Goal: Task Accomplishment & Management: Complete application form

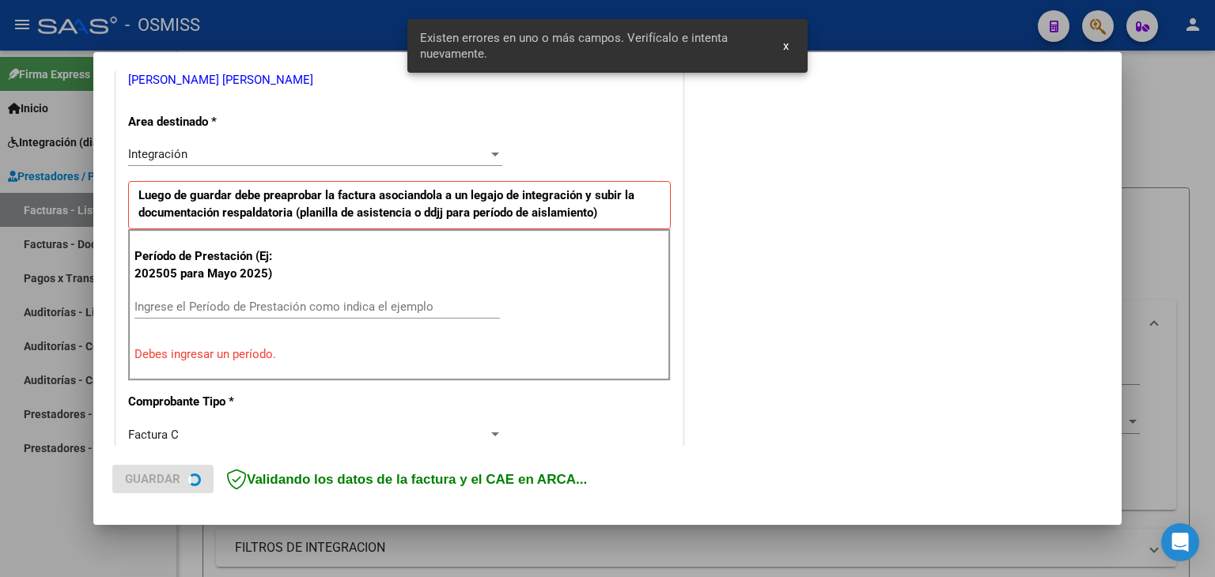
scroll to position [332, 0]
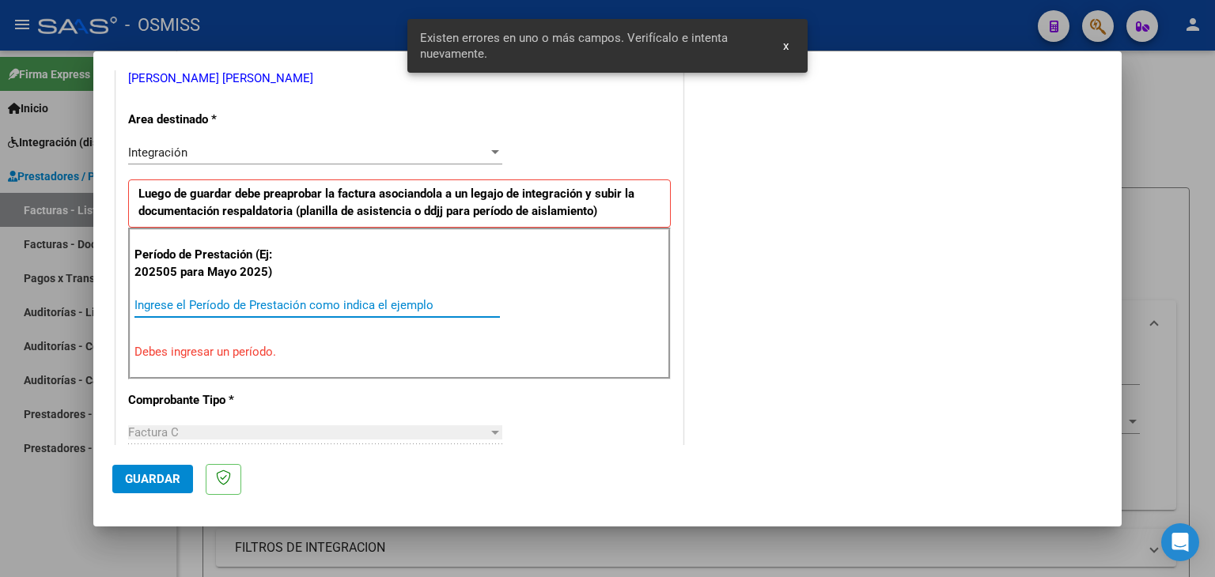
click at [214, 301] on input "Ingrese el Período de Prestación como indica el ejemplo" at bounding box center [316, 305] width 365 height 14
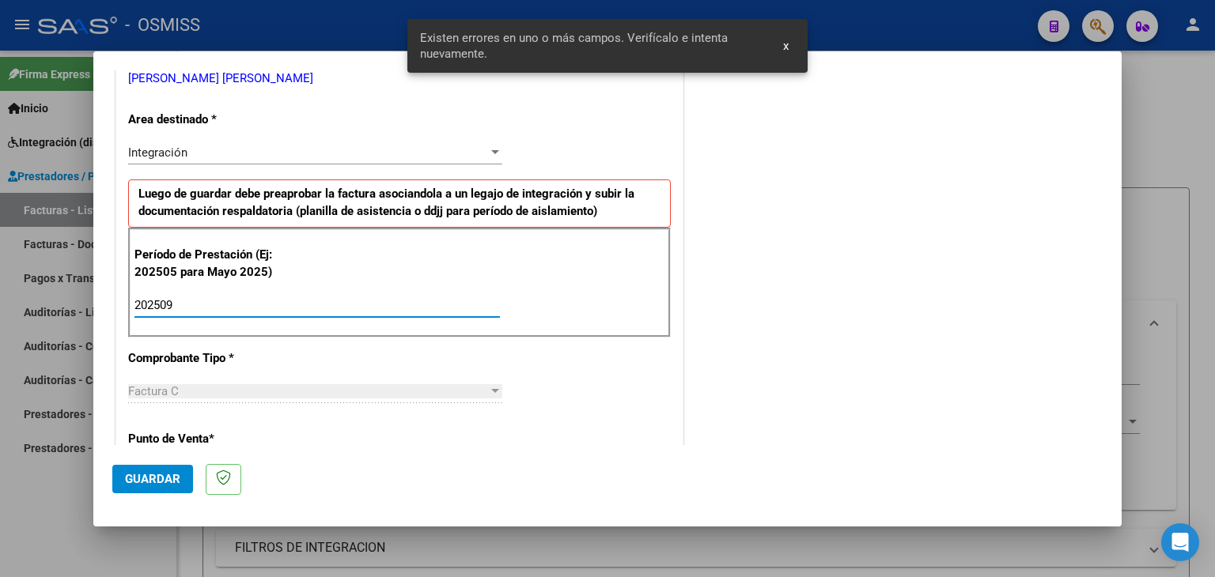
type input "202509"
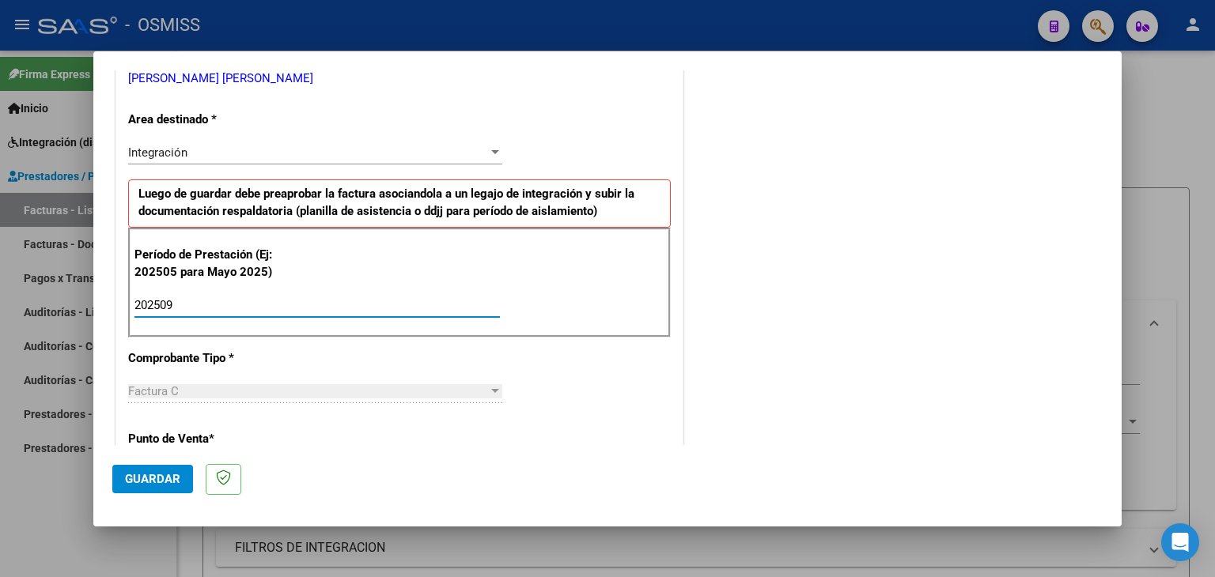
click at [579, 368] on div "CUIT * 27-27065648-5 Ingresar CUIT ANALISIS PRESTADOR [PERSON_NAME] [PERSON_NAM…" at bounding box center [399, 531] width 566 height 1190
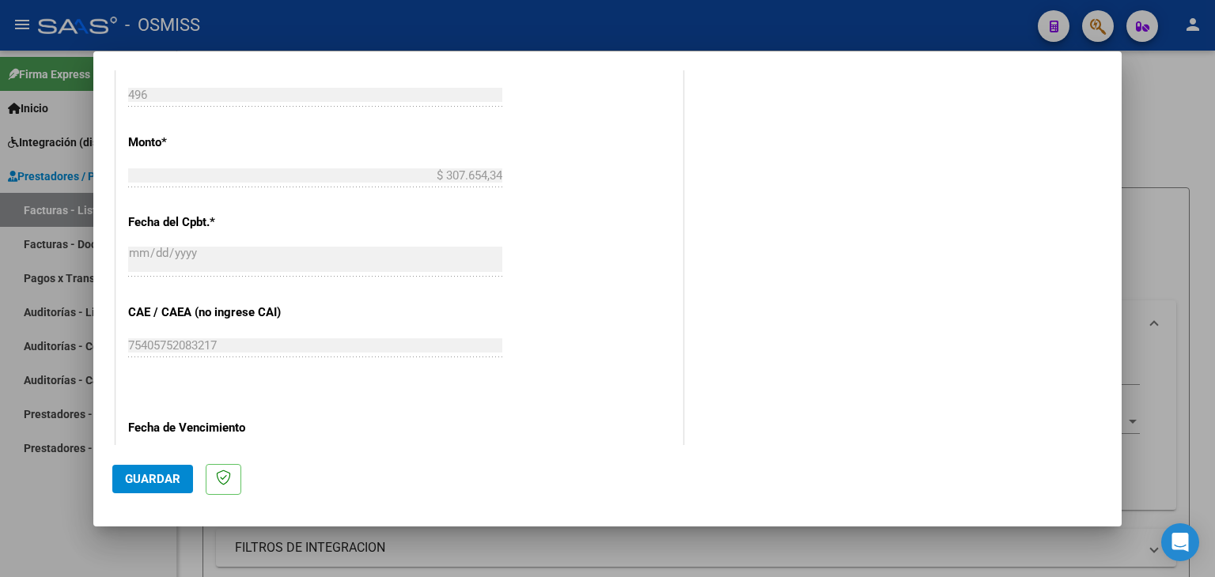
scroll to position [807, 0]
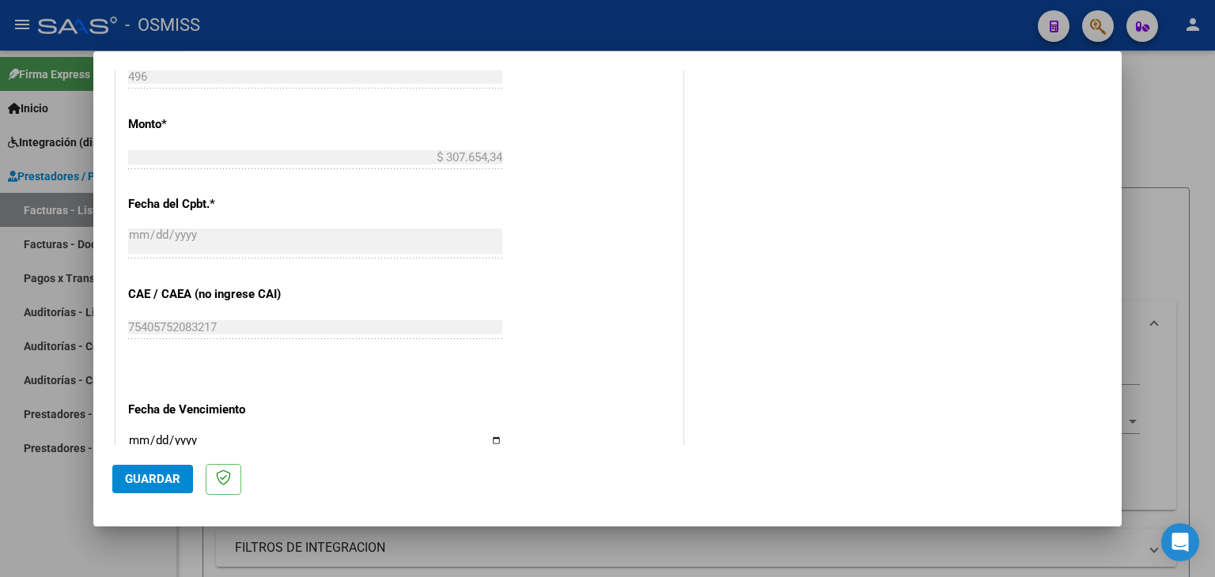
click at [136, 439] on input "Ingresar la fecha" at bounding box center [315, 446] width 374 height 25
type input "[DATE]"
click at [178, 485] on span "Guardar" at bounding box center [152, 479] width 55 height 14
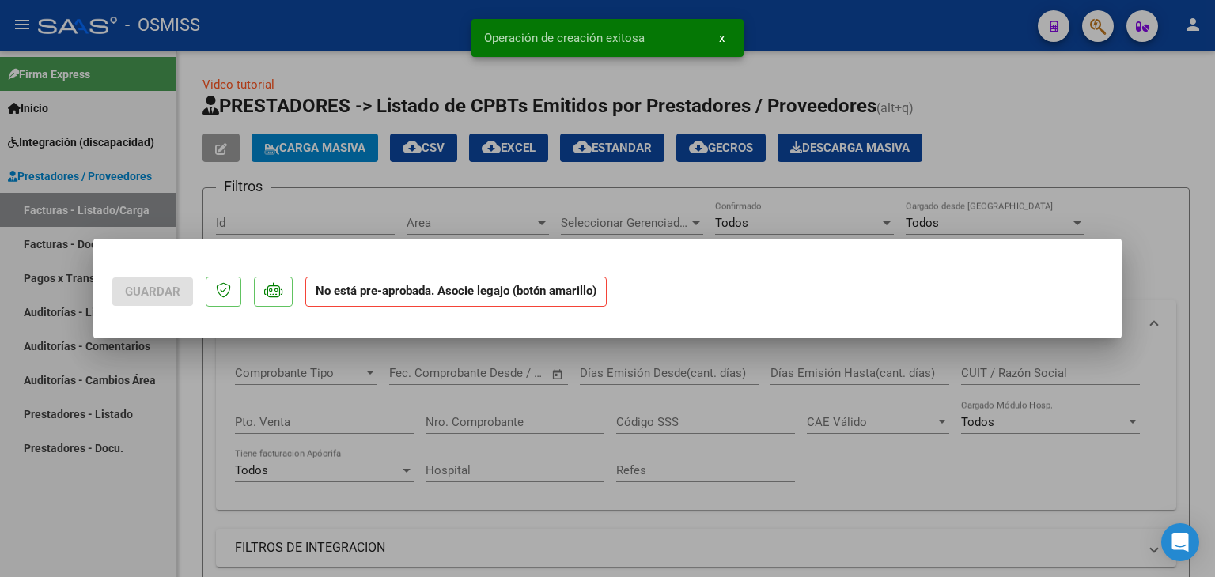
scroll to position [0, 0]
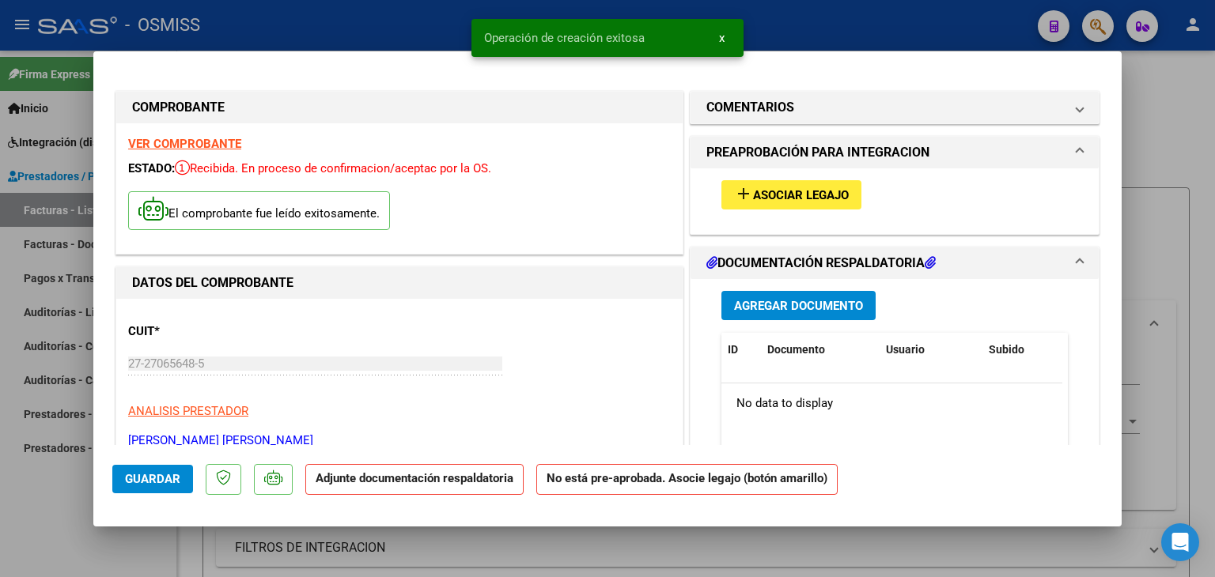
click at [830, 203] on button "add Asociar Legajo" at bounding box center [791, 194] width 140 height 29
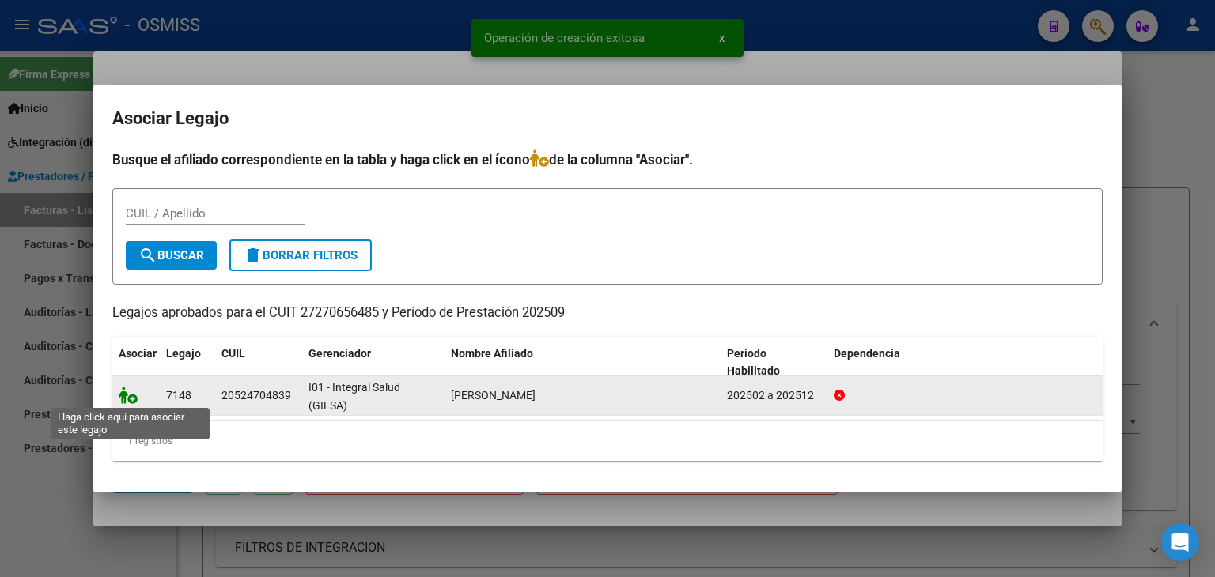
click at [123, 397] on icon at bounding box center [128, 395] width 19 height 17
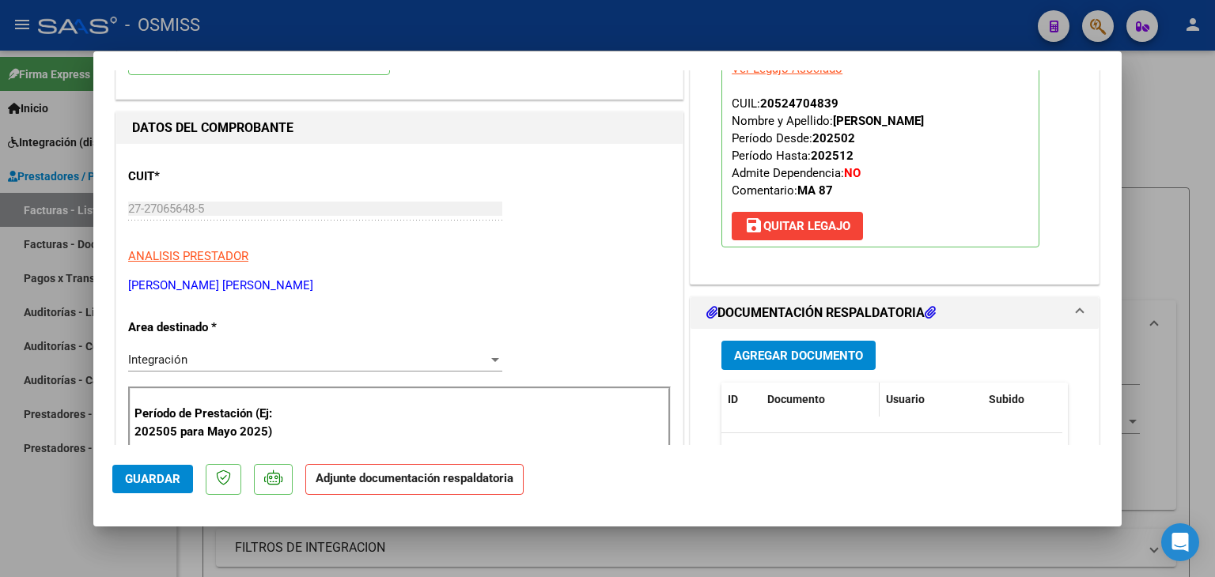
scroll to position [158, 0]
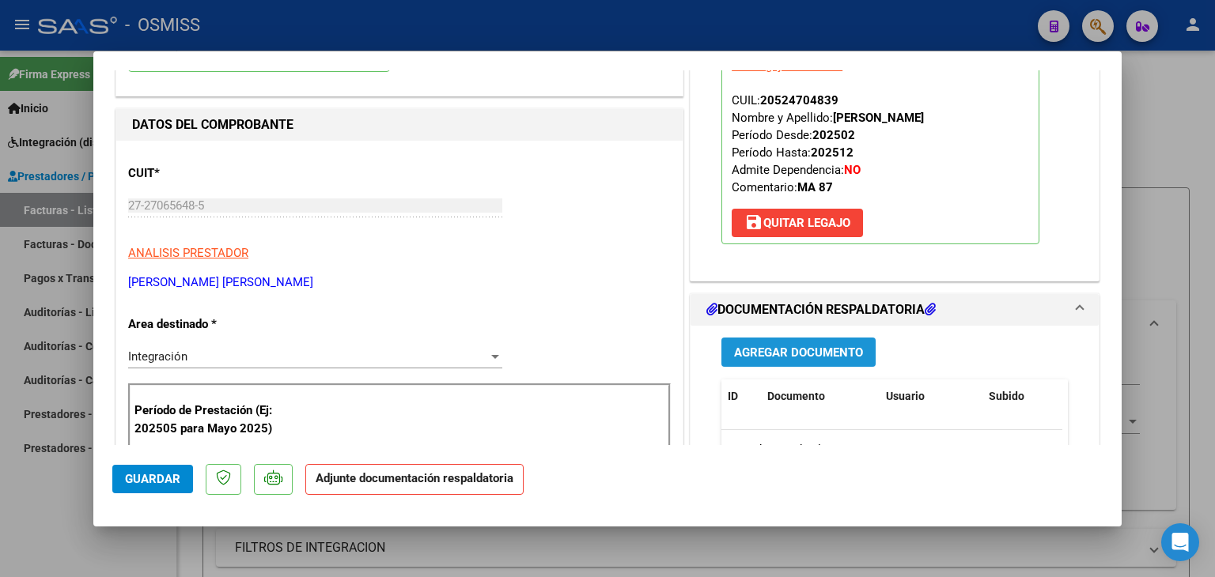
click at [794, 357] on span "Agregar Documento" at bounding box center [798, 353] width 129 height 14
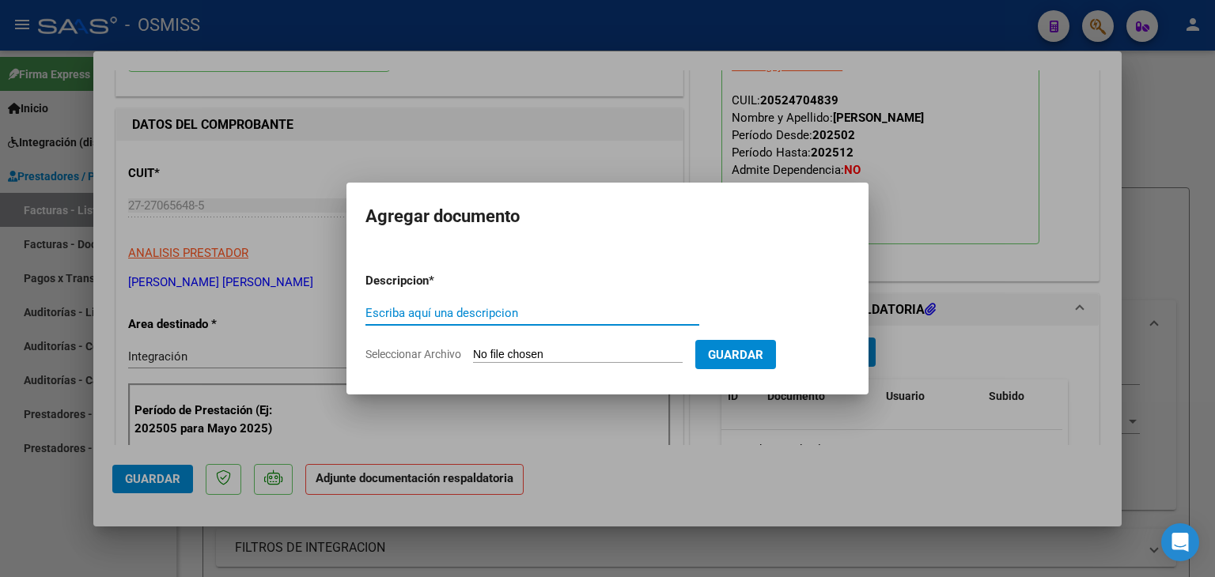
click at [565, 352] on input "Seleccionar Archivo" at bounding box center [578, 355] width 210 height 15
type input "C:\fakepath\asistencia septiembre.pdf"
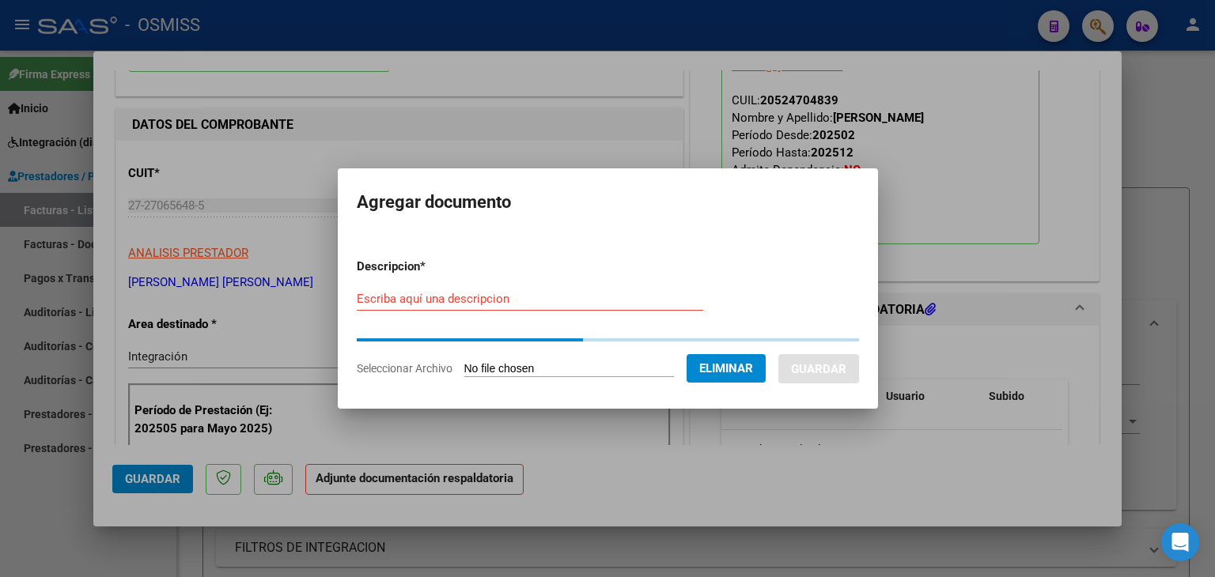
click at [478, 292] on div "Escriba aquí una descripcion" at bounding box center [530, 299] width 346 height 24
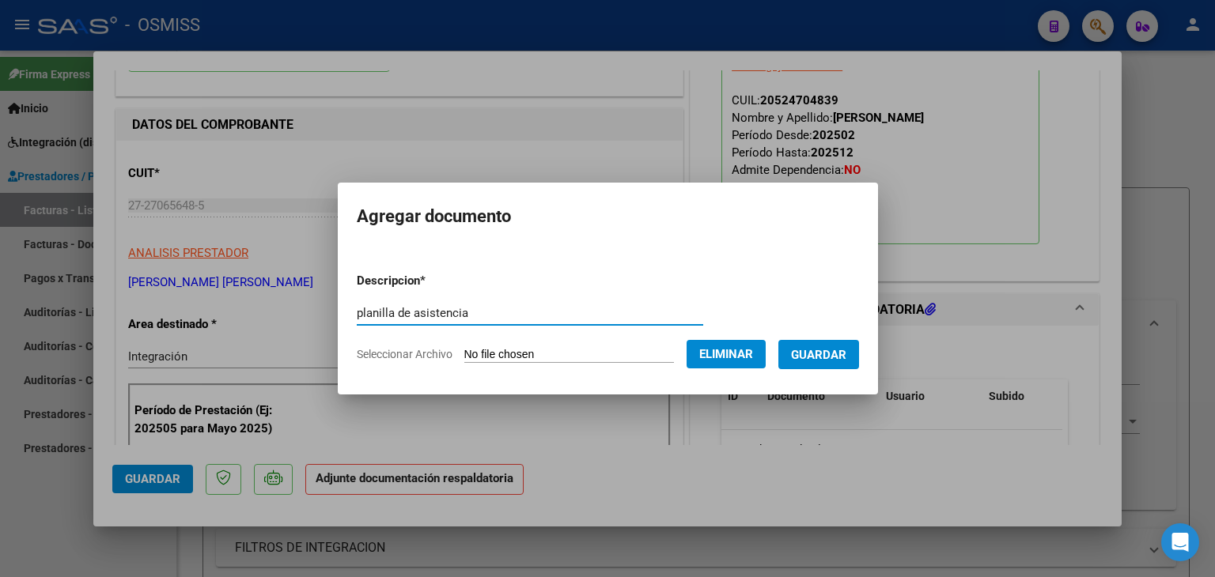
type input "planilla de asistencia"
click at [846, 361] on span "Guardar" at bounding box center [818, 355] width 55 height 14
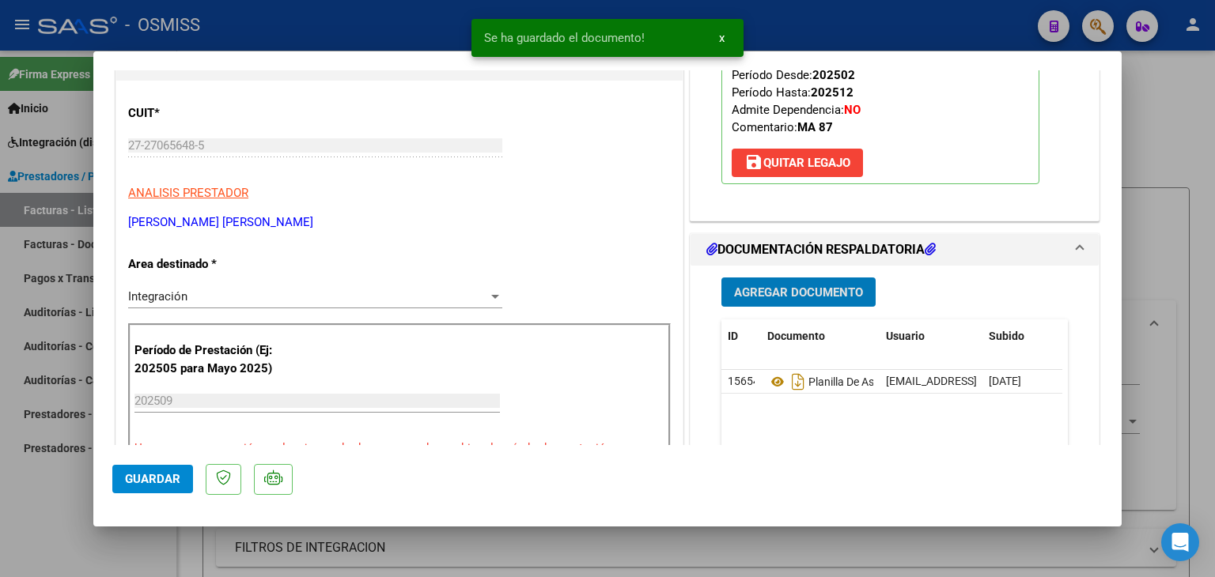
scroll to position [395, 0]
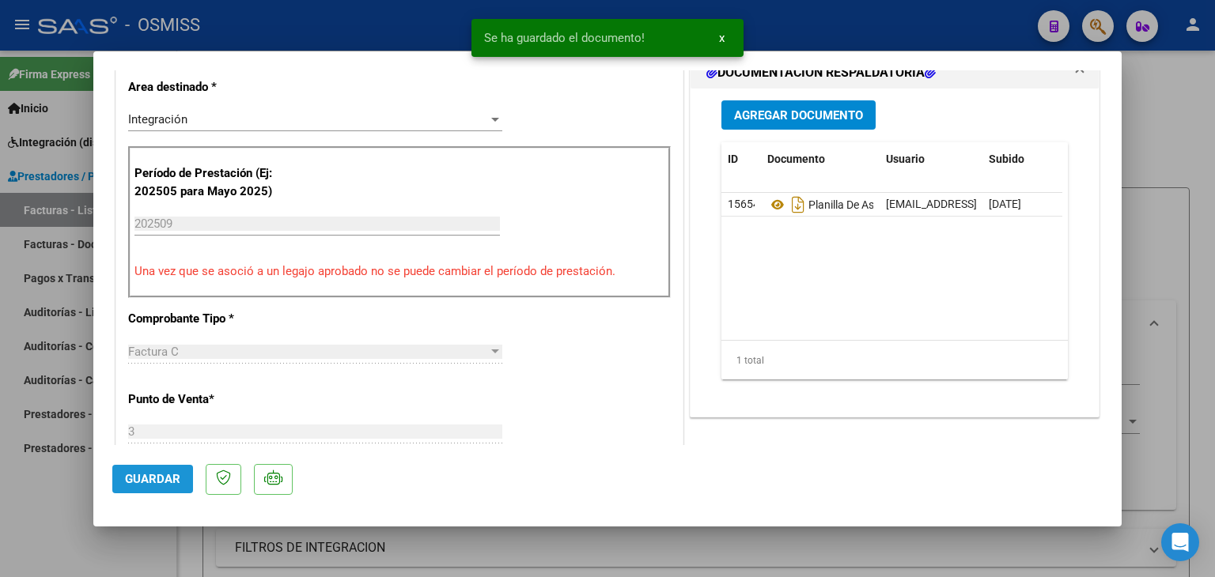
click at [148, 474] on span "Guardar" at bounding box center [152, 479] width 55 height 14
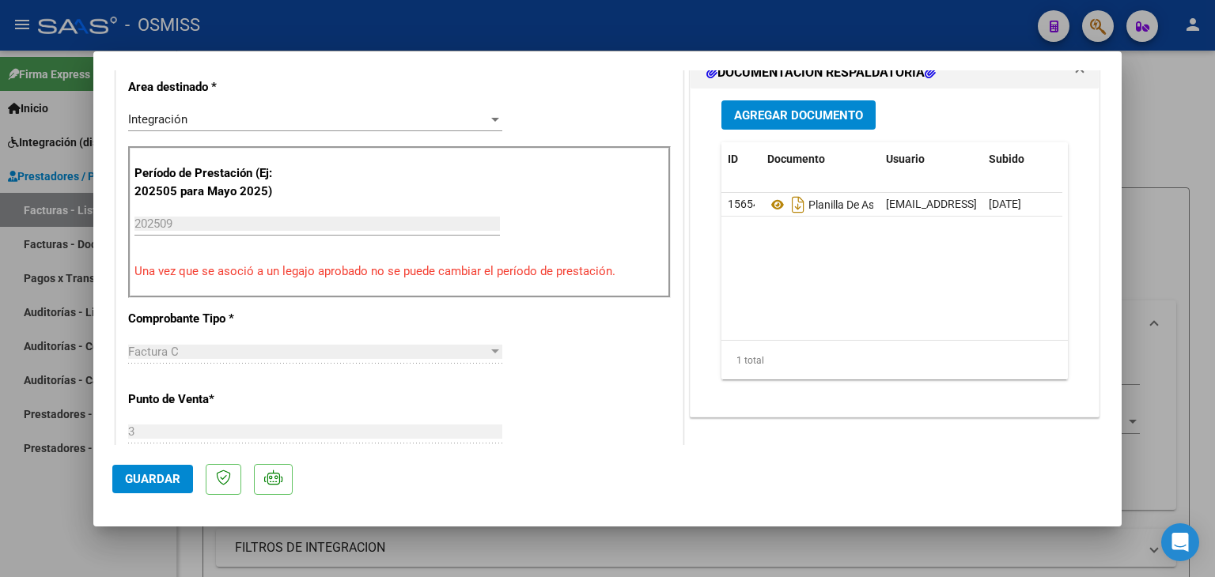
click at [139, 475] on span "Guardar" at bounding box center [152, 479] width 55 height 14
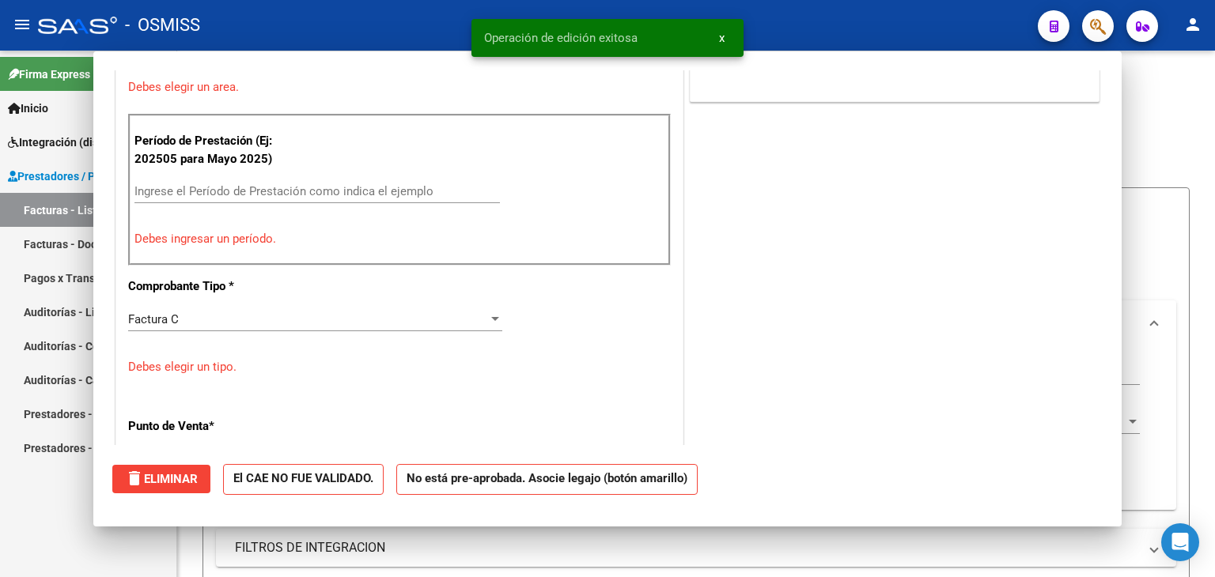
scroll to position [0, 0]
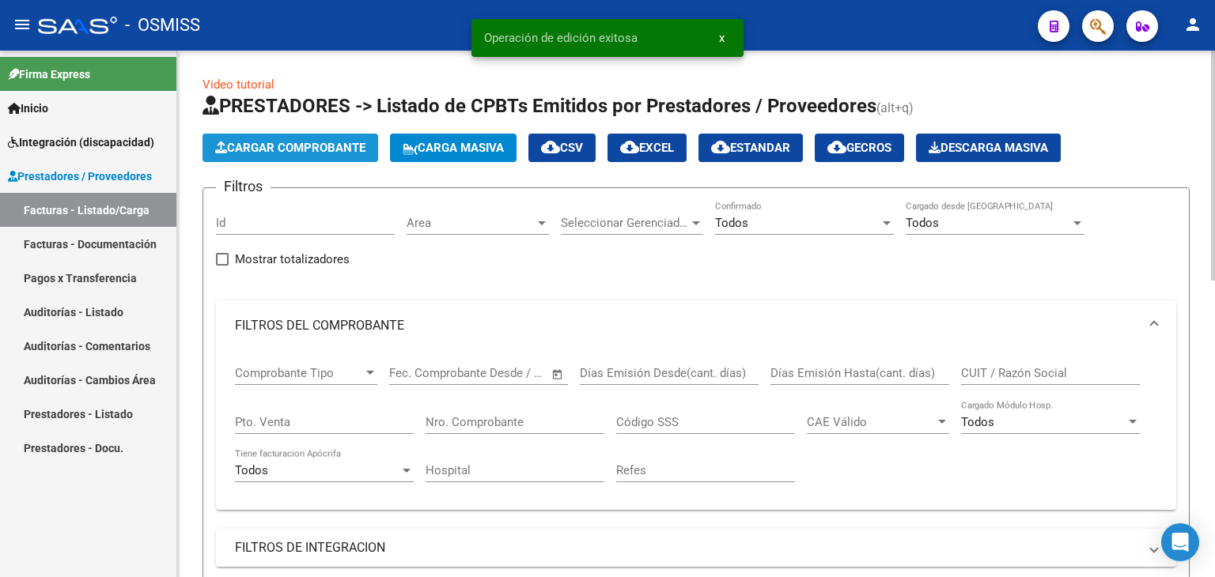
click at [274, 154] on span "Cargar Comprobante" at bounding box center [290, 148] width 150 height 14
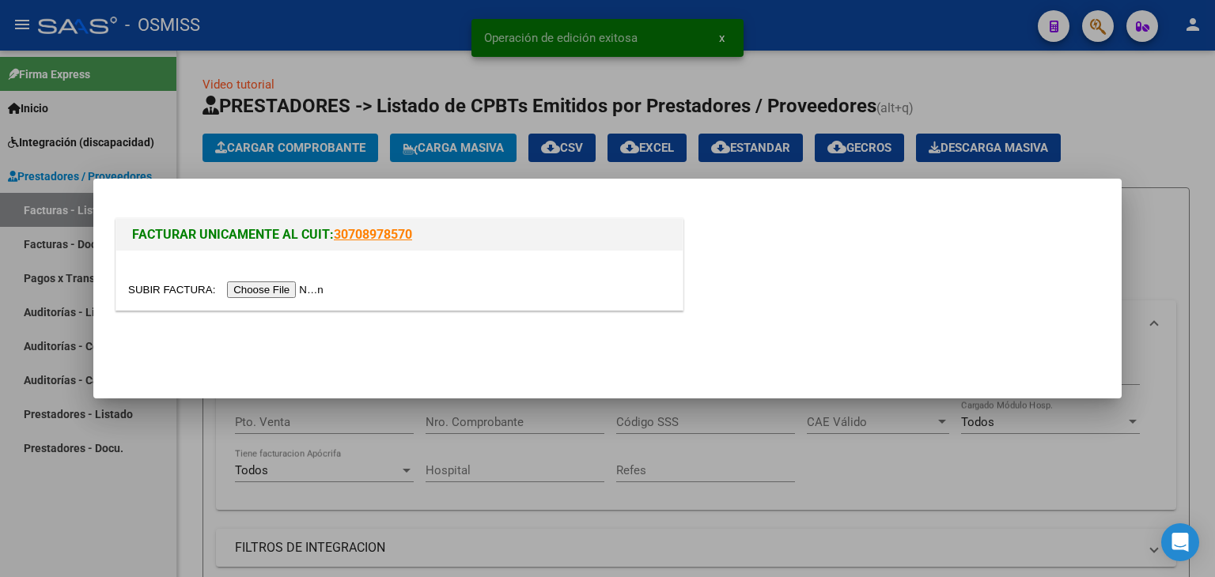
click at [286, 285] on input "file" at bounding box center [228, 290] width 200 height 17
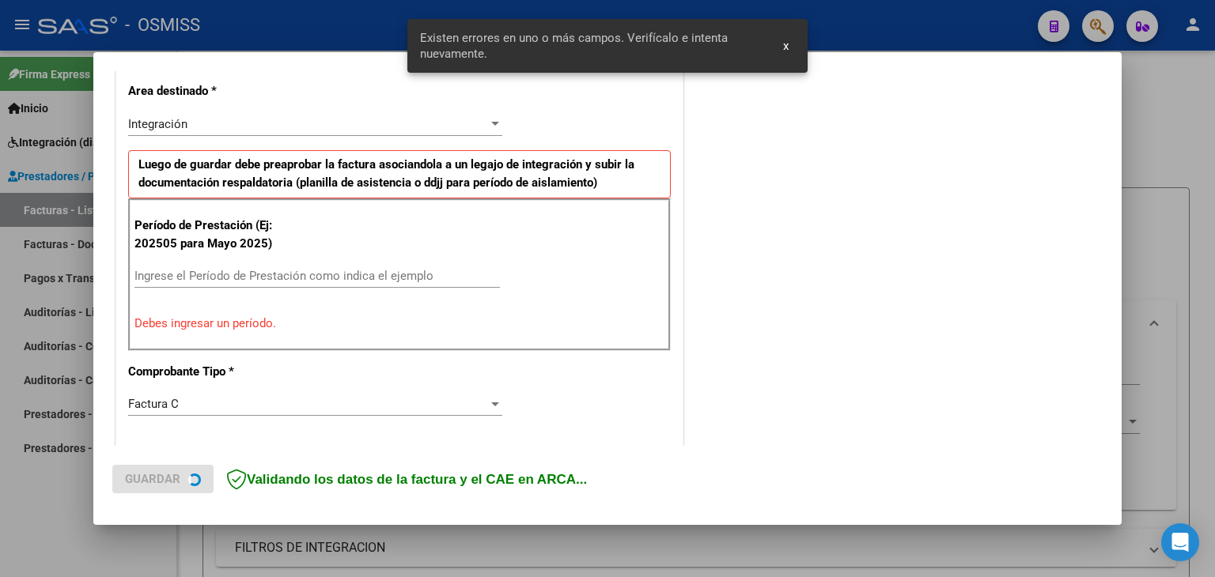
scroll to position [361, 0]
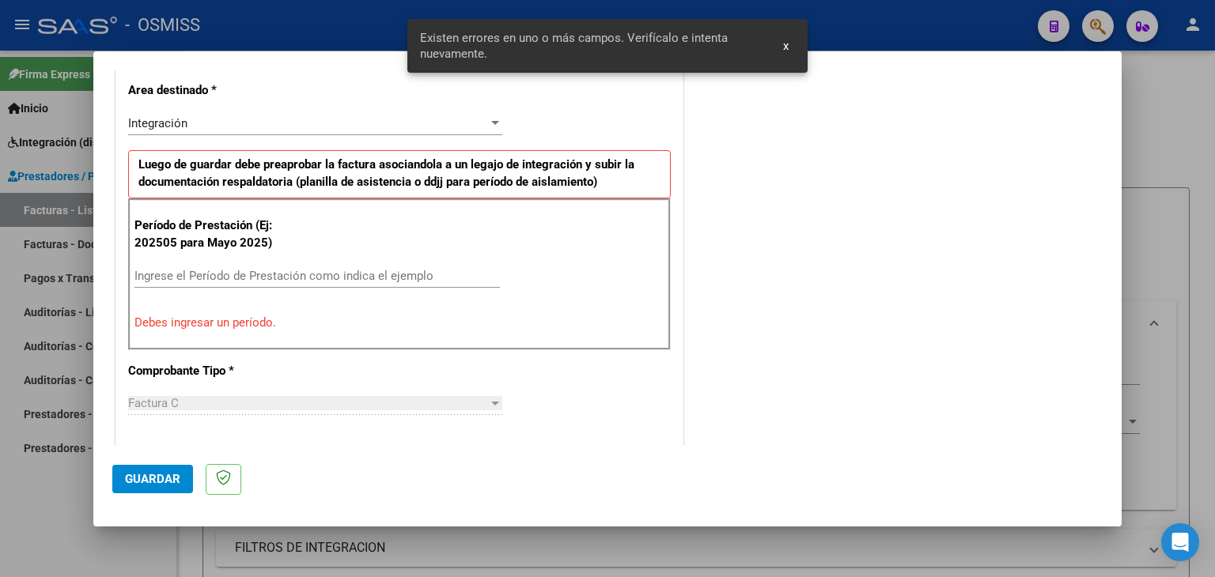
click at [331, 282] on div "Ingrese el Período de Prestación como indica el ejemplo" at bounding box center [316, 276] width 365 height 24
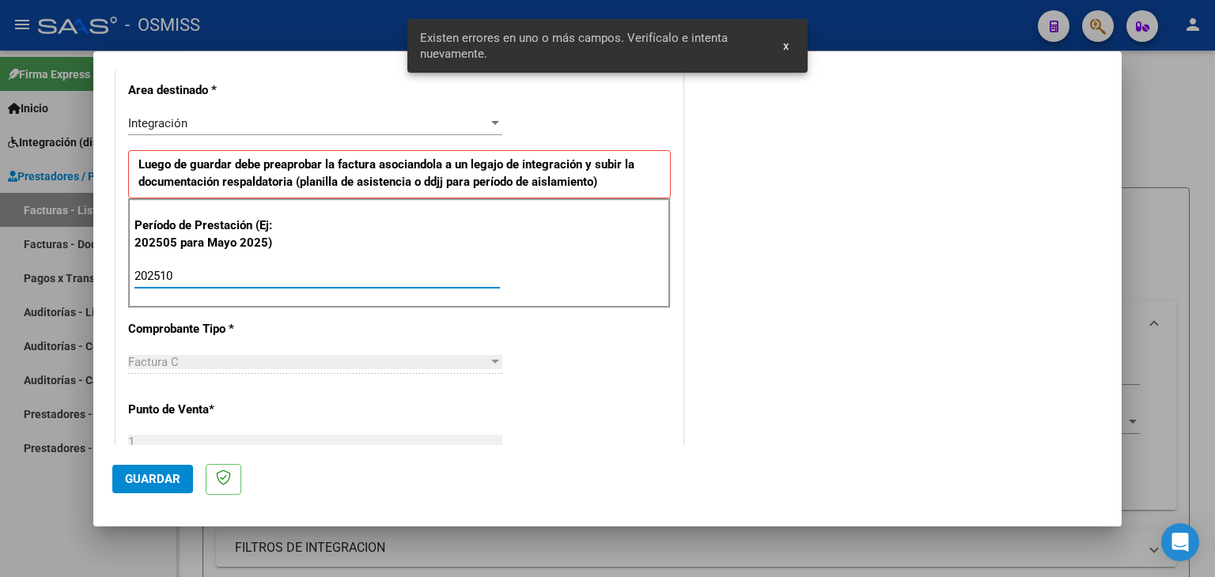
type input "202510"
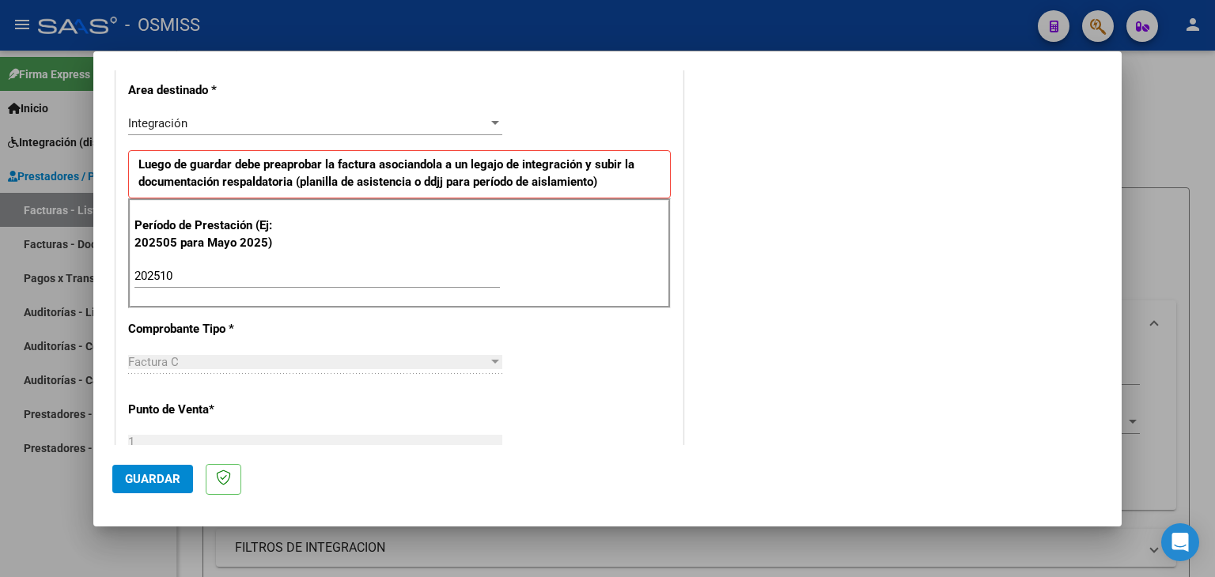
click at [628, 356] on div "CUIT * 27-31665972-7 Ingresar CUIT ANALISIS PRESTADOR [PERSON_NAME] [PERSON_NAM…" at bounding box center [399, 502] width 566 height 1190
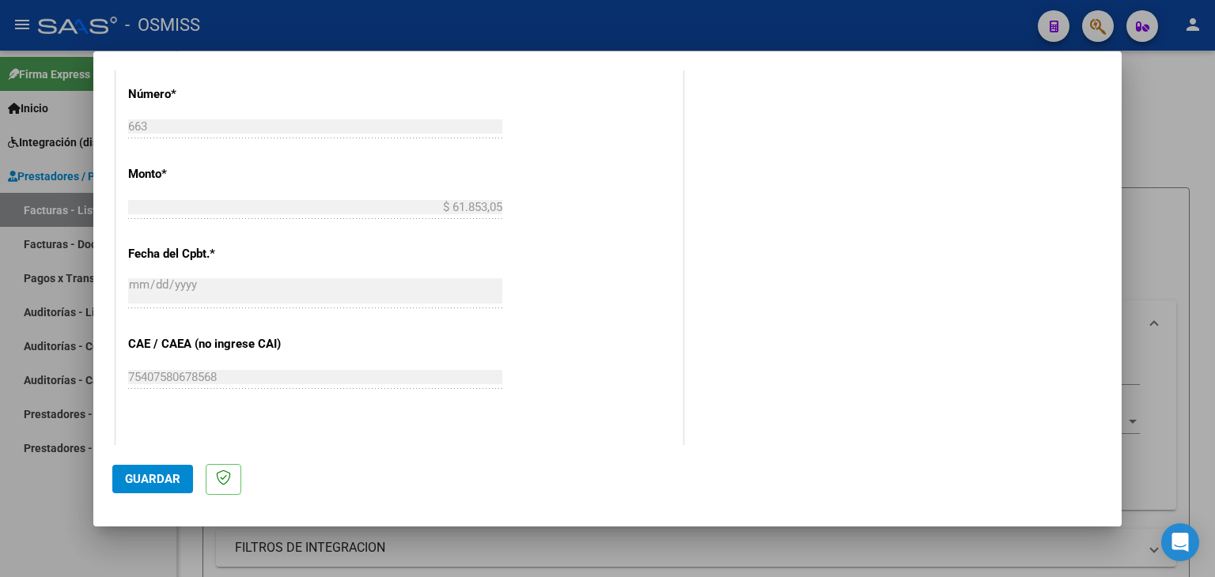
scroll to position [836, 0]
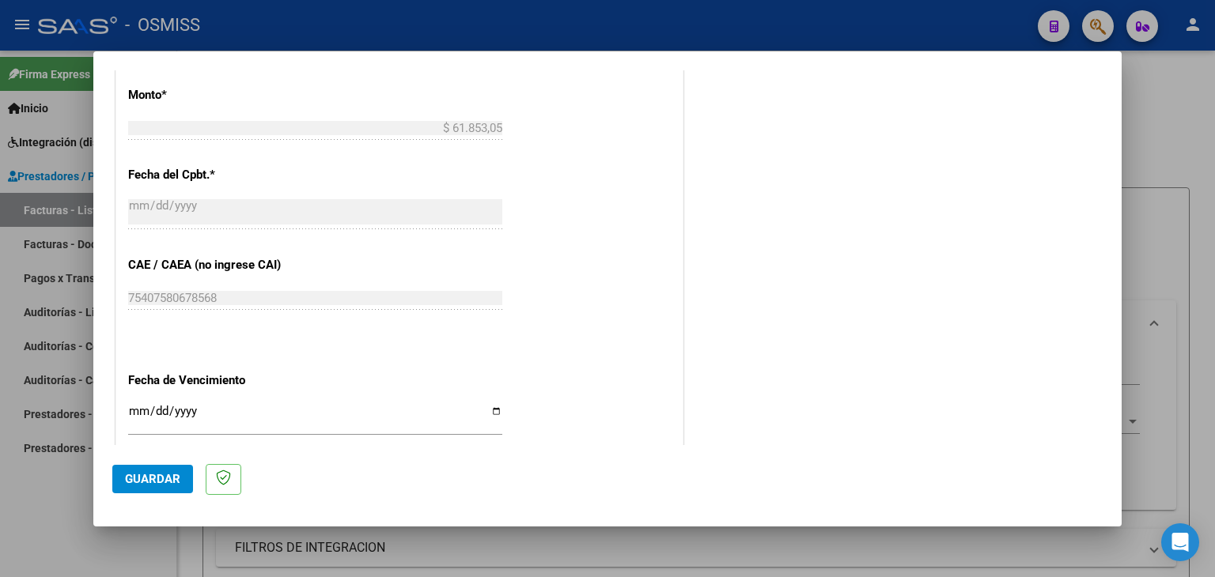
click at [133, 410] on input "Ingresar la fecha" at bounding box center [315, 417] width 374 height 25
type input "[DATE]"
click at [633, 375] on div "CUIT * 27-31665972-7 Ingresar CUIT ANALISIS PRESTADOR [PERSON_NAME] [PERSON_NAM…" at bounding box center [399, 27] width 566 height 1190
click at [142, 476] on span "Guardar" at bounding box center [152, 479] width 55 height 14
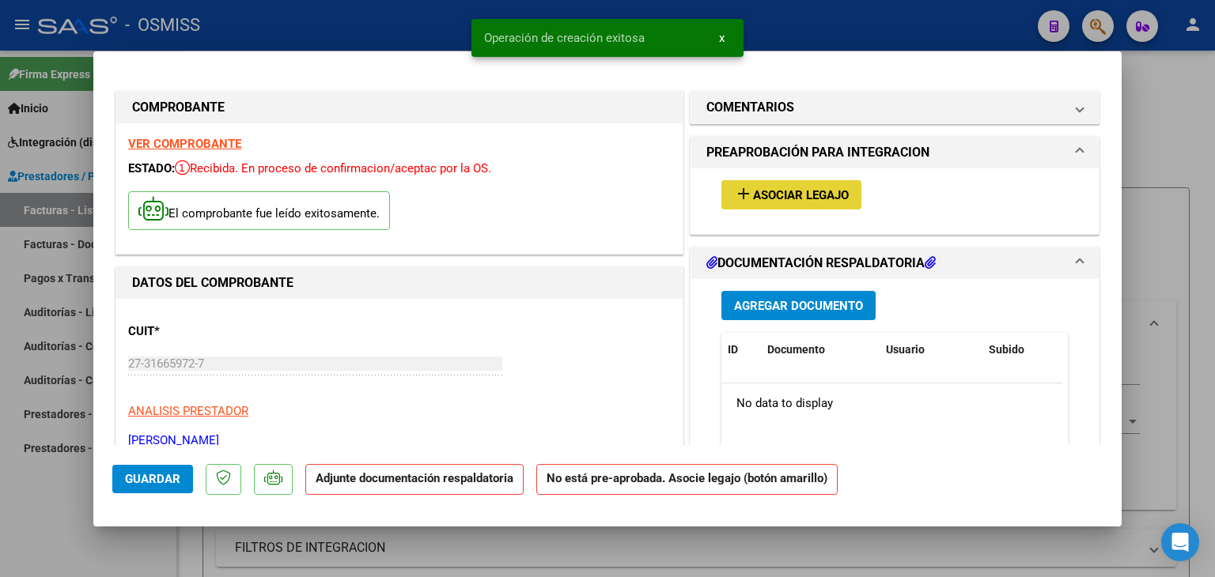
click at [802, 199] on span "Asociar Legajo" at bounding box center [801, 195] width 96 height 14
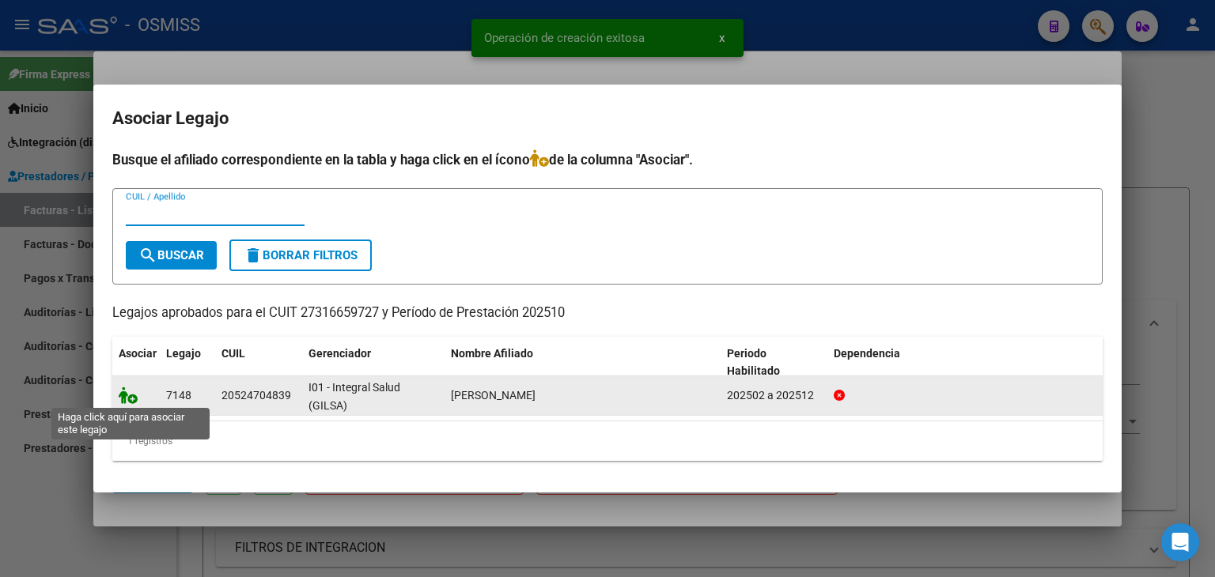
click at [131, 395] on icon at bounding box center [128, 395] width 19 height 17
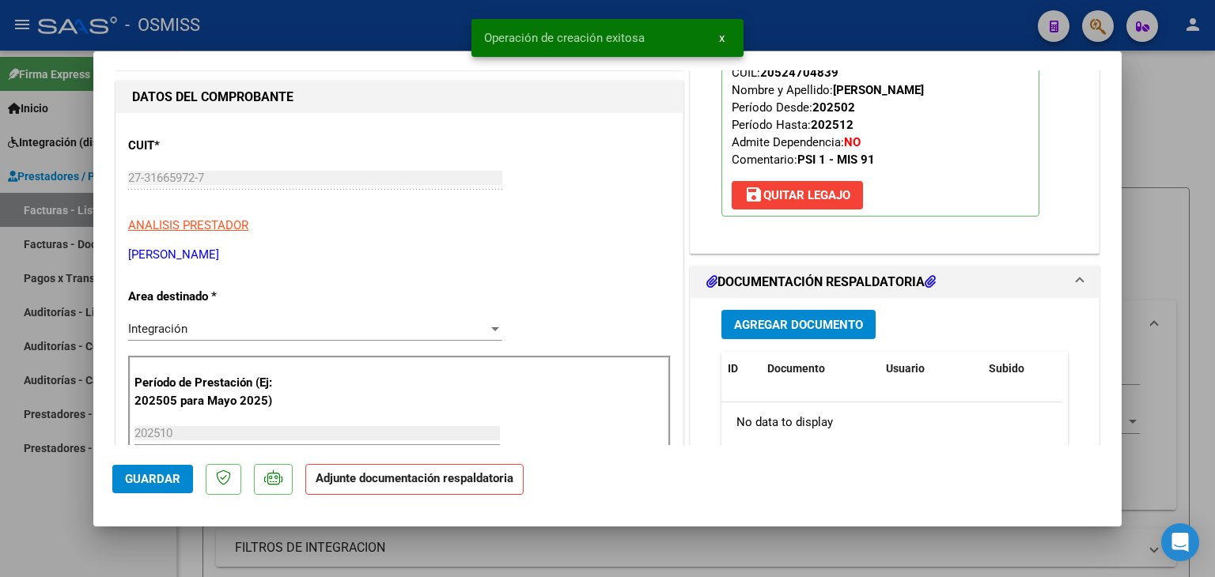
scroll to position [316, 0]
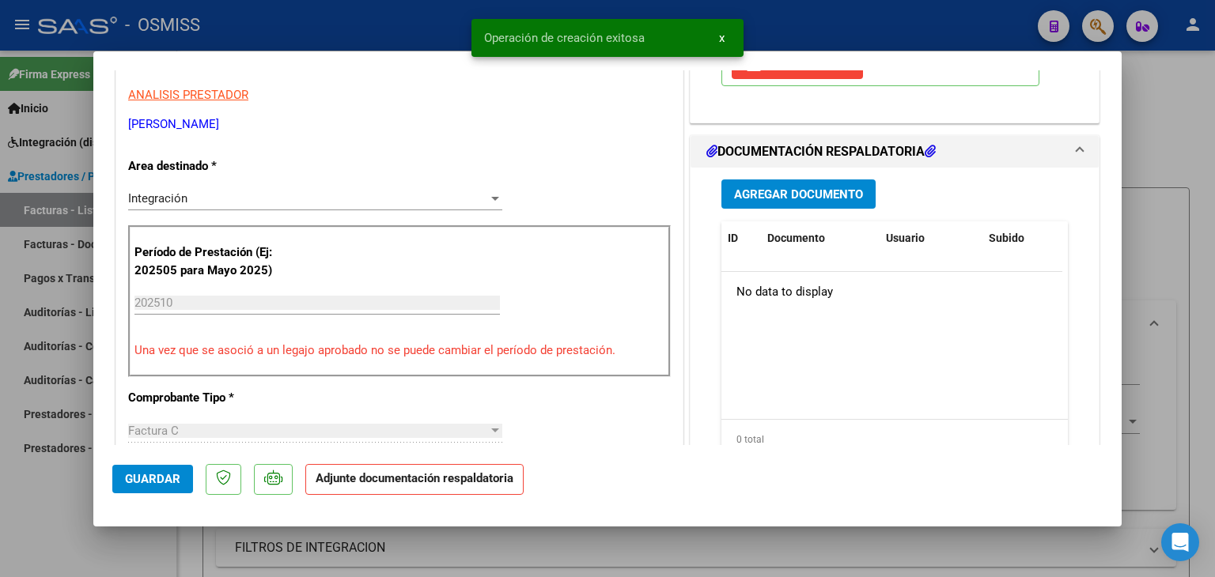
click at [862, 191] on button "Agregar Documento" at bounding box center [798, 194] width 154 height 29
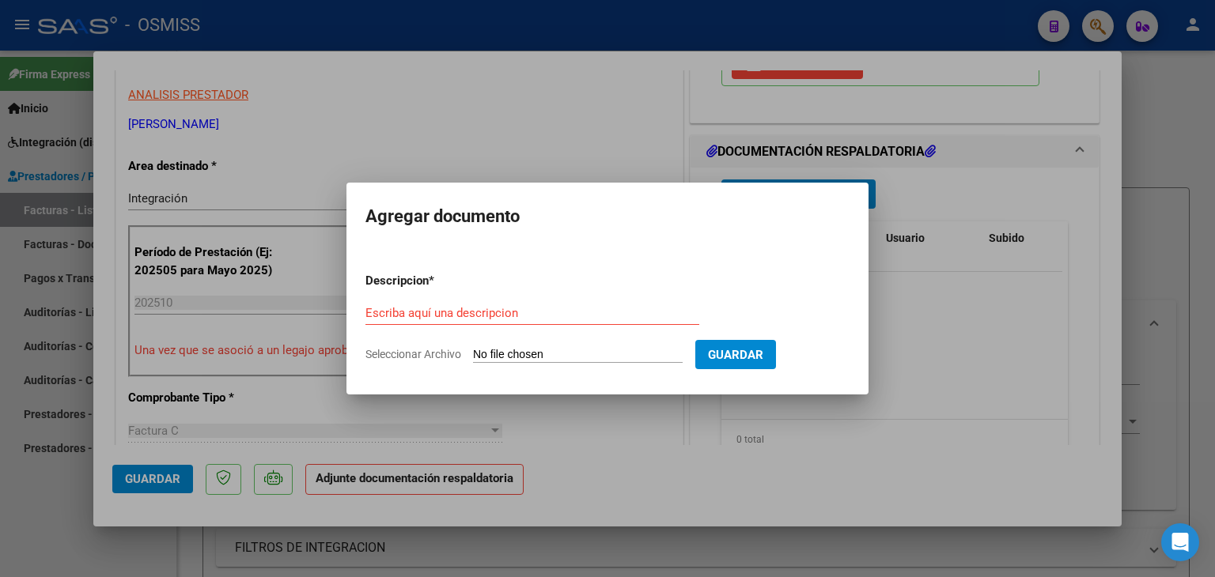
click at [536, 358] on input "Seleccionar Archivo" at bounding box center [578, 355] width 210 height 15
type input "C:\fakepath\ASISTENCIA ROMEO [DATE].pdf"
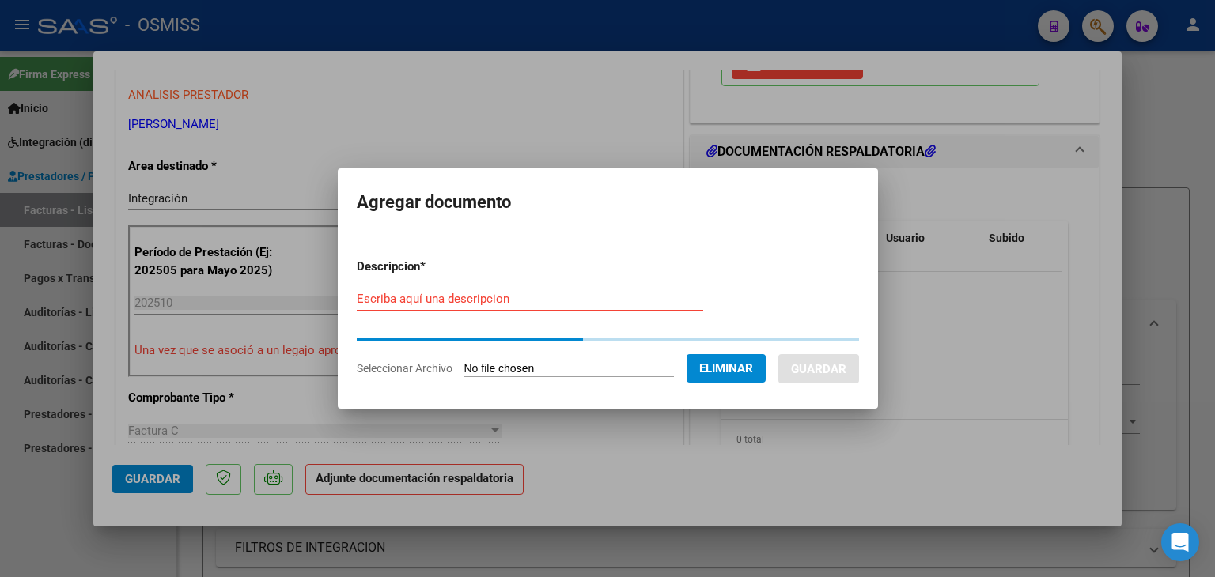
click at [465, 295] on input "Escriba aquí una descripcion" at bounding box center [530, 299] width 346 height 14
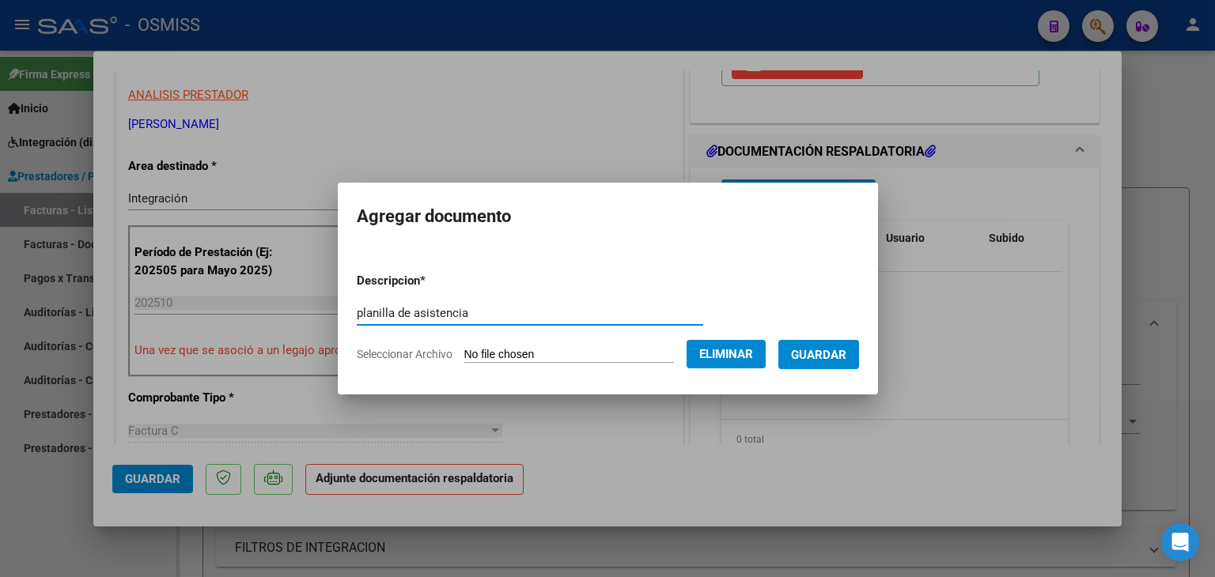
type input "planilla de asistencia"
click at [846, 352] on span "Guardar" at bounding box center [818, 355] width 55 height 14
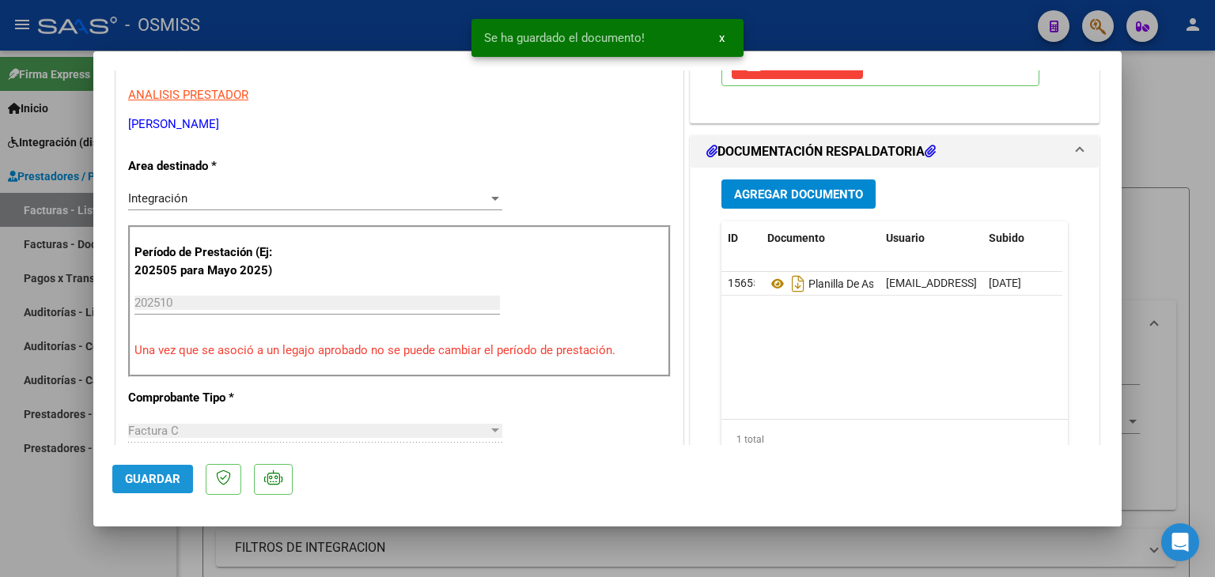
click at [159, 474] on span "Guardar" at bounding box center [152, 479] width 55 height 14
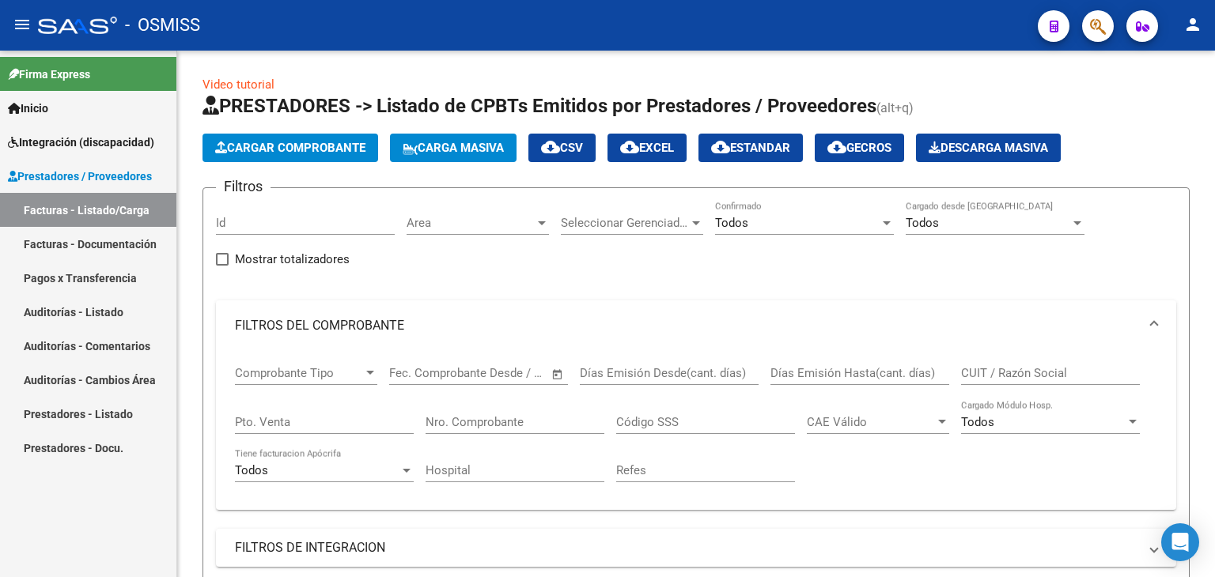
scroll to position [2, 0]
click at [294, 146] on span "Cargar Comprobante" at bounding box center [290, 148] width 150 height 14
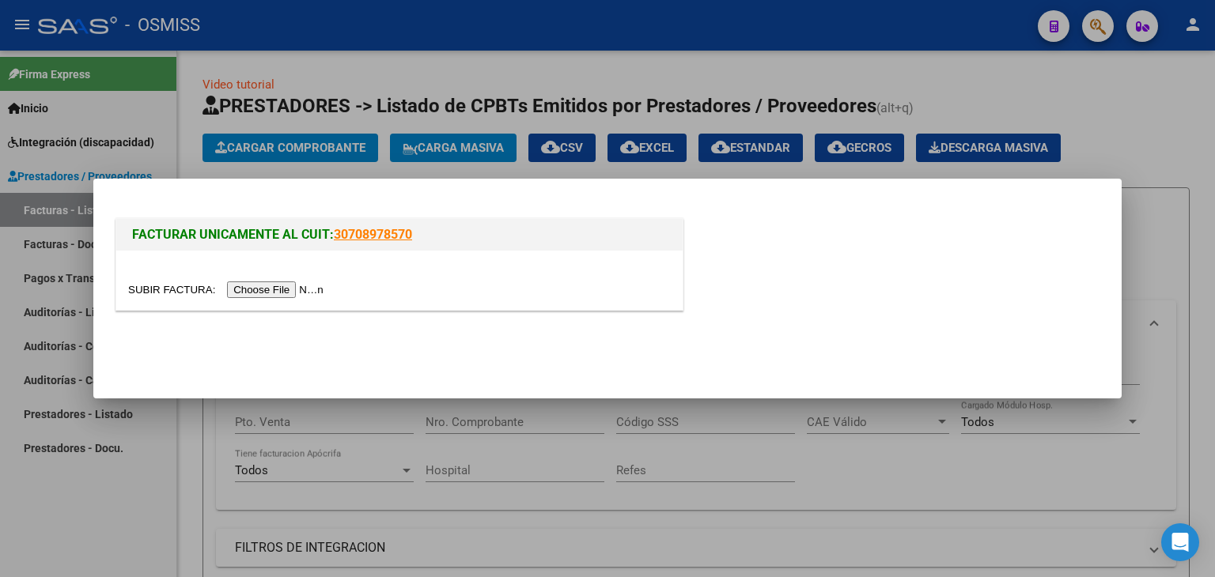
click at [291, 286] on input "file" at bounding box center [228, 290] width 200 height 17
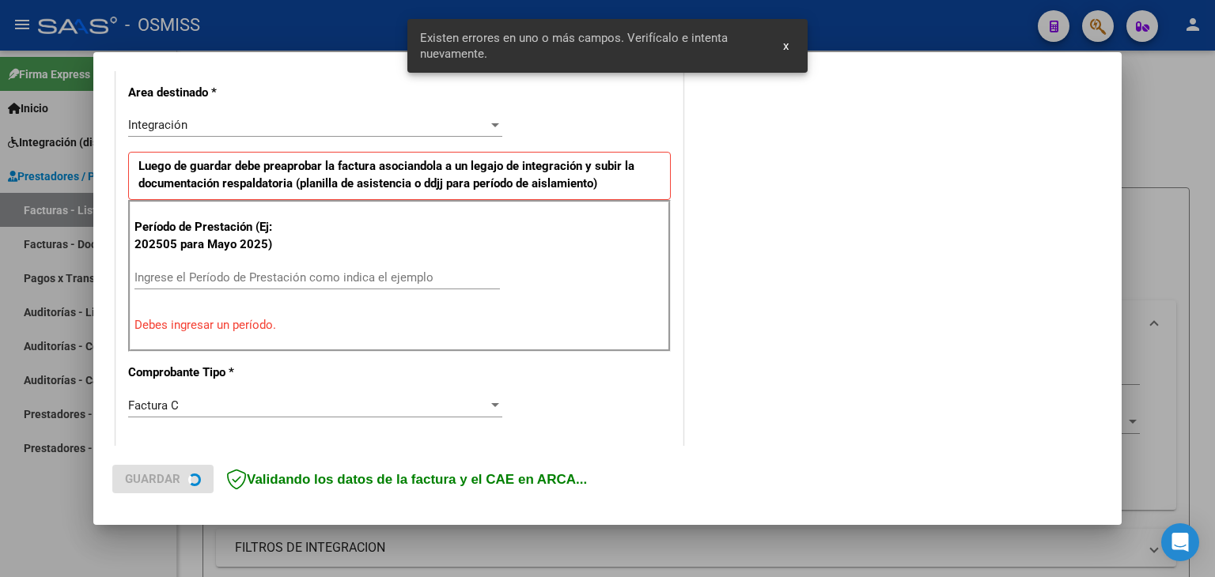
scroll to position [361, 0]
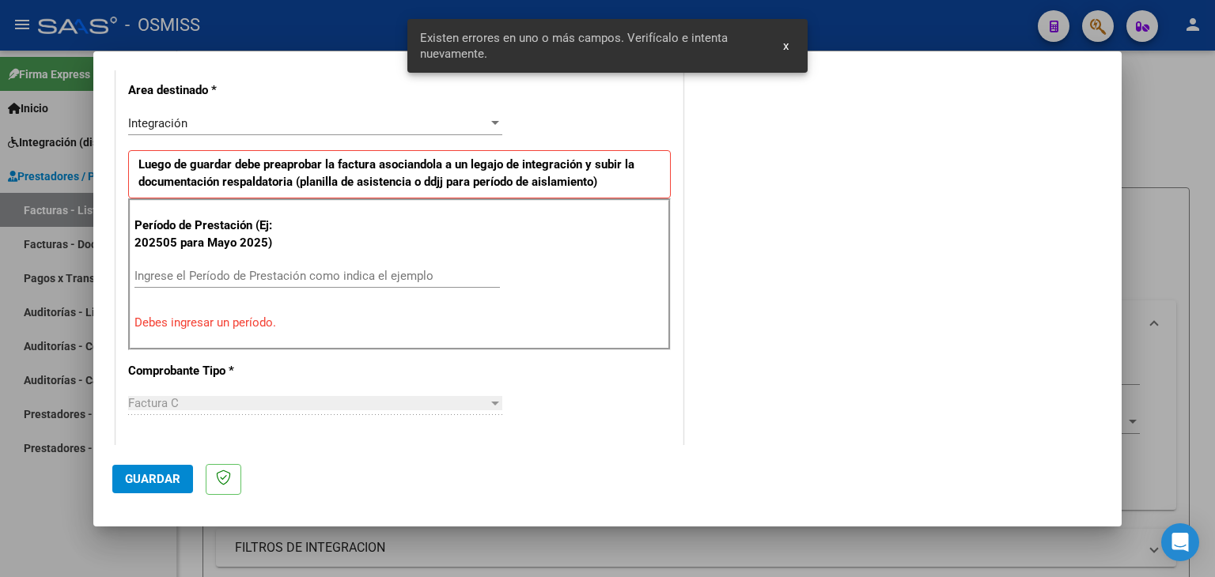
click at [310, 269] on input "Ingrese el Período de Prestación como indica el ejemplo" at bounding box center [316, 276] width 365 height 14
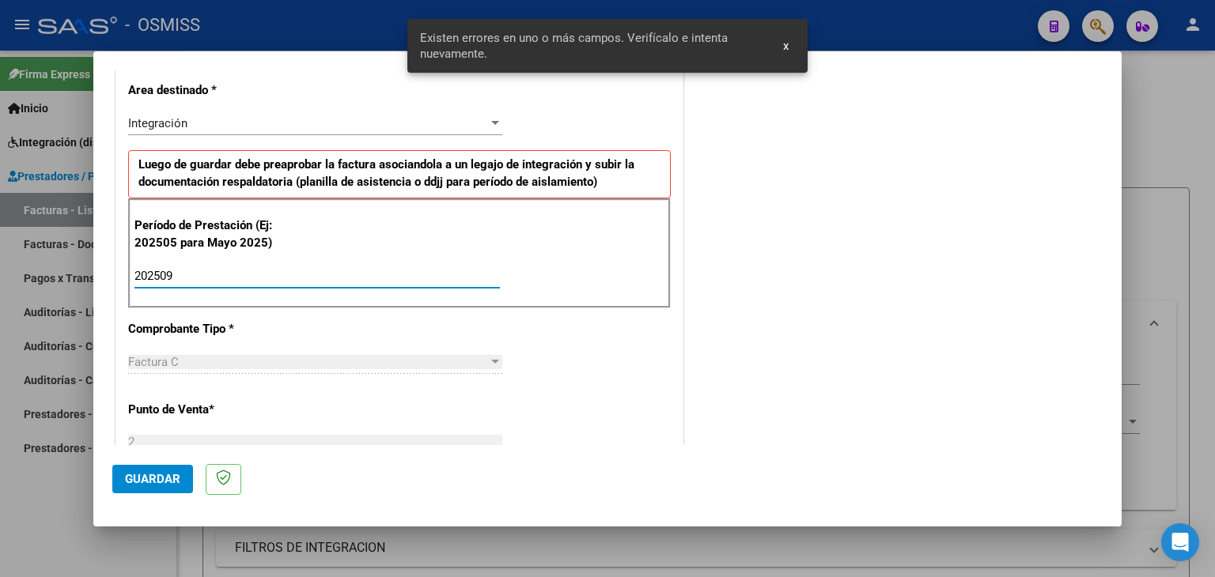
type input "202509"
drag, startPoint x: 604, startPoint y: 335, endPoint x: 591, endPoint y: 340, distance: 14.3
click at [602, 336] on div "CUIT * 27-40028980-3 Ingresar CUIT ANALISIS PRESTADOR [PERSON_NAME] ARCA Padrón…" at bounding box center [399, 502] width 566 height 1190
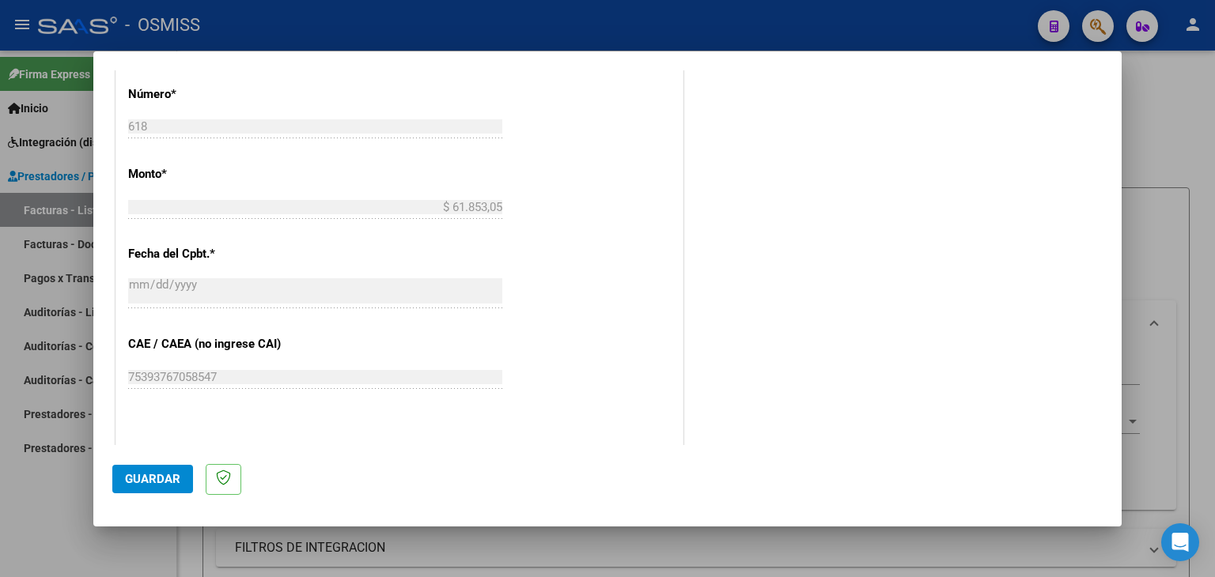
scroll to position [836, 0]
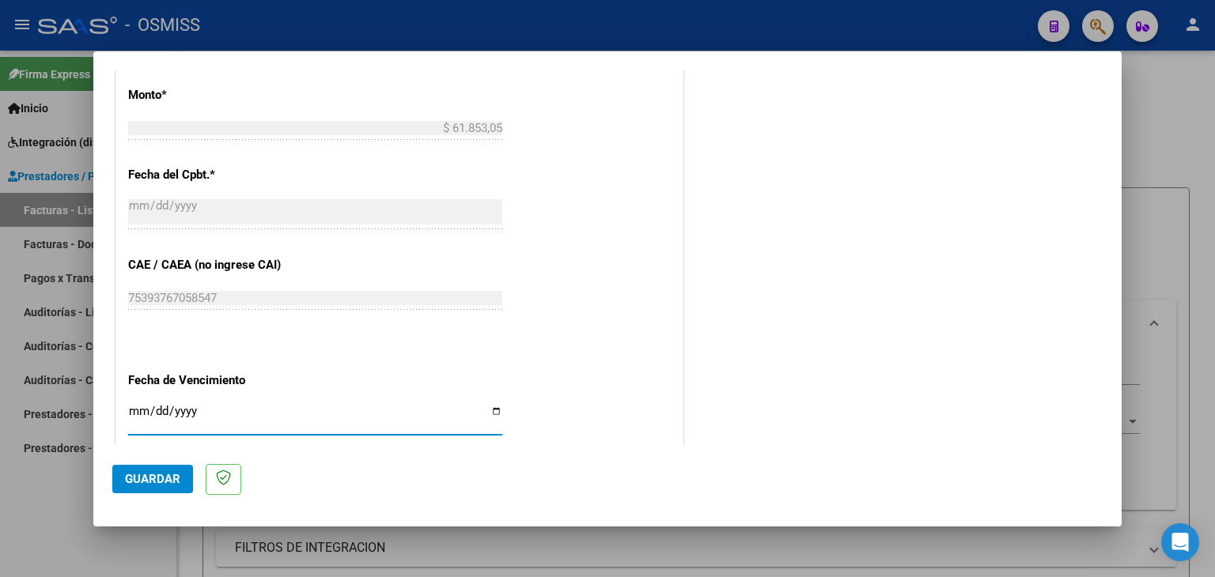
click at [133, 410] on input "Ingresar la fecha" at bounding box center [315, 417] width 374 height 25
type input "[DATE]"
click at [154, 474] on span "Guardar" at bounding box center [152, 479] width 55 height 14
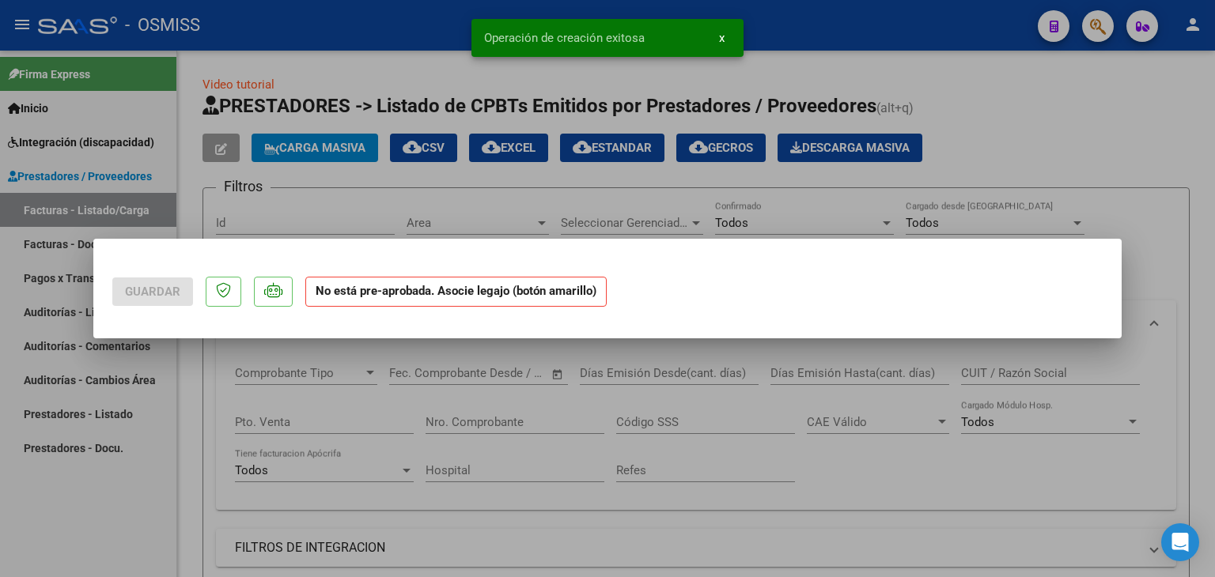
scroll to position [0, 0]
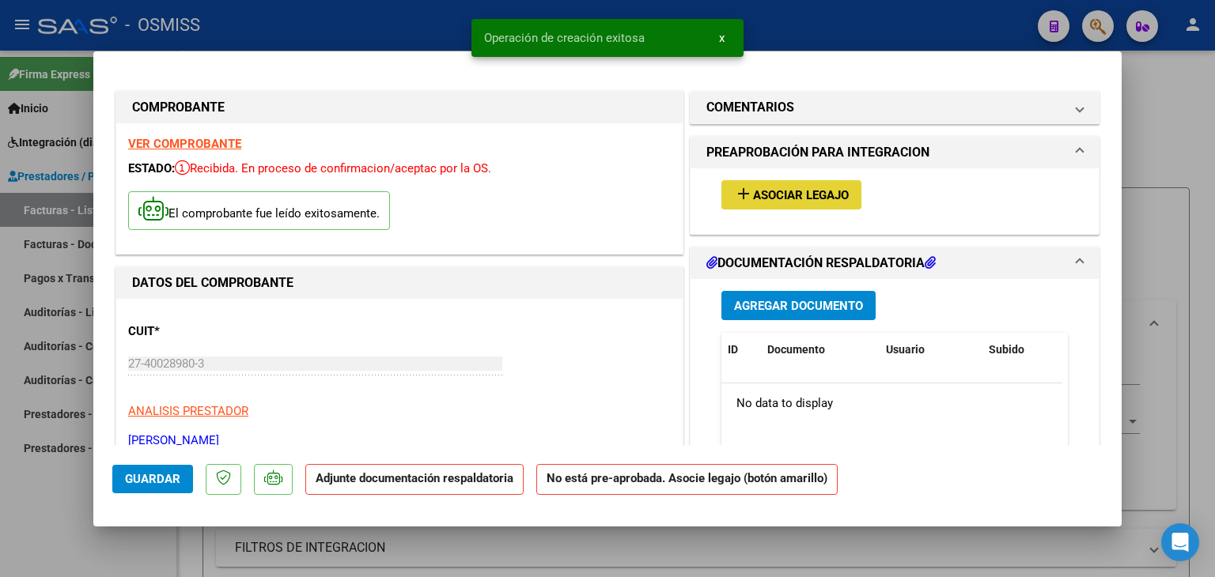
click at [786, 203] on button "add Asociar Legajo" at bounding box center [791, 194] width 140 height 29
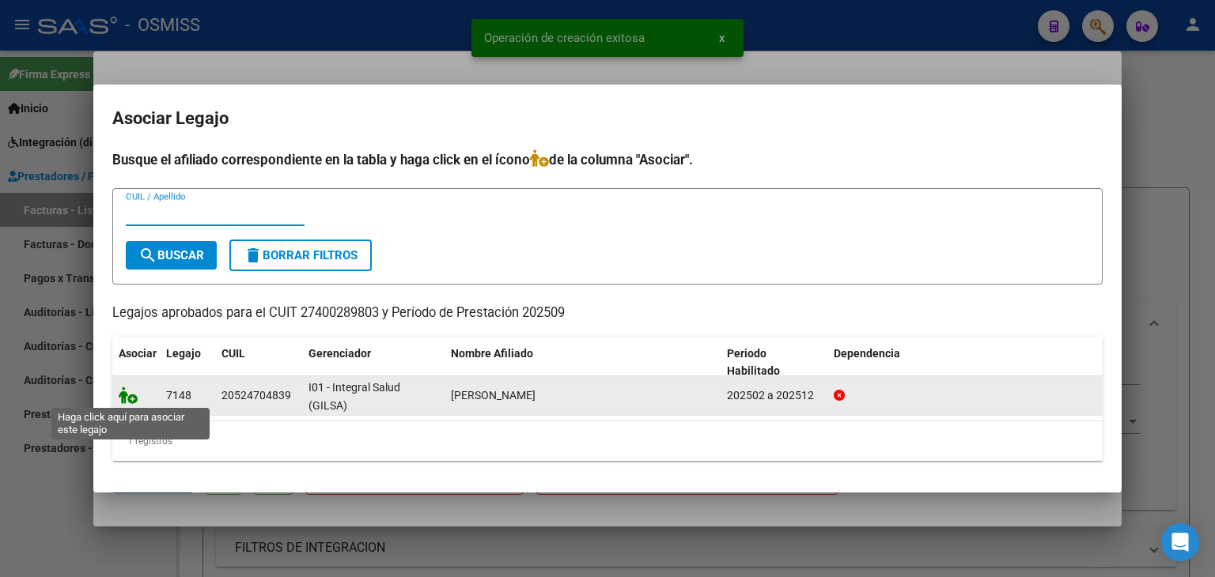
click at [119, 393] on icon at bounding box center [128, 395] width 19 height 17
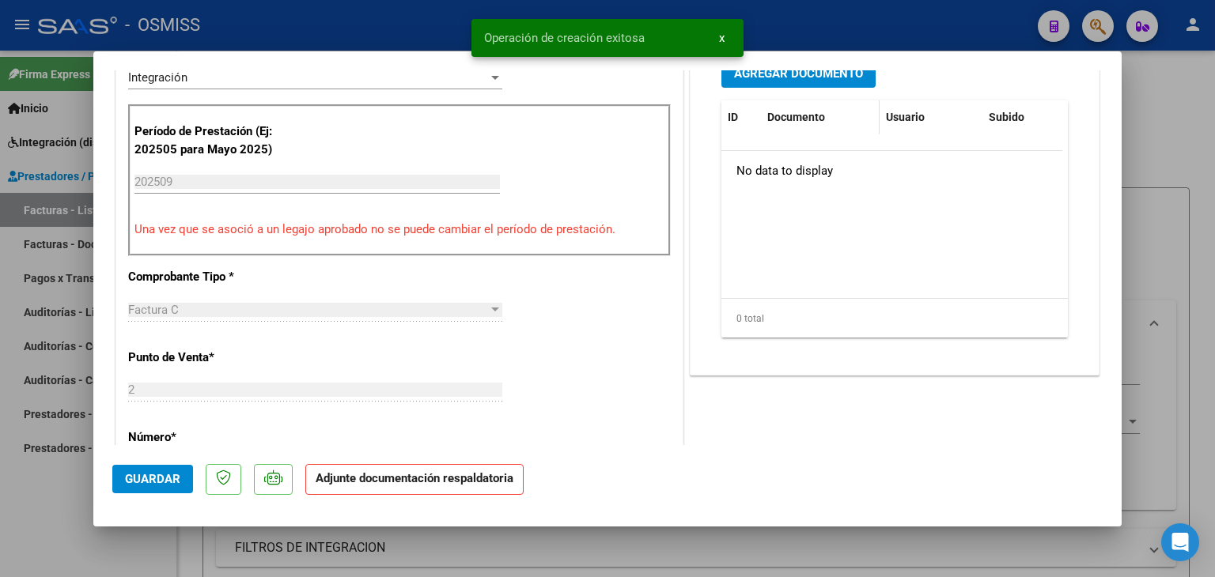
scroll to position [395, 0]
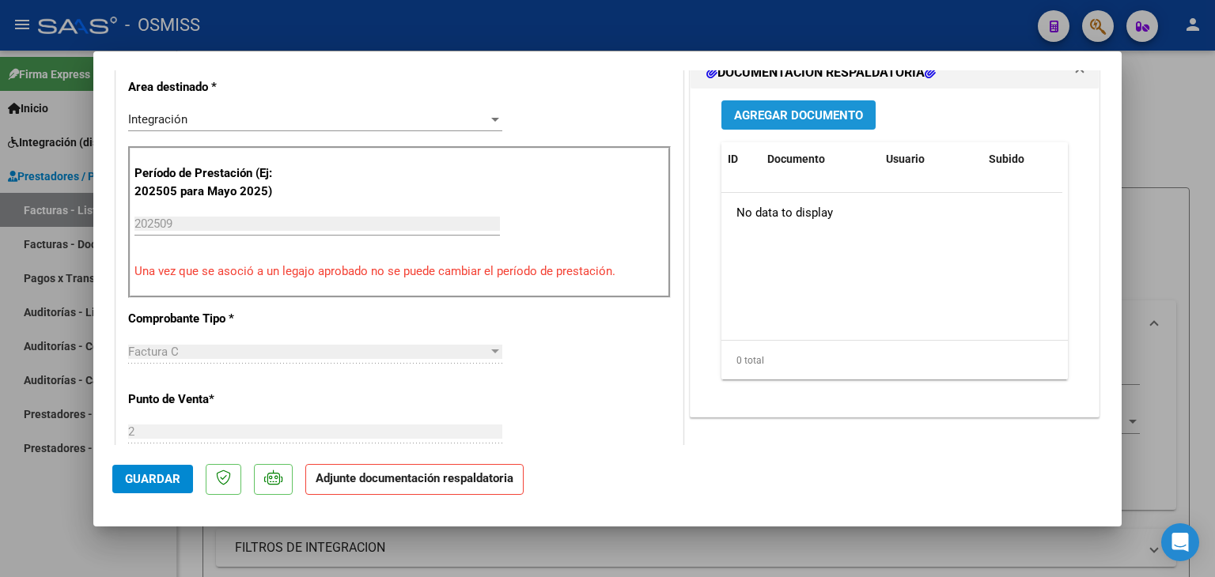
click at [808, 128] on button "Agregar Documento" at bounding box center [798, 114] width 154 height 29
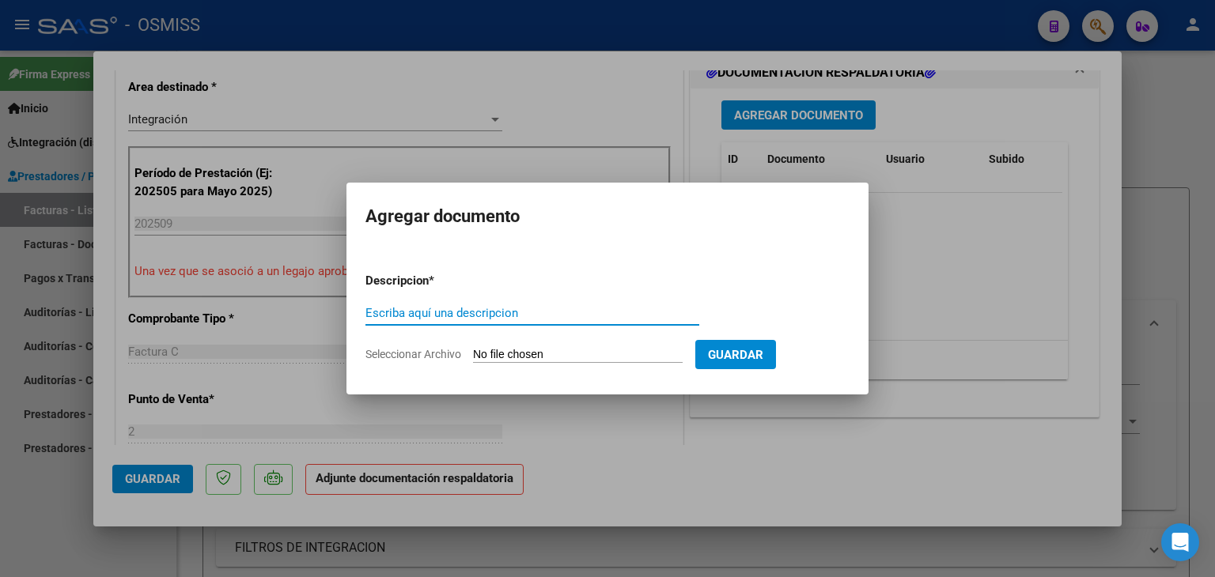
click at [528, 354] on input "Seleccionar Archivo" at bounding box center [578, 355] width 210 height 15
type input "C:\fakepath\maxi romeo spt.pdf"
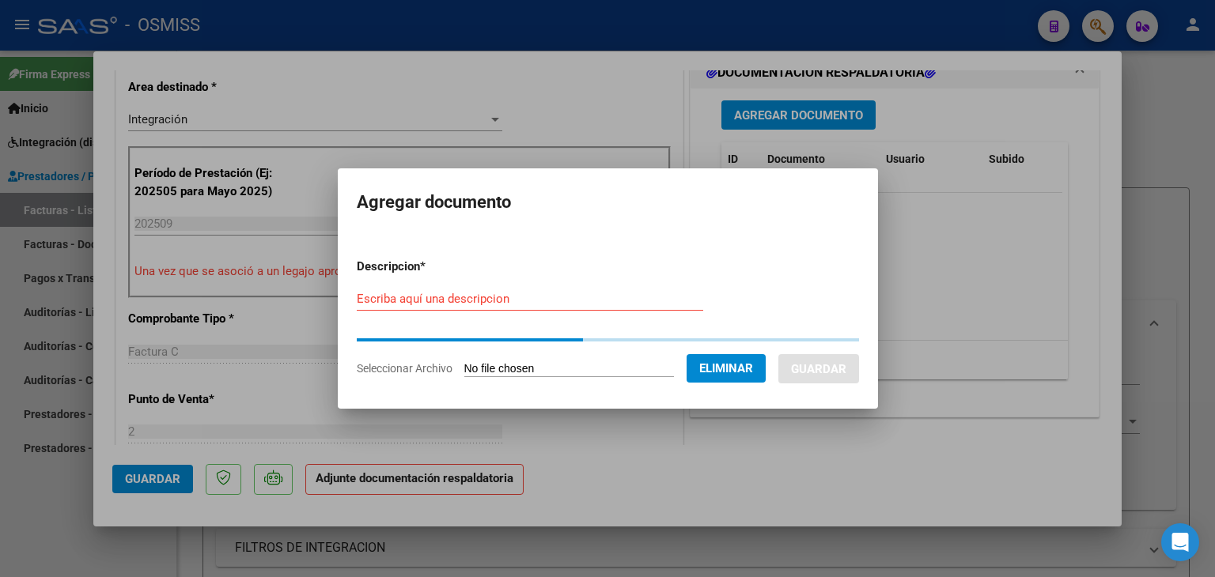
click at [475, 303] on input "Escriba aquí una descripcion" at bounding box center [530, 299] width 346 height 14
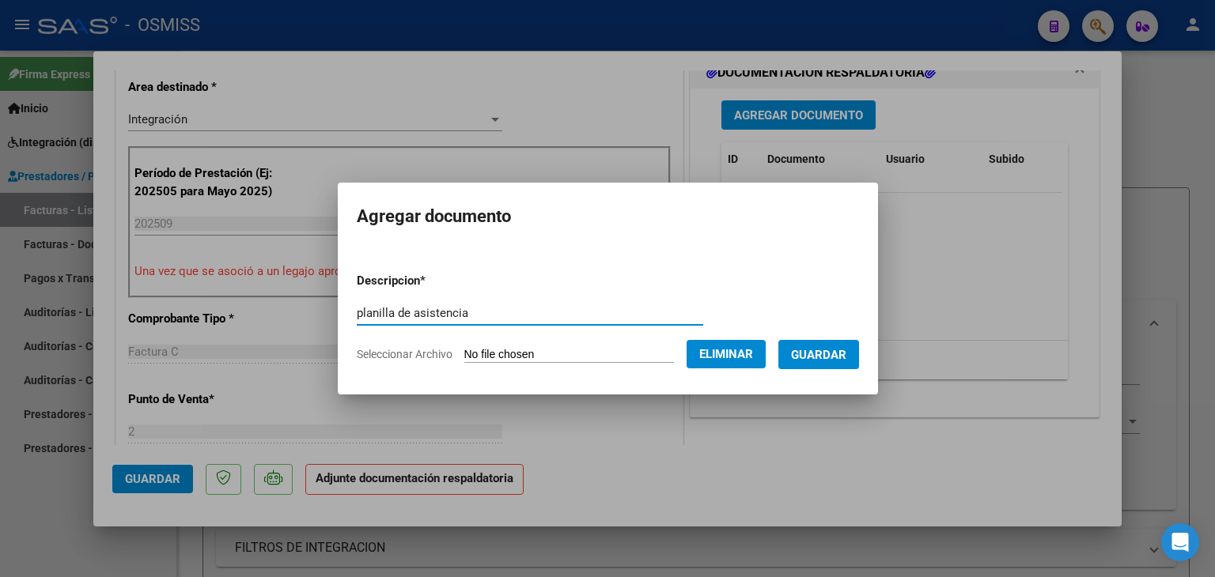
type input "planilla de asistencia"
click at [846, 352] on span "Guardar" at bounding box center [818, 355] width 55 height 14
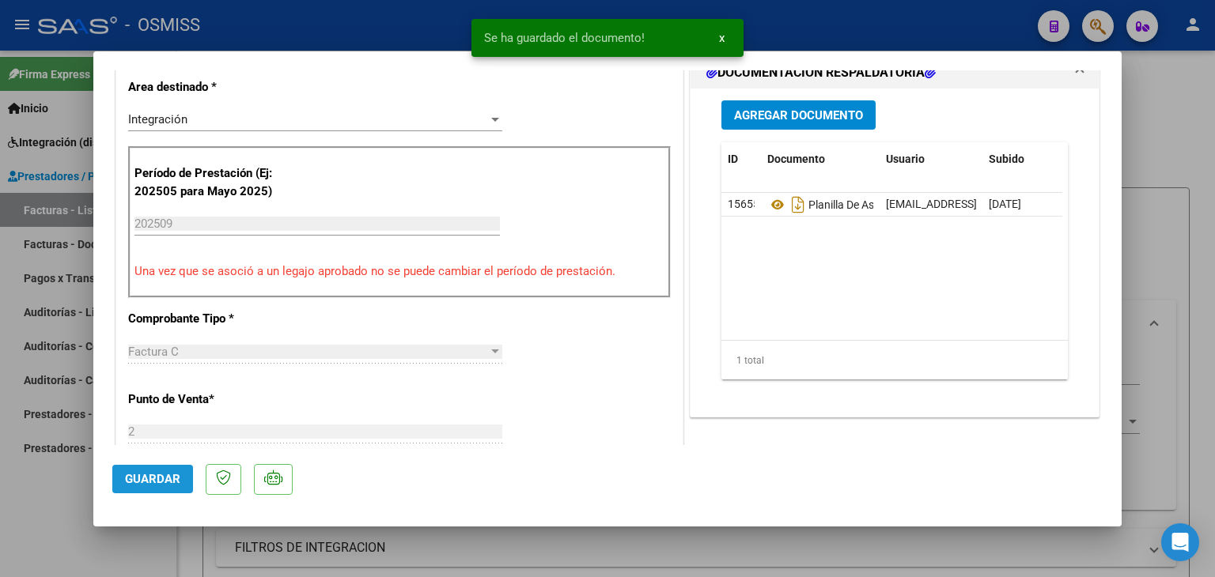
click at [153, 483] on span "Guardar" at bounding box center [152, 479] width 55 height 14
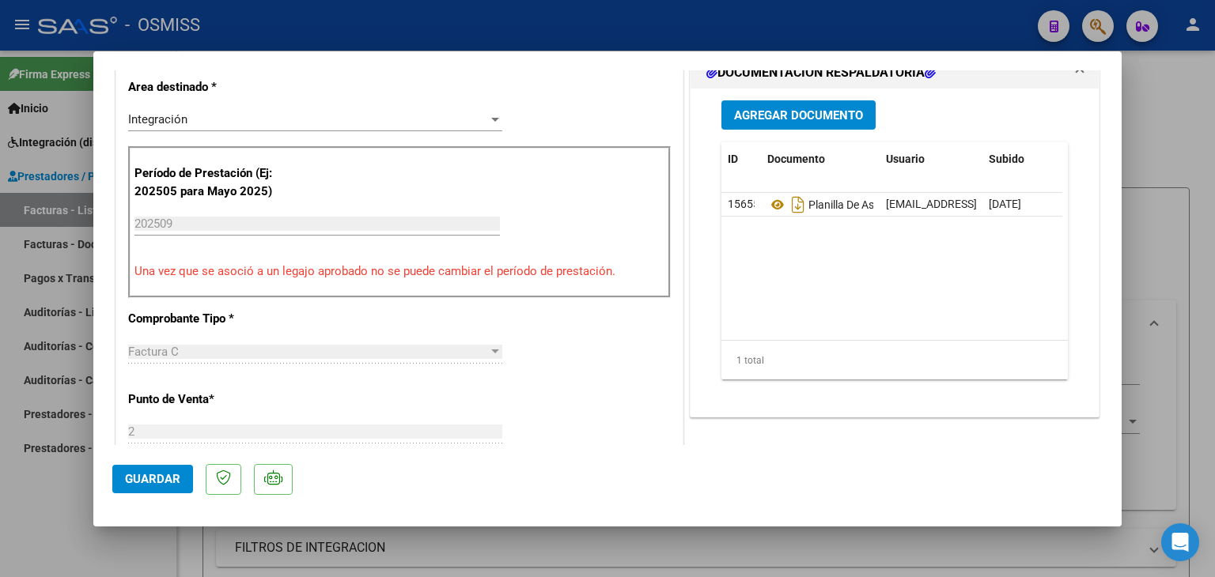
type input "$ 0,00"
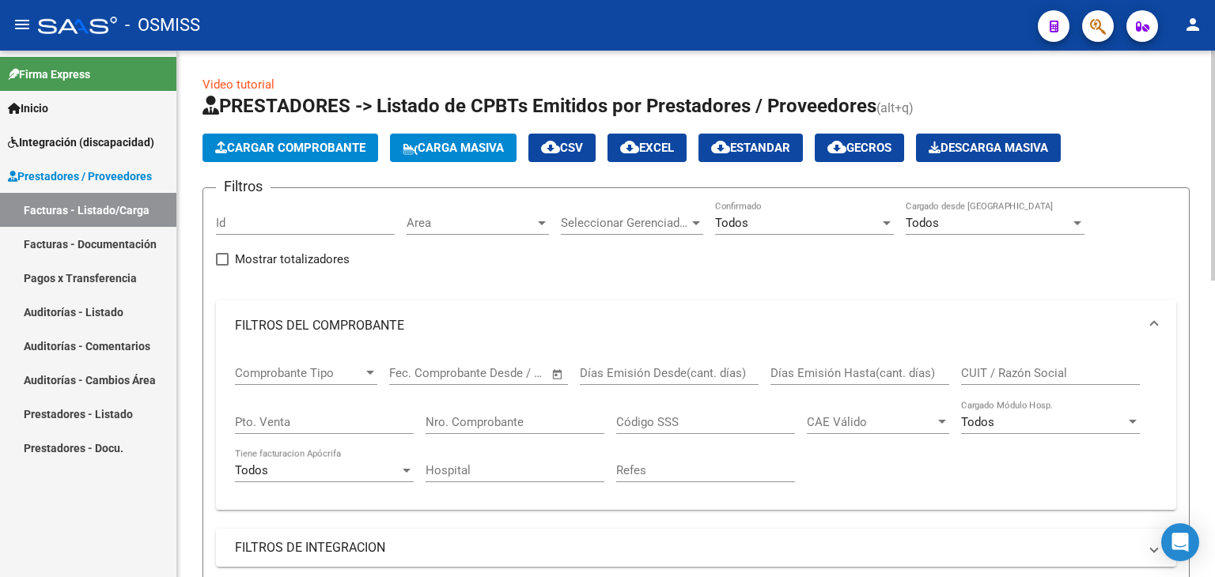
scroll to position [0, 0]
click at [307, 139] on button "Cargar Comprobante" at bounding box center [290, 148] width 176 height 28
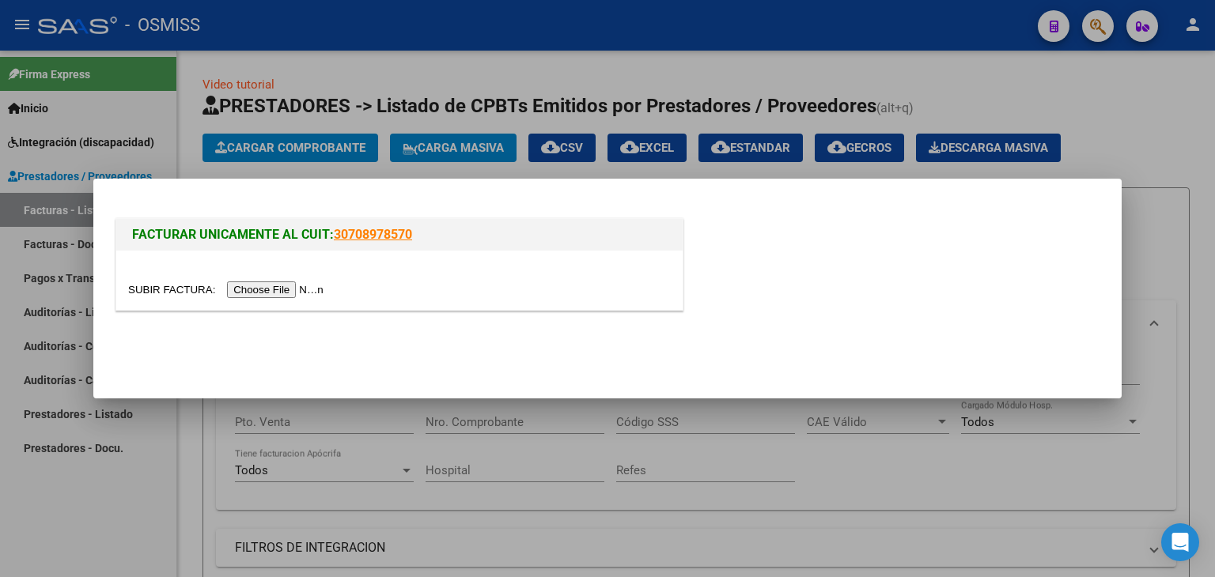
click at [294, 295] on input "file" at bounding box center [228, 290] width 200 height 17
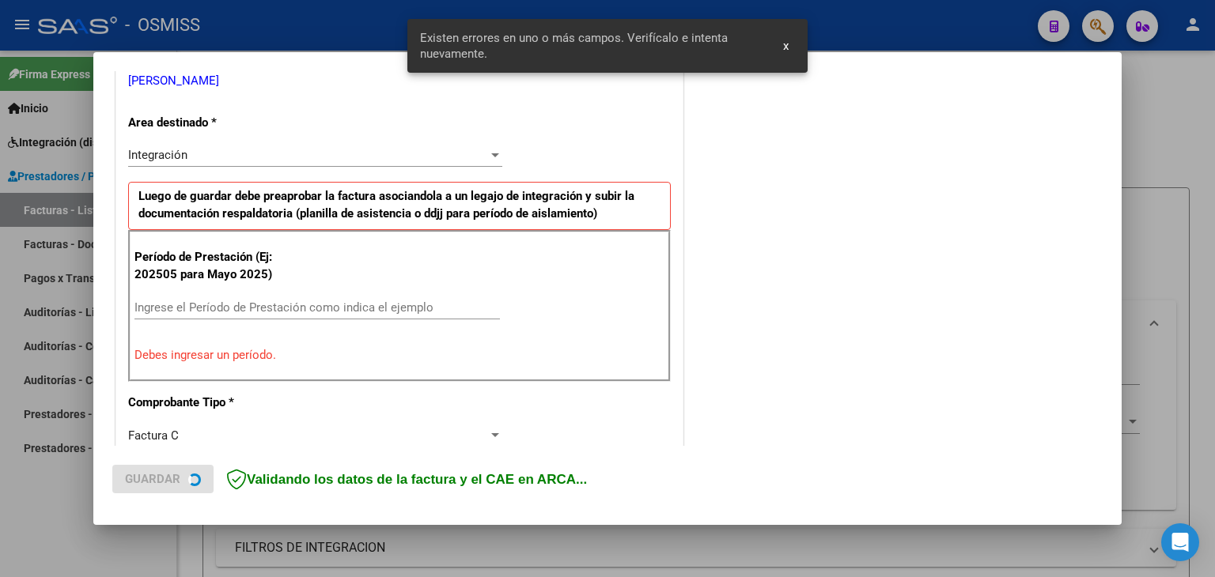
scroll to position [361, 0]
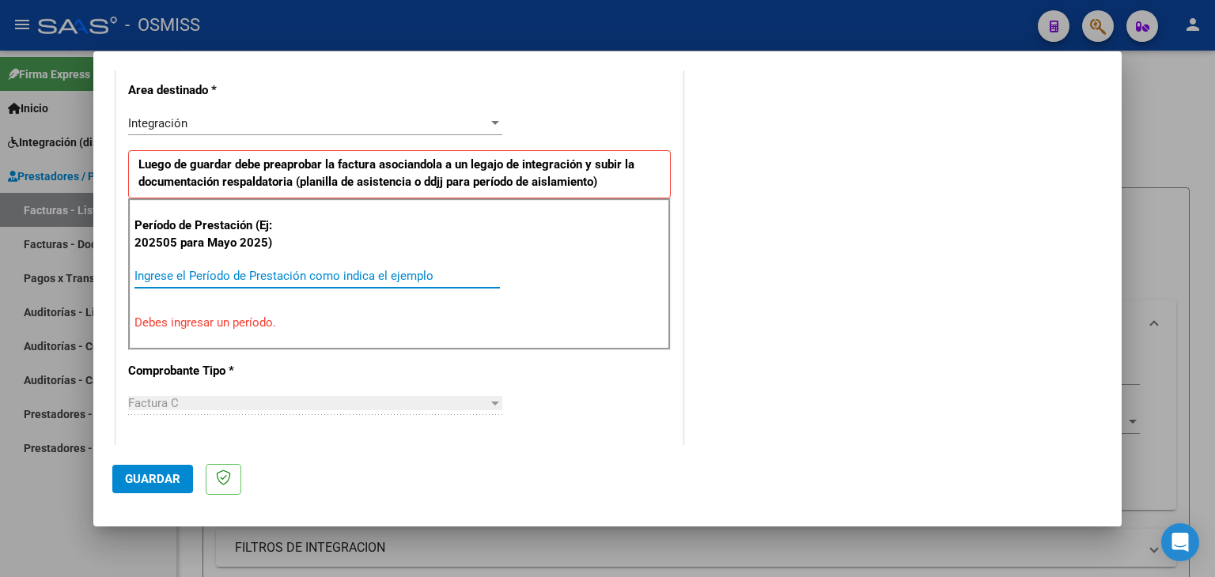
click at [356, 270] on input "Ingrese el Período de Prestación como indica el ejemplo" at bounding box center [316, 276] width 365 height 14
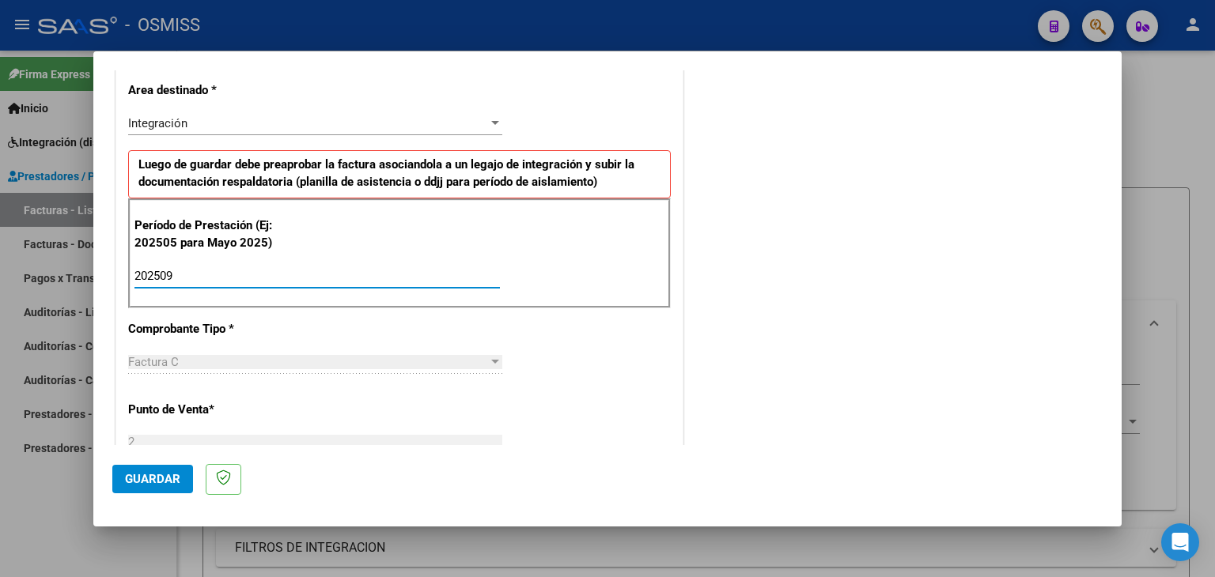
type input "202509"
click at [624, 388] on div "CUIT * 27-35692147-5 Ingresar CUIT ANALISIS PRESTADOR [PERSON_NAME] [PERSON_NAM…" at bounding box center [399, 502] width 566 height 1190
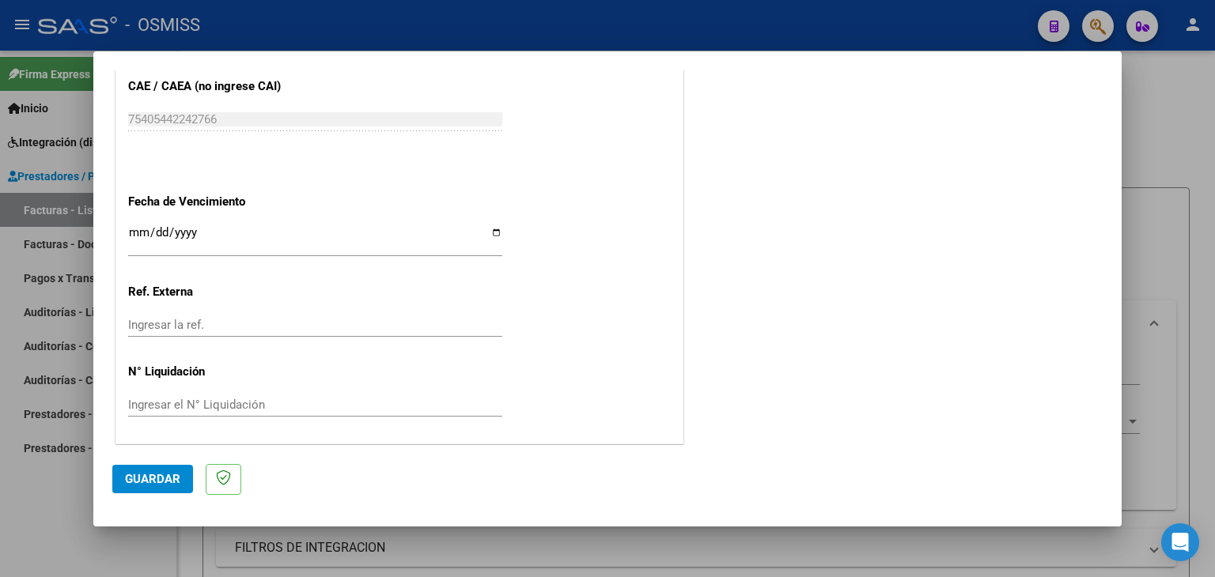
scroll to position [857, 0]
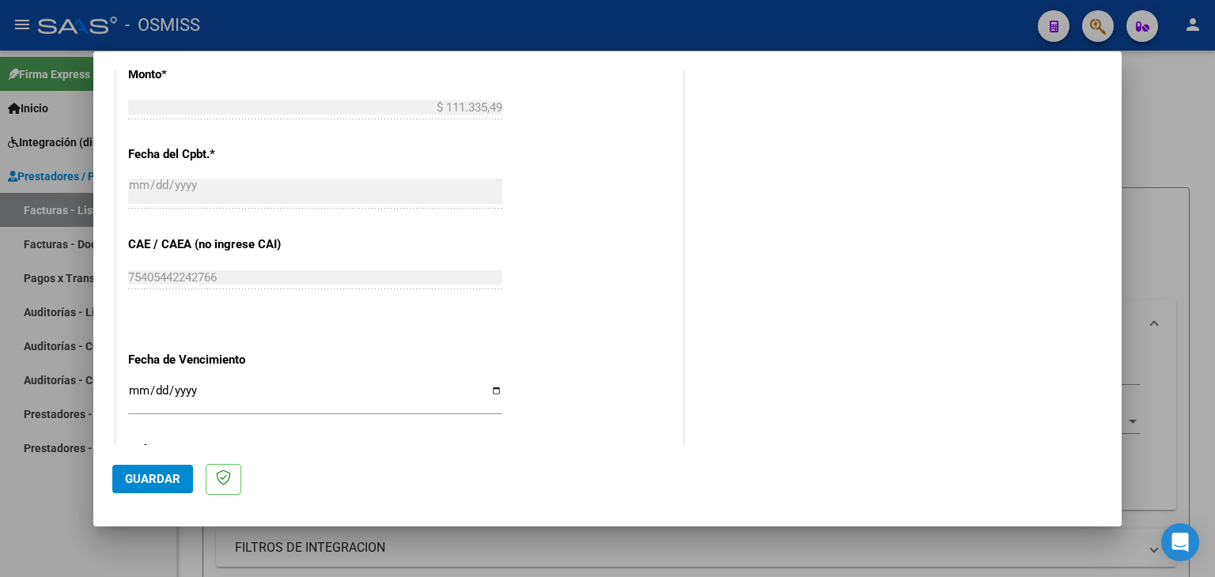
click at [131, 387] on input "Ingresar la fecha" at bounding box center [315, 396] width 374 height 25
type input "[DATE]"
click at [149, 462] on mat-dialog-actions "Guardar" at bounding box center [607, 476] width 990 height 62
click at [149, 472] on span "Guardar" at bounding box center [152, 479] width 55 height 14
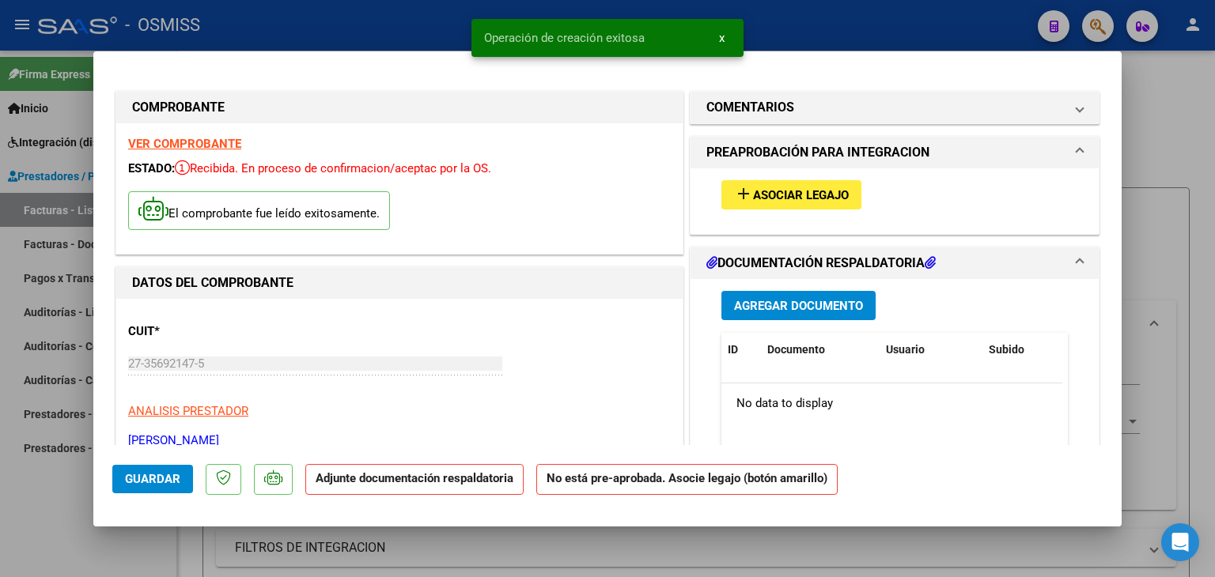
click at [797, 193] on span "Asociar Legajo" at bounding box center [801, 195] width 96 height 14
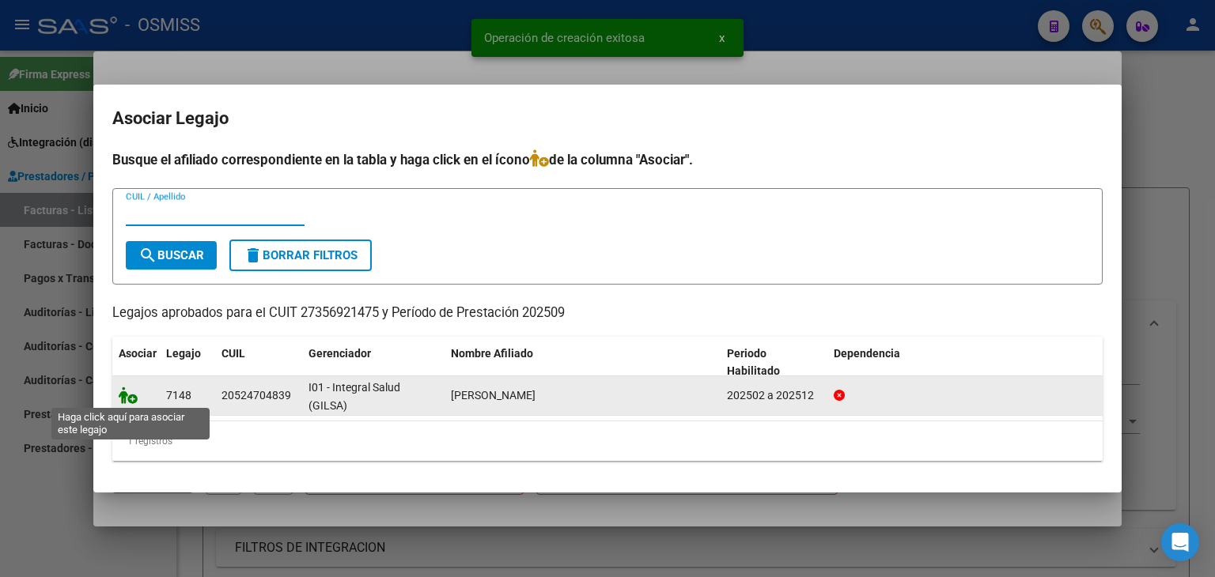
click at [127, 400] on icon at bounding box center [128, 395] width 19 height 17
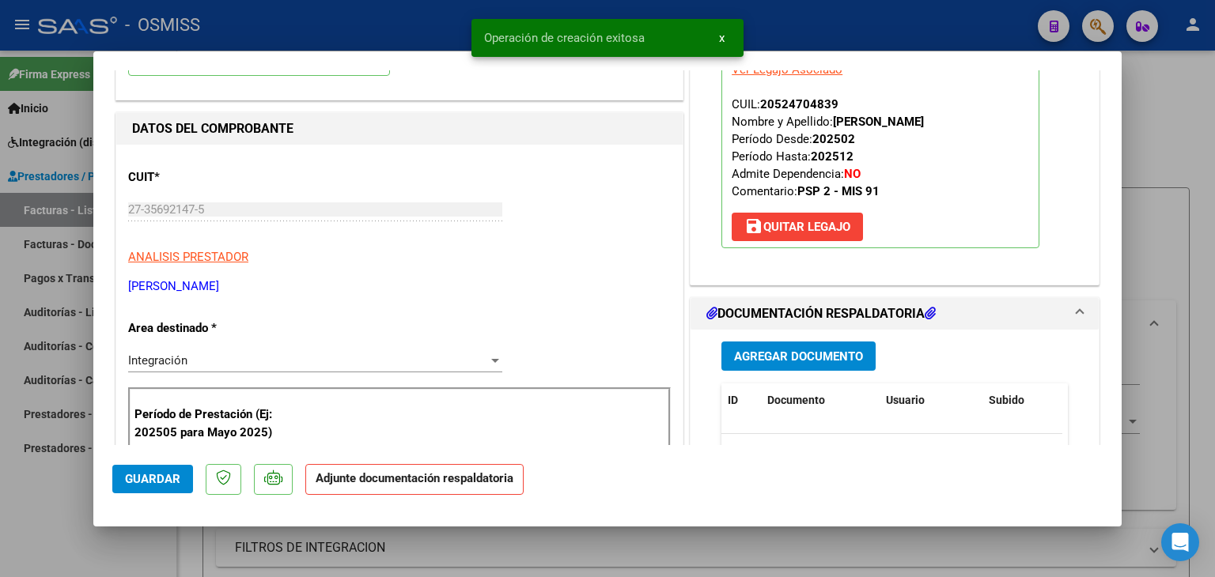
scroll to position [158, 0]
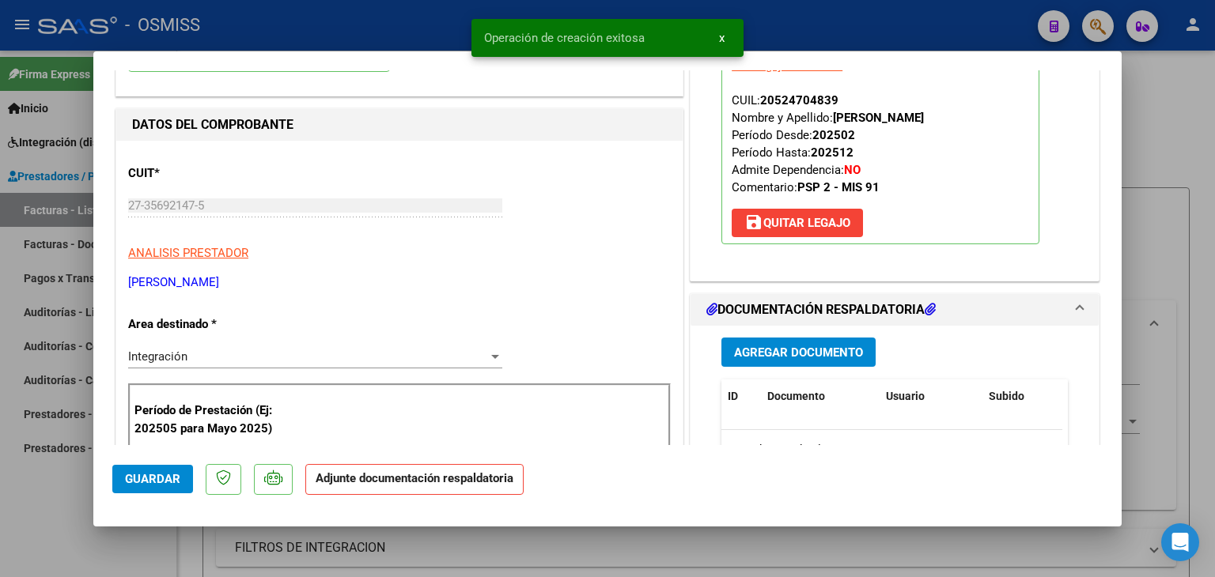
click at [796, 368] on div "Agregar Documento ID Documento Usuario Subido Acción No data to display 0 total…" at bounding box center [894, 484] width 370 height 316
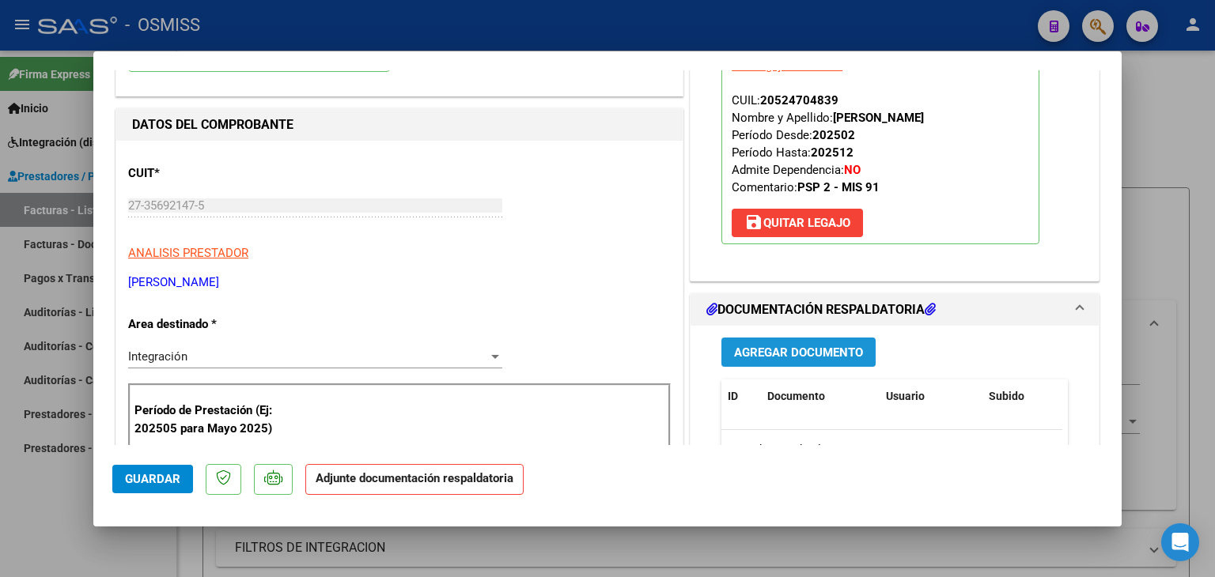
click at [833, 361] on button "Agregar Documento" at bounding box center [798, 352] width 154 height 29
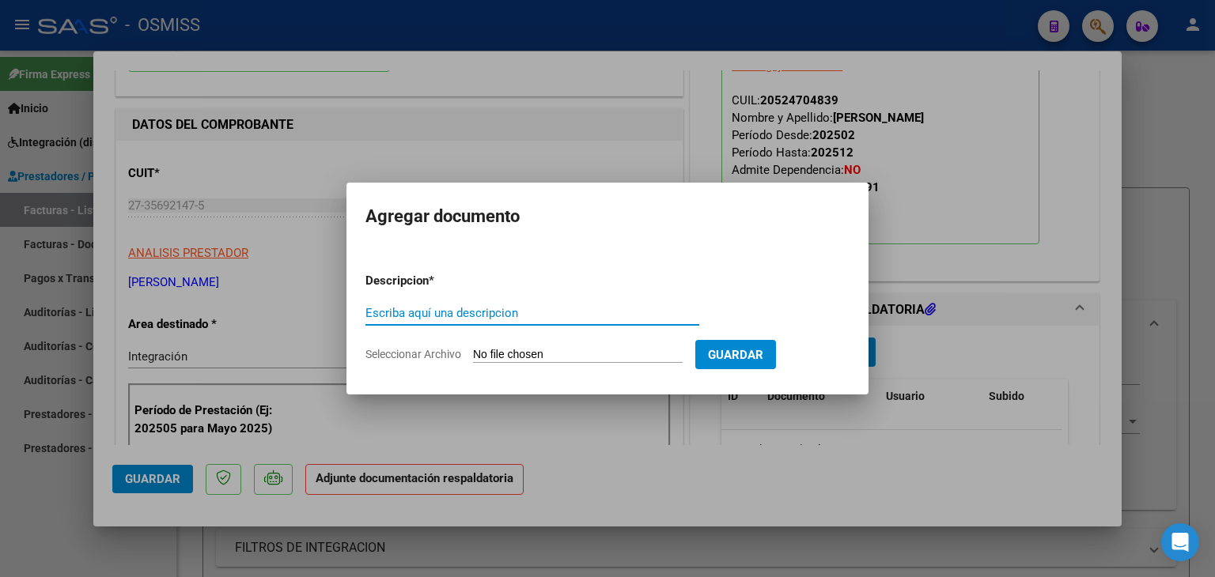
click at [573, 357] on input "Seleccionar Archivo" at bounding box center [578, 355] width 210 height 15
type input "C:\fakepath\Documento 39.pdf"
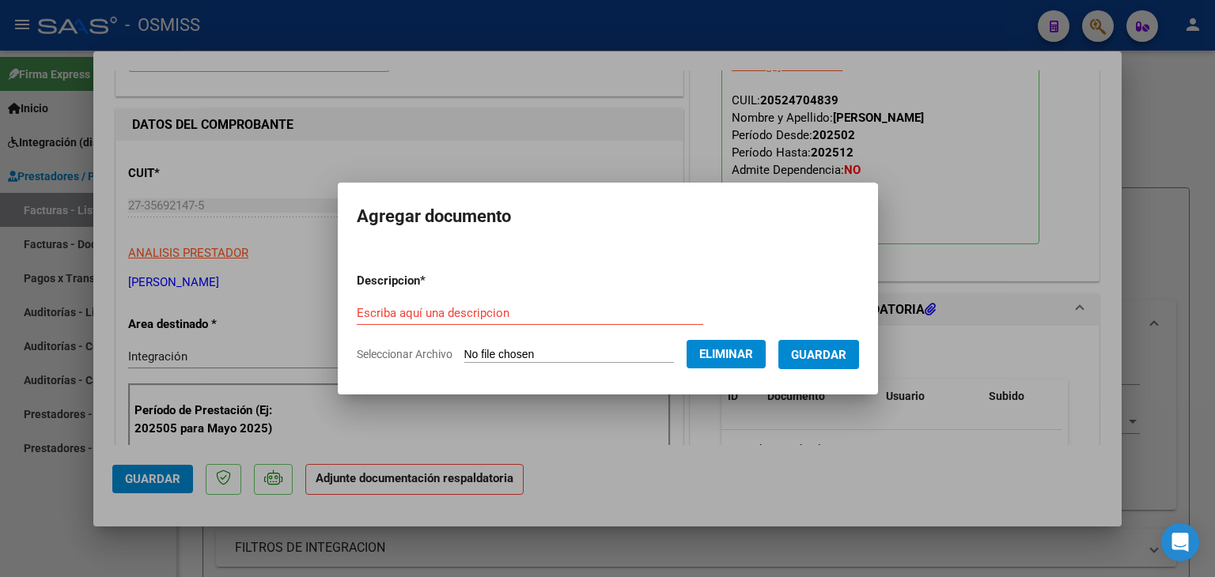
click at [464, 314] on input "Escriba aquí una descripcion" at bounding box center [530, 313] width 346 height 14
type input "planilla de asistencia"
click at [819, 350] on span "Guardar" at bounding box center [818, 355] width 55 height 14
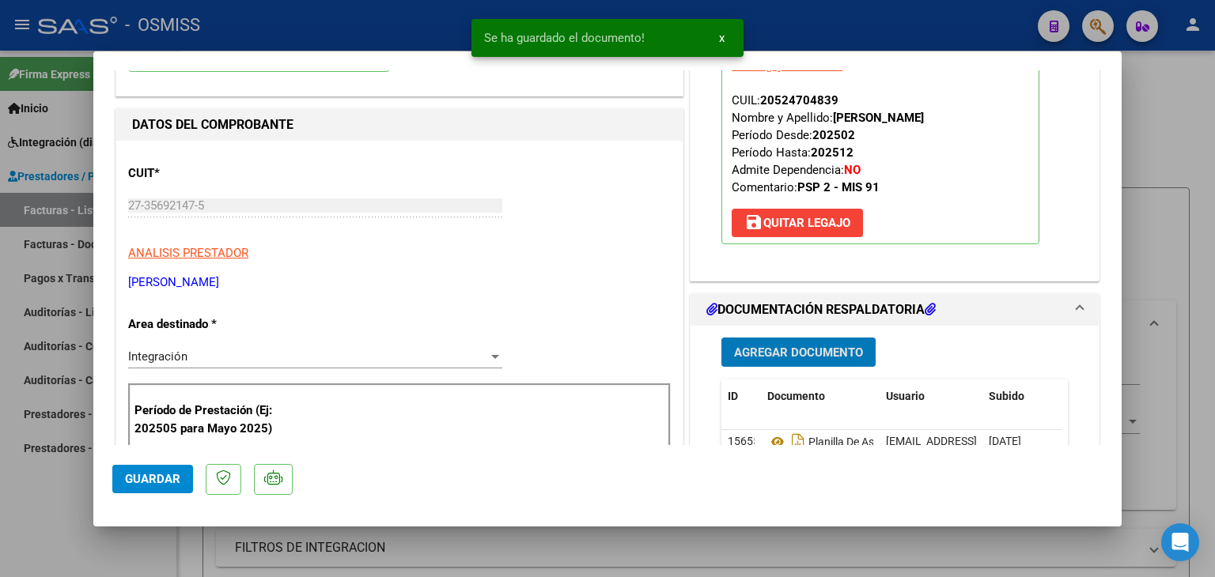
type input "$ 0,00"
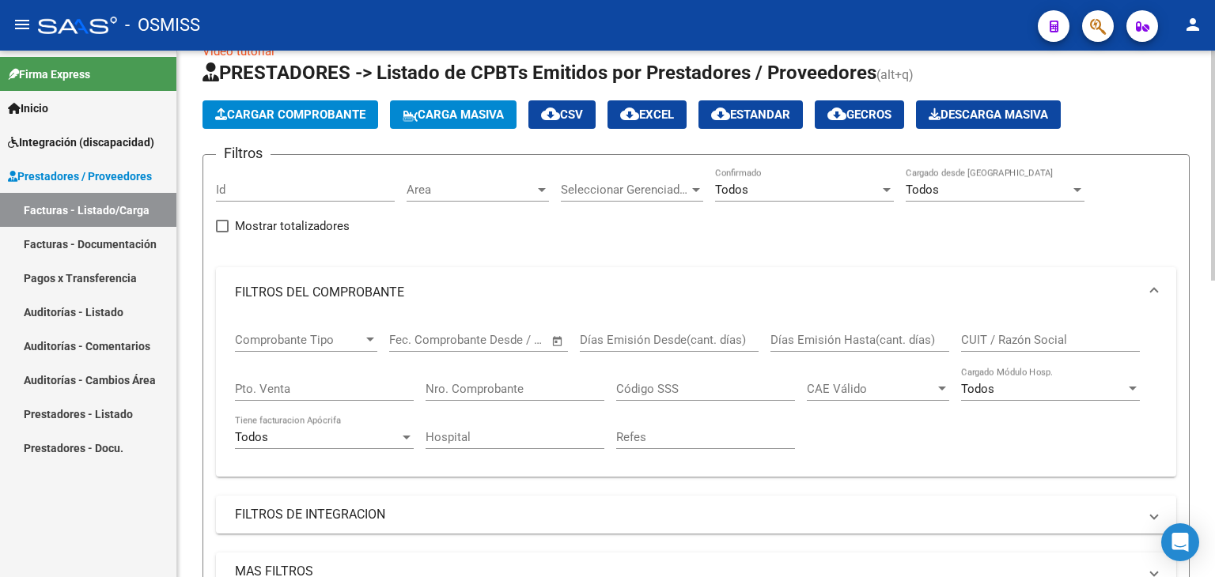
scroll to position [0, 0]
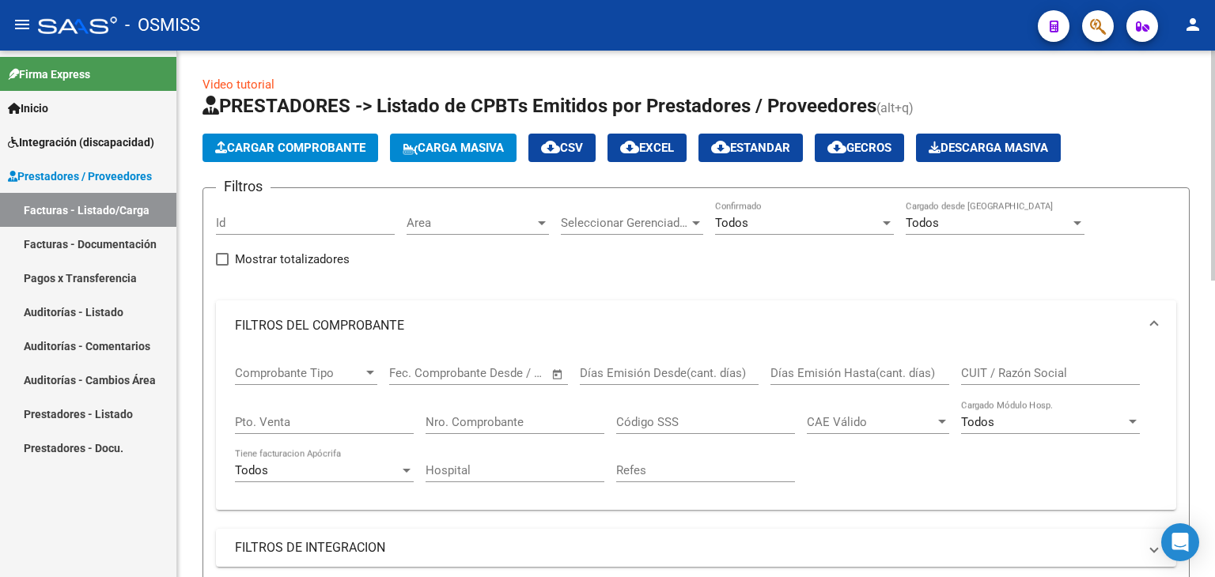
click at [287, 150] on span "Cargar Comprobante" at bounding box center [290, 148] width 150 height 14
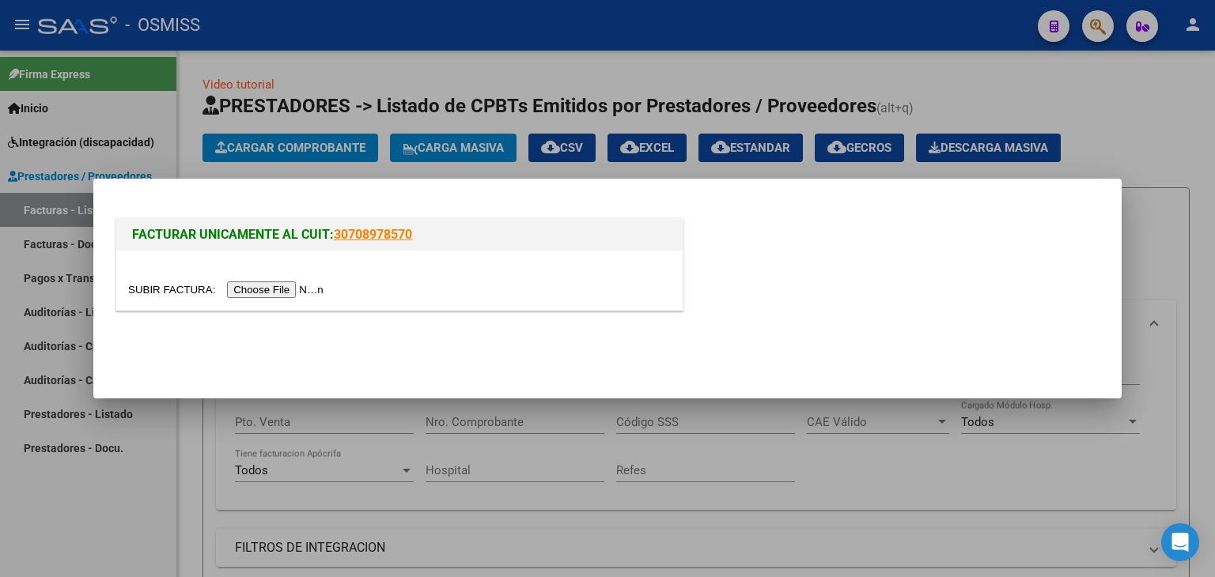
click at [296, 292] on input "file" at bounding box center [228, 290] width 200 height 17
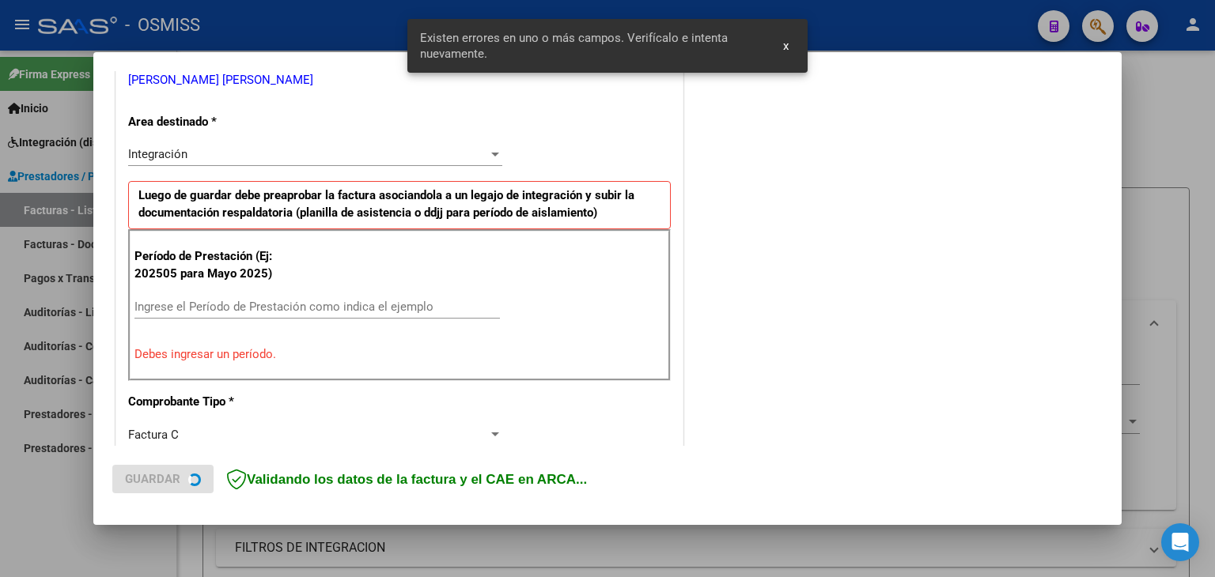
scroll to position [361, 0]
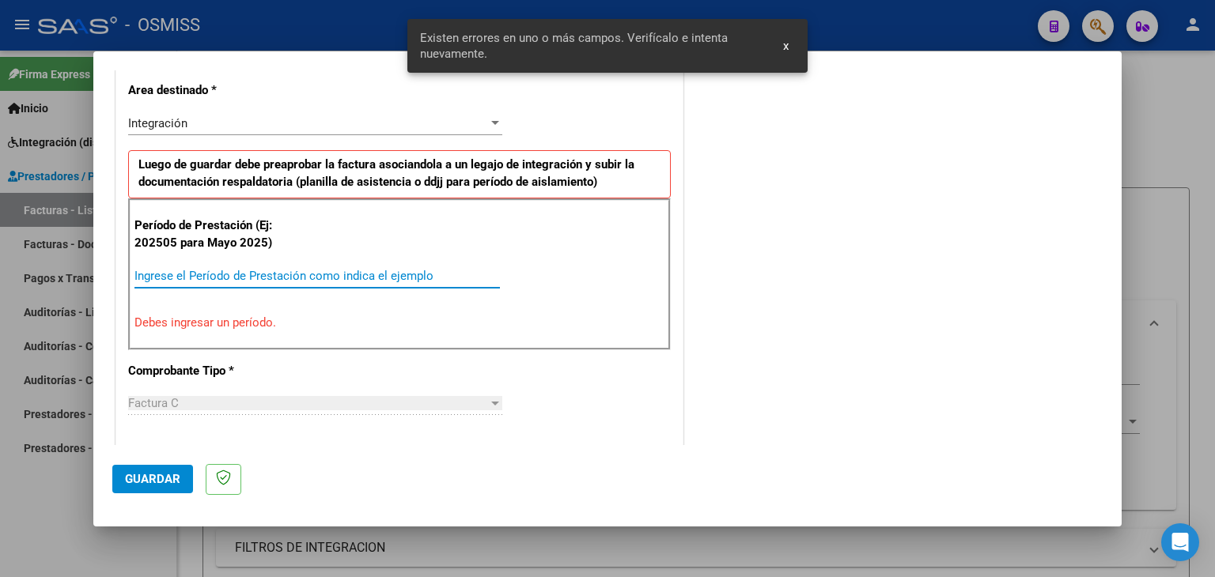
click at [269, 274] on input "Ingrese el Período de Prestación como indica el ejemplo" at bounding box center [316, 276] width 365 height 14
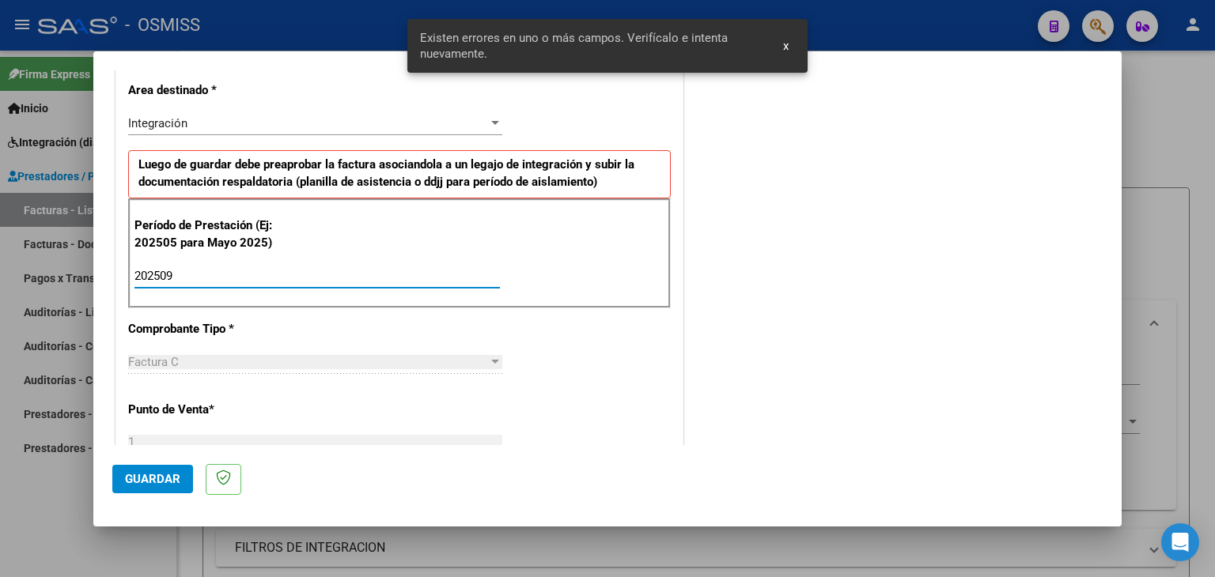
type input "202509"
click at [569, 387] on div "CUIT * 27-42807737-2 Ingresar CUIT ANALISIS PRESTADOR [PERSON_NAME] DEL [PERSON…" at bounding box center [399, 502] width 566 height 1190
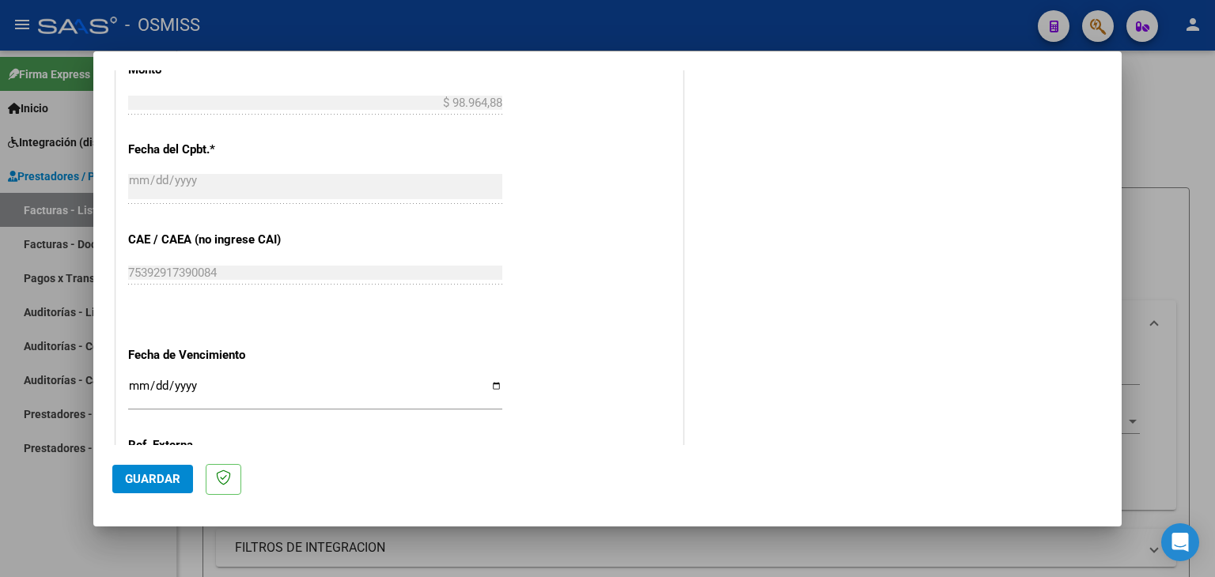
scroll to position [915, 0]
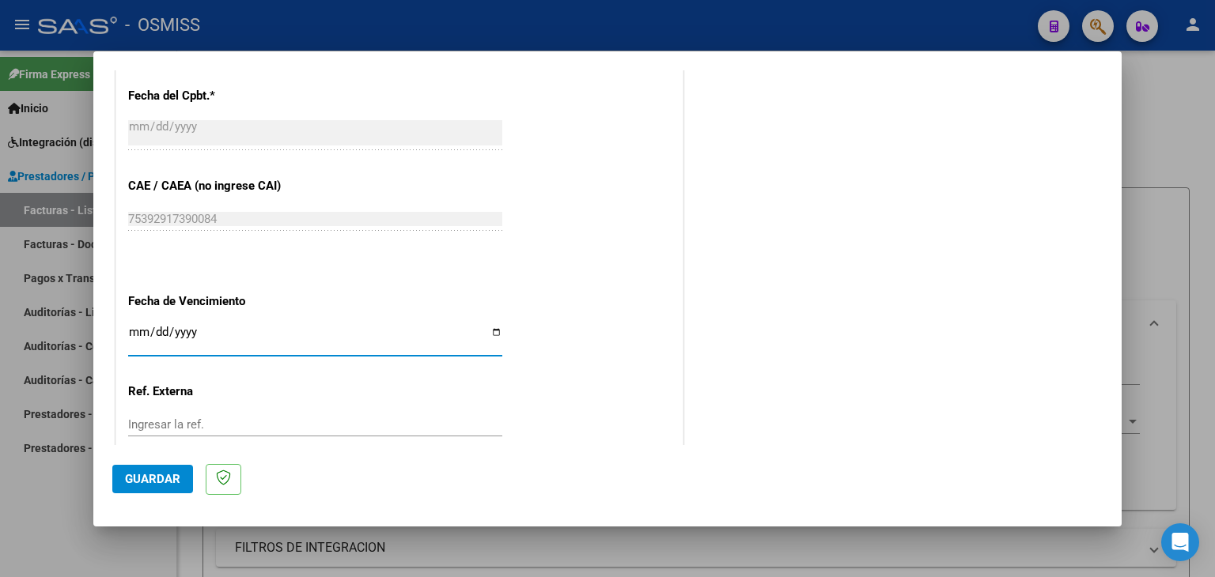
click at [135, 333] on input "Ingresar la fecha" at bounding box center [315, 338] width 374 height 25
type input "[DATE]"
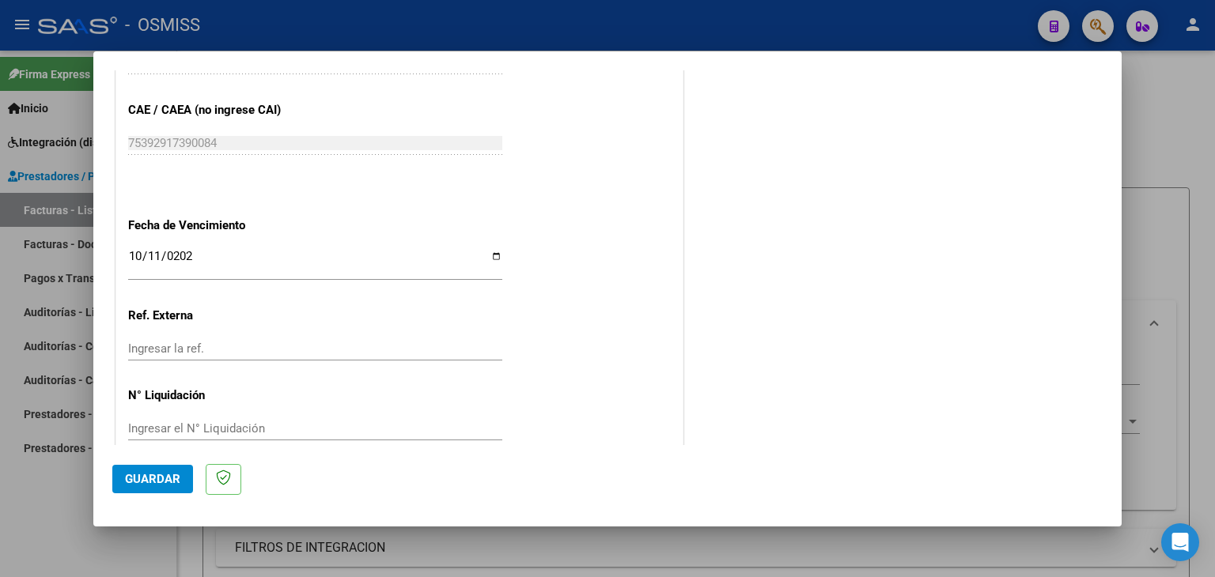
scroll to position [1015, 0]
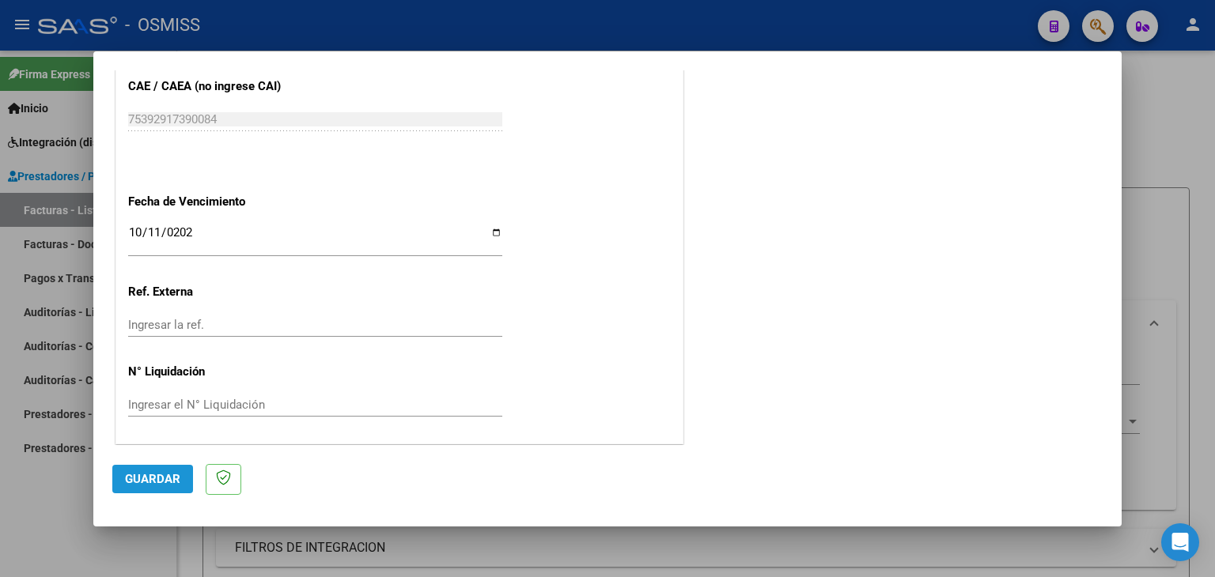
click at [145, 482] on span "Guardar" at bounding box center [152, 479] width 55 height 14
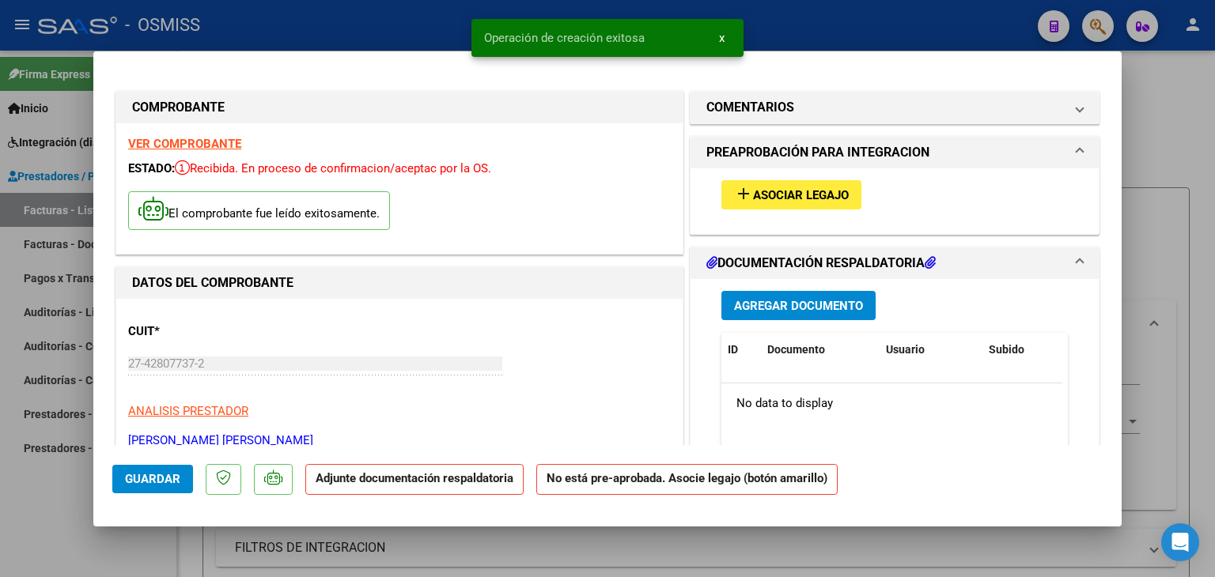
click at [798, 185] on button "add Asociar Legajo" at bounding box center [791, 194] width 140 height 29
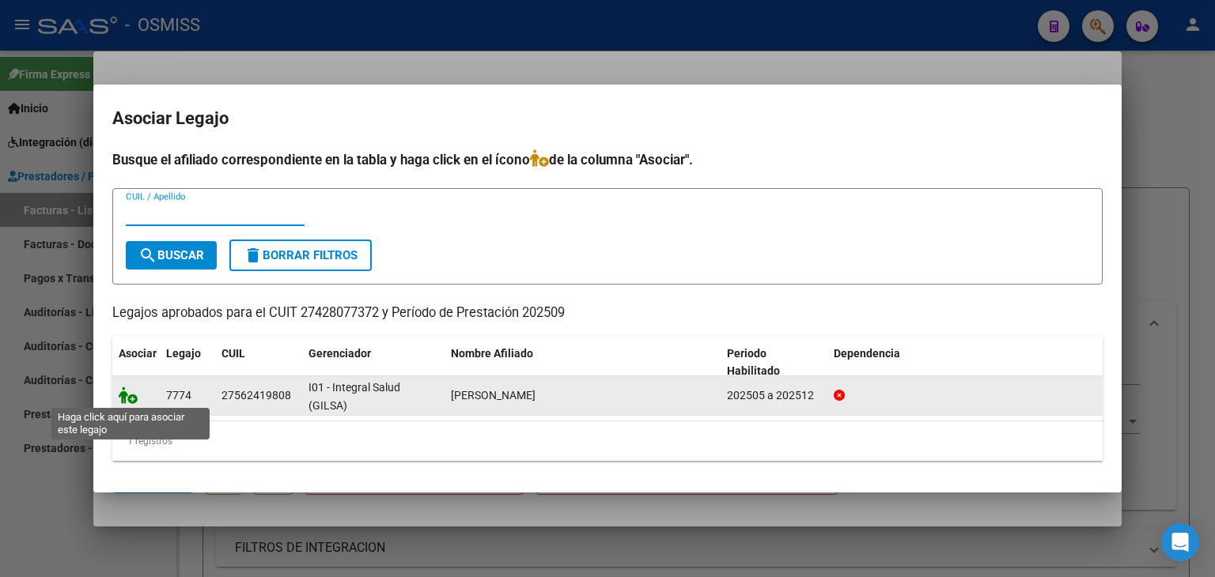
click at [122, 399] on icon at bounding box center [128, 395] width 19 height 17
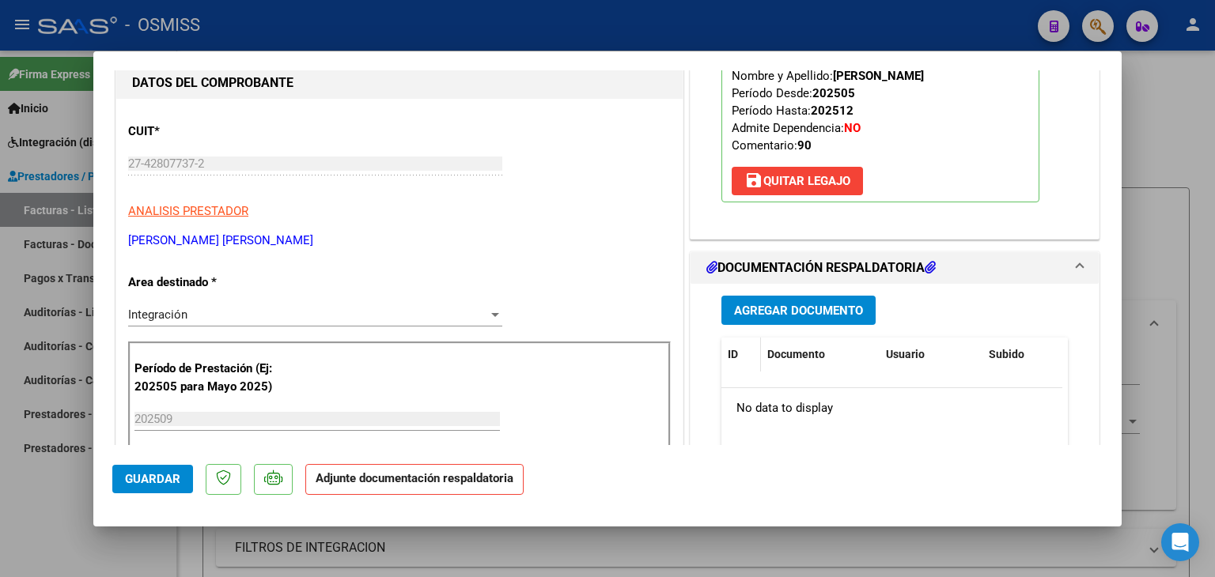
scroll to position [237, 0]
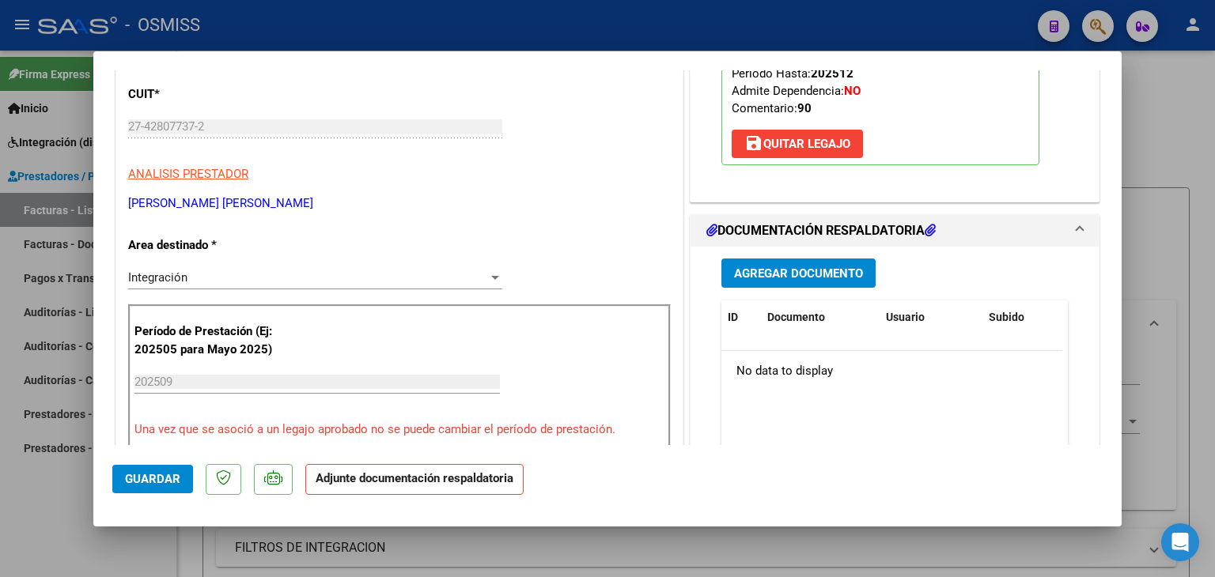
click at [762, 263] on button "Agregar Documento" at bounding box center [798, 273] width 154 height 29
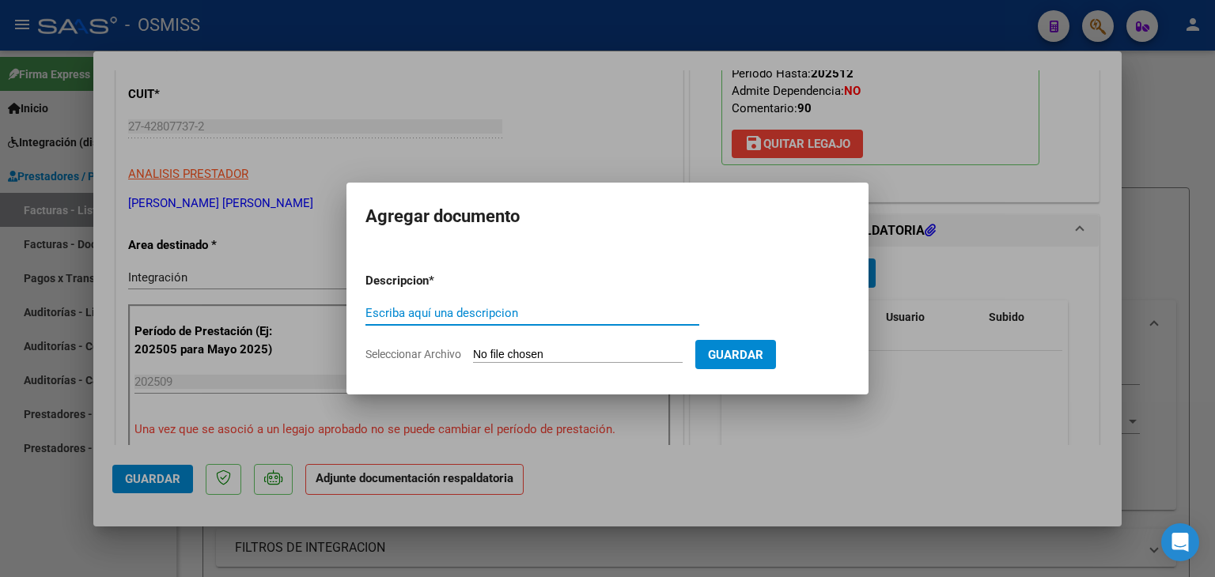
click at [579, 351] on input "Seleccionar Archivo" at bounding box center [578, 355] width 210 height 15
type input "C:\fakepath\PLANILLA FONO .09 25.pdf"
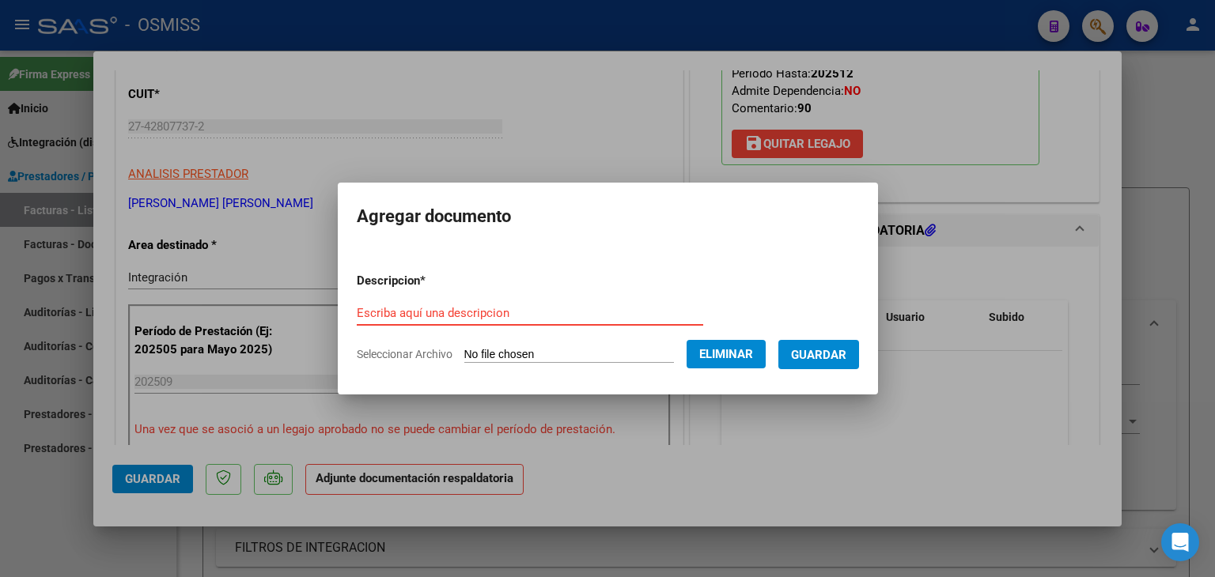
click at [438, 292] on form "Descripcion * Escriba aquí una descripcion Seleccionar Archivo Eliminar Guardar" at bounding box center [608, 317] width 502 height 115
type input "P"
type input "planilla de asistencia"
click at [813, 342] on button "Guardar" at bounding box center [818, 354] width 81 height 29
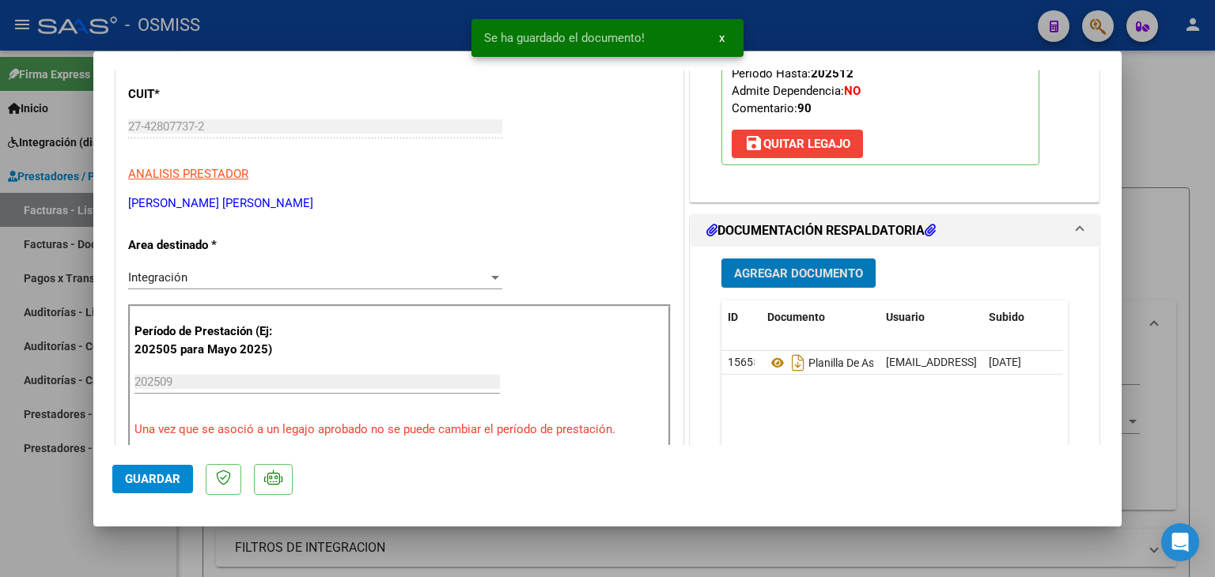
click at [130, 482] on span "Guardar" at bounding box center [152, 479] width 55 height 14
type input "$ 0,00"
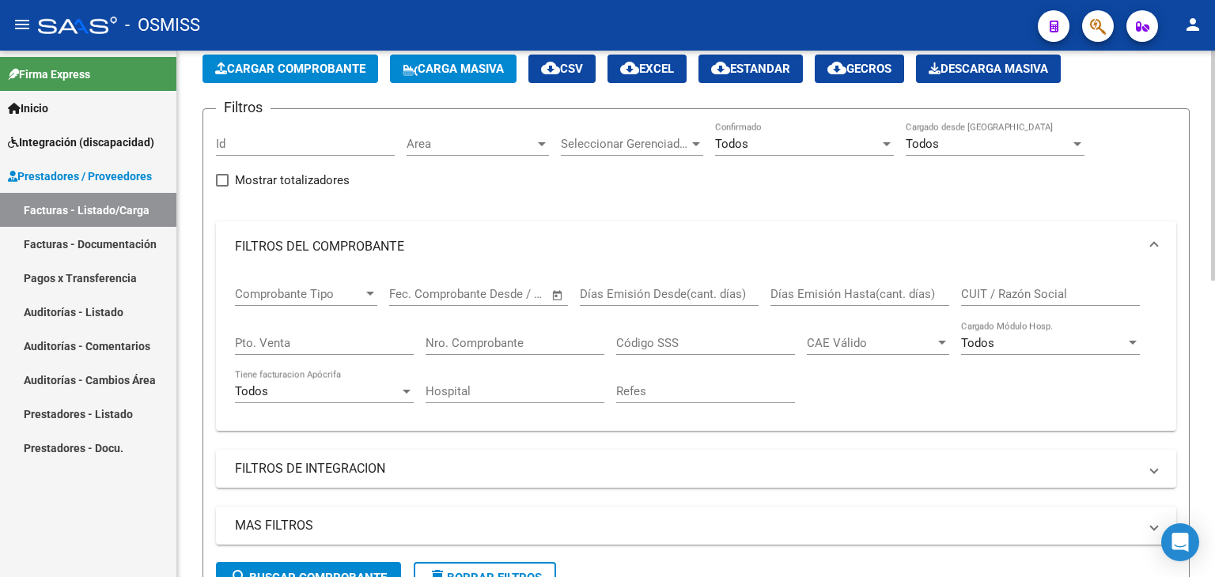
scroll to position [0, 0]
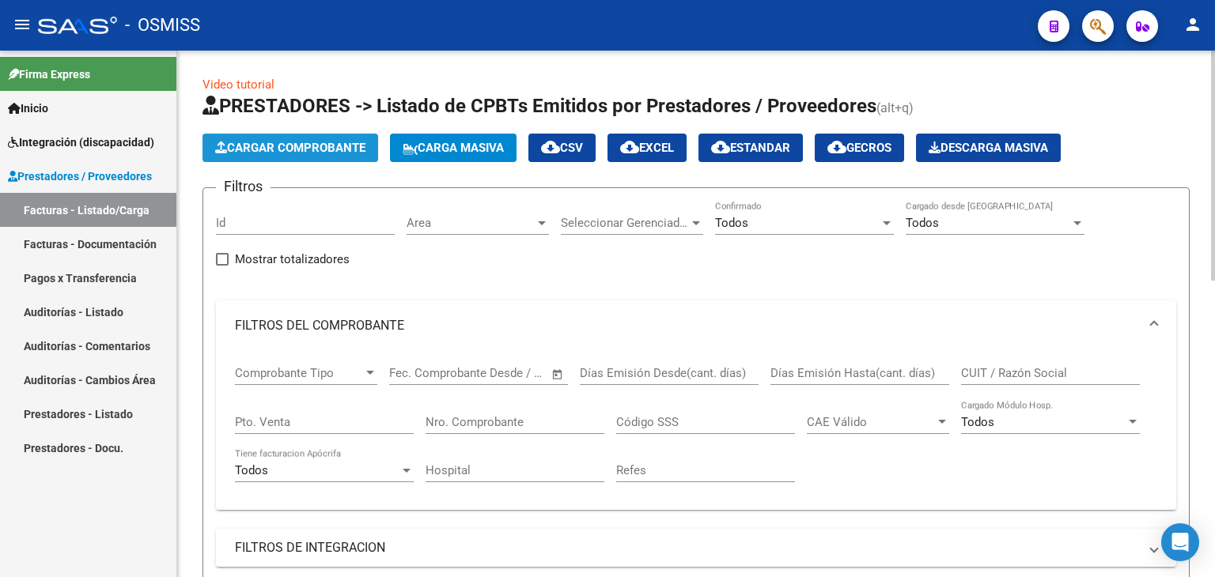
click at [312, 146] on span "Cargar Comprobante" at bounding box center [290, 148] width 150 height 14
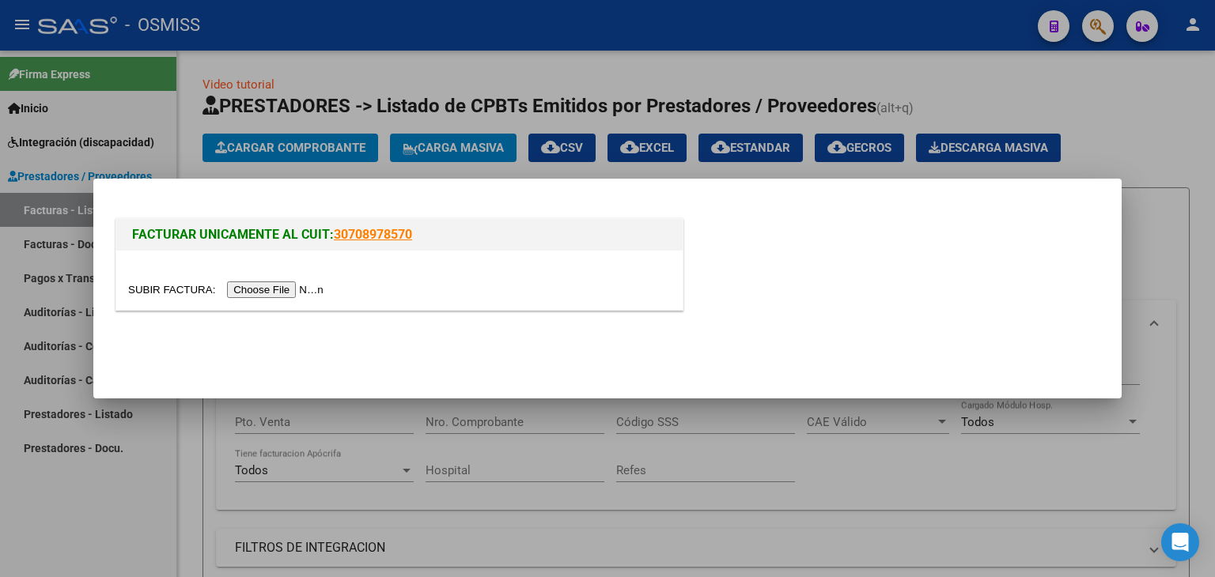
click at [297, 293] on input "file" at bounding box center [228, 290] width 200 height 17
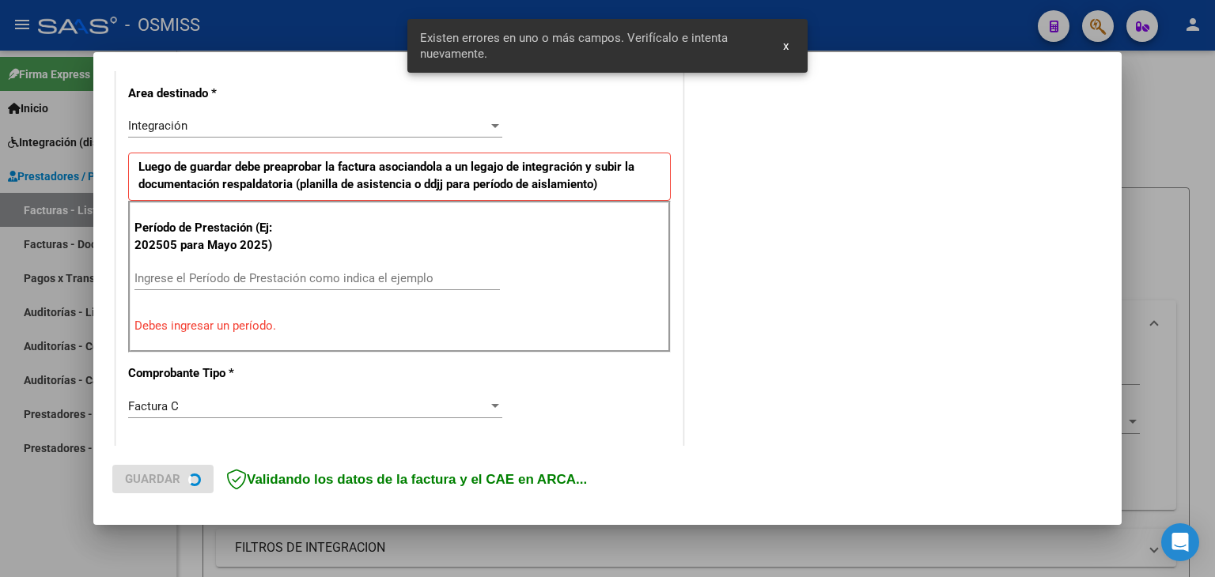
scroll to position [361, 0]
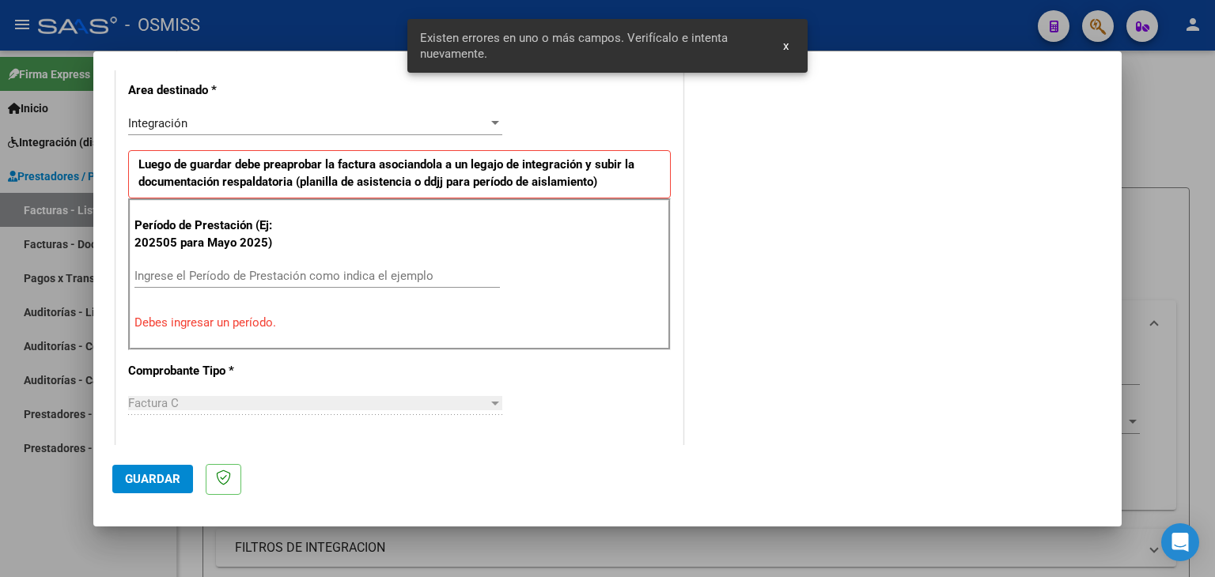
click at [263, 265] on div "Ingrese el Período de Prestación como indica el ejemplo" at bounding box center [316, 276] width 365 height 24
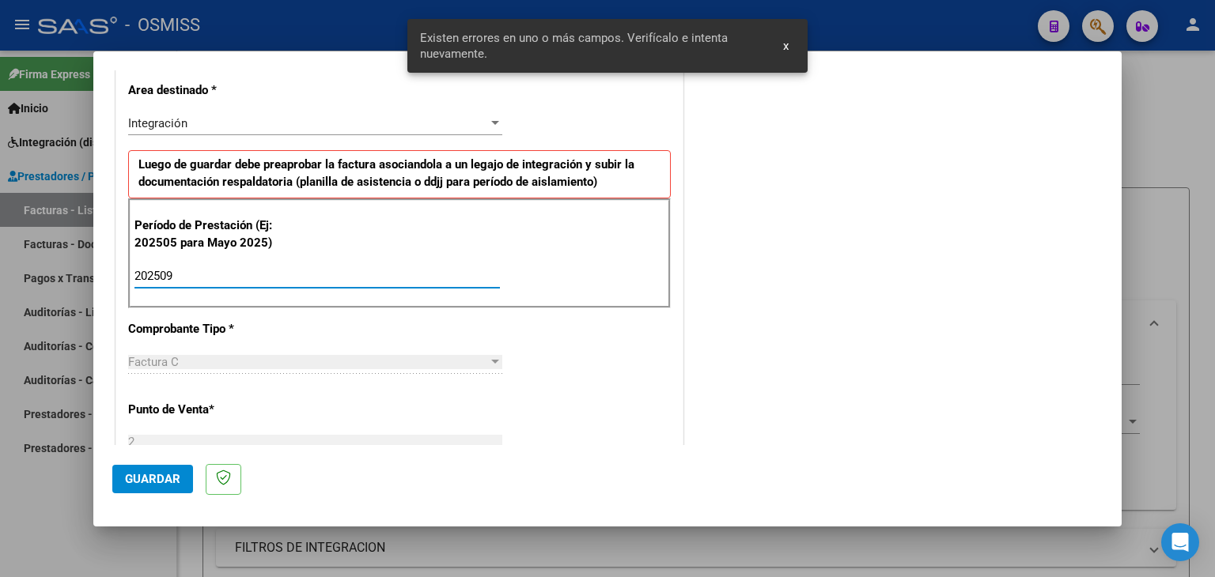
type input "202509"
click at [556, 346] on div "CUIT * 27-33030609-8 Ingresar CUIT ANALISIS PRESTADOR [PERSON_NAME] [PERSON_NAM…" at bounding box center [399, 502] width 566 height 1190
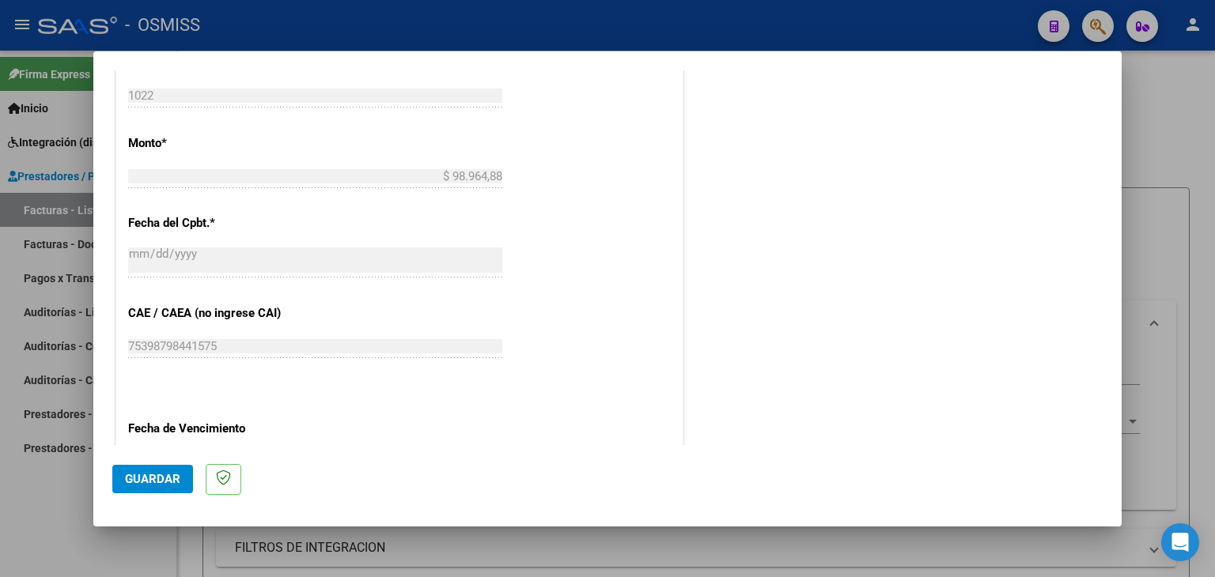
scroll to position [915, 0]
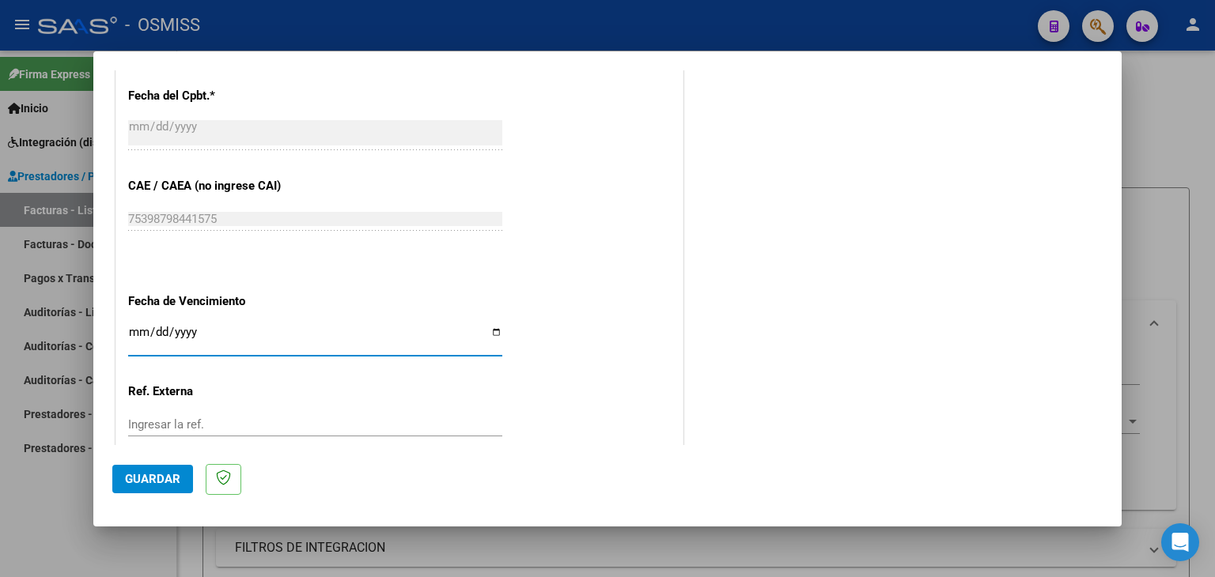
click at [136, 332] on input "Ingresar la fecha" at bounding box center [315, 338] width 374 height 25
type input "[DATE]"
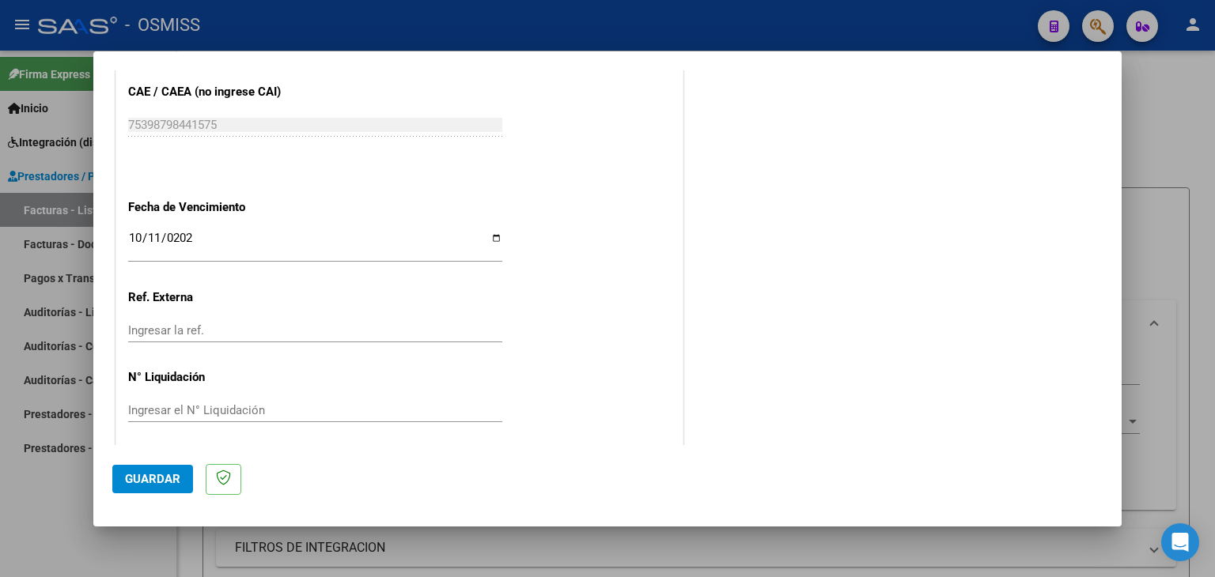
scroll to position [1015, 0]
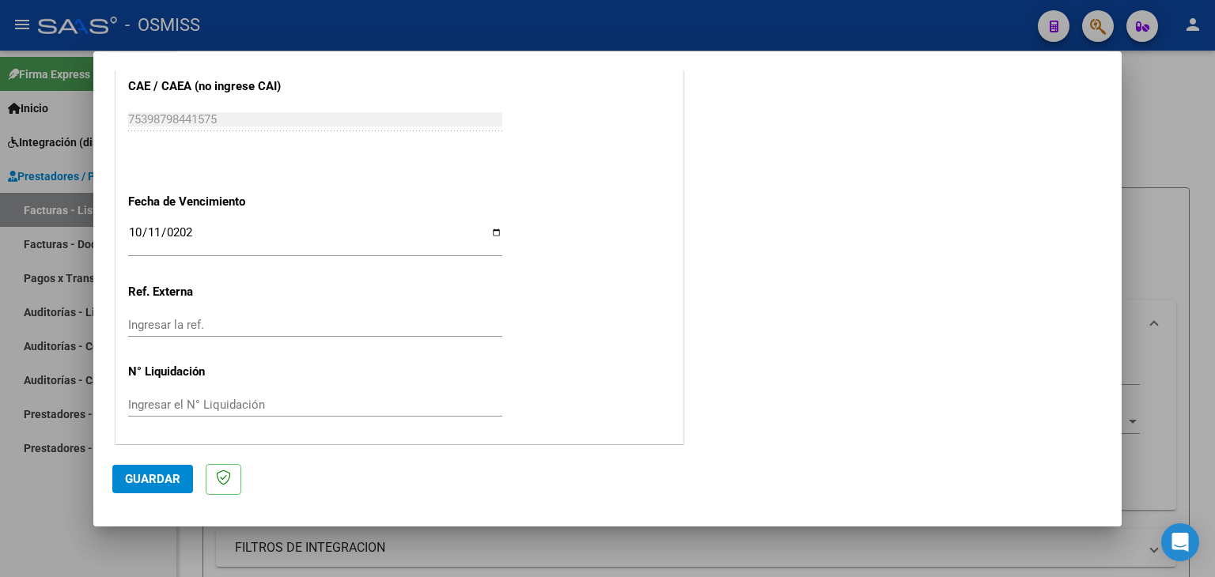
click at [156, 474] on span "Guardar" at bounding box center [152, 479] width 55 height 14
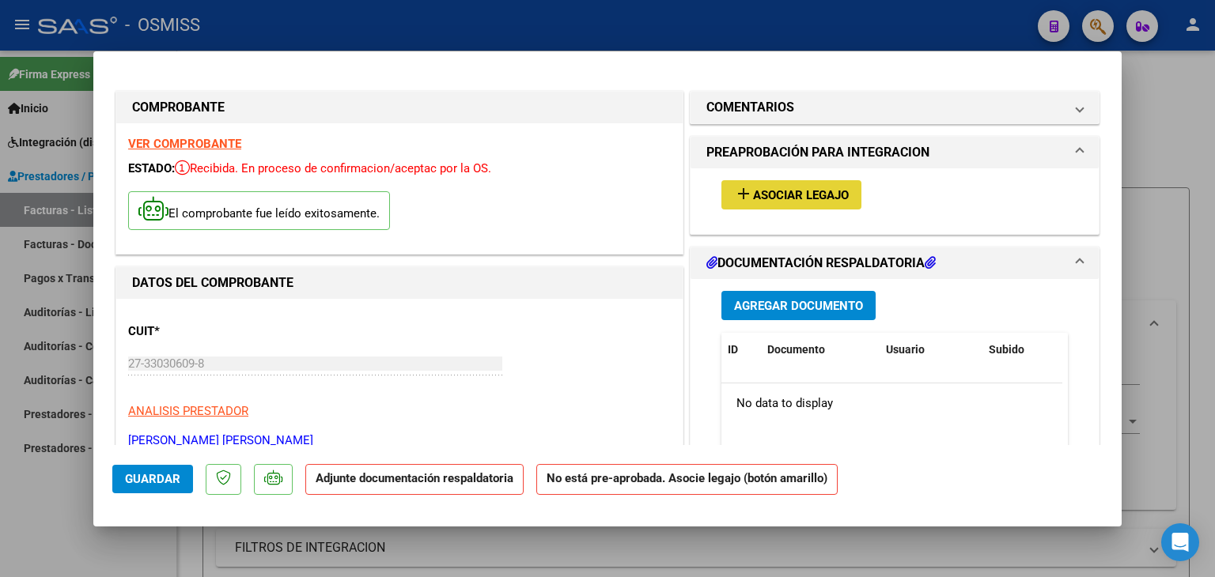
click at [818, 198] on span "Asociar Legajo" at bounding box center [801, 195] width 96 height 14
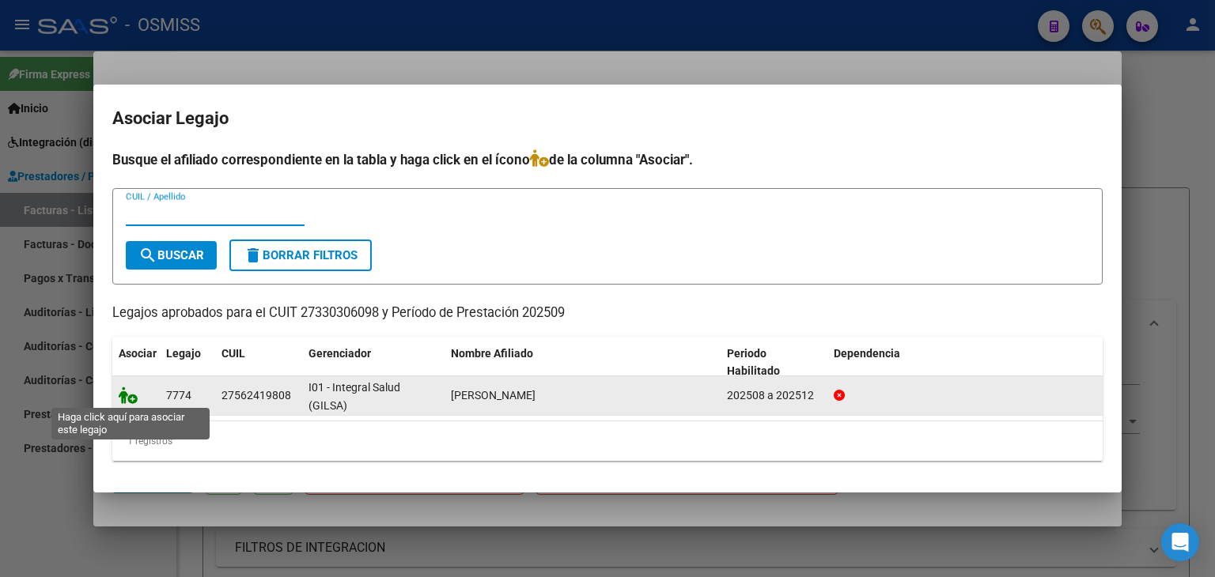
click at [127, 393] on icon at bounding box center [128, 395] width 19 height 17
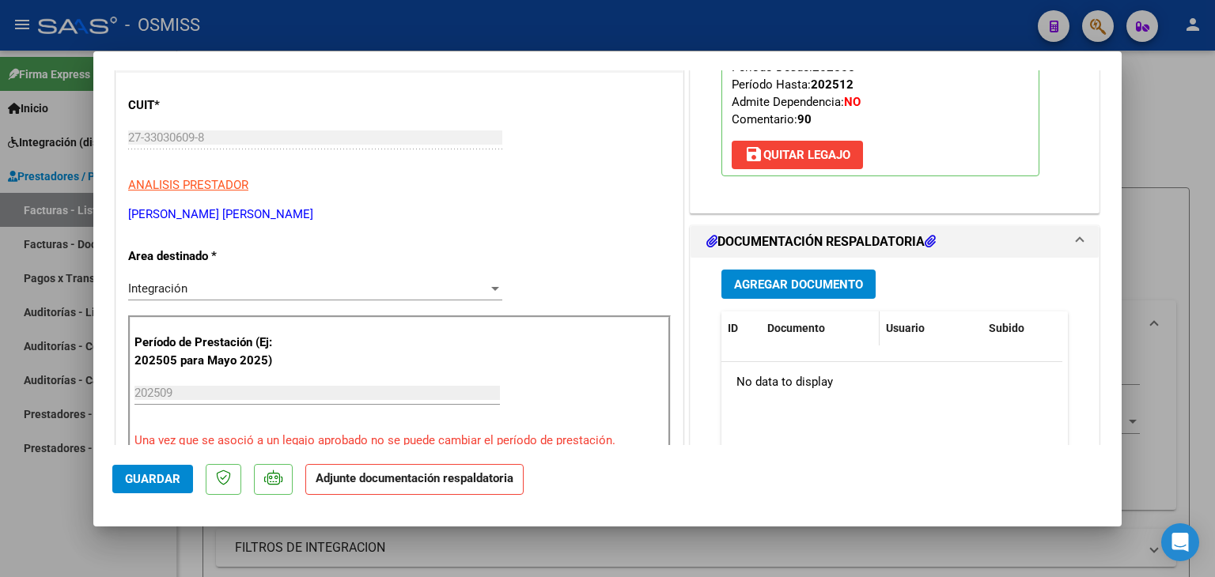
scroll to position [237, 0]
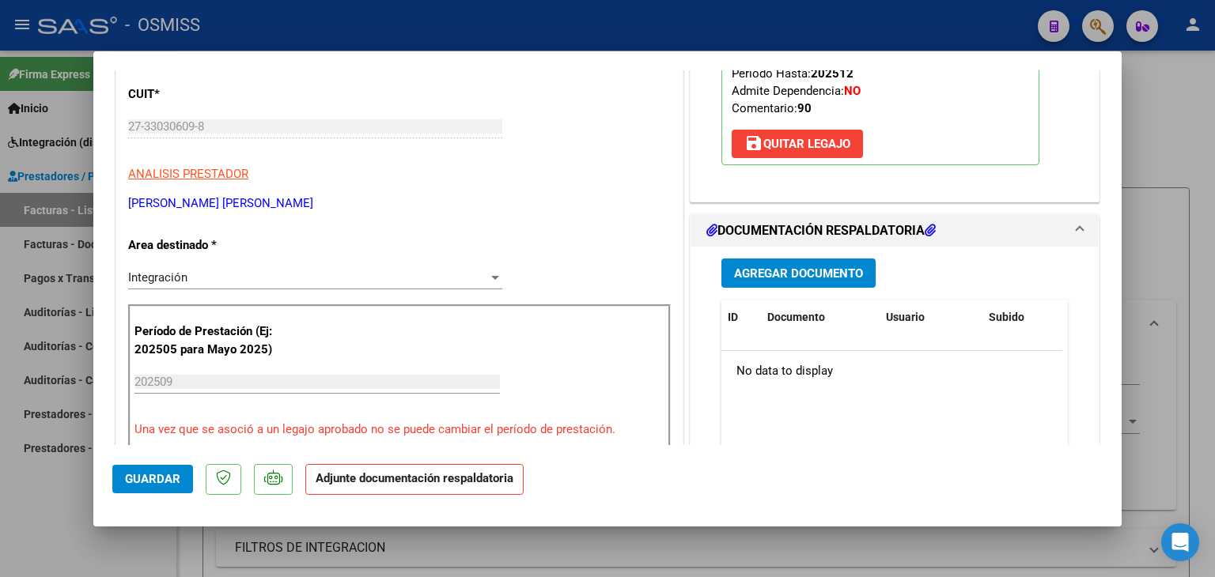
click at [807, 267] on span "Agregar Documento" at bounding box center [798, 274] width 129 height 14
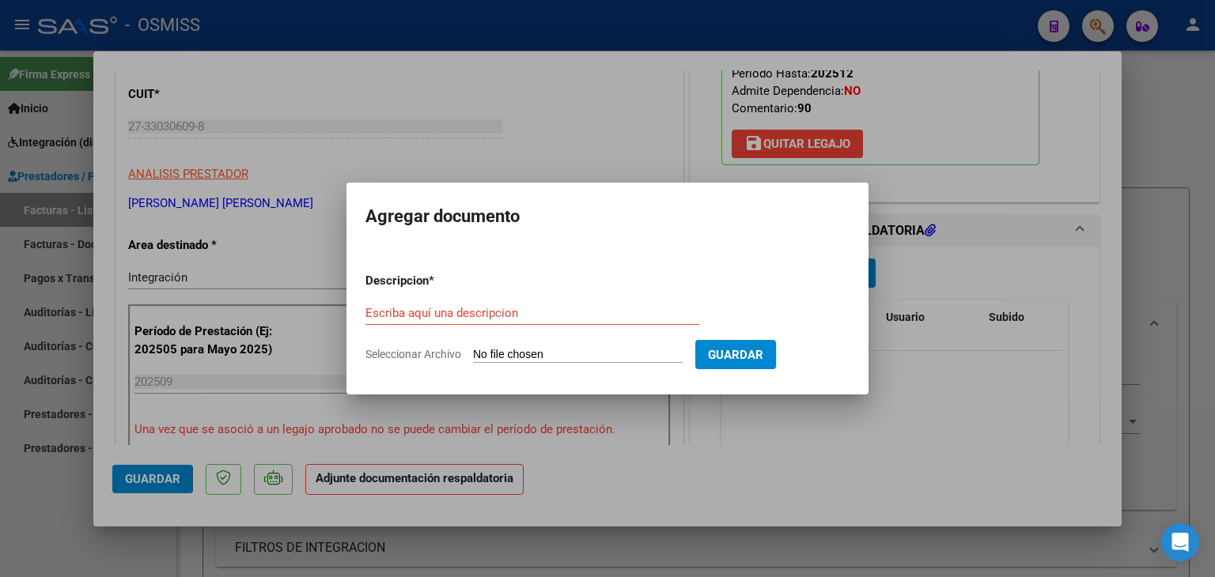
click at [523, 350] on input "Seleccionar Archivo" at bounding box center [578, 355] width 210 height 15
type input "C:\fakepath\PLANILLA PSICO .09 25.pdf"
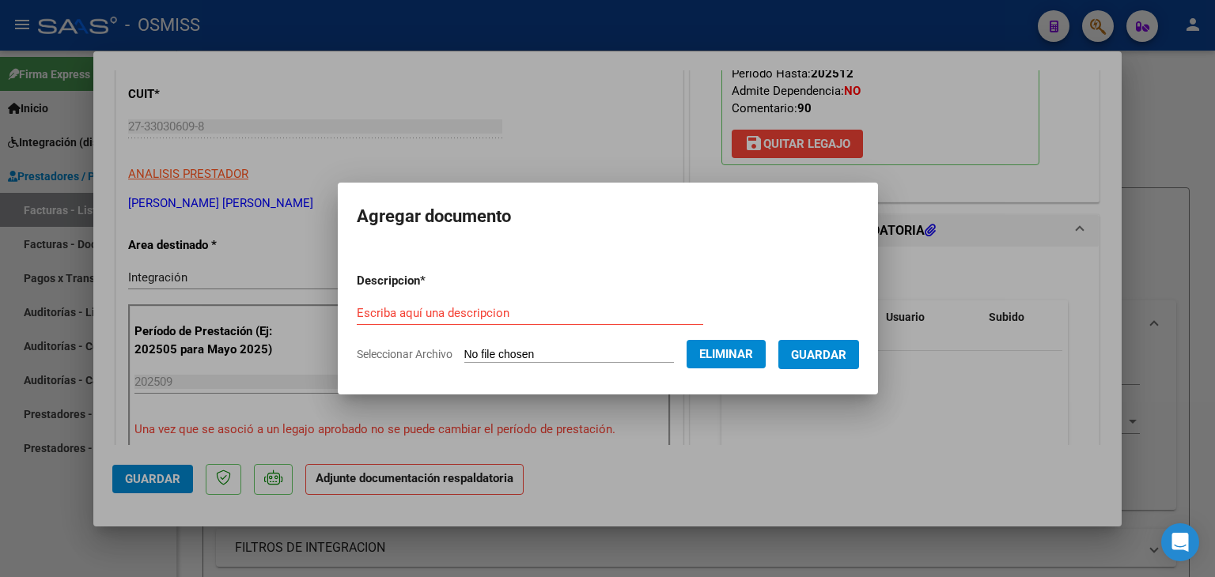
click at [392, 302] on div "Escriba aquí una descripcion" at bounding box center [530, 313] width 346 height 24
type input "planilla de asistencia"
click at [822, 351] on span "Guardar" at bounding box center [818, 355] width 55 height 14
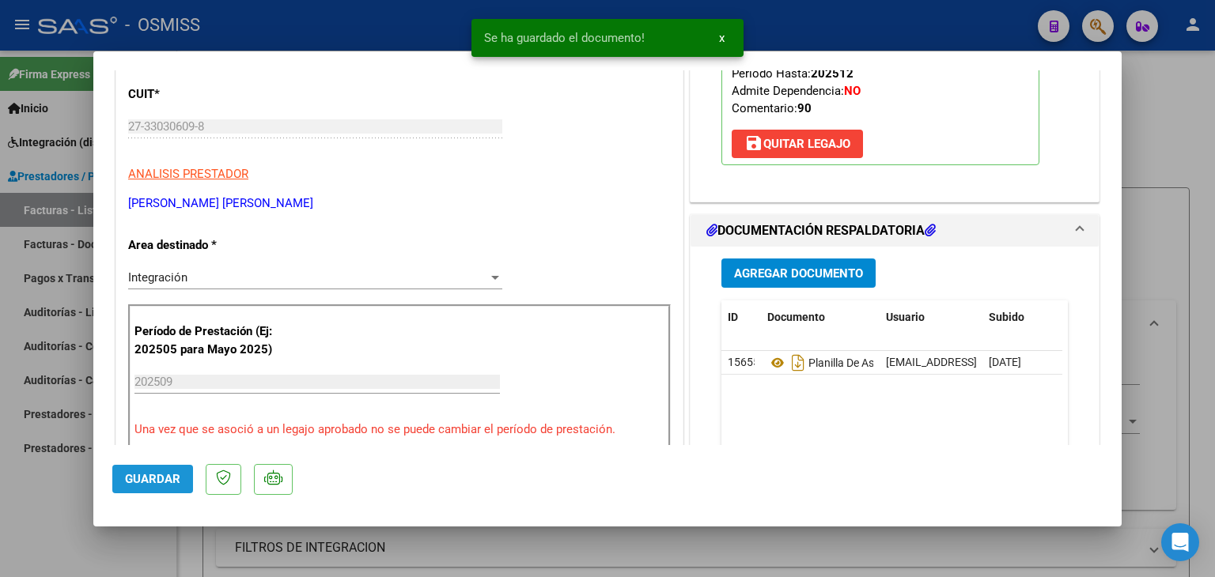
click at [130, 477] on span "Guardar" at bounding box center [152, 479] width 55 height 14
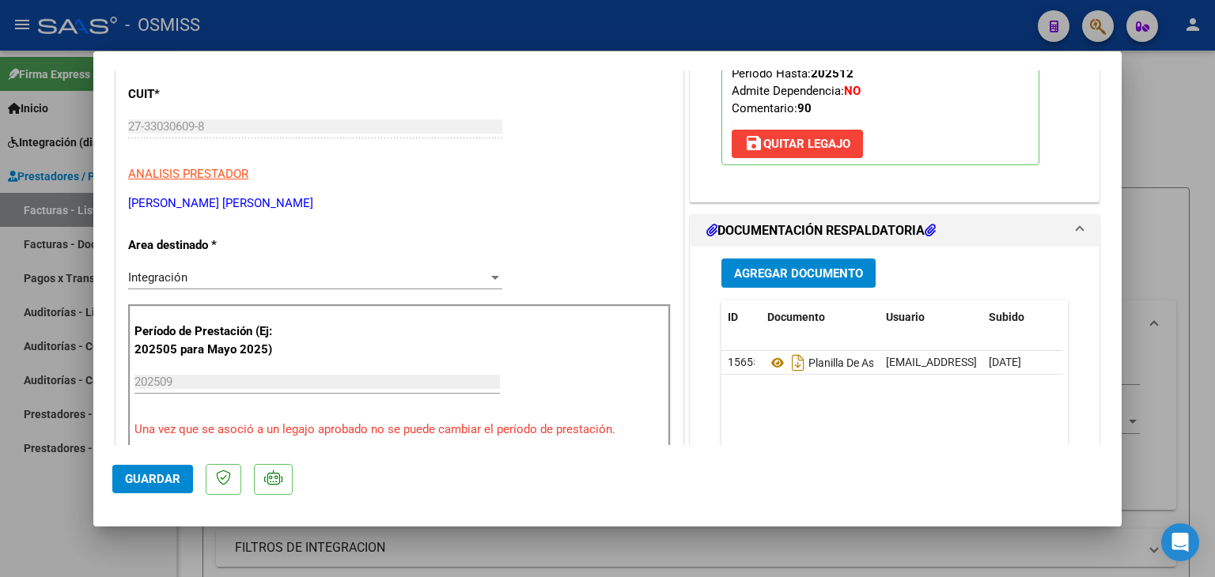
type input "$ 0,00"
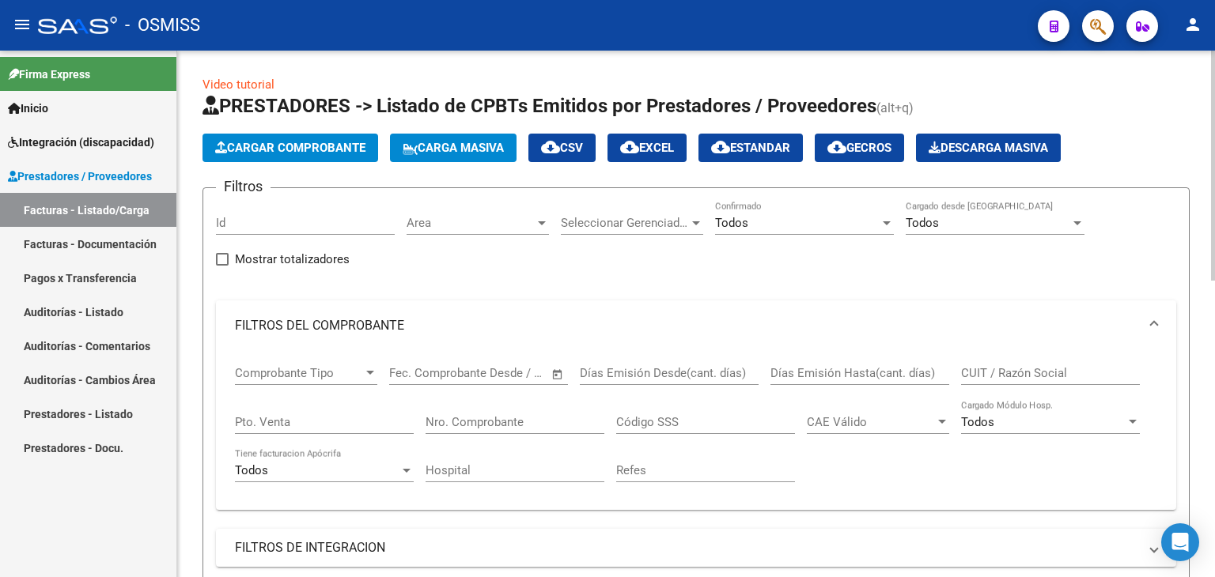
scroll to position [2, 0]
click at [259, 149] on span "Cargar Comprobante" at bounding box center [290, 148] width 150 height 14
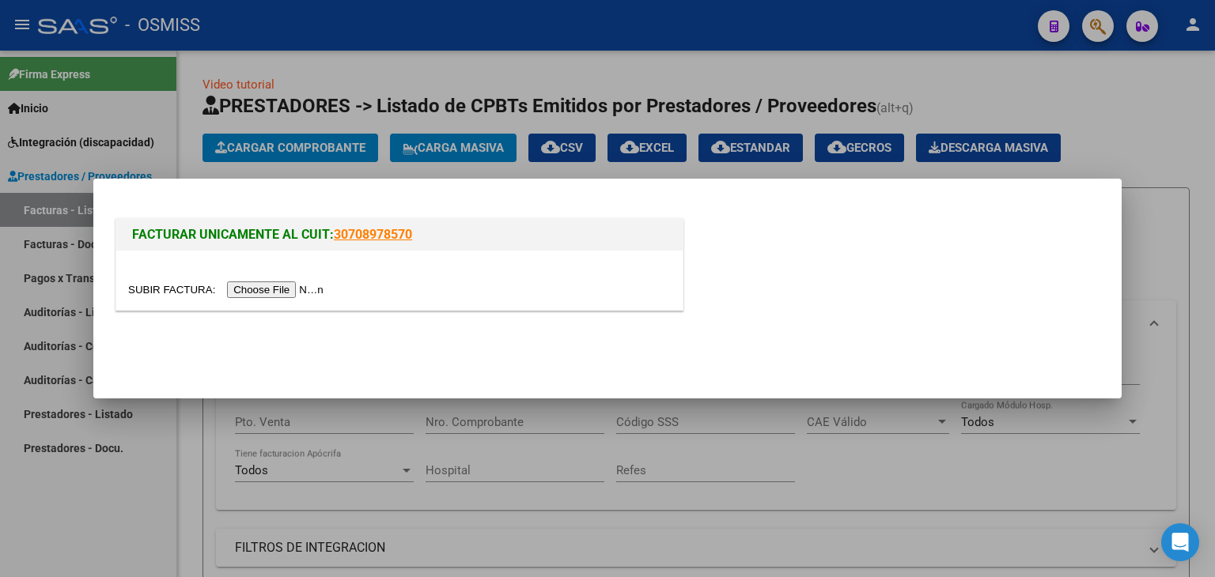
click at [278, 293] on input "file" at bounding box center [228, 290] width 200 height 17
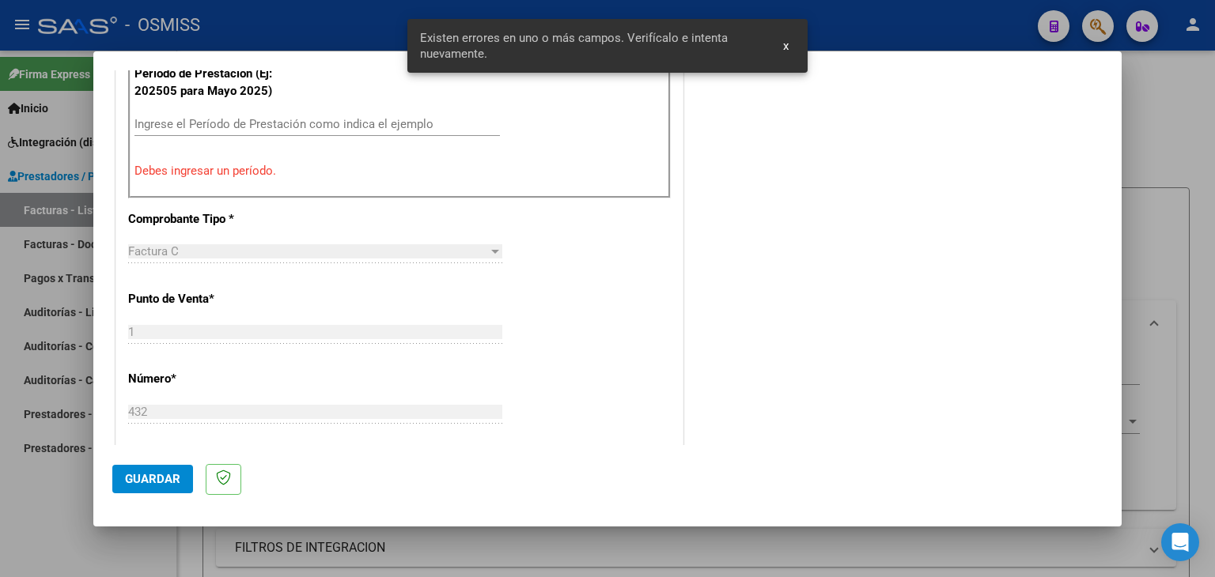
scroll to position [513, 0]
click at [348, 127] on input "Ingrese el Período de Prestación como indica el ejemplo" at bounding box center [316, 124] width 365 height 14
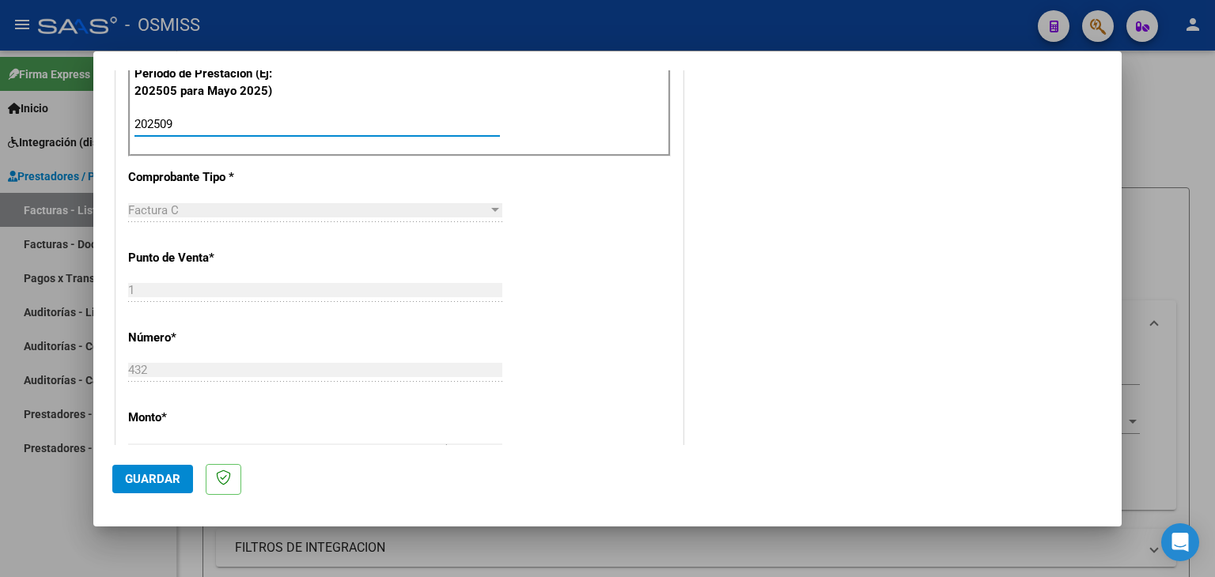
type input "202509"
click at [582, 295] on div "CUIT * 27-37196196-3 Ingresar CUIT ANALISIS PRESTADOR [PERSON_NAME] [PERSON_NAM…" at bounding box center [399, 350] width 566 height 1190
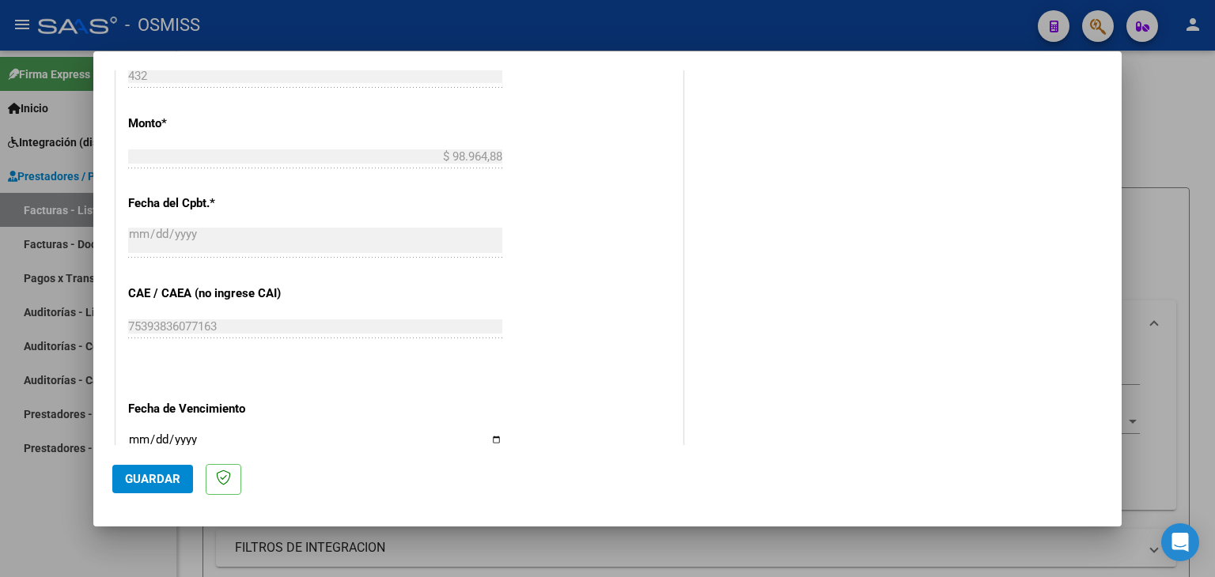
scroll to position [830, 0]
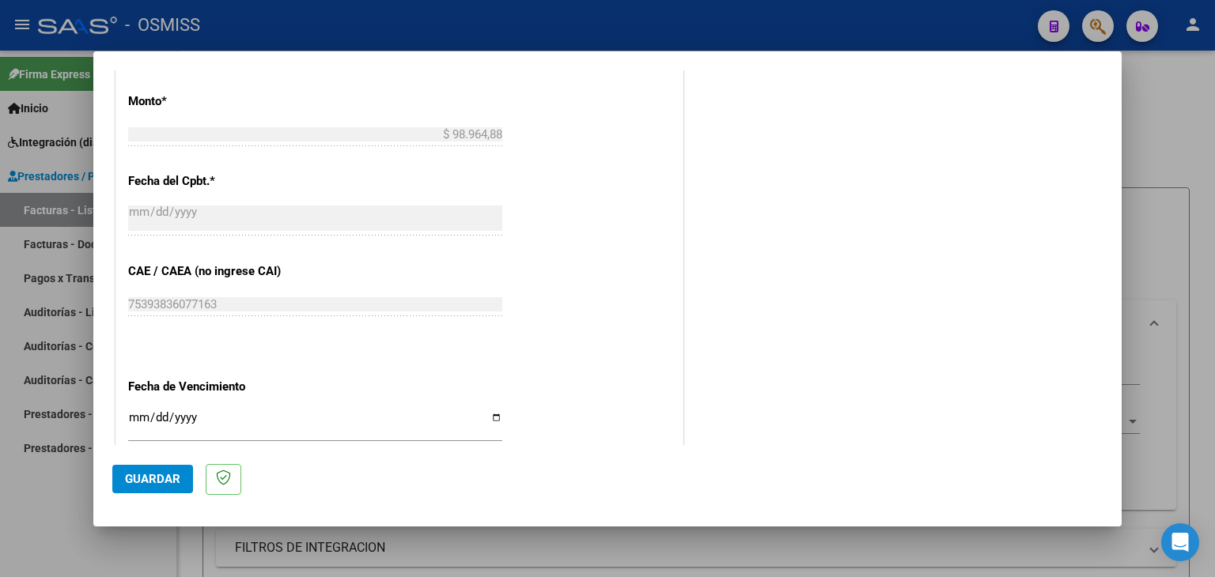
click at [136, 415] on input "Ingresar la fecha" at bounding box center [315, 423] width 374 height 25
type input "[DATE]"
click at [528, 368] on div "CUIT * 27-37196196-3 Ingresar CUIT ANALISIS PRESTADOR [PERSON_NAME] [PERSON_NAM…" at bounding box center [399, 33] width 566 height 1190
click at [153, 478] on span "Guardar" at bounding box center [152, 479] width 55 height 14
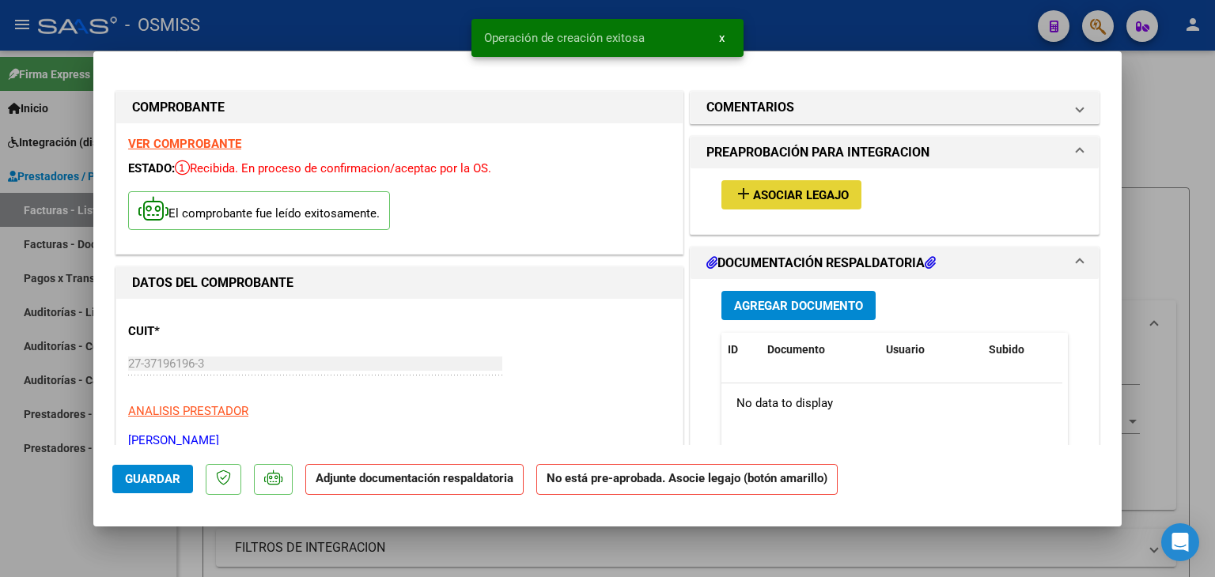
click at [804, 195] on span "Asociar Legajo" at bounding box center [801, 195] width 96 height 14
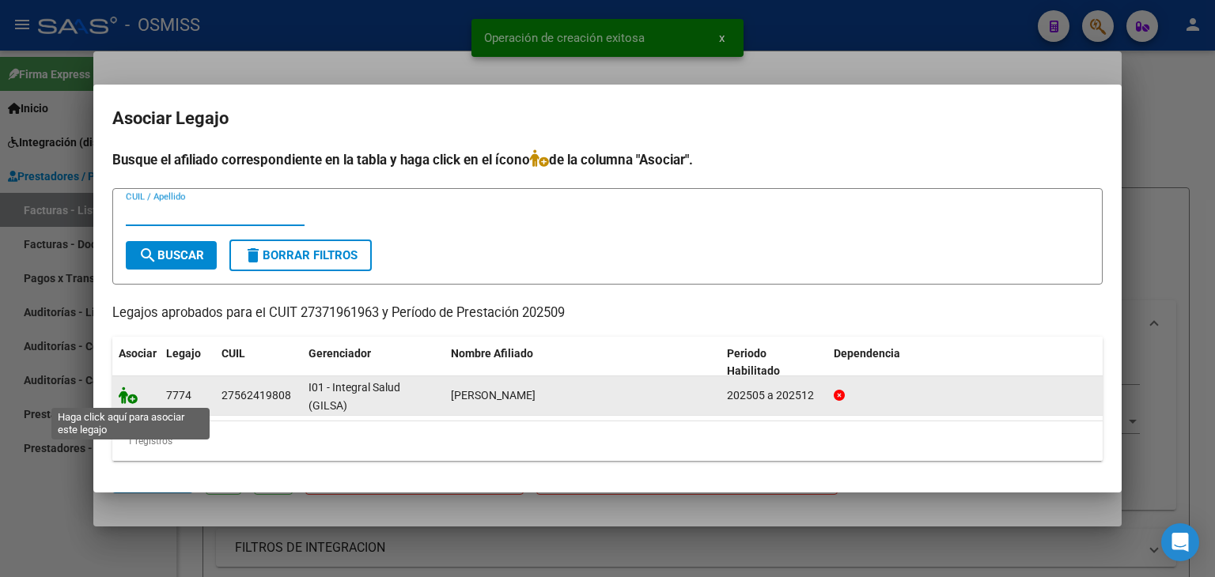
click at [136, 400] on icon at bounding box center [128, 395] width 19 height 17
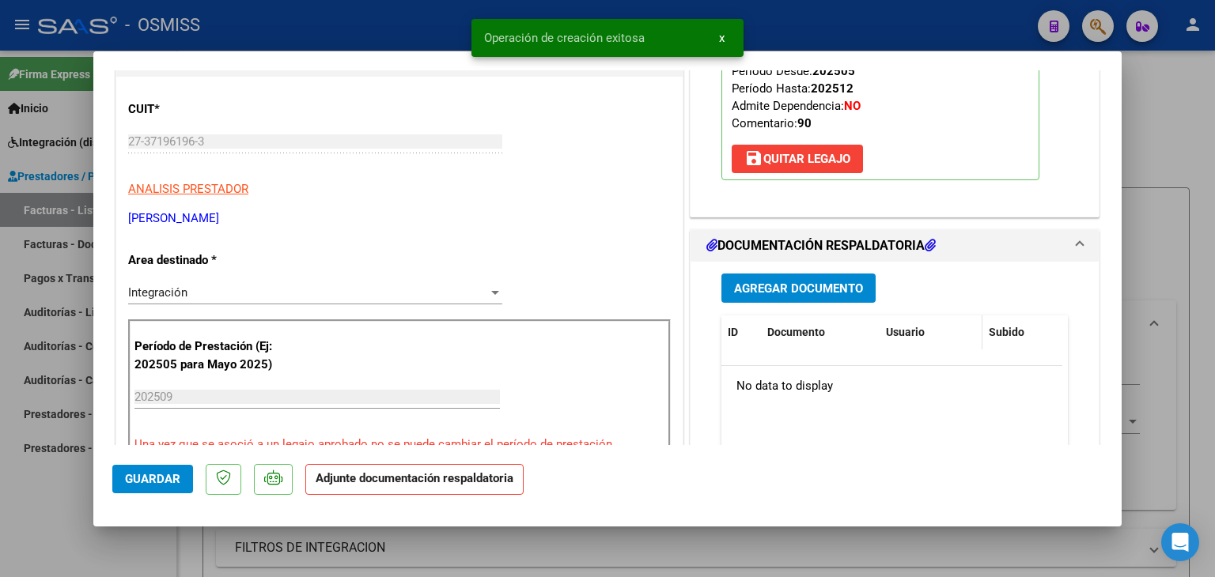
scroll to position [237, 0]
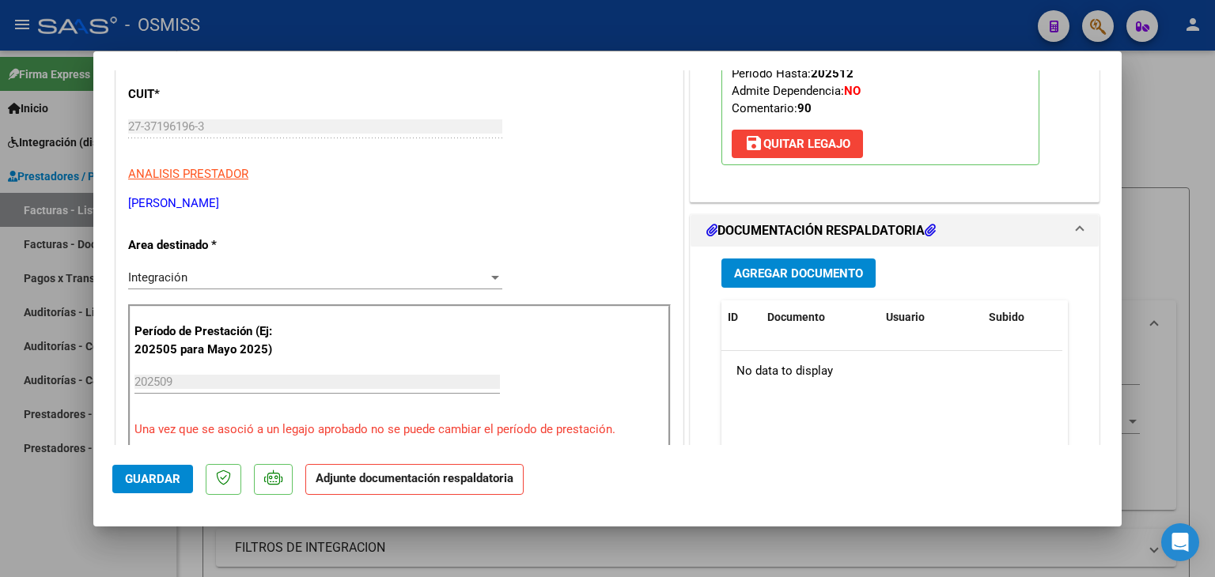
click at [825, 274] on span "Agregar Documento" at bounding box center [798, 274] width 129 height 14
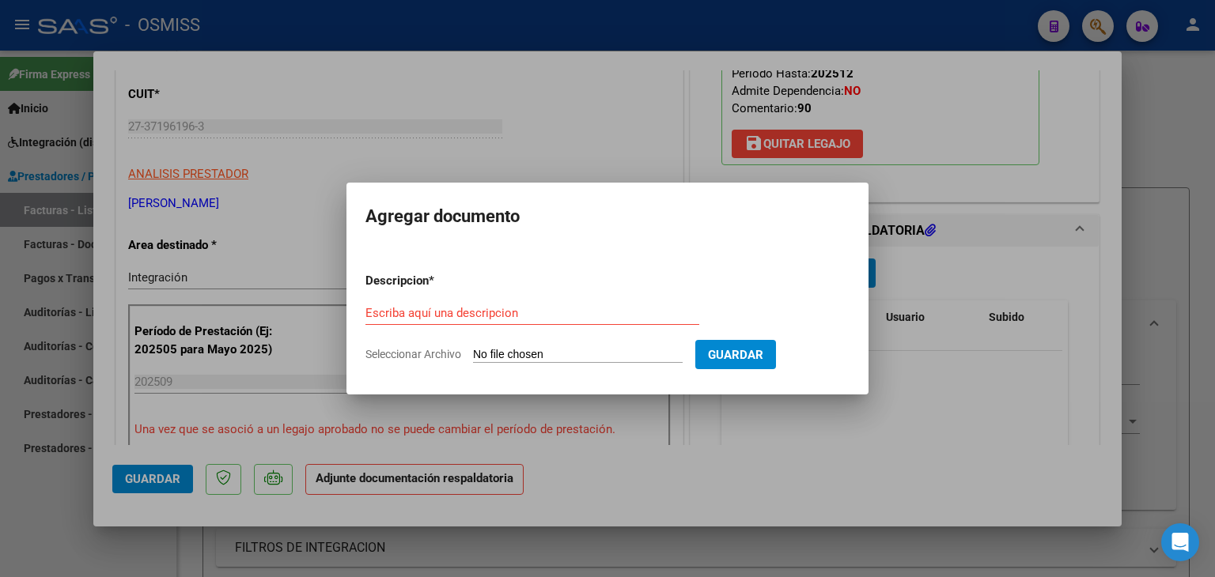
click at [530, 359] on input "Seleccionar Archivo" at bounding box center [578, 355] width 210 height 15
type input "C:\fakepath\PLANILLA PSM .09 25.pdf"
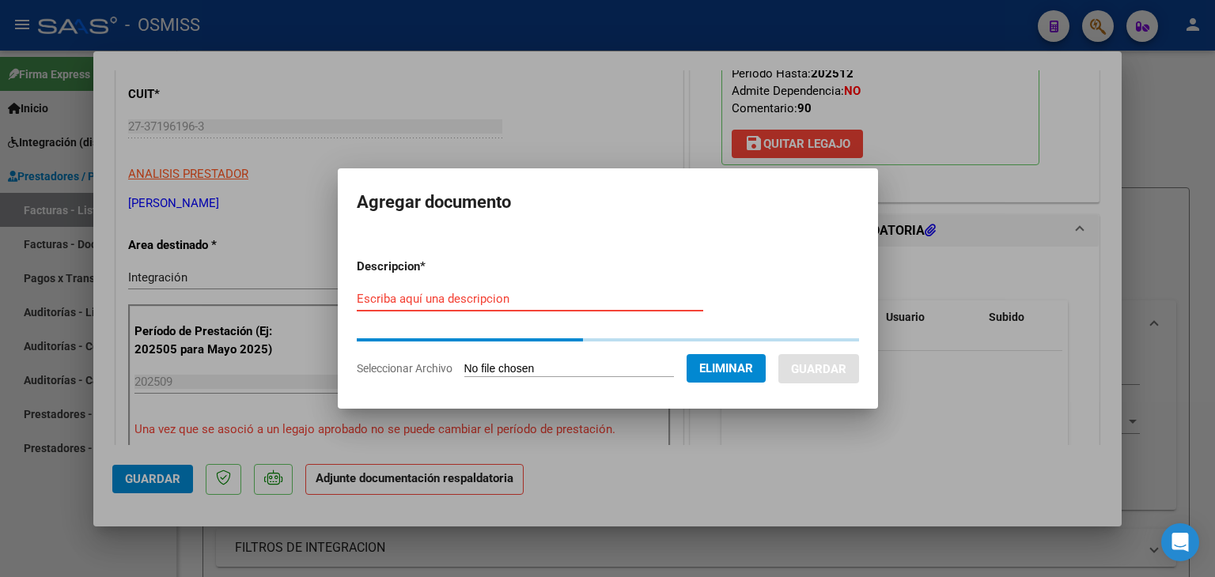
click at [478, 301] on input "Escriba aquí una descripcion" at bounding box center [530, 299] width 346 height 14
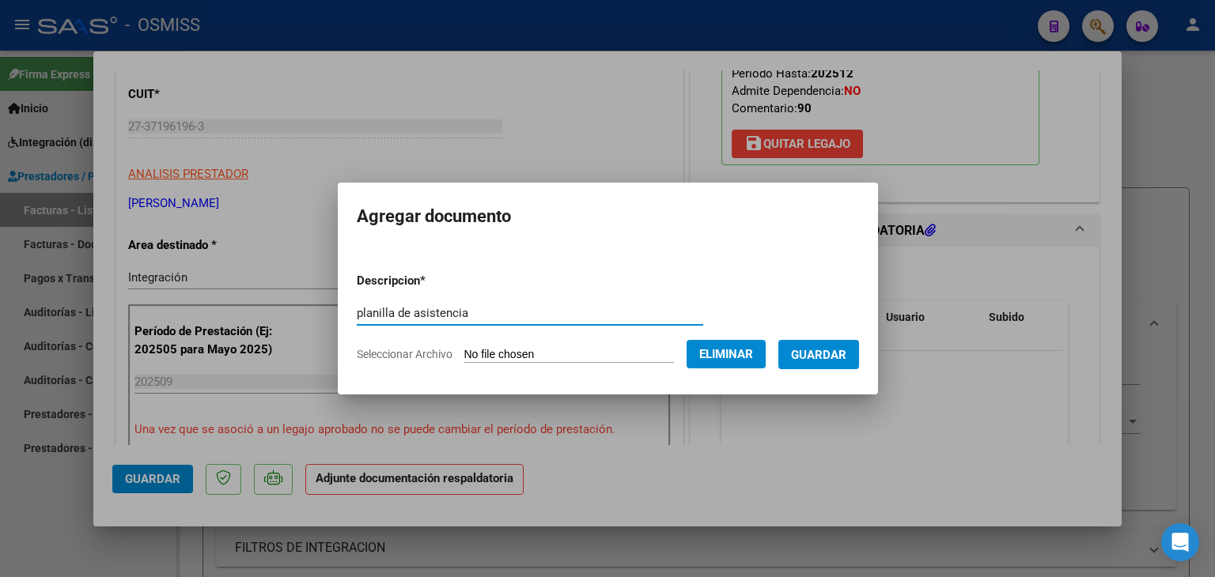
type input "planilla de asistencia"
click at [817, 360] on span "Guardar" at bounding box center [818, 355] width 55 height 14
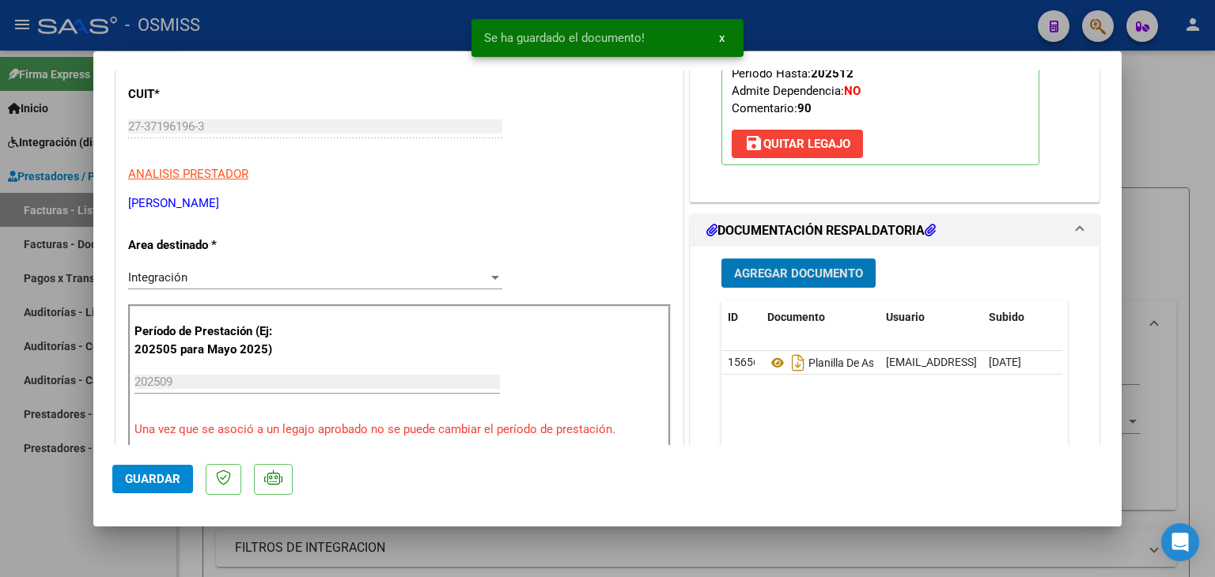
click at [141, 487] on button "Guardar" at bounding box center [152, 479] width 81 height 28
click at [158, 475] on span "Guardar" at bounding box center [152, 479] width 55 height 14
type input "$ 0,00"
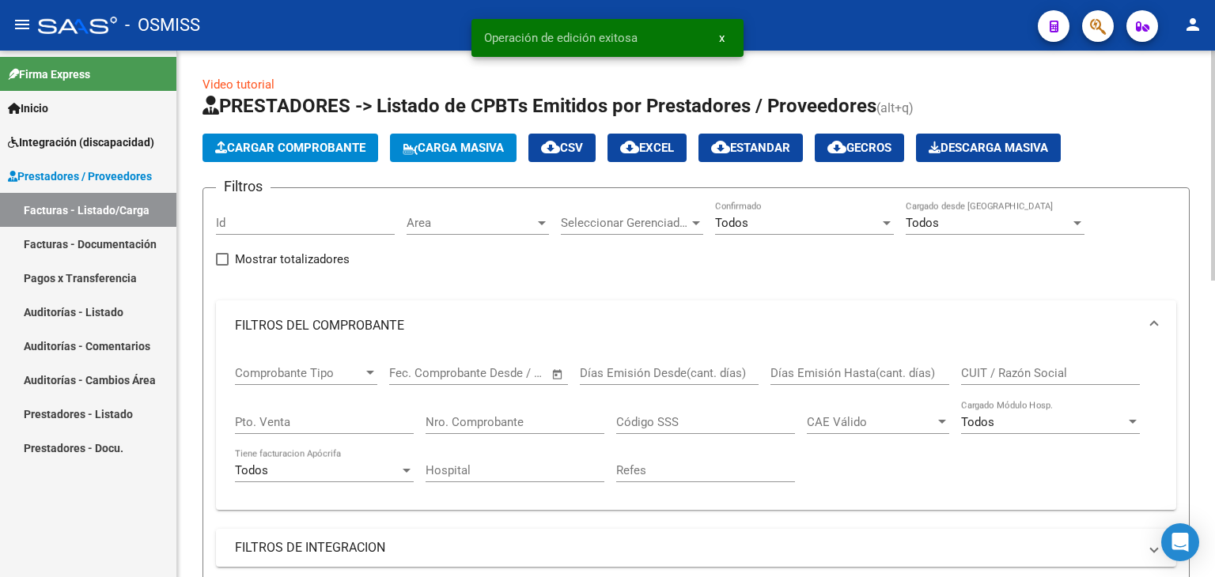
scroll to position [20, 0]
click at [278, 143] on span "Cargar Comprobante" at bounding box center [290, 148] width 150 height 14
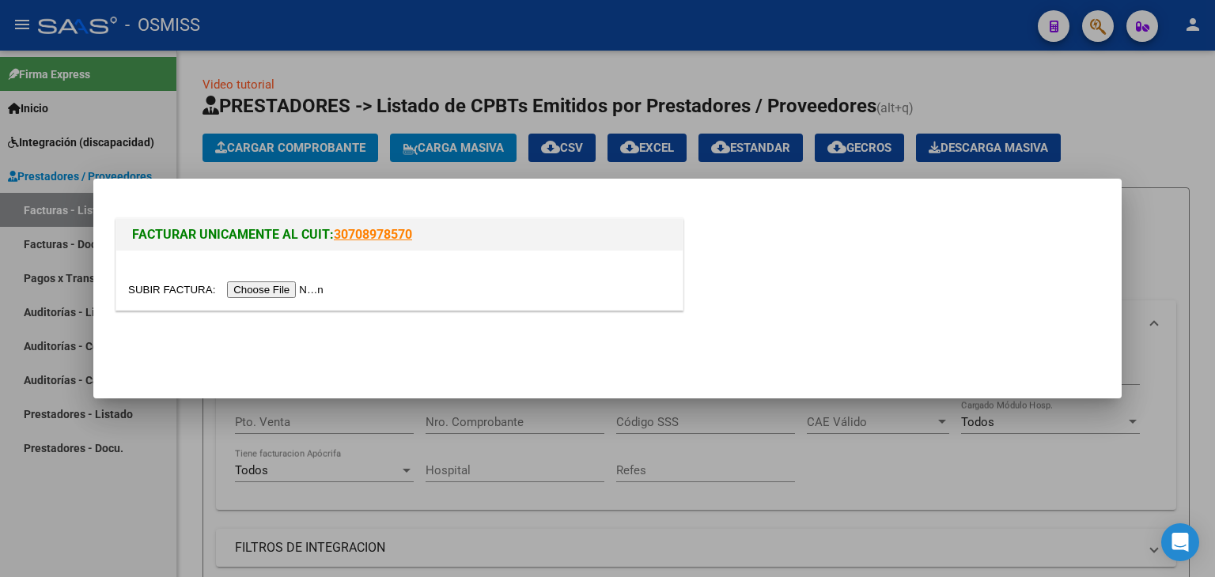
click at [301, 293] on input "file" at bounding box center [228, 290] width 200 height 17
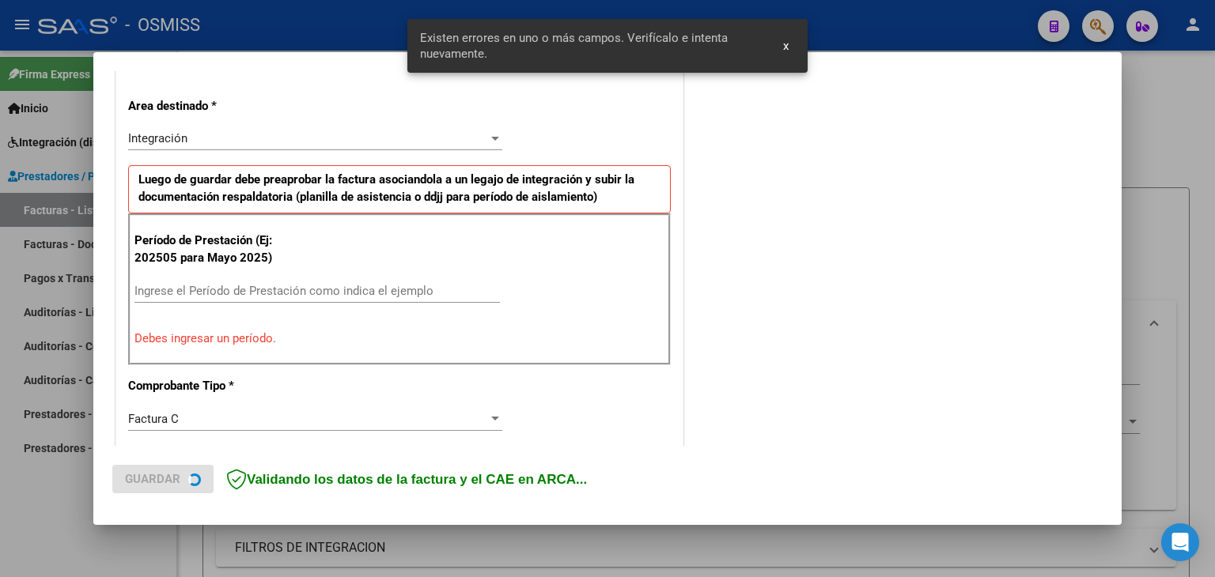
scroll to position [361, 0]
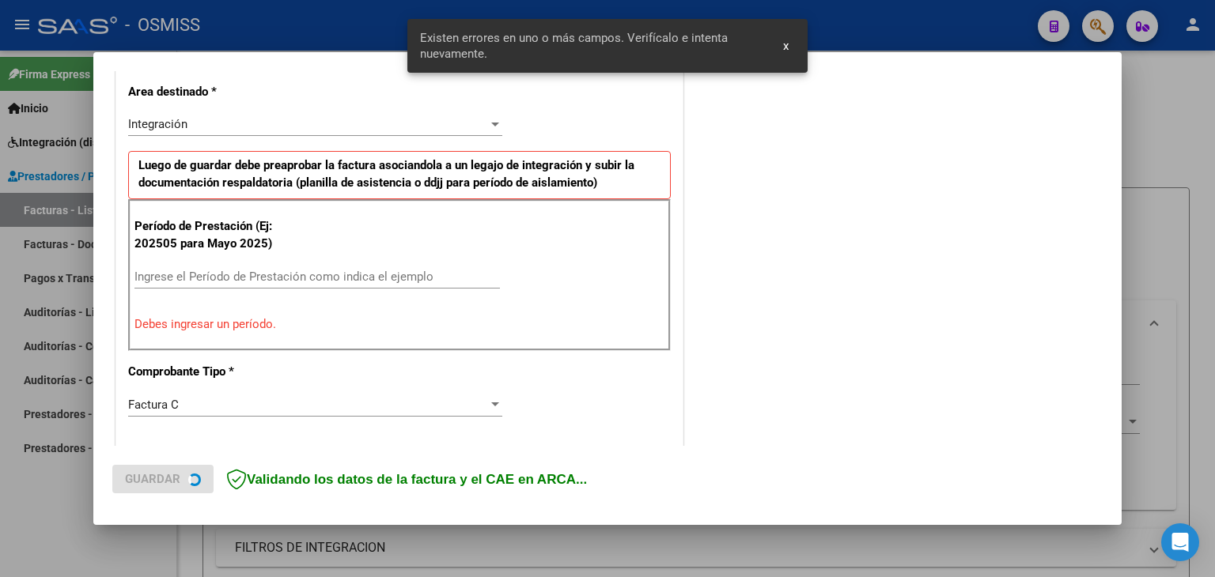
click at [328, 259] on div "Período de Prestación (Ej: 202505 para Mayo 2025) Ingrese el Período de Prestac…" at bounding box center [399, 275] width 543 height 152
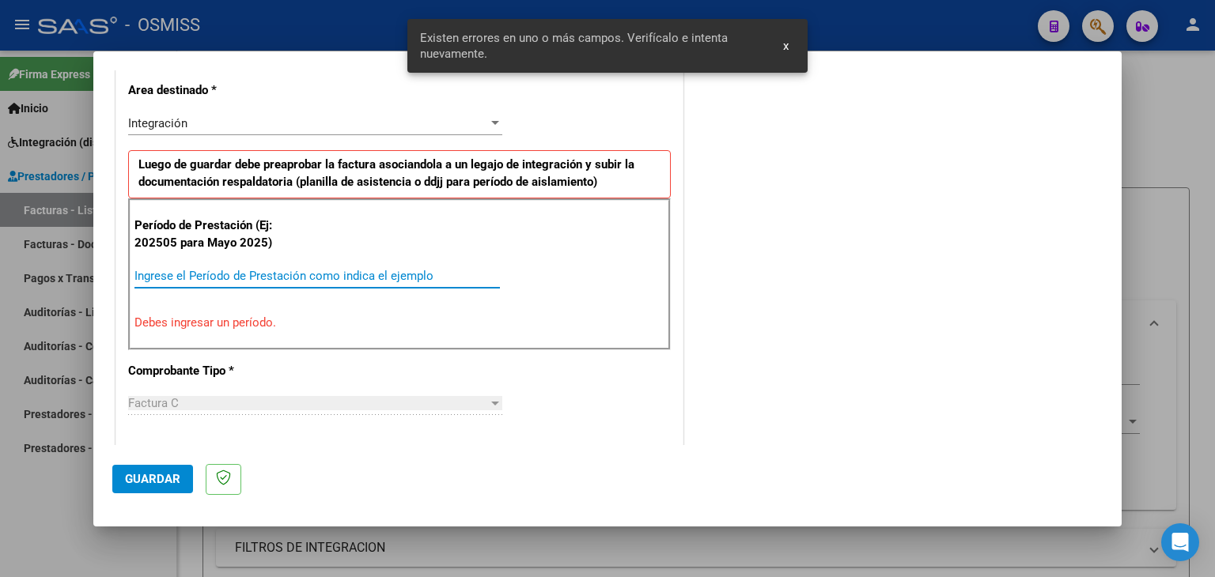
click at [329, 270] on input "Ingrese el Período de Prestación como indica el ejemplo" at bounding box center [316, 276] width 365 height 14
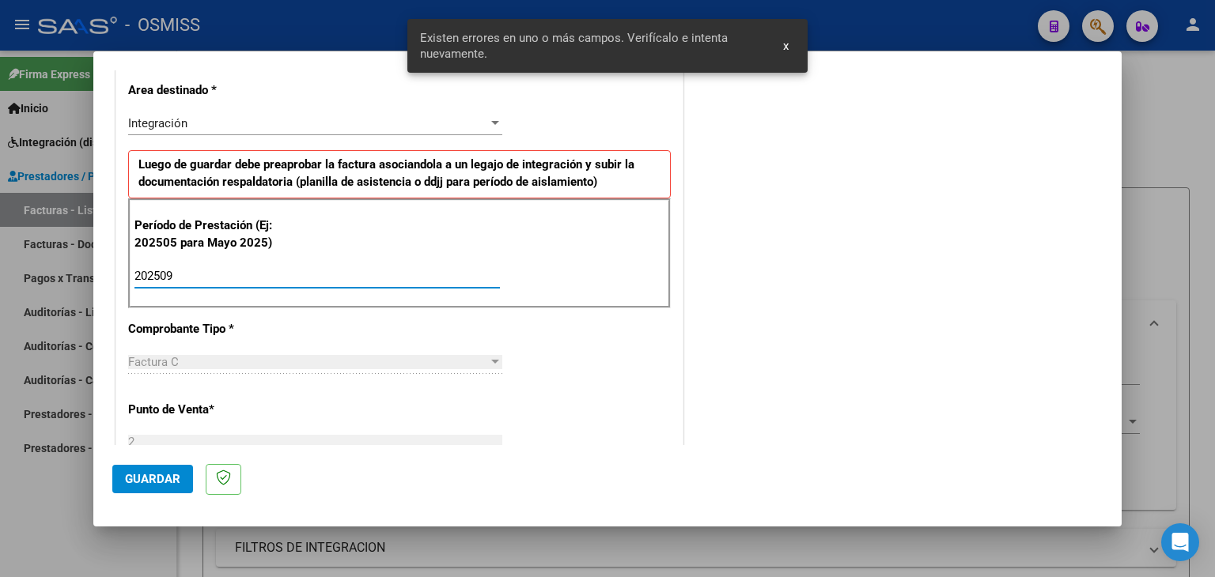
type input "202509"
drag, startPoint x: 670, startPoint y: 375, endPoint x: 759, endPoint y: 434, distance: 107.3
click at [671, 377] on div "CUIT * 27-31558725-0 Ingresar CUIT ANALISIS PRESTADOR [PERSON_NAME] [PERSON_NAM…" at bounding box center [399, 502] width 566 height 1190
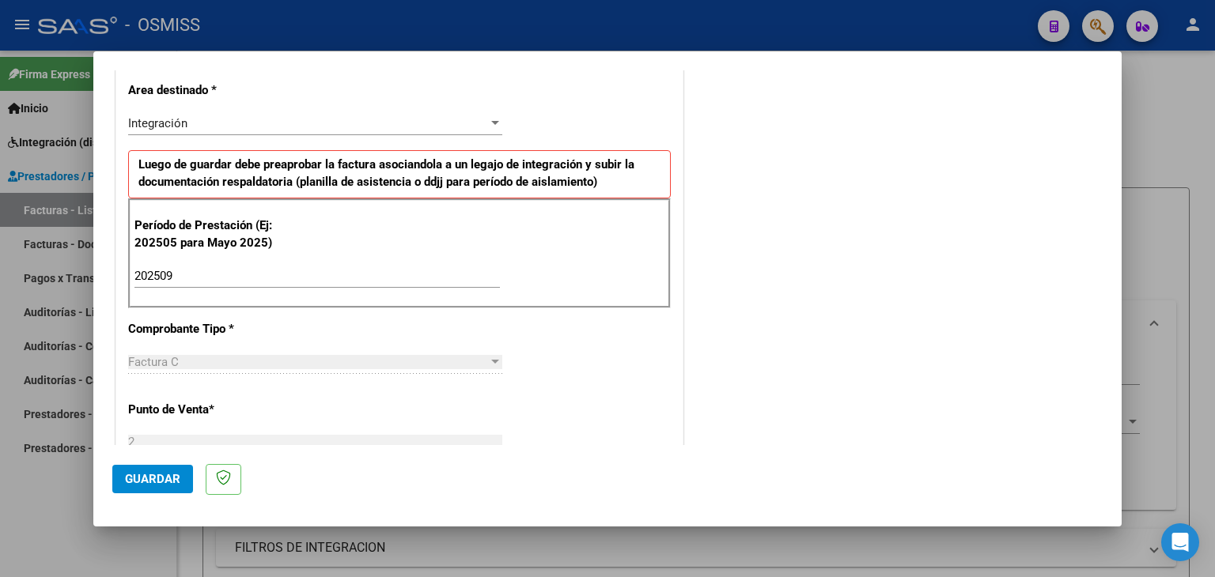
click at [569, 358] on div "CUIT * 27-31558725-0 Ingresar CUIT ANALISIS PRESTADOR [PERSON_NAME] [PERSON_NAM…" at bounding box center [399, 502] width 566 height 1190
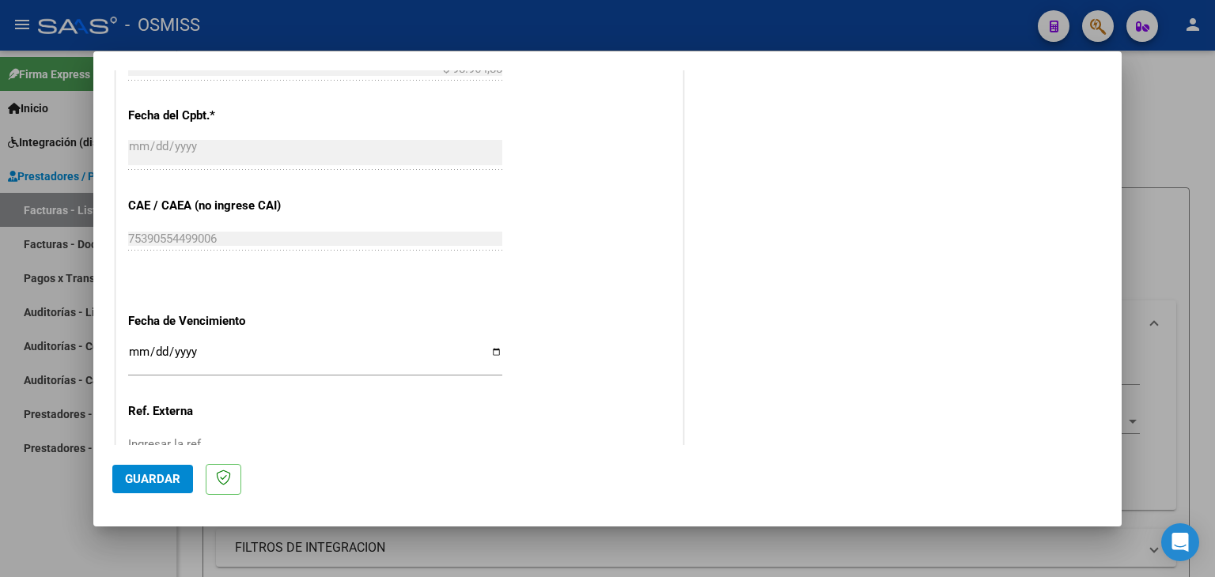
scroll to position [915, 0]
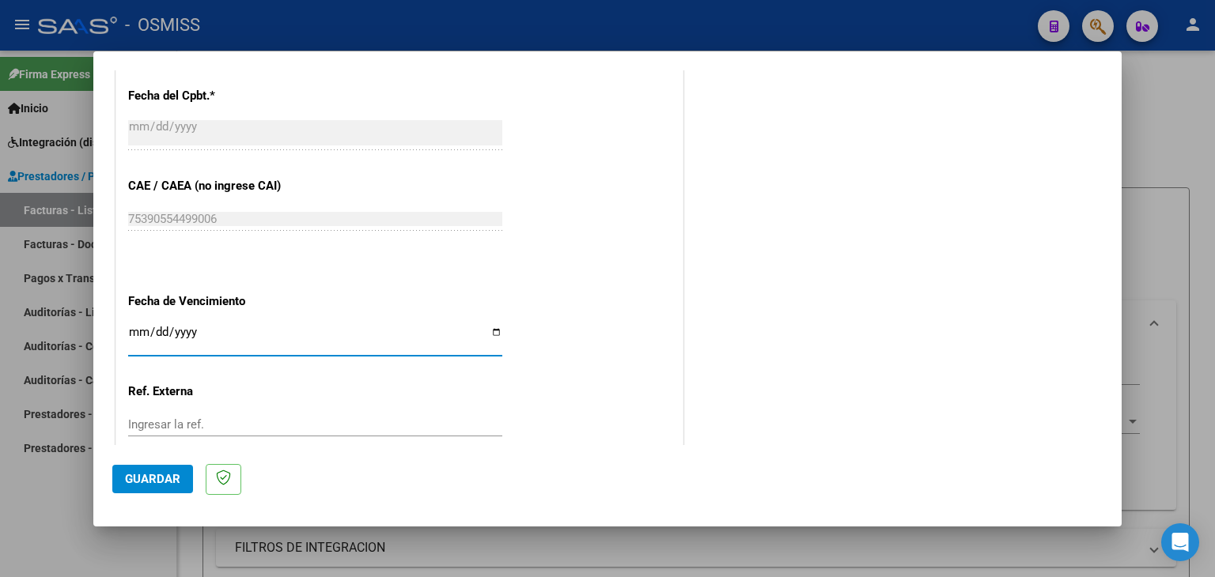
click at [133, 330] on input "Ingresar la fecha" at bounding box center [315, 338] width 374 height 25
type input "[DATE]"
click at [159, 485] on span "Guardar" at bounding box center [152, 479] width 55 height 14
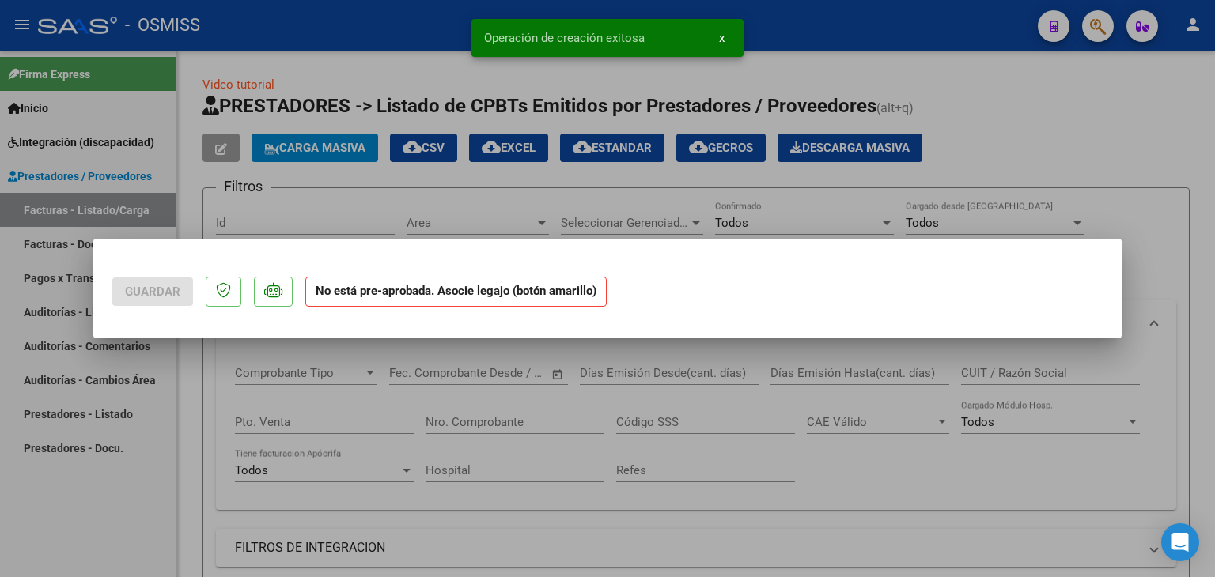
scroll to position [0, 0]
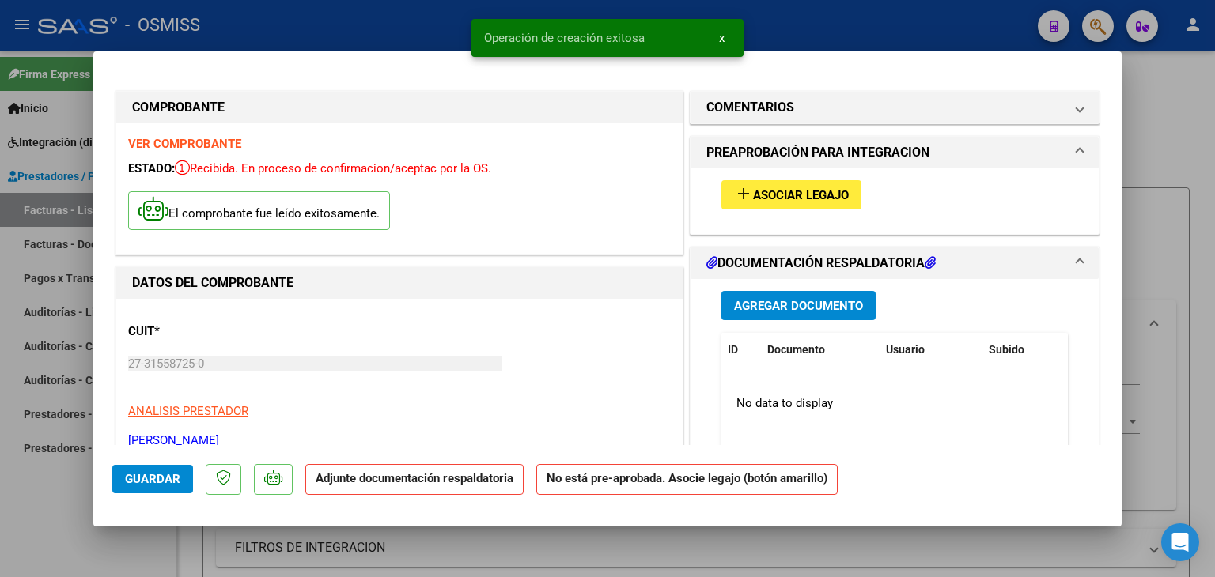
click at [759, 203] on button "add Asociar Legajo" at bounding box center [791, 194] width 140 height 29
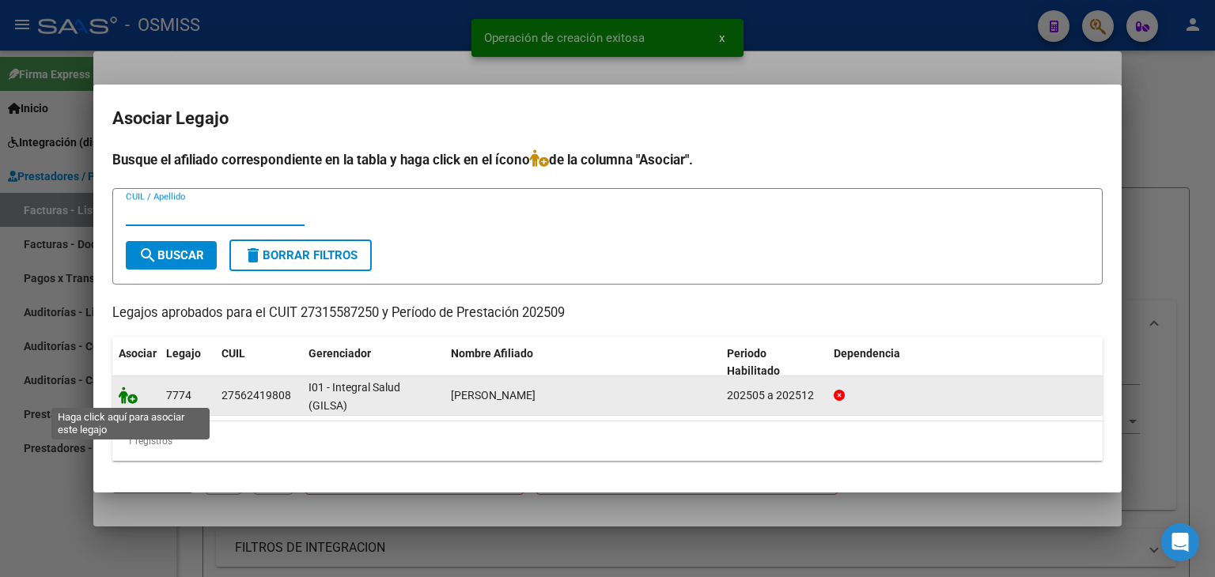
click at [132, 394] on icon at bounding box center [128, 395] width 19 height 17
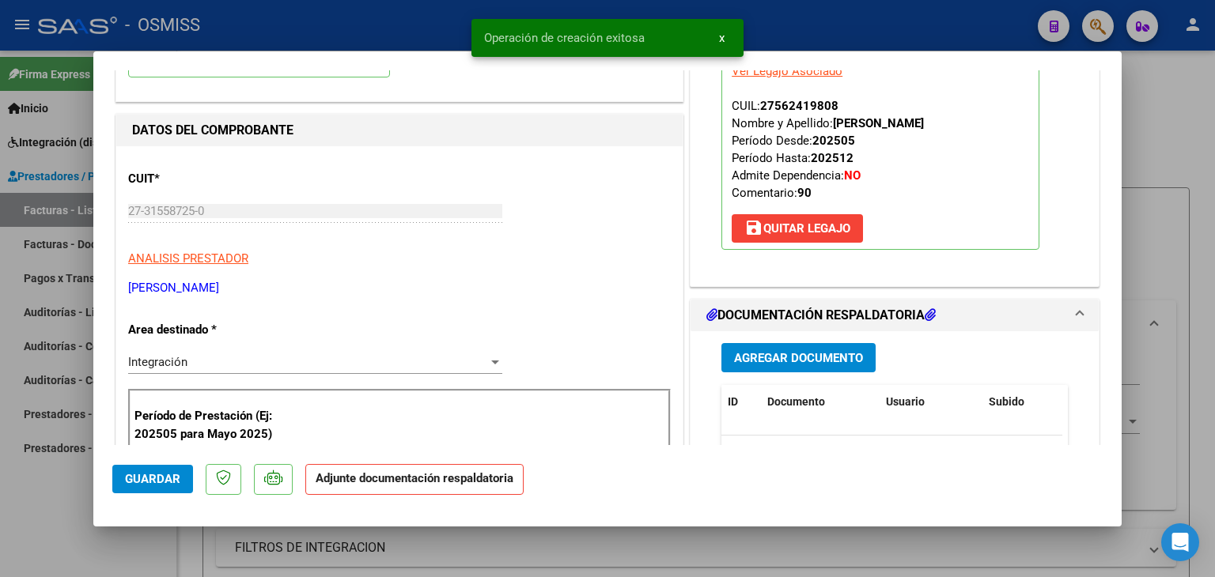
scroll to position [237, 0]
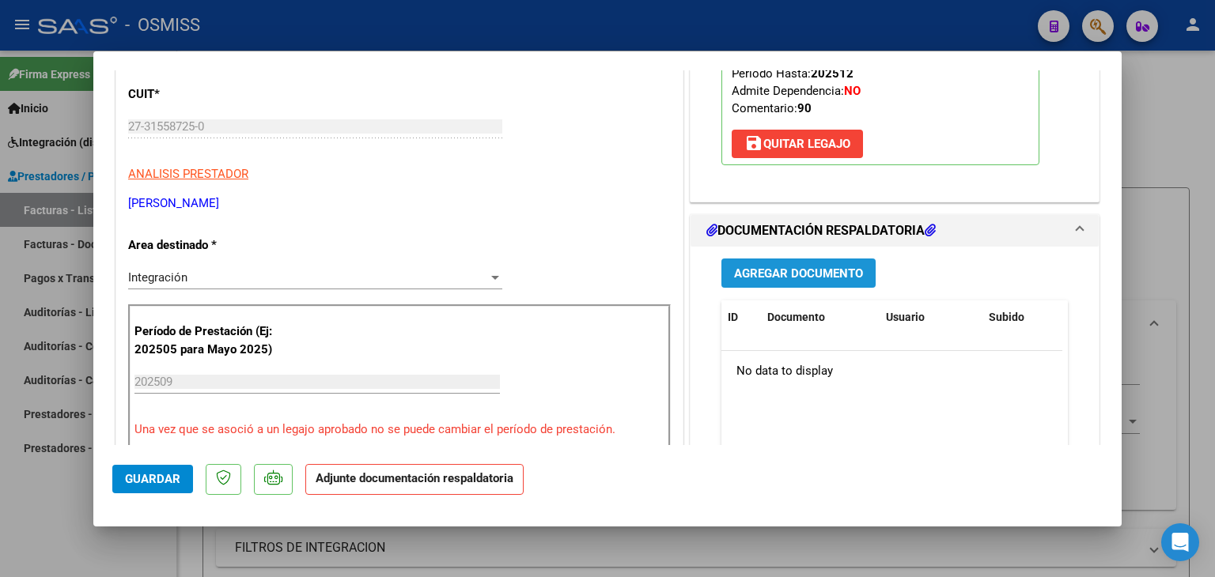
click at [780, 283] on button "Agregar Documento" at bounding box center [798, 273] width 154 height 29
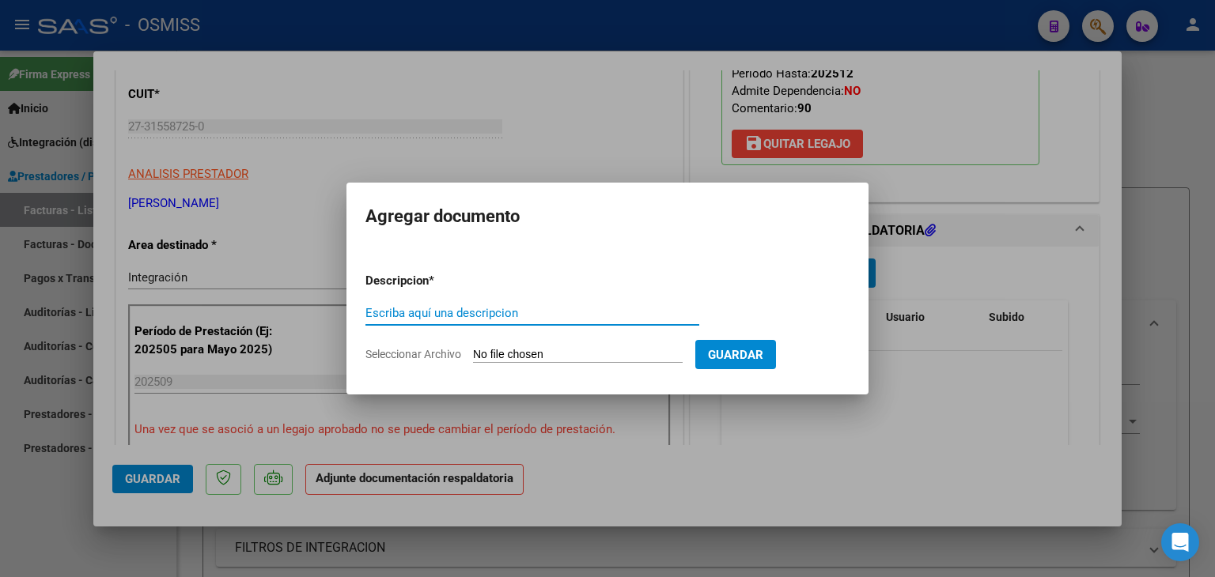
click at [587, 347] on app-file-uploader "Seleccionar Archivo" at bounding box center [530, 354] width 330 height 14
click at [545, 349] on input "Seleccionar Archivo" at bounding box center [578, 355] width 210 height 15
type input "C:\fakepath\PLANILLA PSP .09 25.pdf"
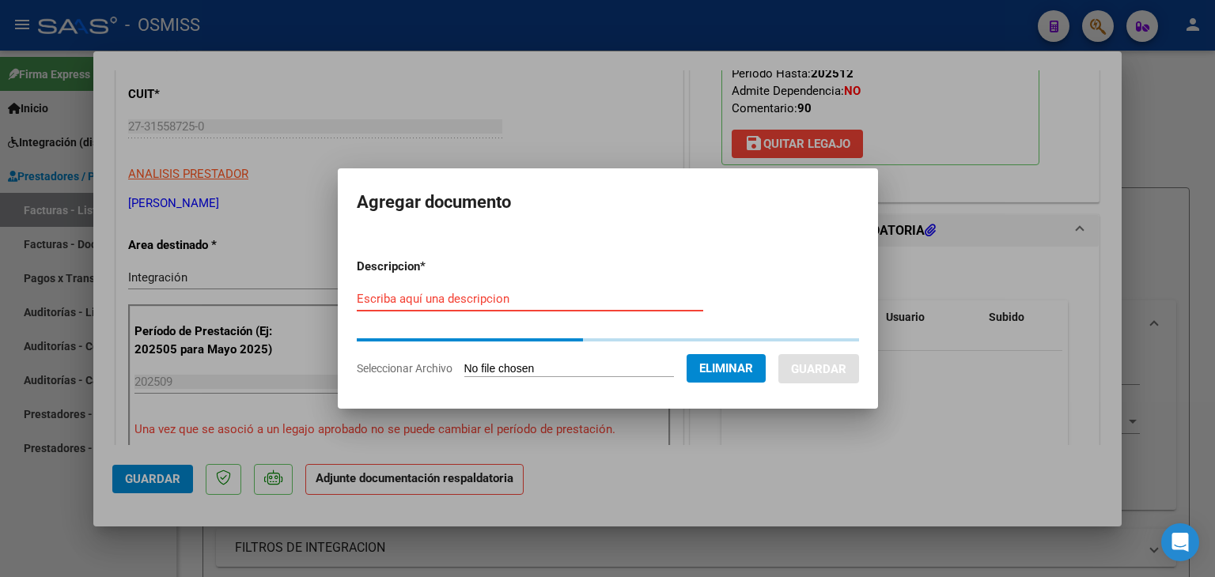
click at [475, 296] on form "Descripcion * Escriba aquí una descripcion Seleccionar Archivo Eliminar Guardar" at bounding box center [608, 318] width 502 height 144
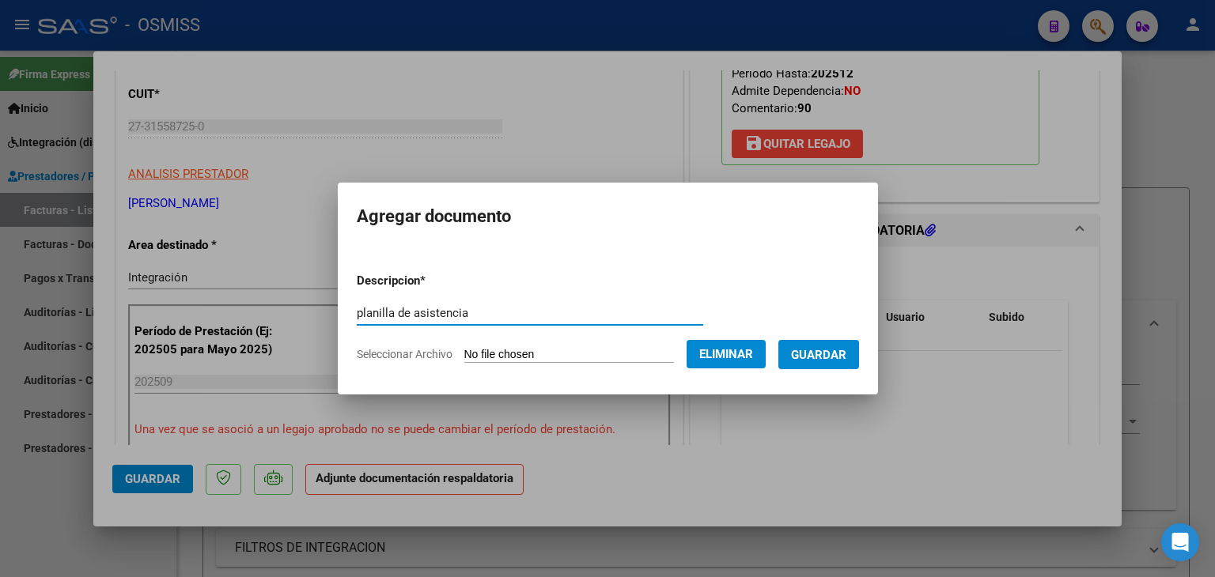
type input "planilla de asistencia"
click at [840, 361] on span "Guardar" at bounding box center [818, 355] width 55 height 14
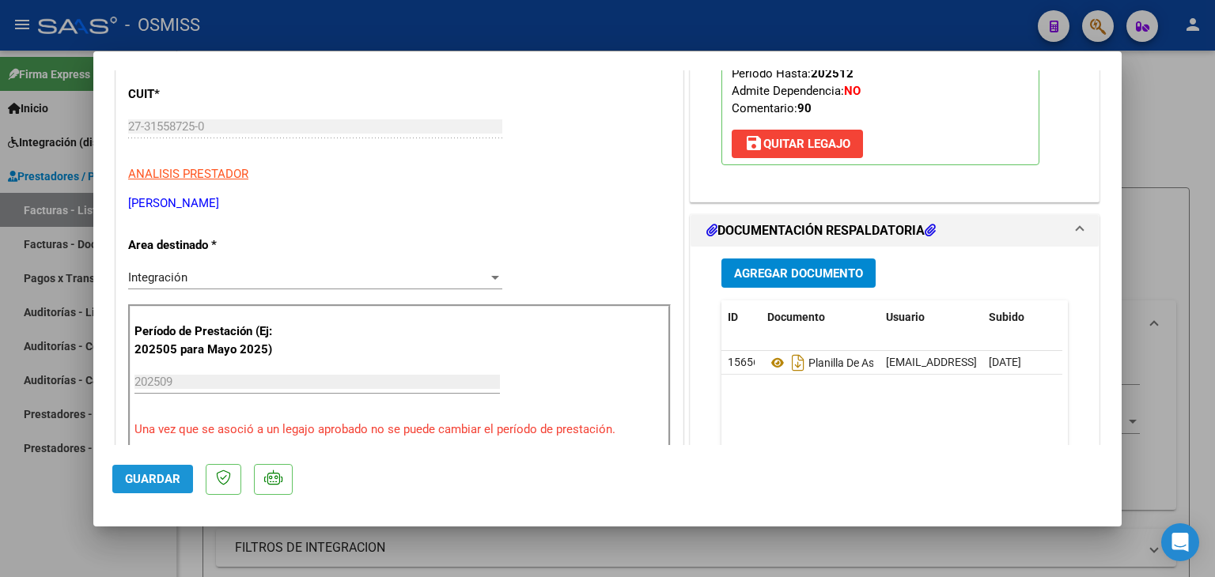
click at [149, 490] on button "Guardar" at bounding box center [152, 479] width 81 height 28
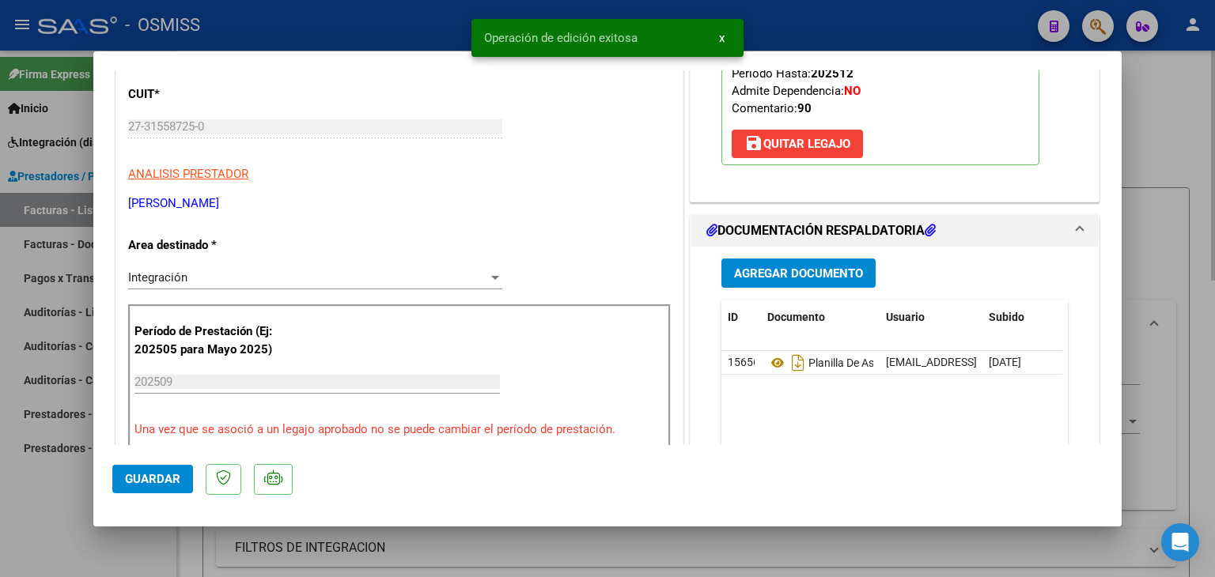
type input "$ 0,00"
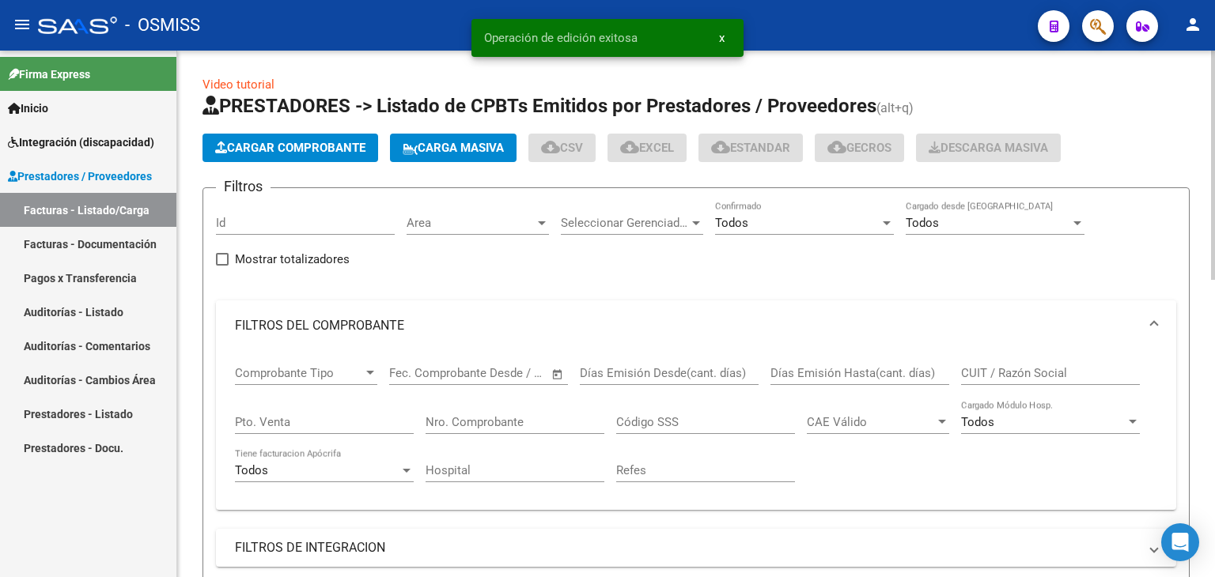
scroll to position [20, 0]
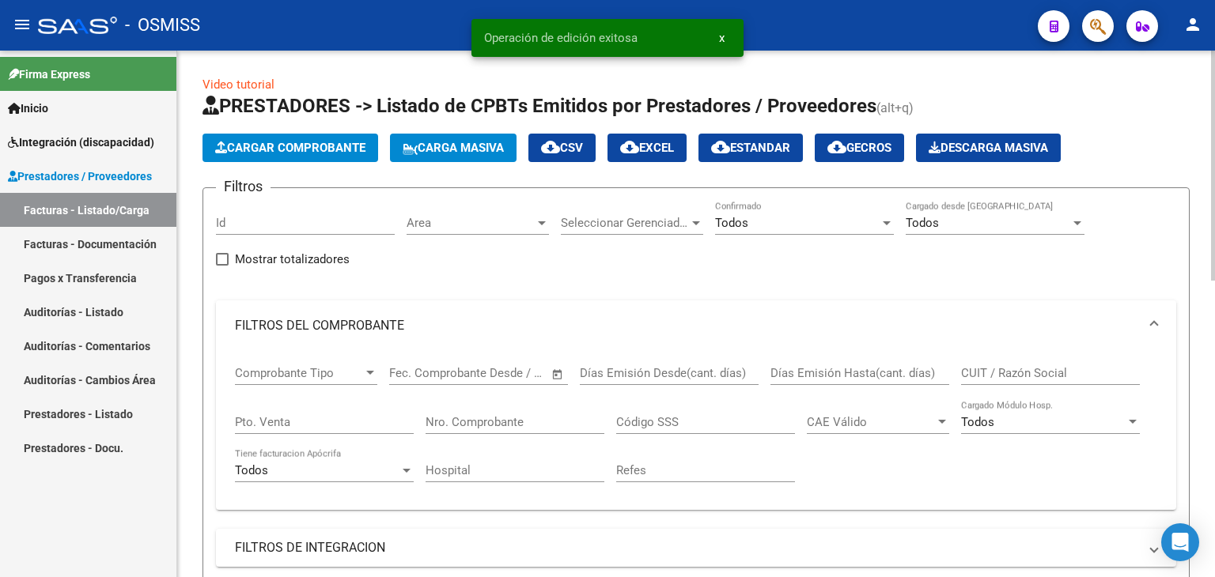
click at [305, 148] on span "Cargar Comprobante" at bounding box center [290, 148] width 150 height 14
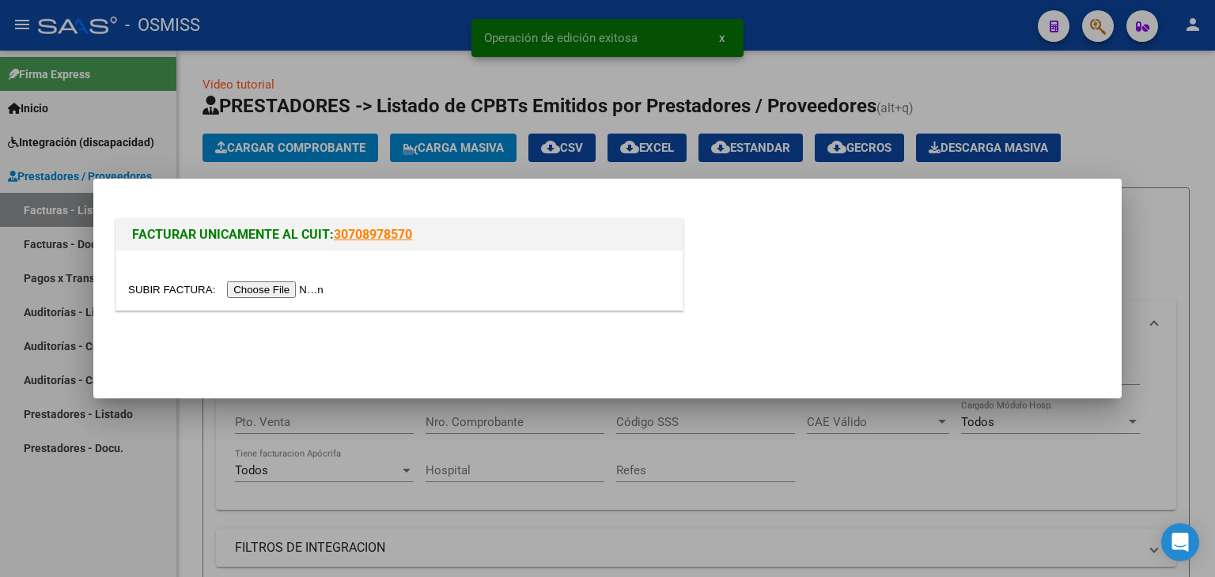
click at [259, 292] on input "file" at bounding box center [228, 290] width 200 height 17
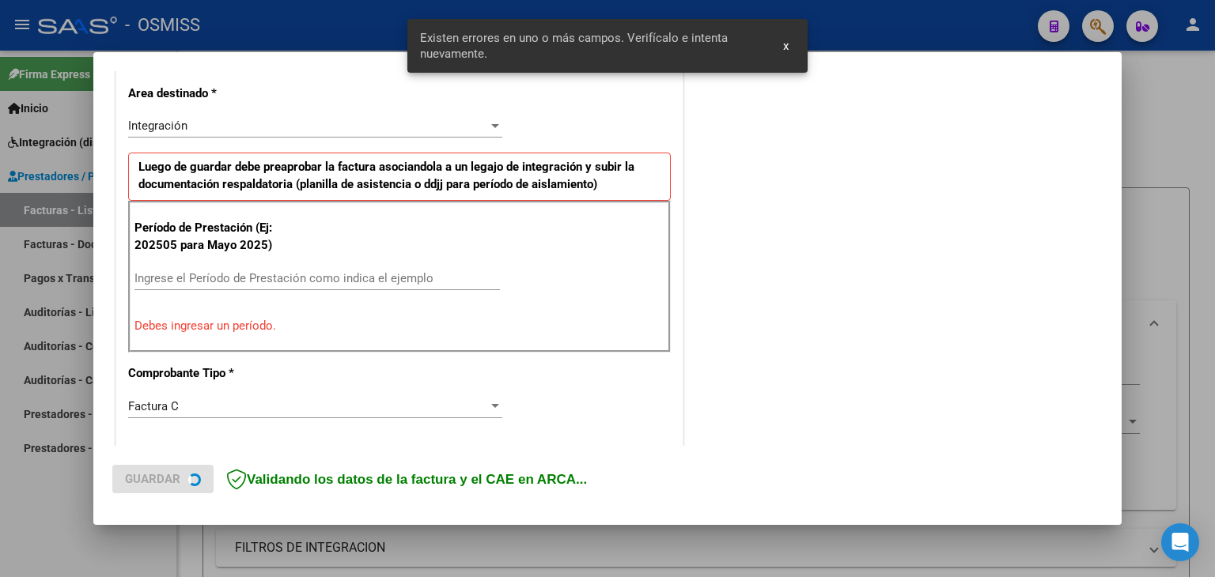
scroll to position [361, 0]
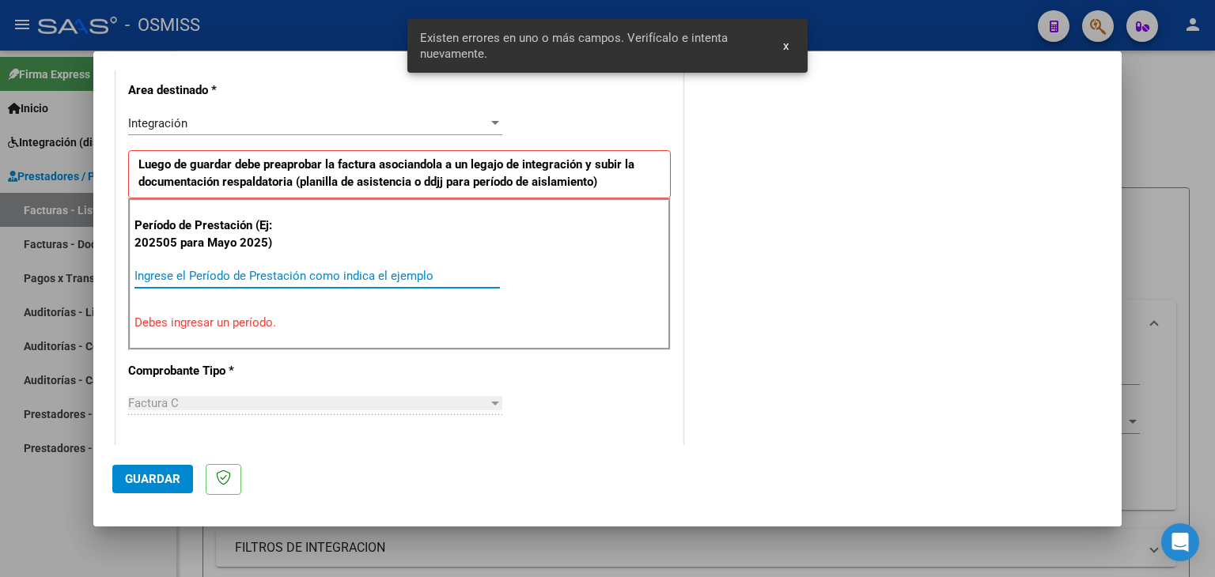
drag, startPoint x: 270, startPoint y: 273, endPoint x: 279, endPoint y: 287, distance: 17.1
click at [278, 283] on div "Ingrese el Período de Prestación como indica el ejemplo" at bounding box center [316, 276] width 365 height 24
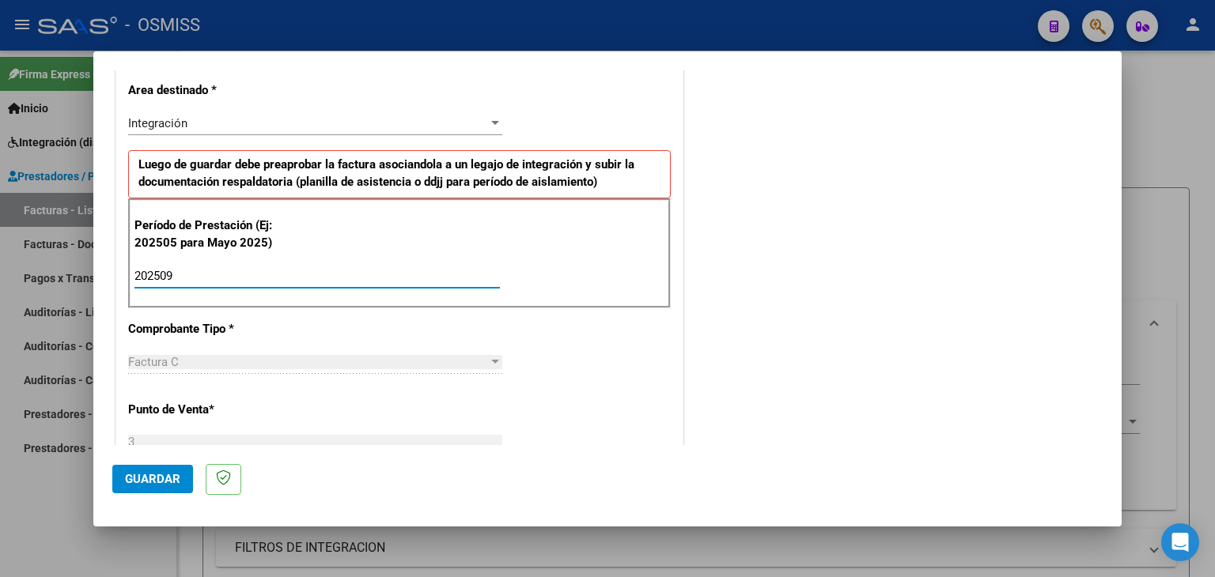
type input "202509"
click at [653, 350] on div "CUIT * 20-14408908-2 Ingresar CUIT ANALISIS PRESTADOR [PERSON_NAME] [PERSON_NAM…" at bounding box center [399, 502] width 566 height 1190
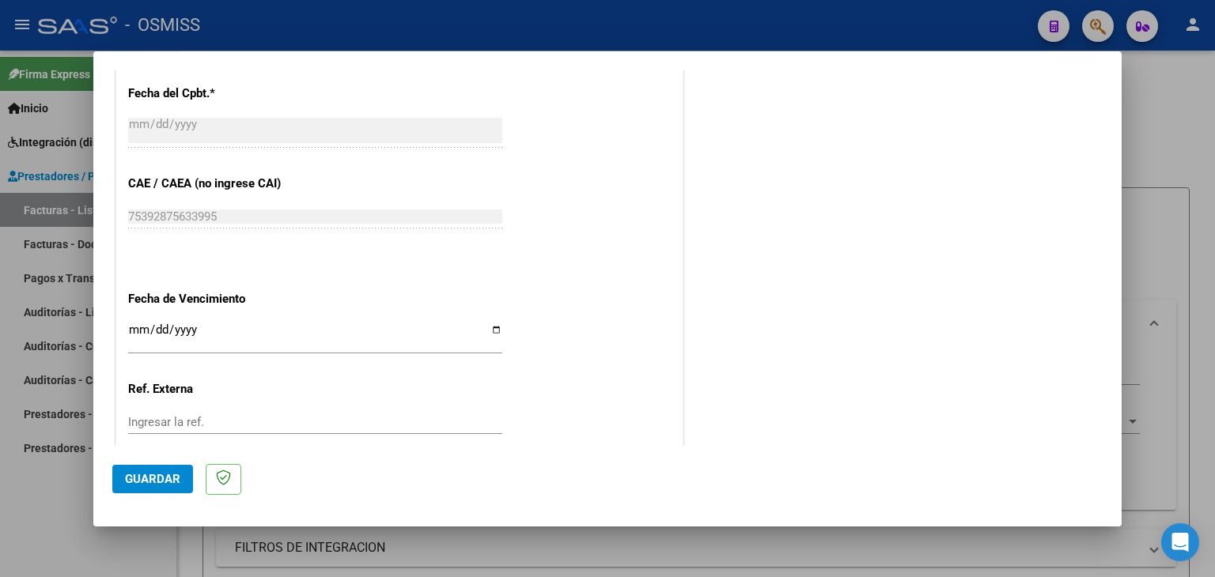
scroll to position [836, 0]
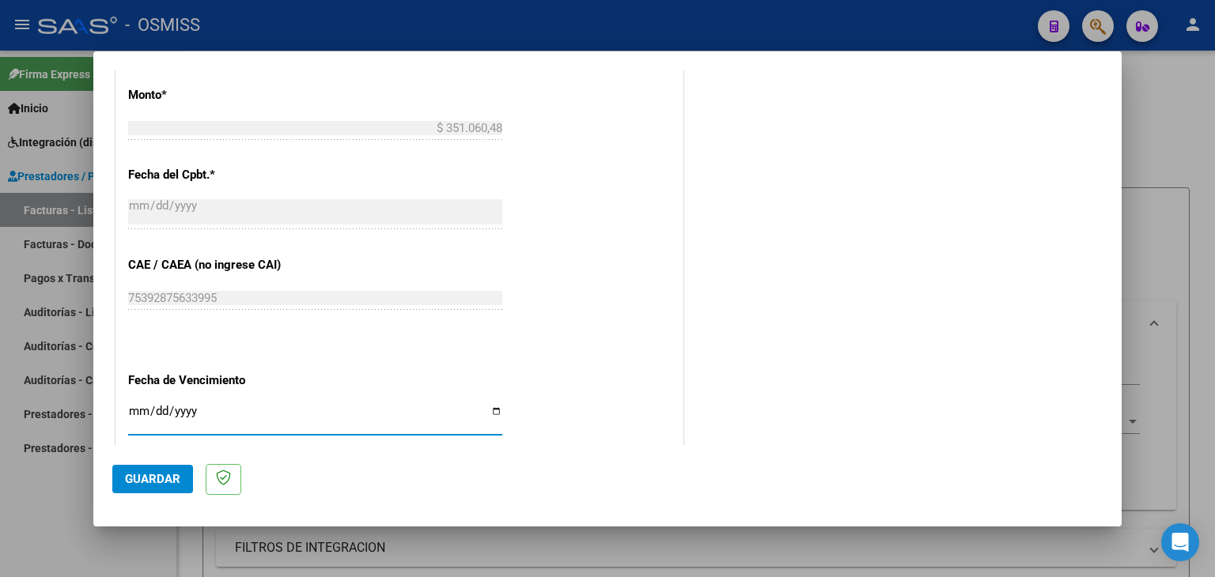
click at [146, 408] on input "Ingresar la fecha" at bounding box center [315, 417] width 374 height 25
type input "[DATE]"
click at [574, 363] on div "CUIT * 20-14408908-2 Ingresar CUIT ANALISIS PRESTADOR [PERSON_NAME] [PERSON_NAM…" at bounding box center [399, 27] width 566 height 1190
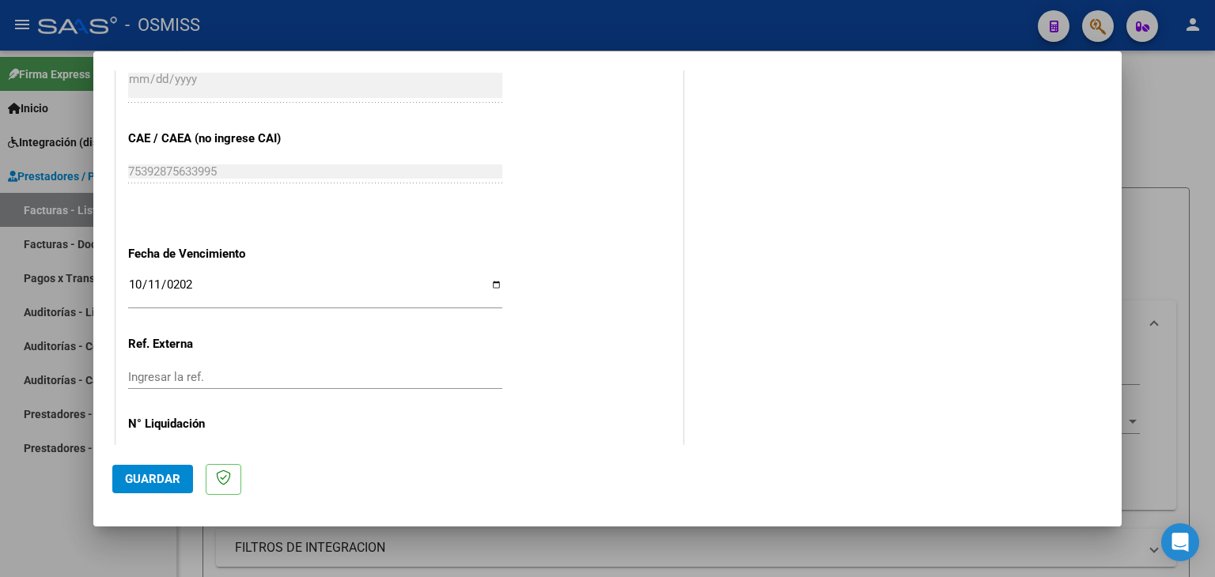
scroll to position [936, 0]
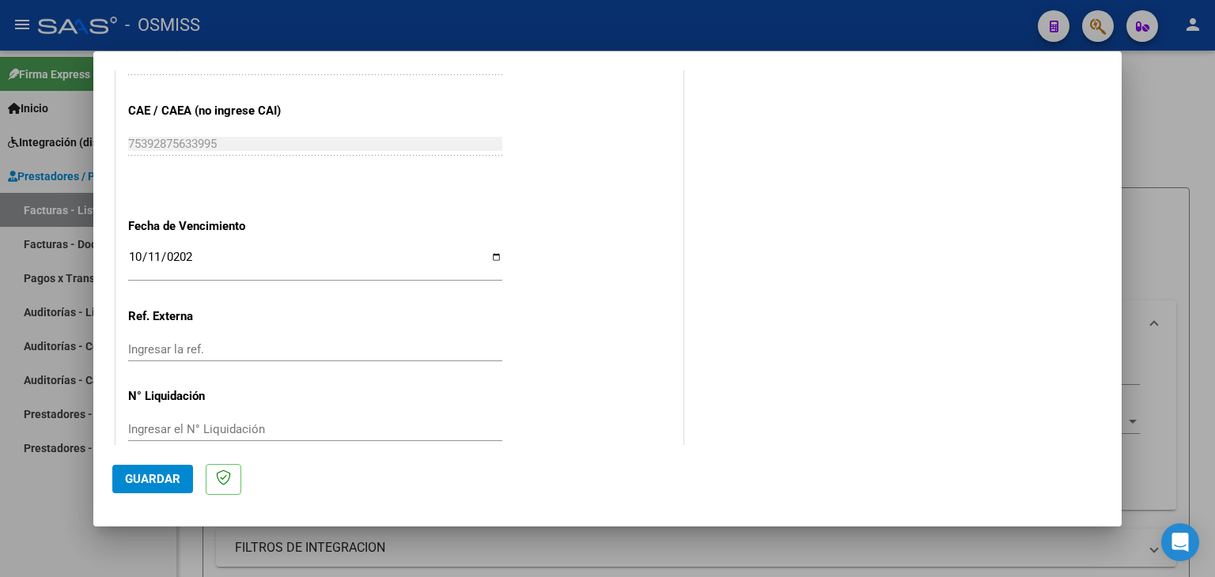
scroll to position [1015, 0]
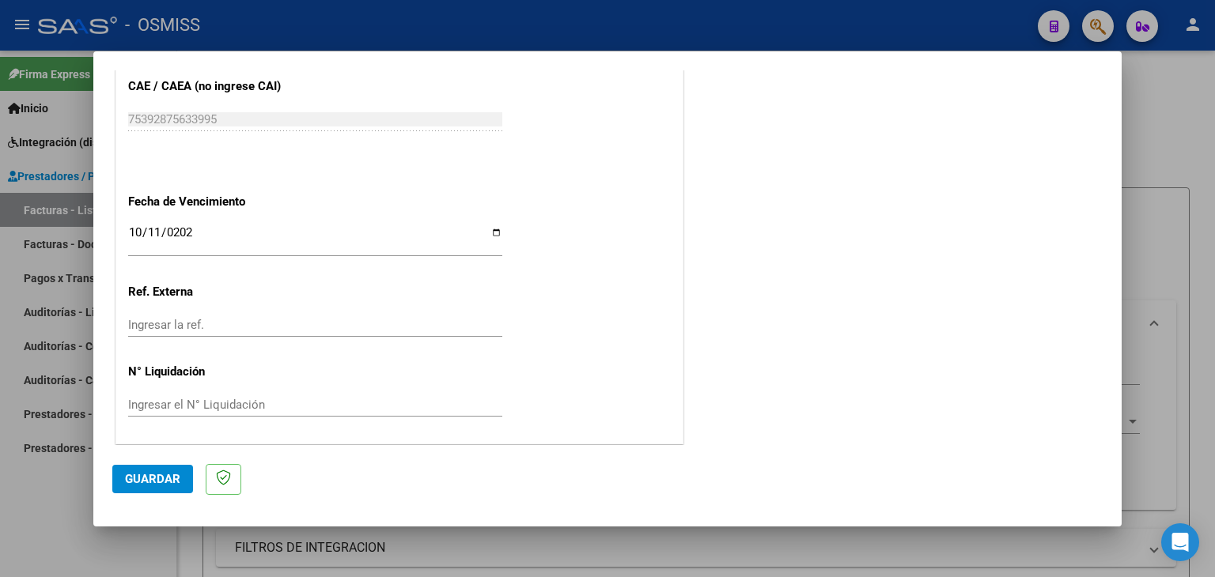
click at [141, 478] on span "Guardar" at bounding box center [152, 479] width 55 height 14
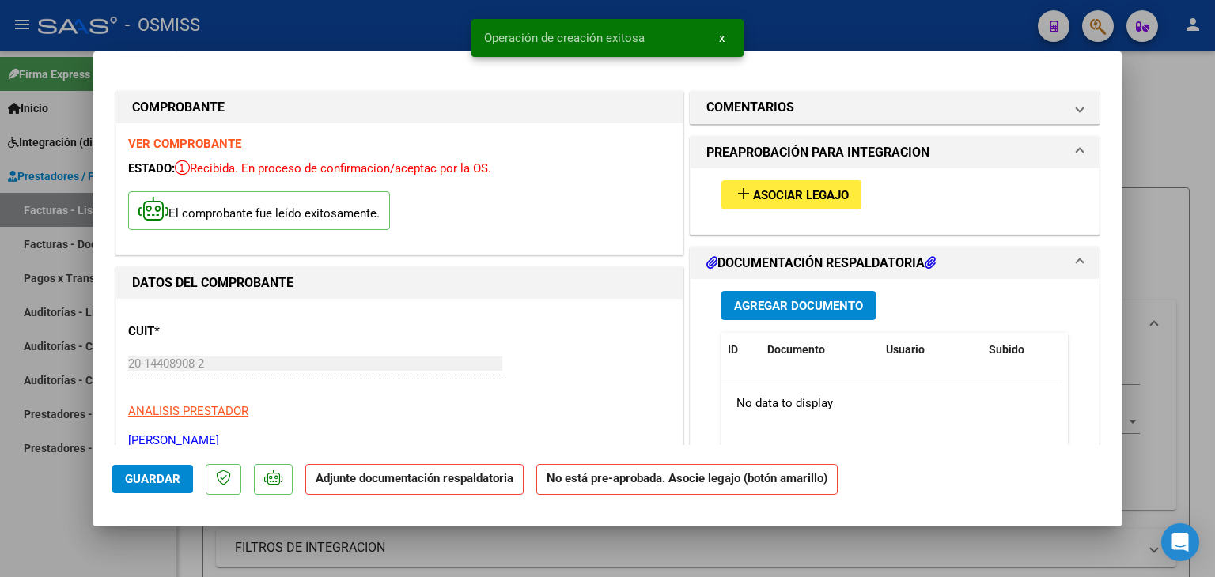
click at [773, 192] on span "Asociar Legajo" at bounding box center [801, 195] width 96 height 14
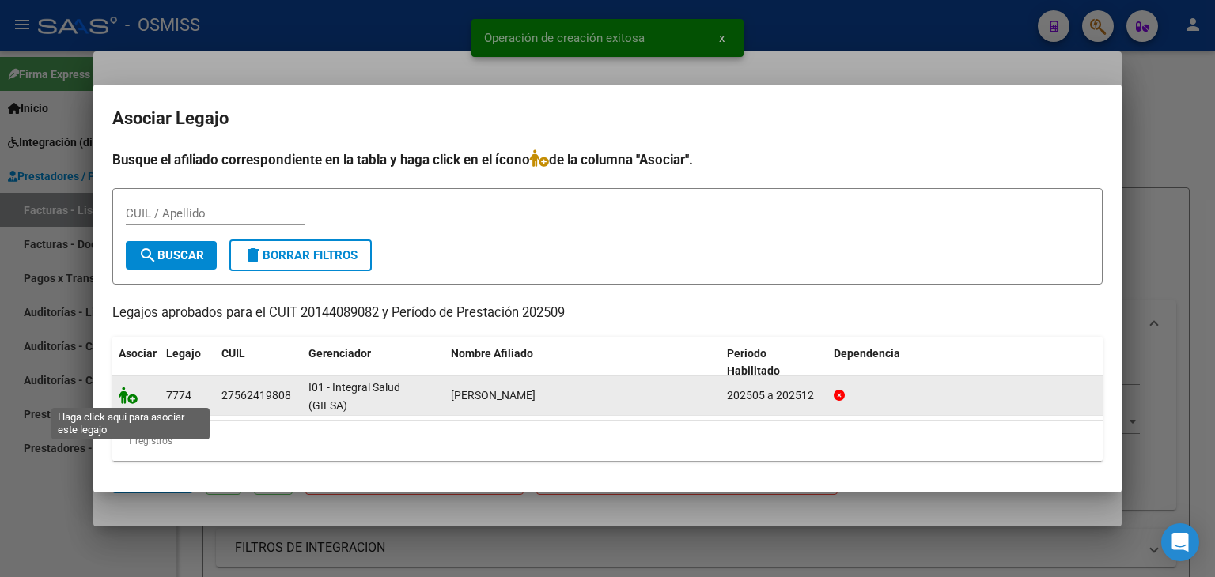
click at [123, 390] on icon at bounding box center [128, 395] width 19 height 17
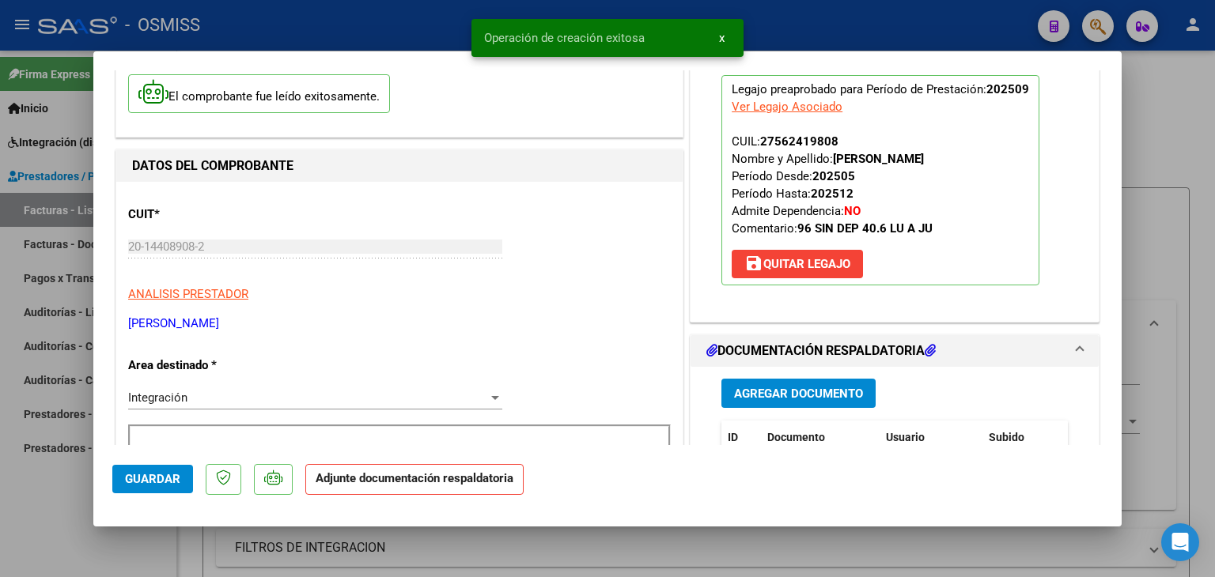
scroll to position [316, 0]
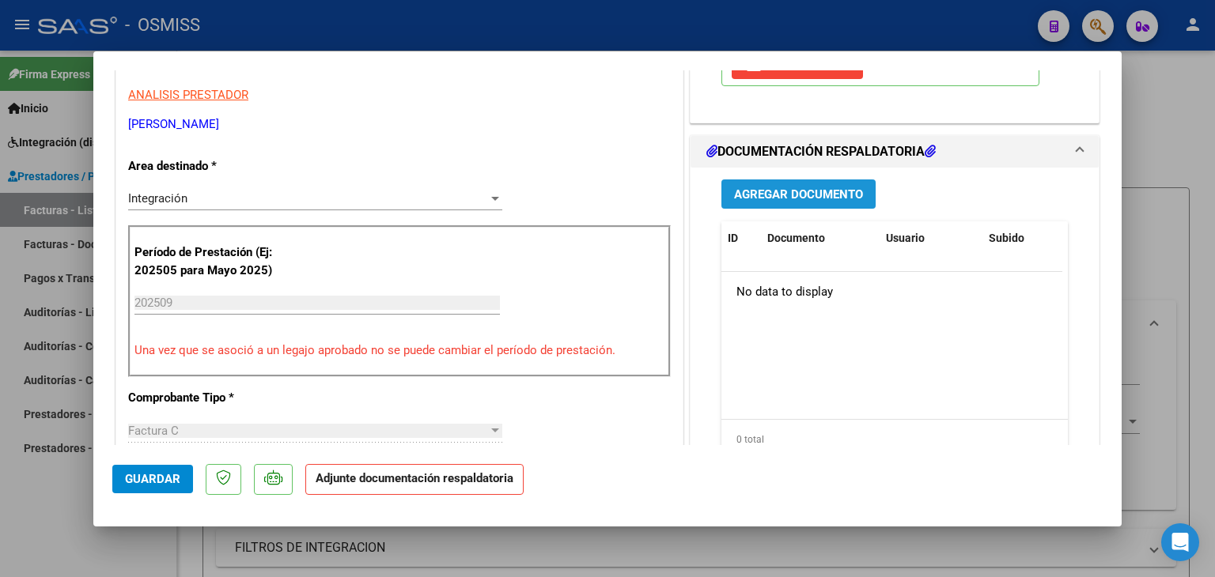
click at [800, 181] on button "Agregar Documento" at bounding box center [798, 194] width 154 height 29
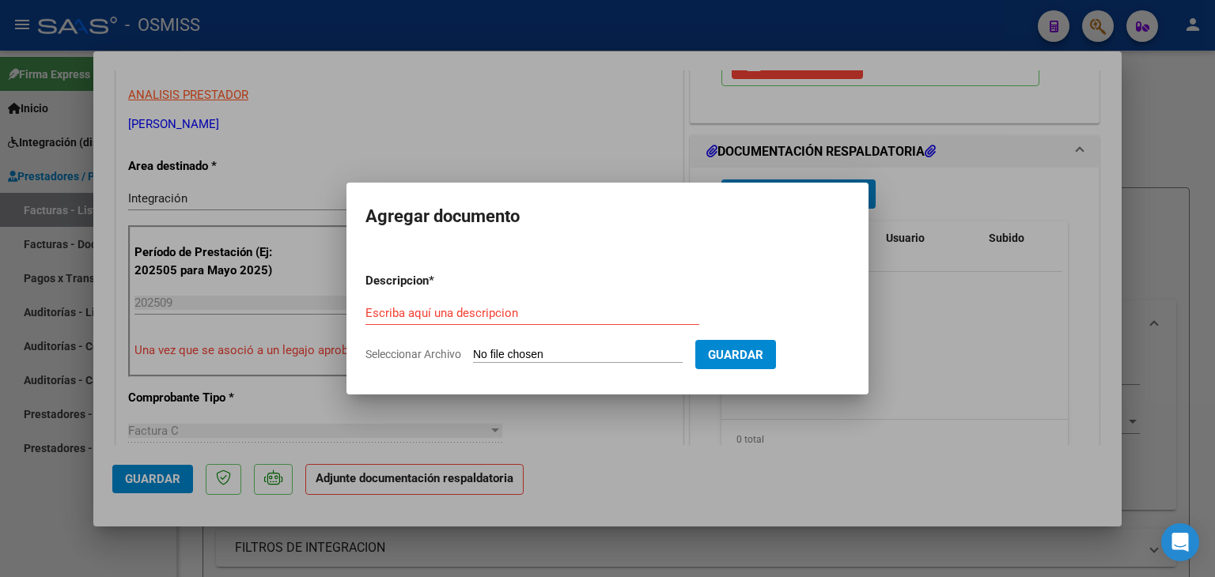
click at [589, 358] on input "Seleccionar Archivo" at bounding box center [578, 355] width 210 height 15
type input "C:\fakepath\PLANILLA [PERSON_NAME] 09 25.pdf"
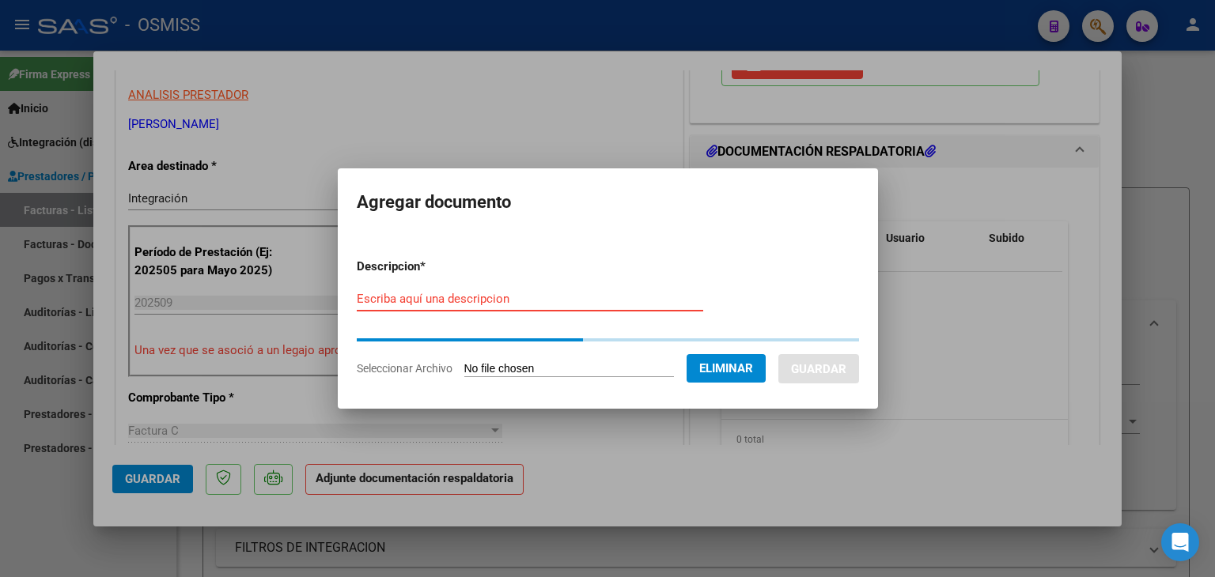
click at [473, 298] on input "Escriba aquí una descripcion" at bounding box center [530, 299] width 346 height 14
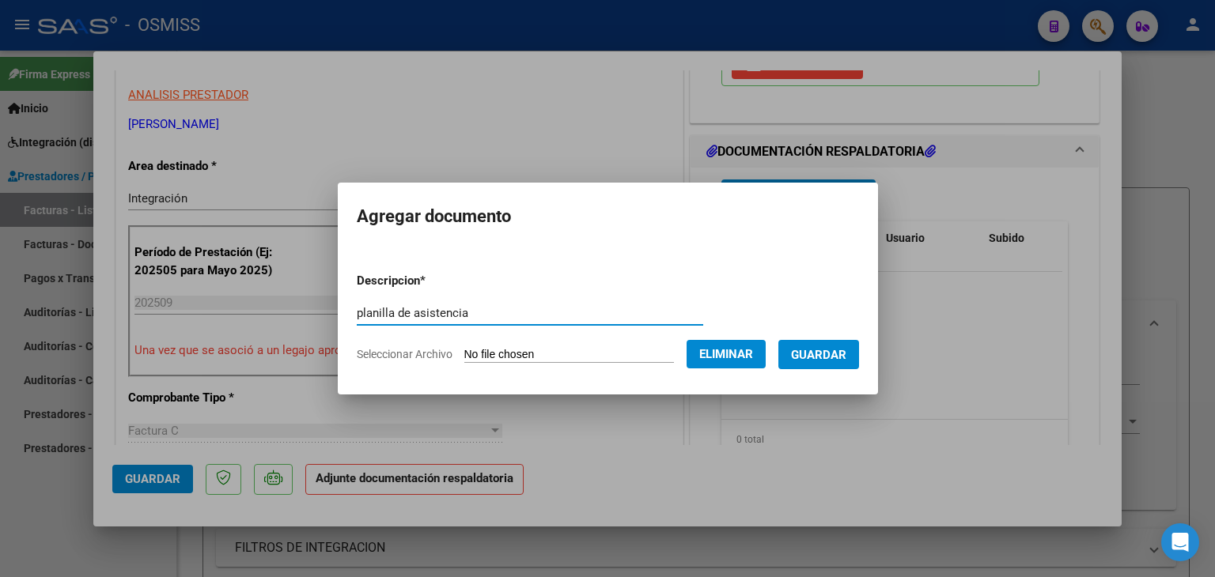
type input "planilla de asistencia"
click at [817, 357] on span "Guardar" at bounding box center [818, 355] width 55 height 14
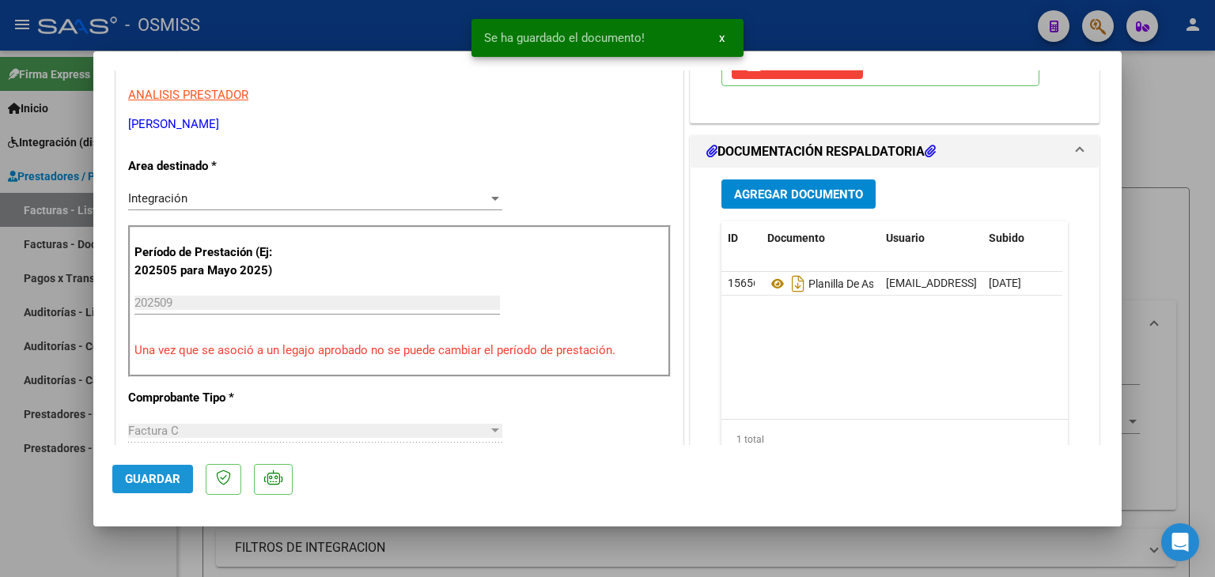
click at [180, 478] on button "Guardar" at bounding box center [152, 479] width 81 height 28
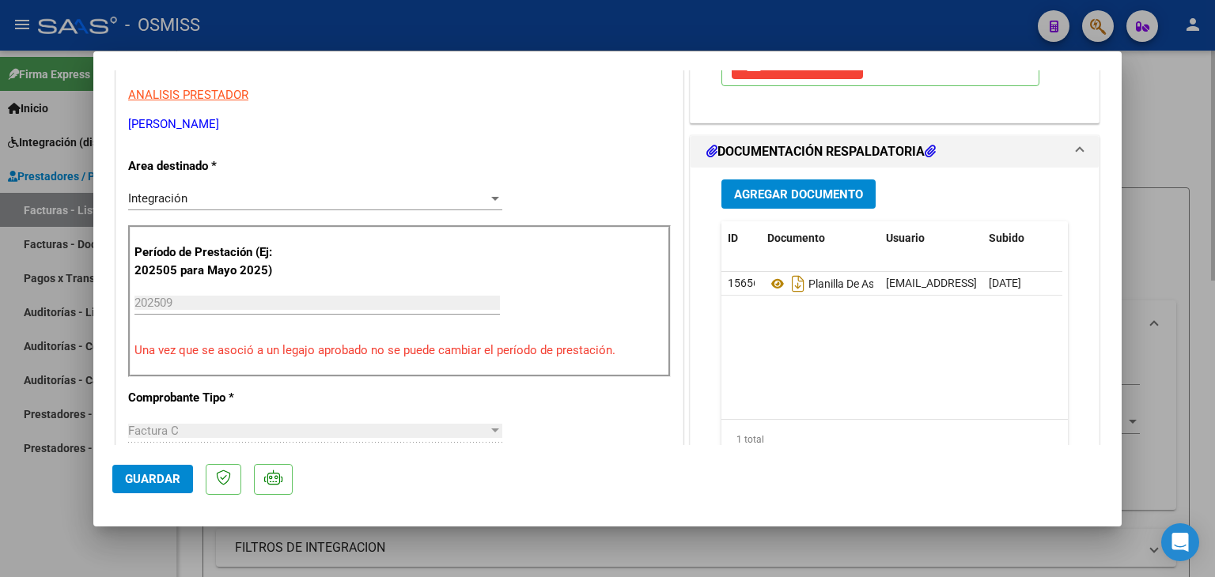
type input "$ 0,00"
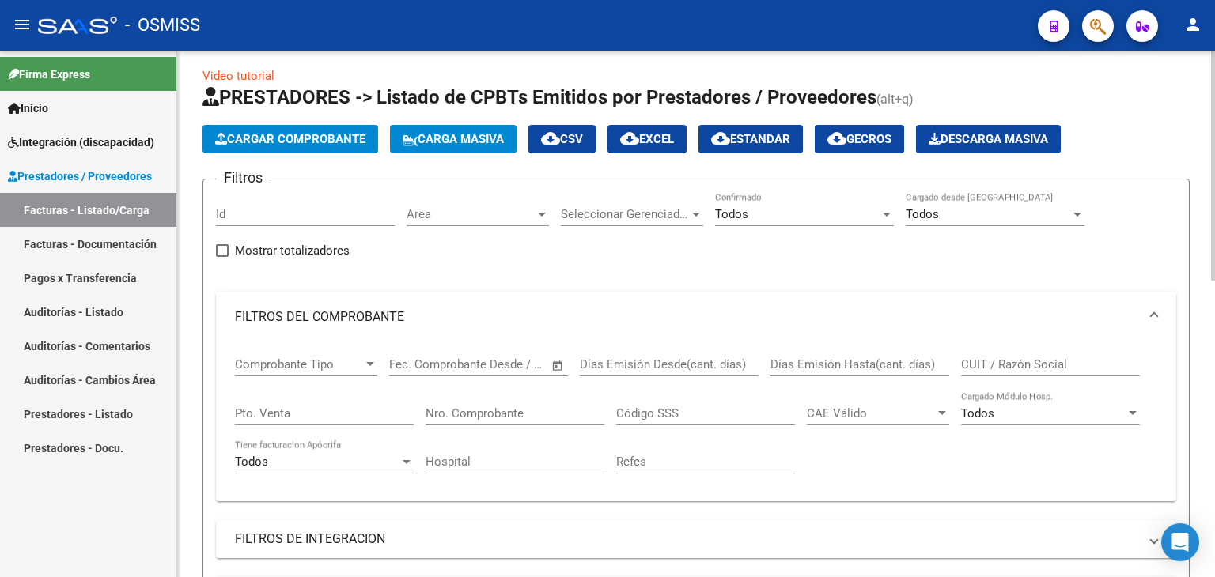
scroll to position [0, 0]
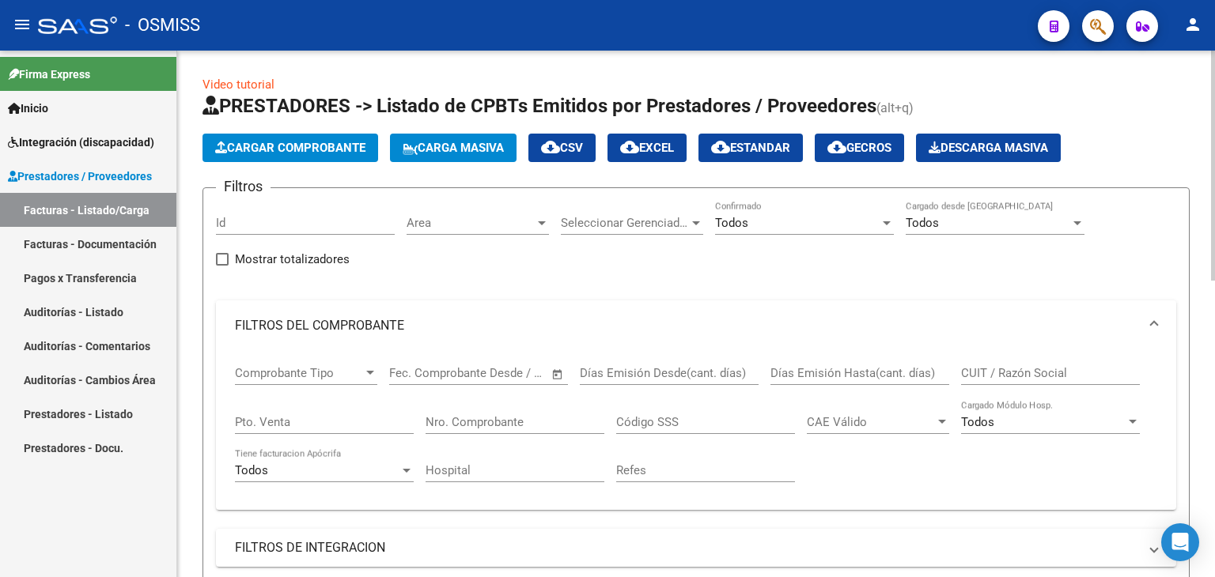
click at [285, 142] on span "Cargar Comprobante" at bounding box center [290, 148] width 150 height 14
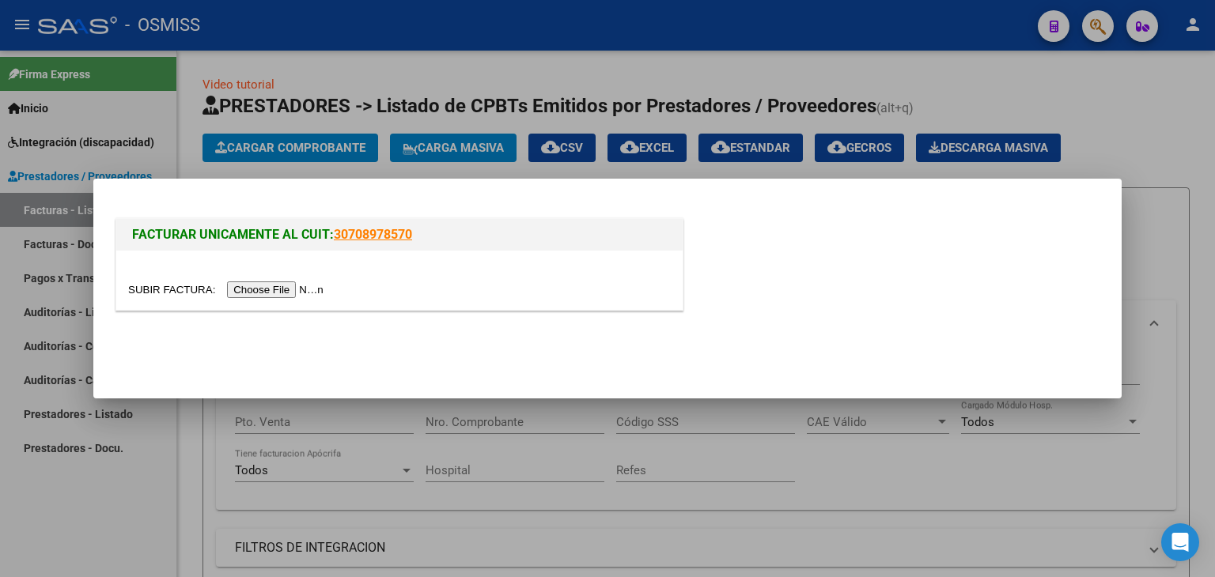
click at [302, 292] on input "file" at bounding box center [228, 290] width 200 height 17
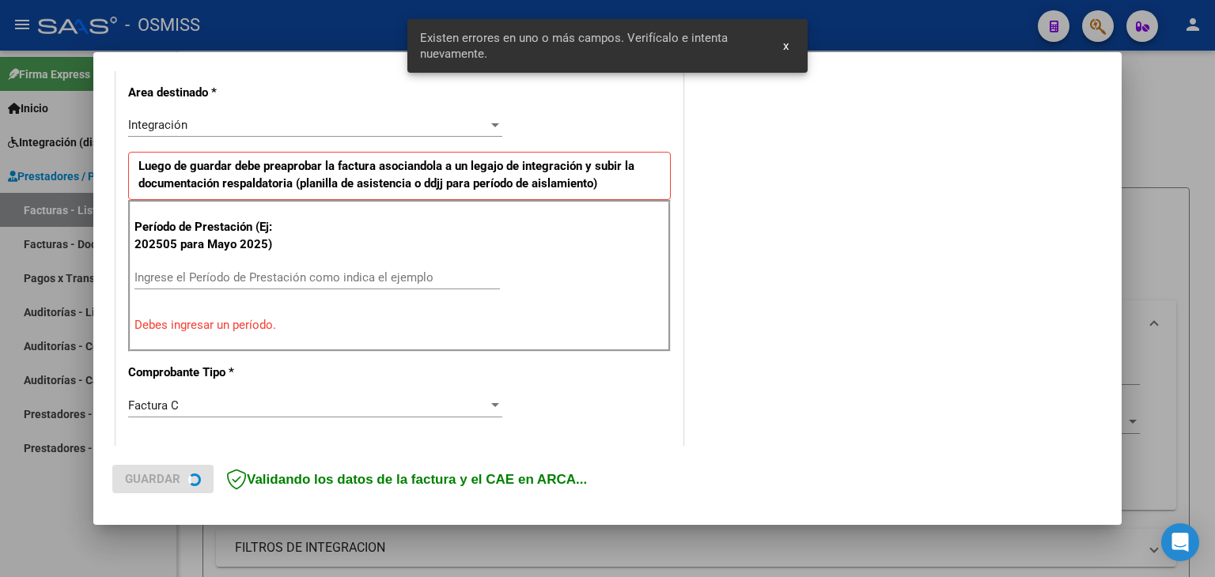
scroll to position [457, 0]
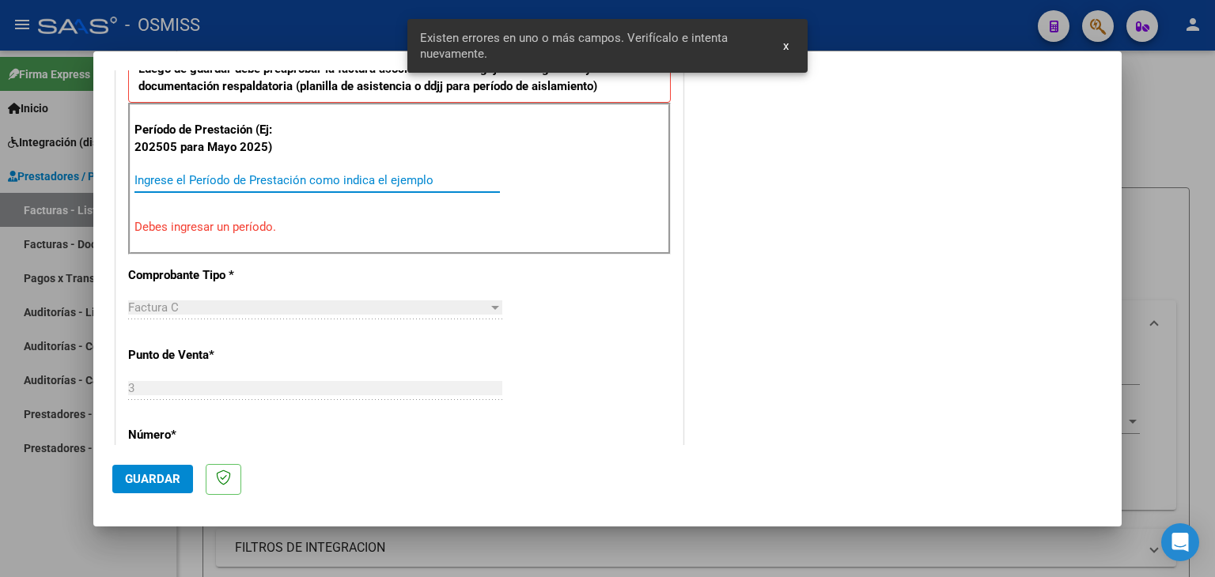
click at [268, 176] on input "Ingrese el Período de Prestación como indica el ejemplo" at bounding box center [316, 180] width 365 height 14
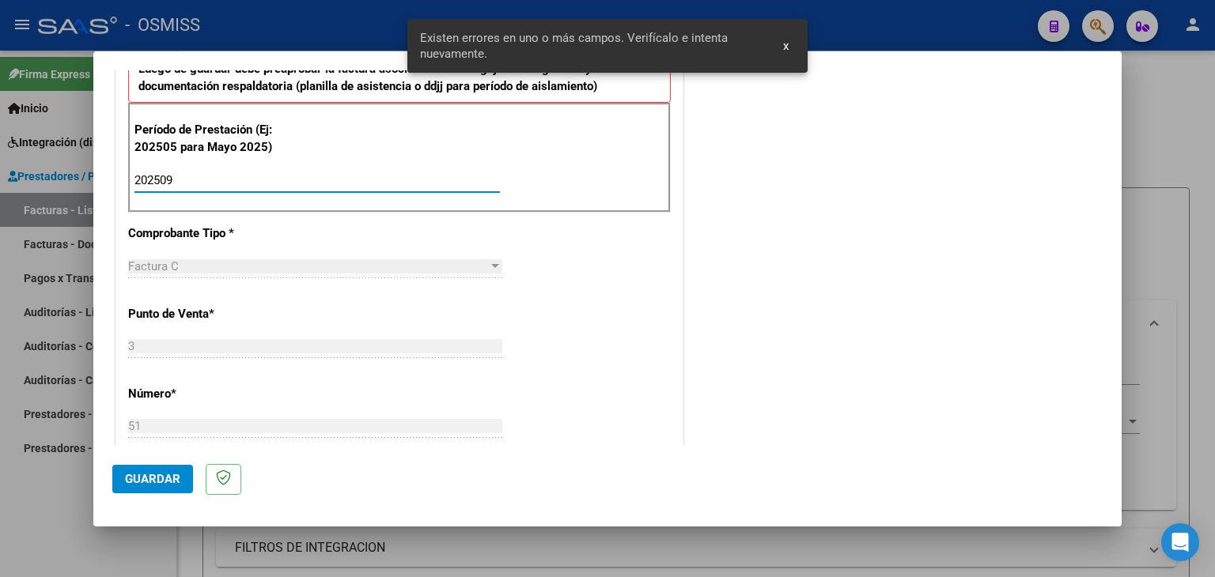
type input "202509"
click at [517, 306] on div "CUIT * 27-27896818-4 Ingresar CUIT ANALISIS PRESTADOR [PERSON_NAME] [PERSON_NAM…" at bounding box center [399, 406] width 566 height 1190
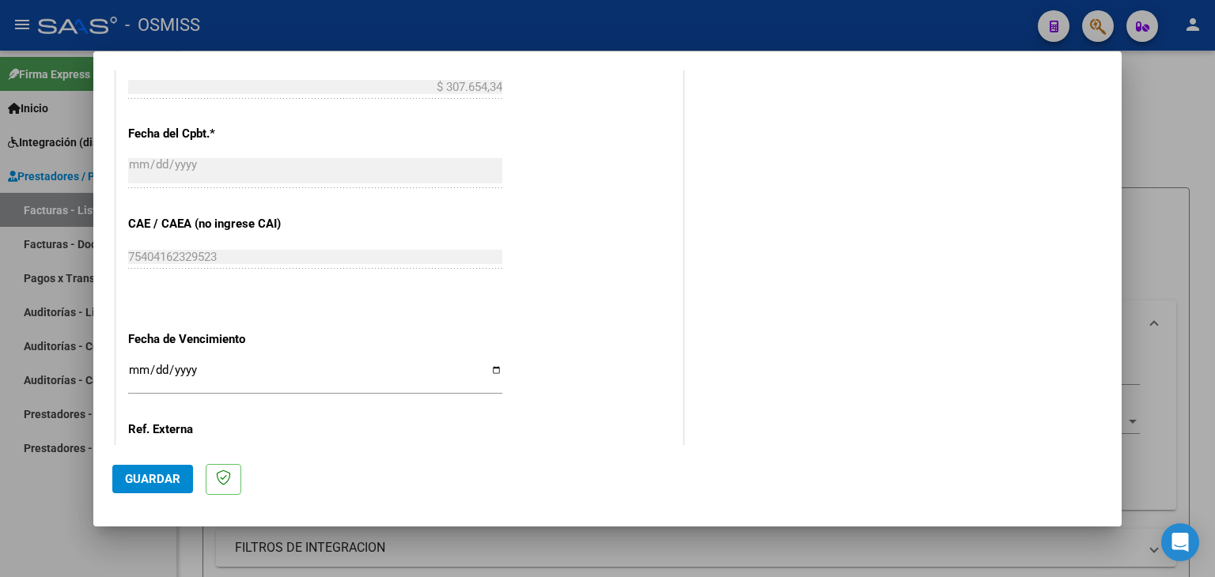
scroll to position [932, 0]
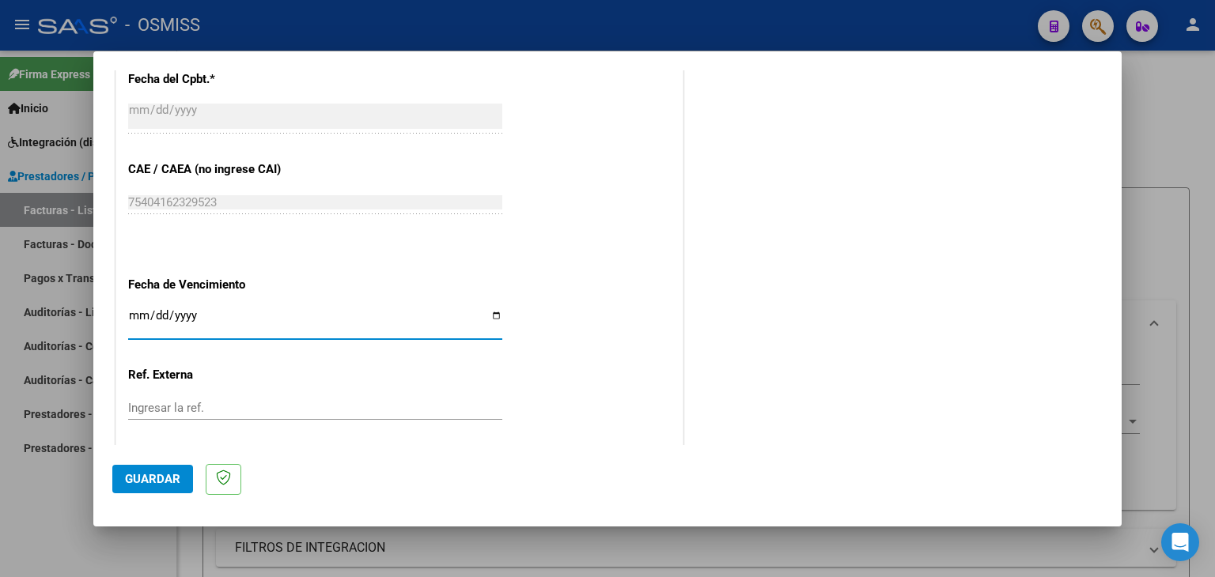
click at [138, 310] on input "Ingresar la fecha" at bounding box center [315, 321] width 374 height 25
type input "[DATE]"
click at [146, 475] on span "Guardar" at bounding box center [152, 479] width 55 height 14
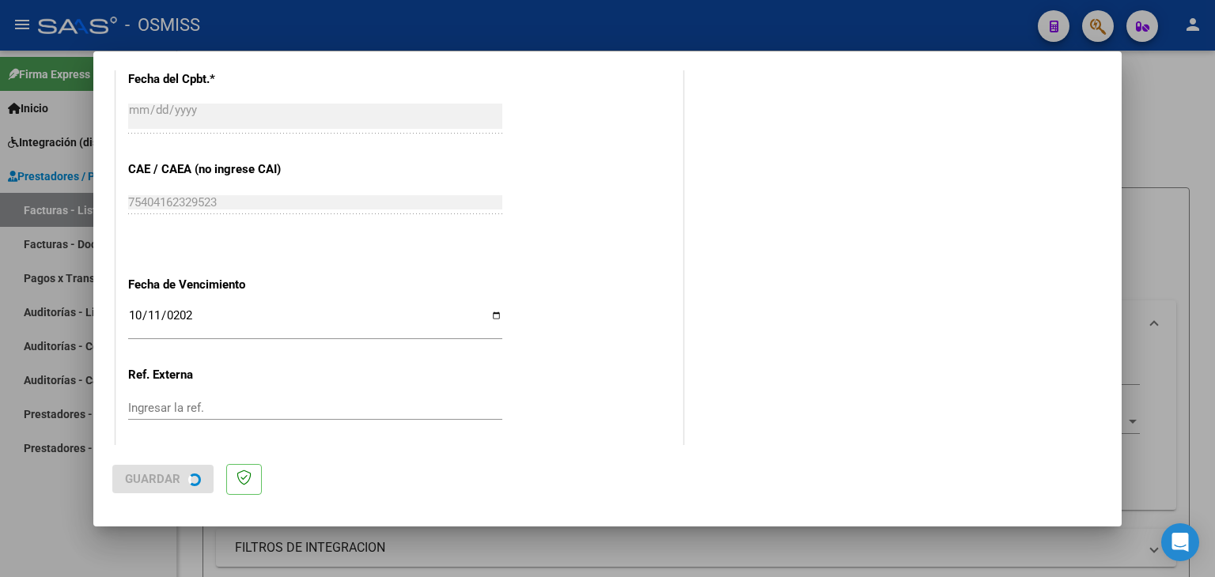
scroll to position [0, 0]
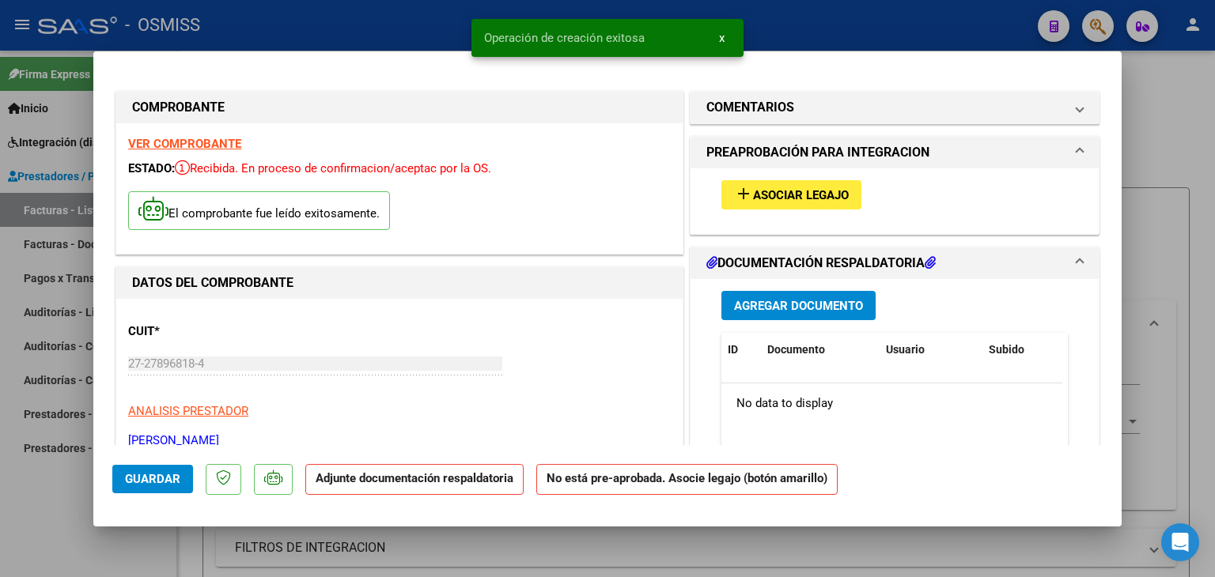
click at [805, 194] on span "Asociar Legajo" at bounding box center [801, 195] width 96 height 14
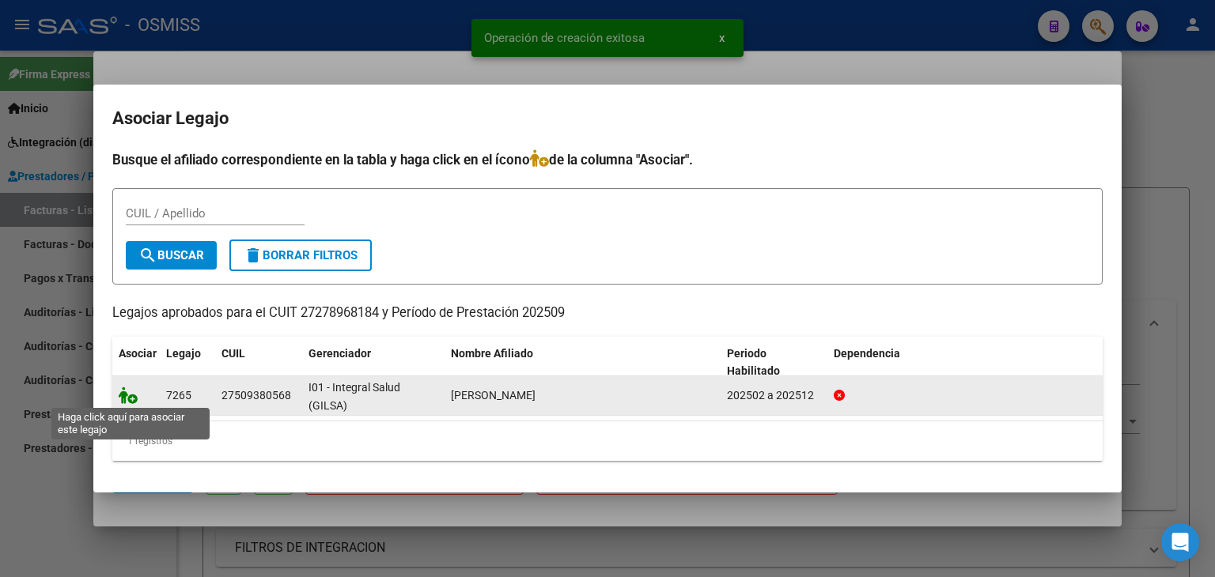
click at [124, 396] on icon at bounding box center [128, 395] width 19 height 17
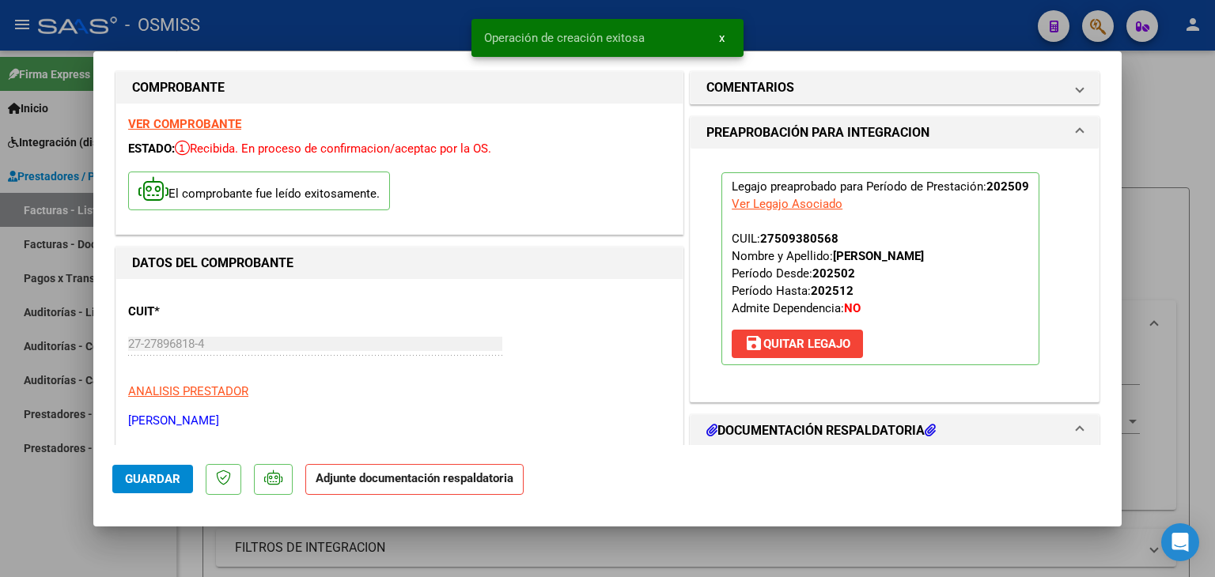
scroll to position [79, 0]
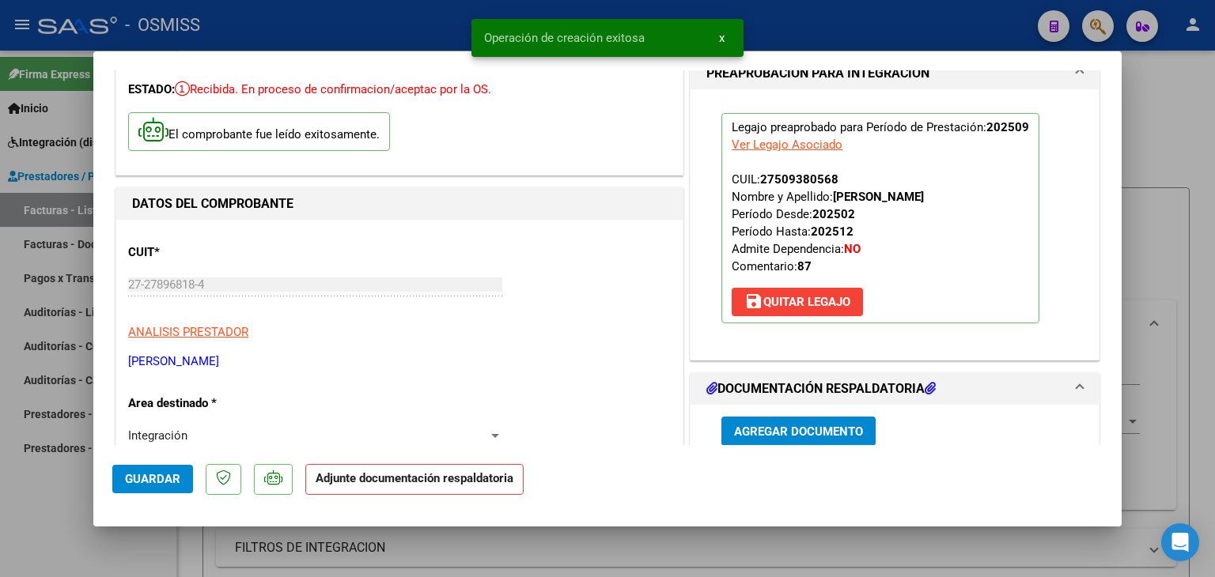
click at [822, 428] on span "Agregar Documento" at bounding box center [798, 432] width 129 height 14
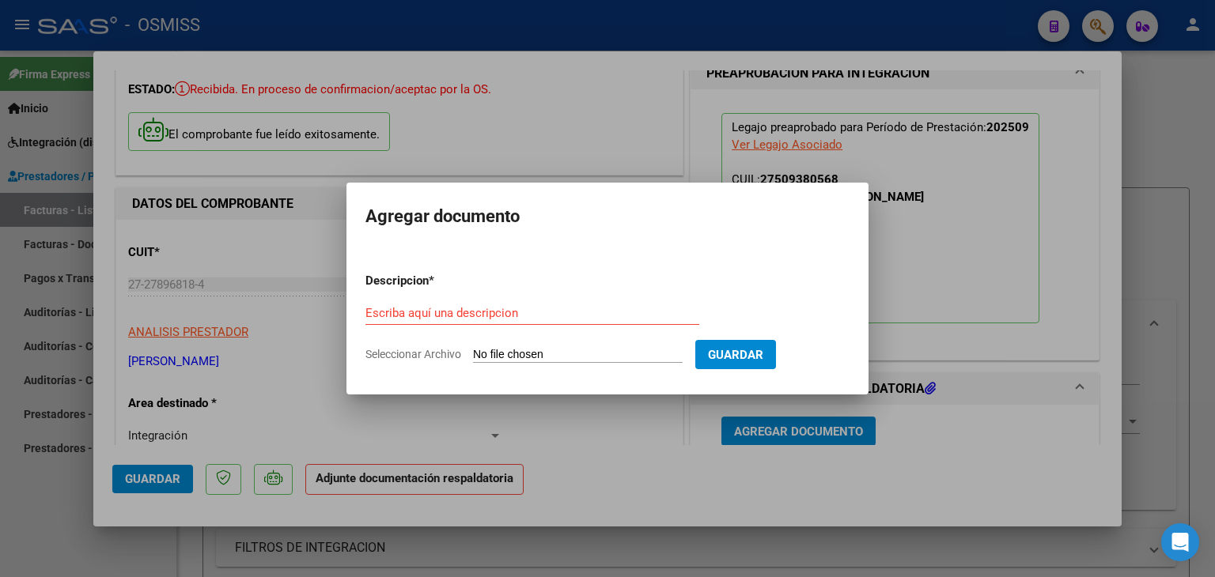
click at [545, 358] on input "Seleccionar Archivo" at bounding box center [578, 355] width 210 height 15
type input "C:\fakepath\Emi septiembre.jpg"
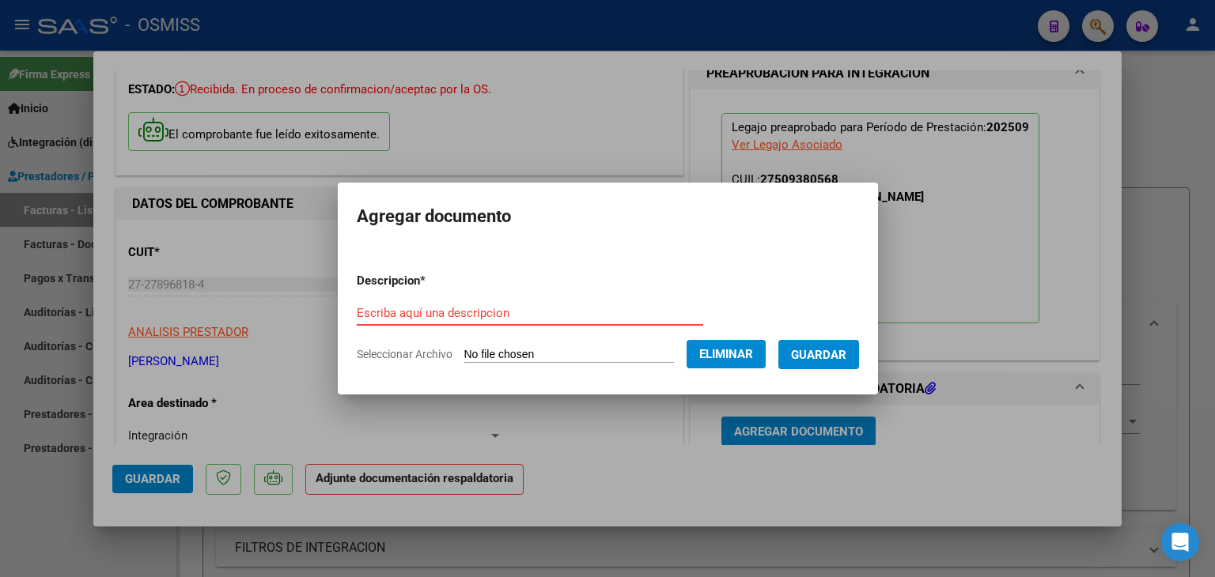
click at [491, 292] on form "Descripcion * Escriba aquí una descripcion Seleccionar Archivo Eliminar Guardar" at bounding box center [608, 317] width 502 height 115
type input "planilla de asistencia"
click at [846, 355] on span "Guardar" at bounding box center [818, 355] width 55 height 14
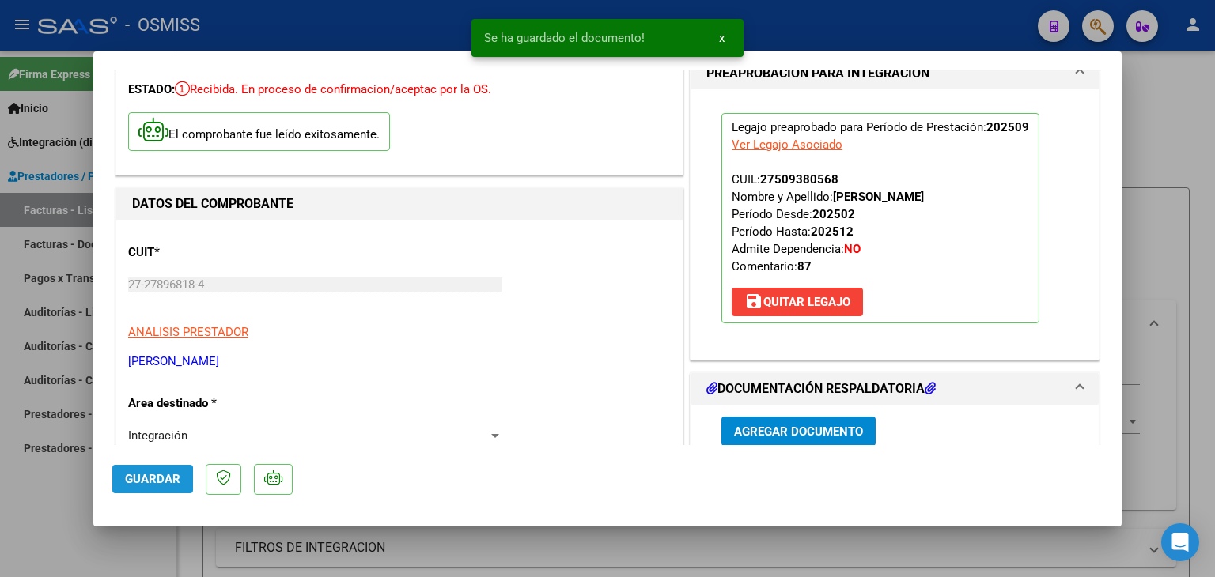
click at [128, 484] on span "Guardar" at bounding box center [152, 479] width 55 height 14
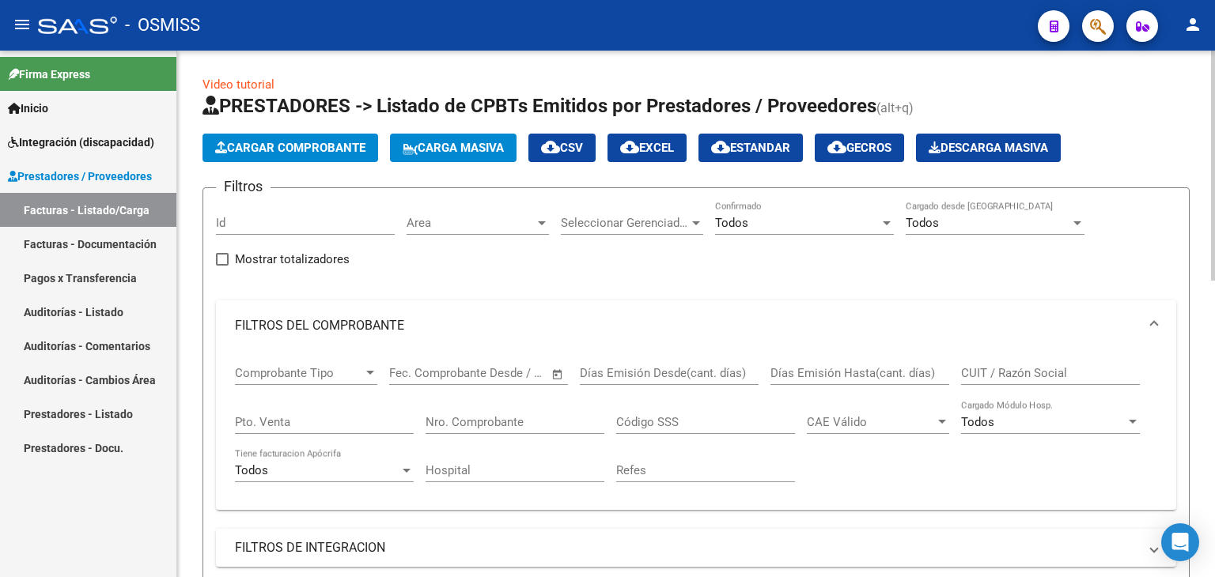
click at [329, 153] on span "Cargar Comprobante" at bounding box center [290, 148] width 150 height 14
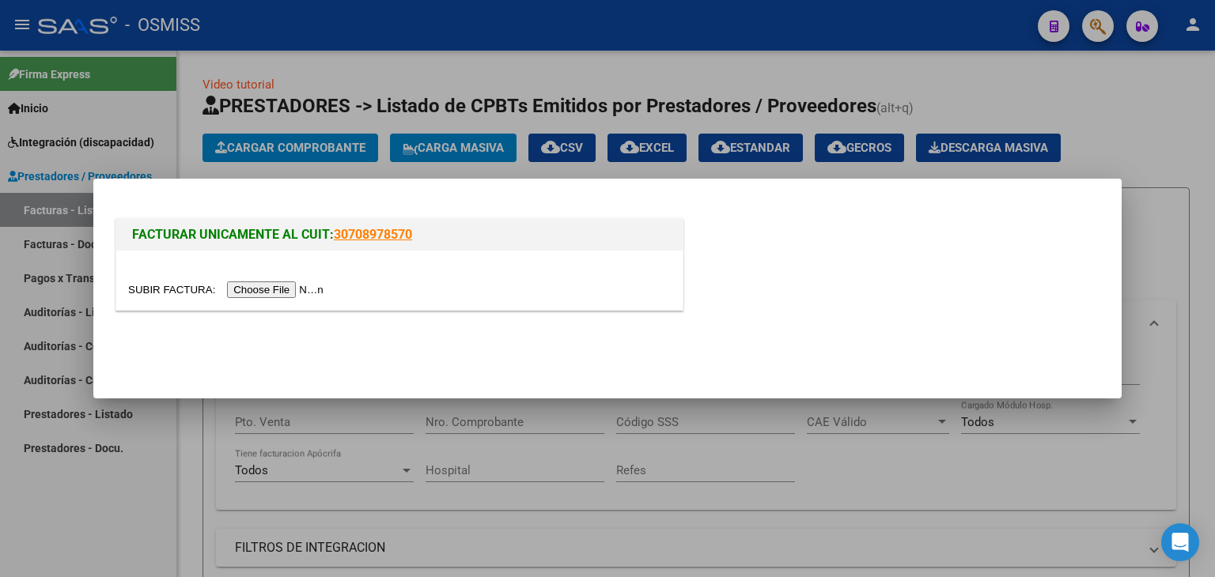
click at [259, 287] on input "file" at bounding box center [228, 290] width 200 height 17
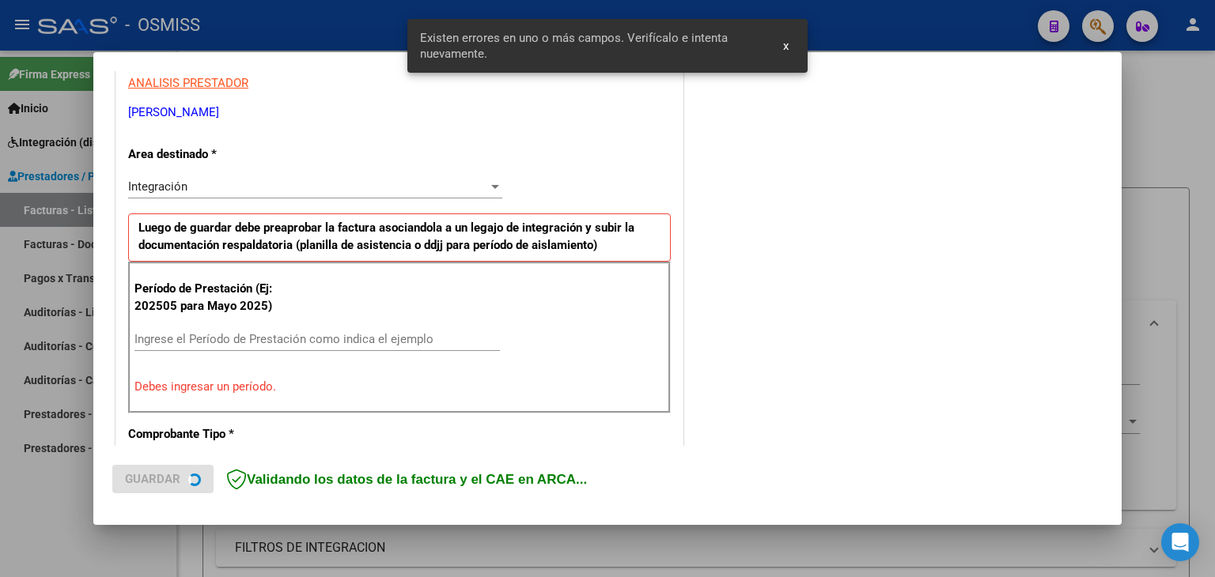
scroll to position [361, 0]
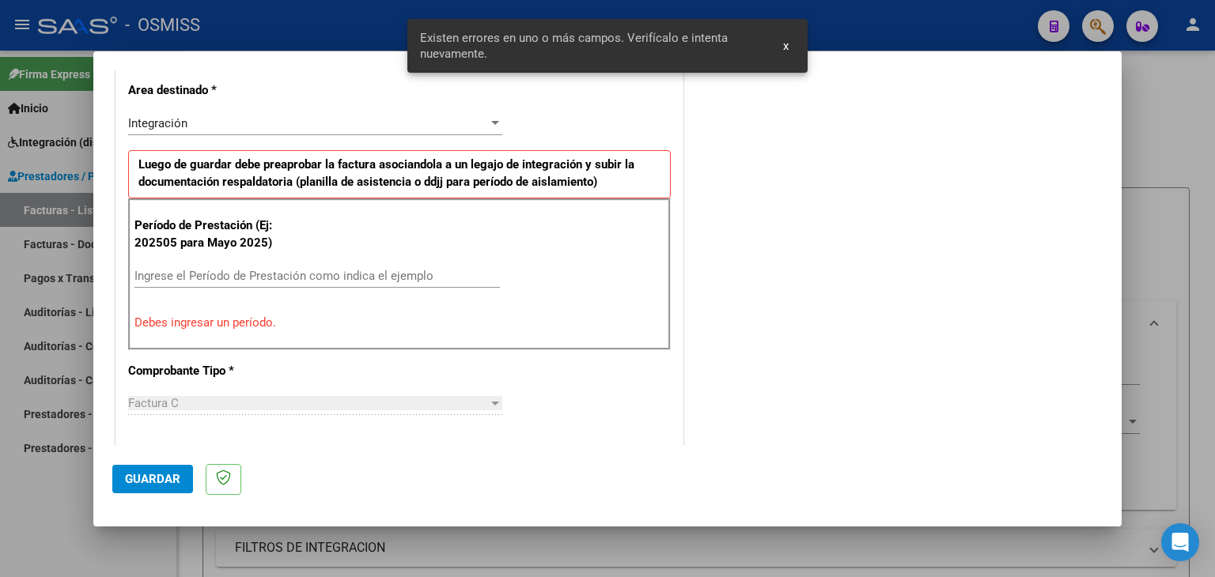
drag, startPoint x: 449, startPoint y: 256, endPoint x: 449, endPoint y: 269, distance: 12.7
click at [449, 262] on div "Período de Prestación (Ej: 202505 para Mayo 2025) Ingrese el Período de Prestac…" at bounding box center [399, 275] width 543 height 152
click at [448, 279] on input "Ingrese el Período de Prestación como indica el ejemplo" at bounding box center [316, 276] width 365 height 14
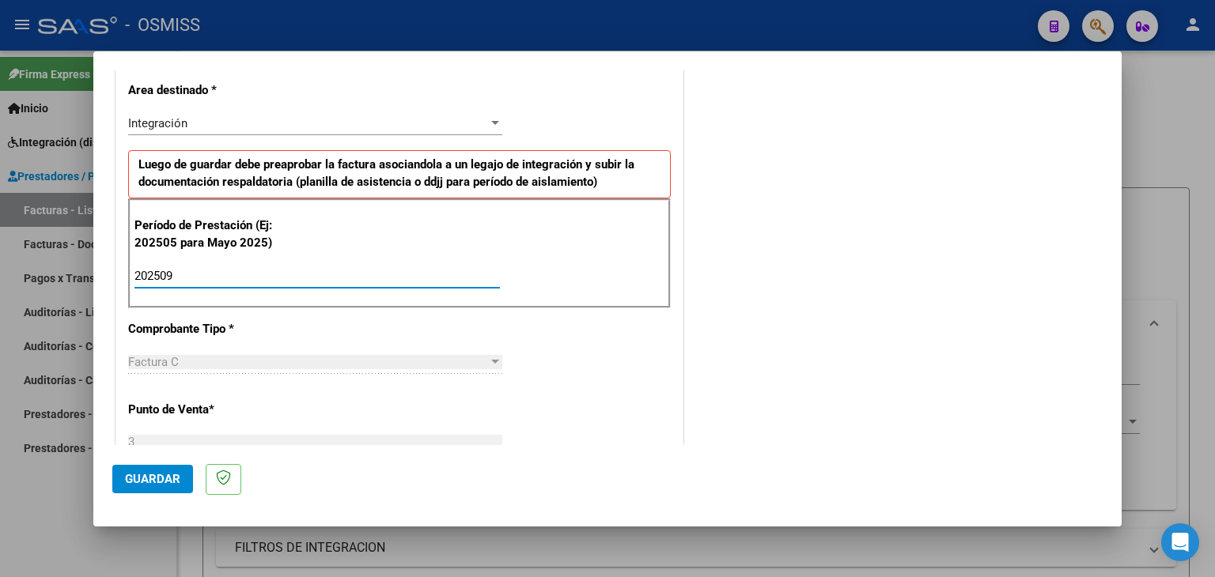
type input "202509"
click at [548, 349] on div "CUIT * 27-34839727-9 Ingresar CUIT ANALISIS PRESTADOR [PERSON_NAME] [PERSON_NAM…" at bounding box center [399, 502] width 566 height 1190
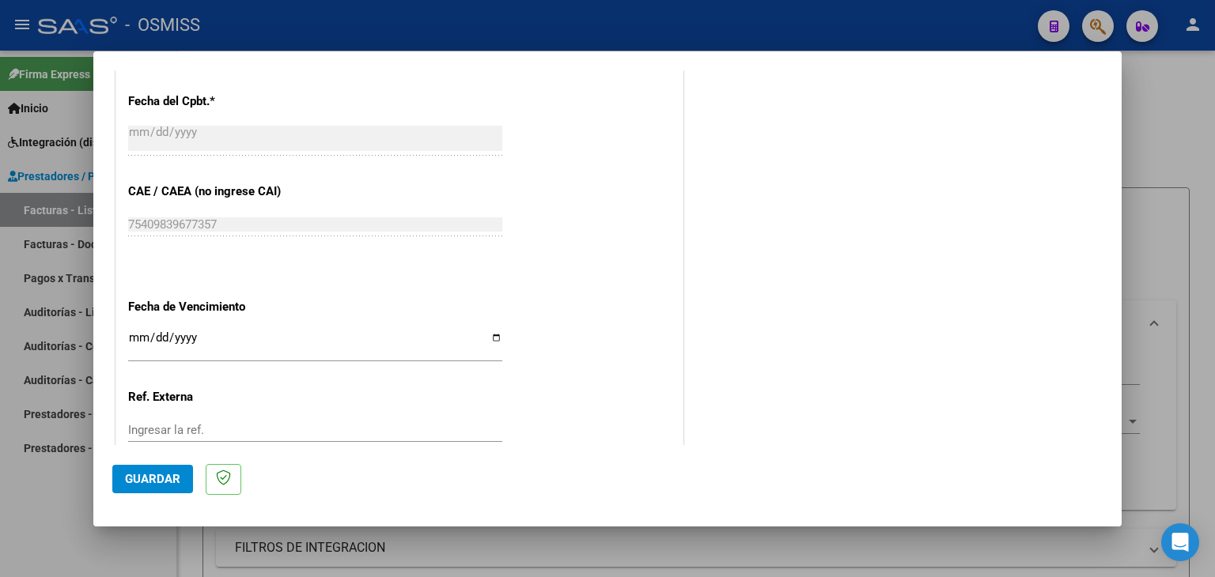
scroll to position [915, 0]
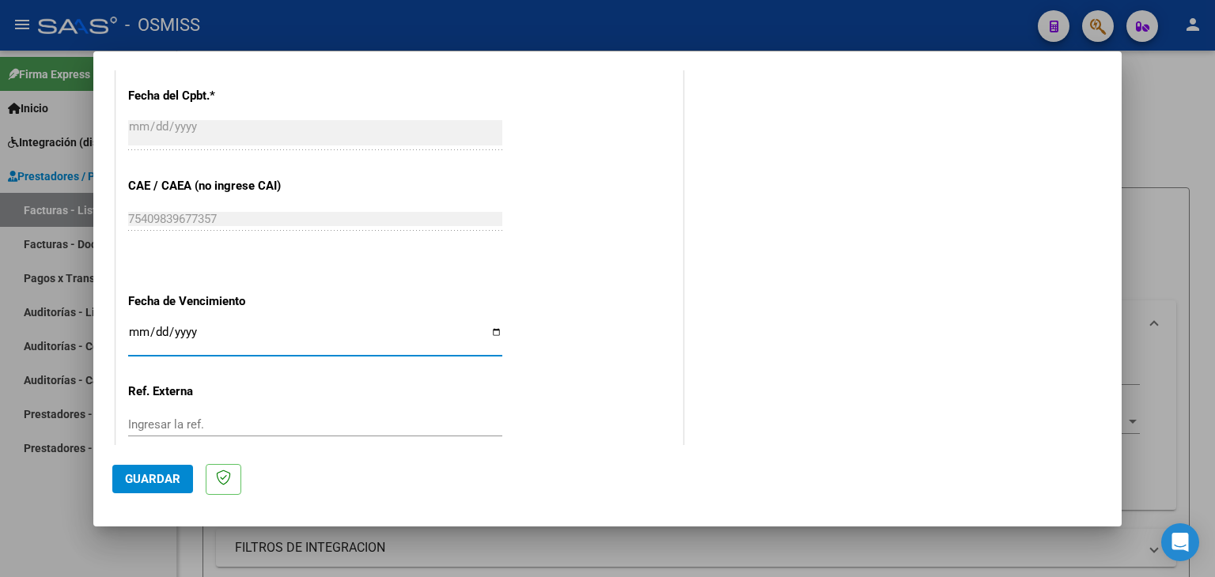
click at [138, 333] on input "Ingresar la fecha" at bounding box center [315, 338] width 374 height 25
type input "[DATE]"
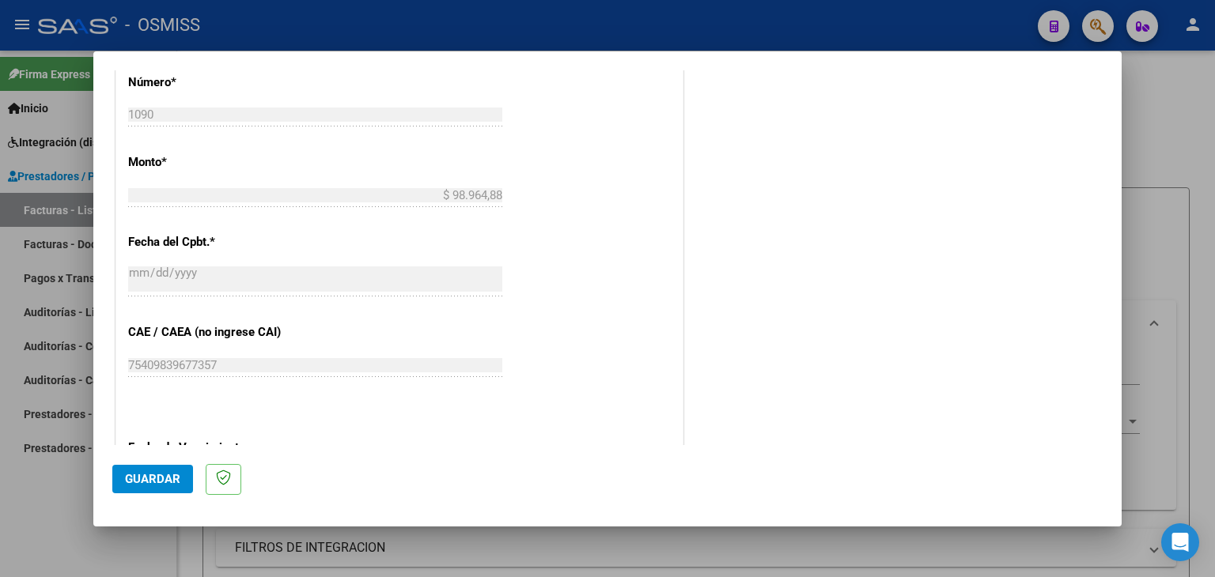
scroll to position [757, 0]
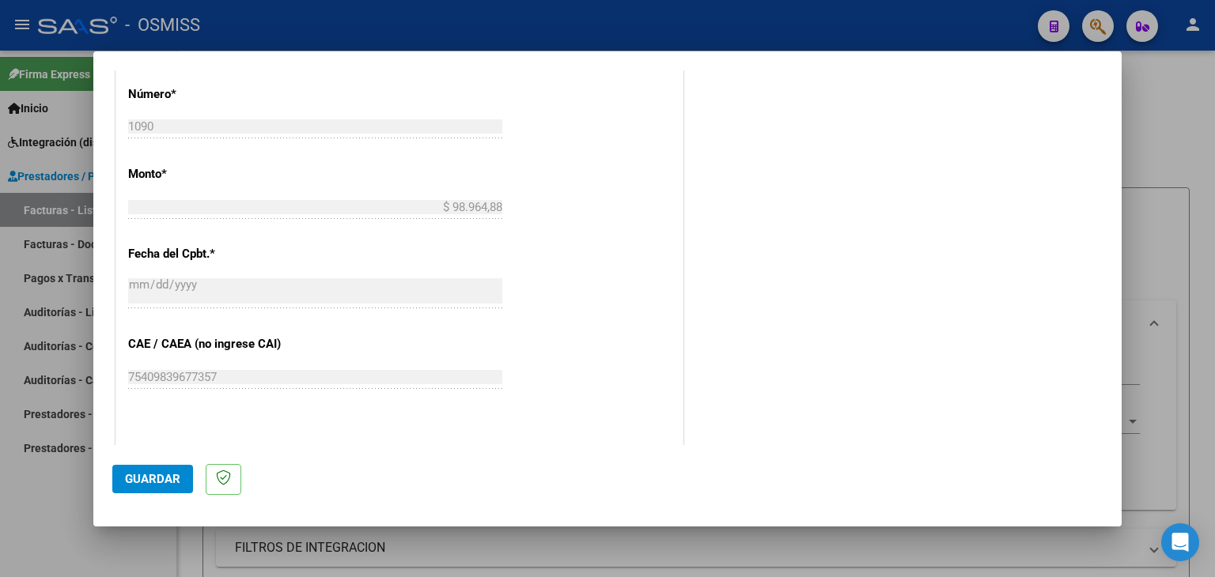
click at [138, 478] on span "Guardar" at bounding box center [152, 479] width 55 height 14
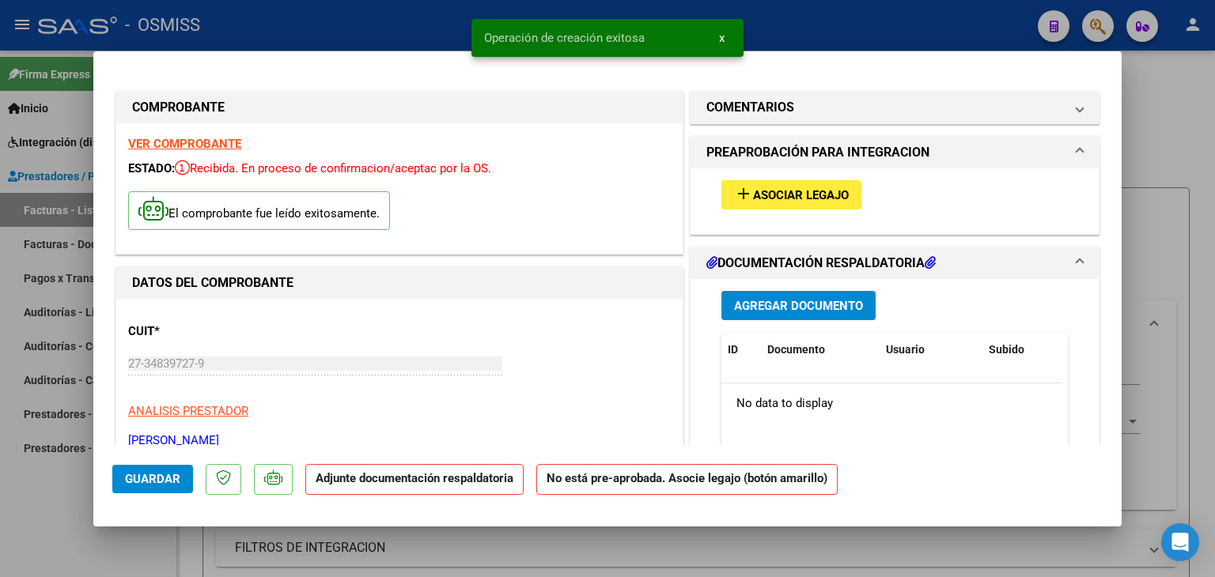
click at [824, 204] on button "add Asociar Legajo" at bounding box center [791, 194] width 140 height 29
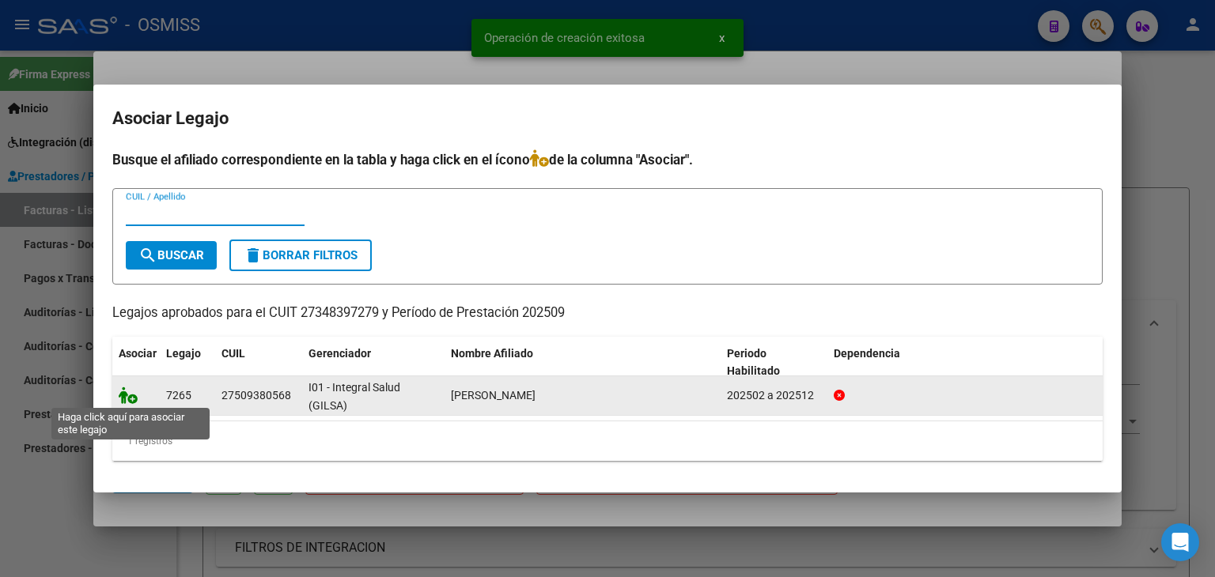
click at [128, 396] on icon at bounding box center [128, 395] width 19 height 17
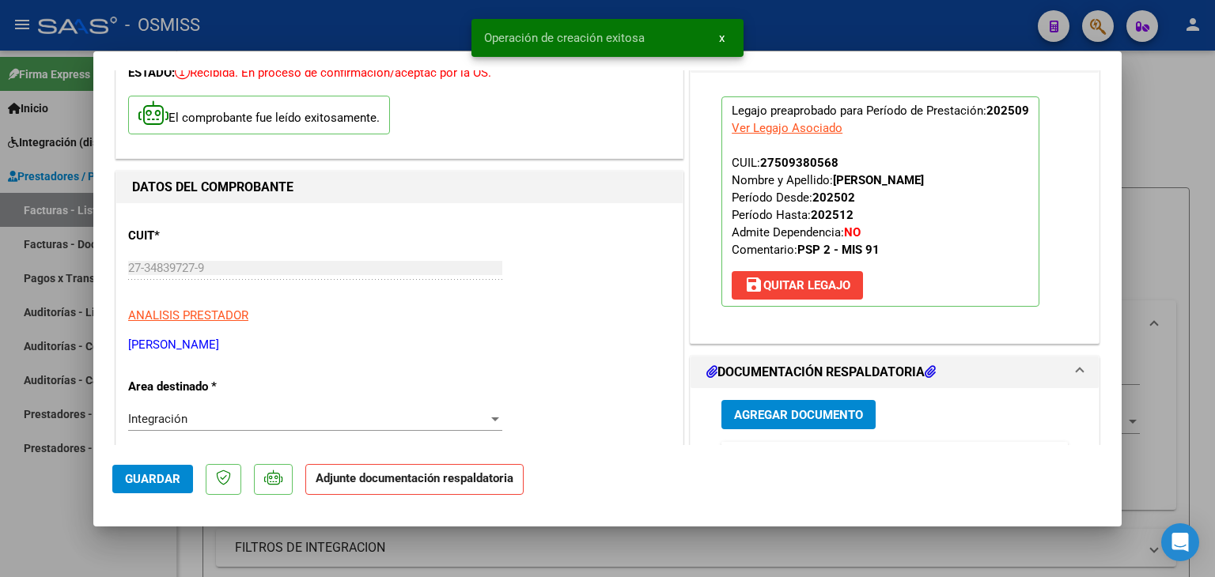
scroll to position [158, 0]
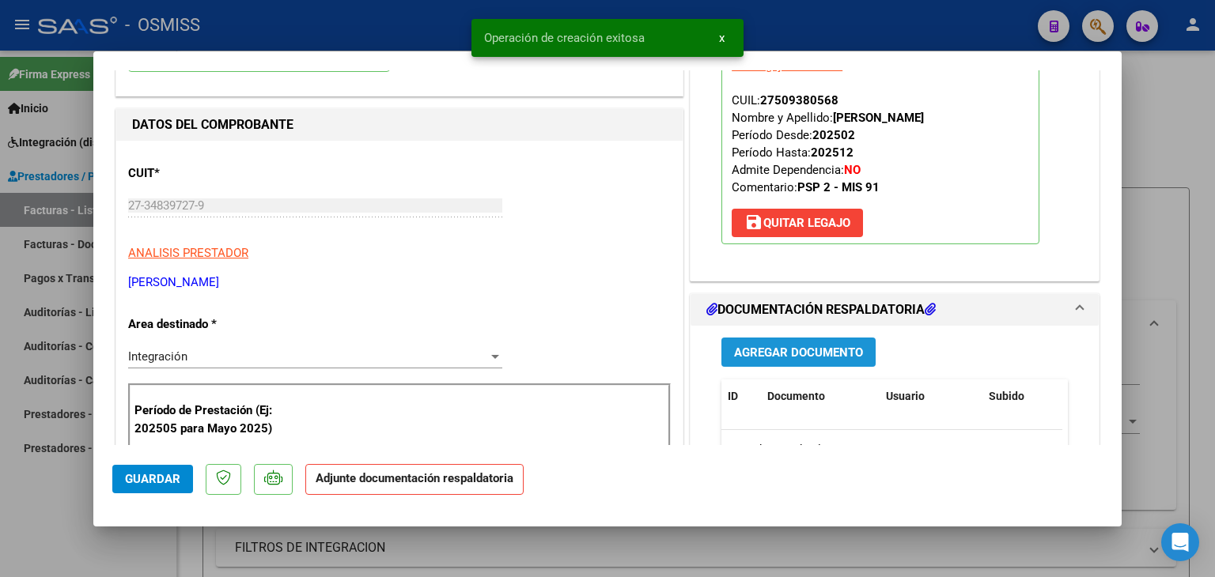
click at [792, 362] on button "Agregar Documento" at bounding box center [798, 352] width 154 height 29
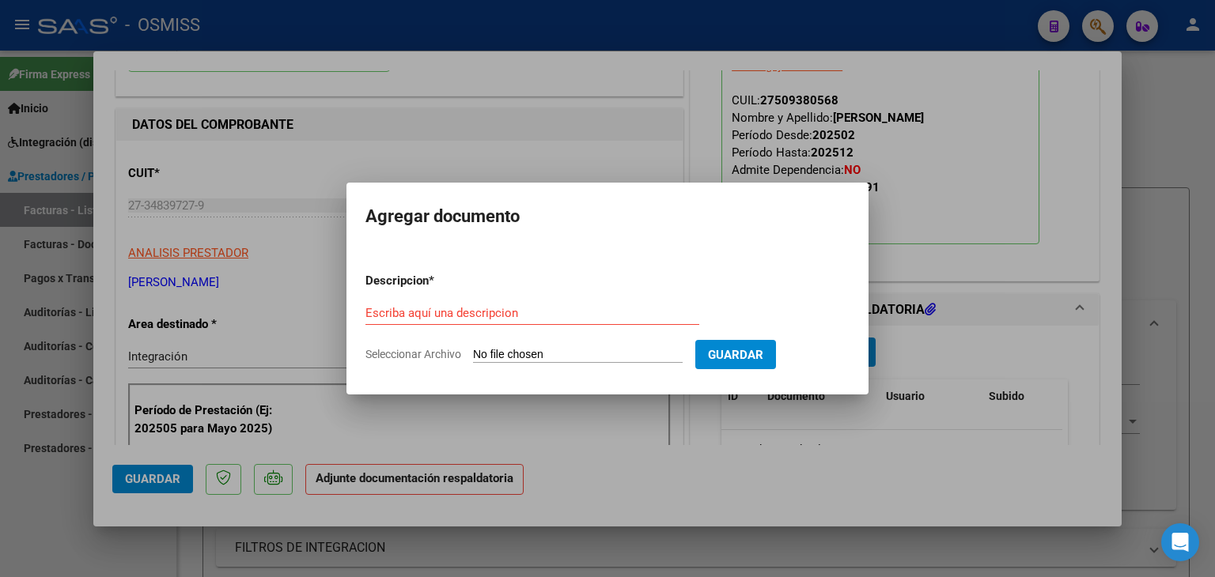
click at [536, 346] on form "Descripcion * Escriba aquí una descripcion Seleccionar Archivo Guardar" at bounding box center [607, 317] width 484 height 115
click at [530, 352] on input "Seleccionar Archivo" at bounding box center [578, 355] width 210 height 15
type input "C:\fakepath\planilla con firmas.jpg"
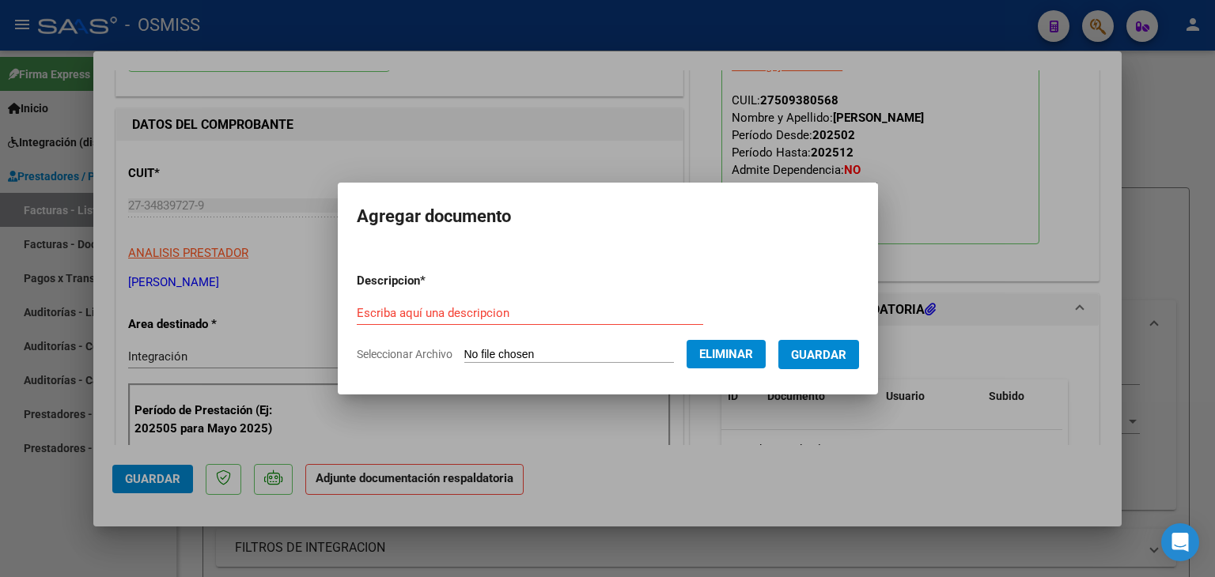
click at [427, 297] on form "Descripcion * Escriba aquí una descripcion Seleccionar Archivo Eliminar Guardar" at bounding box center [608, 317] width 502 height 115
drag, startPoint x: 561, startPoint y: 294, endPoint x: 560, endPoint y: 313, distance: 19.0
click at [561, 295] on form "Descripcion * Escriba aquí una descripcion Seleccionar Archivo Eliminar Guardar" at bounding box center [608, 317] width 502 height 115
click at [560, 313] on input "Escriba aquí una descripcion" at bounding box center [530, 313] width 346 height 14
type input "planilla de asistencia"
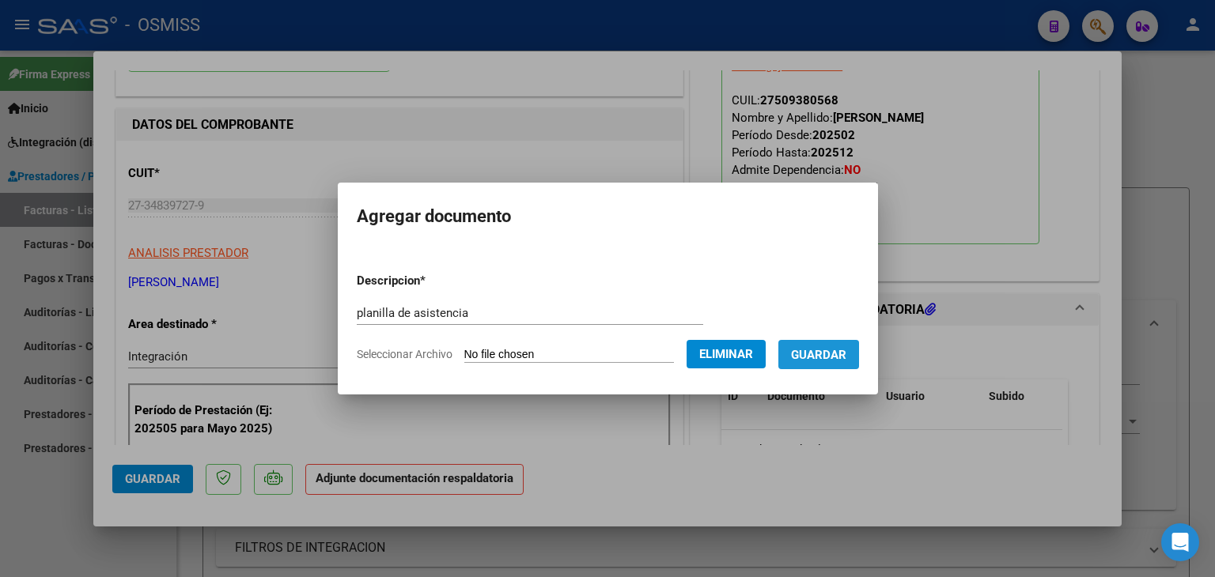
click at [826, 360] on span "Guardar" at bounding box center [818, 355] width 55 height 14
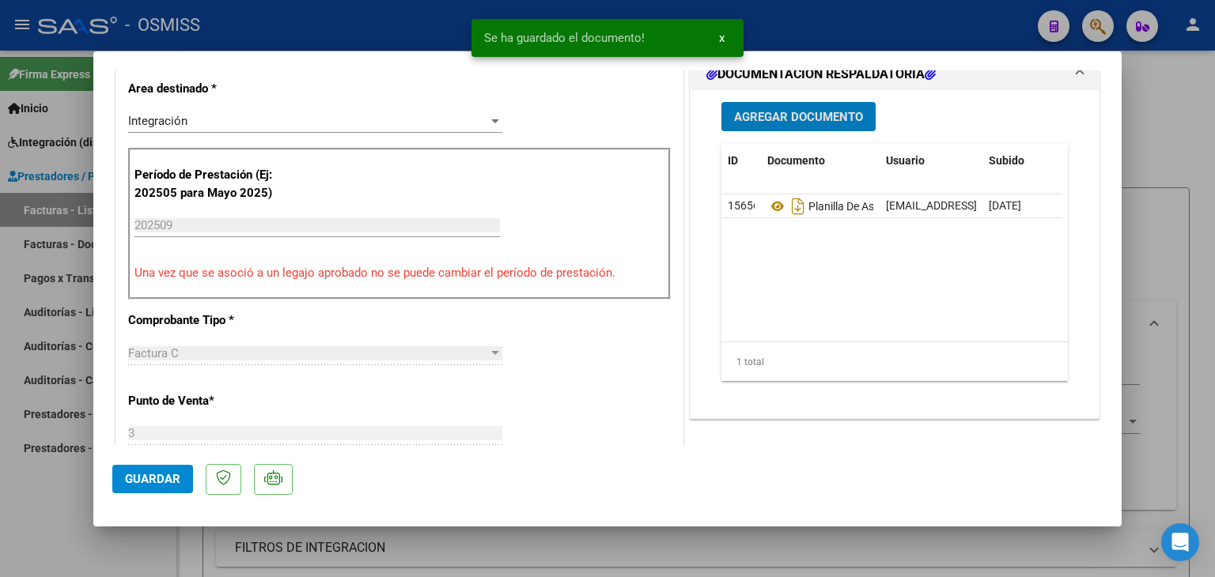
scroll to position [395, 0]
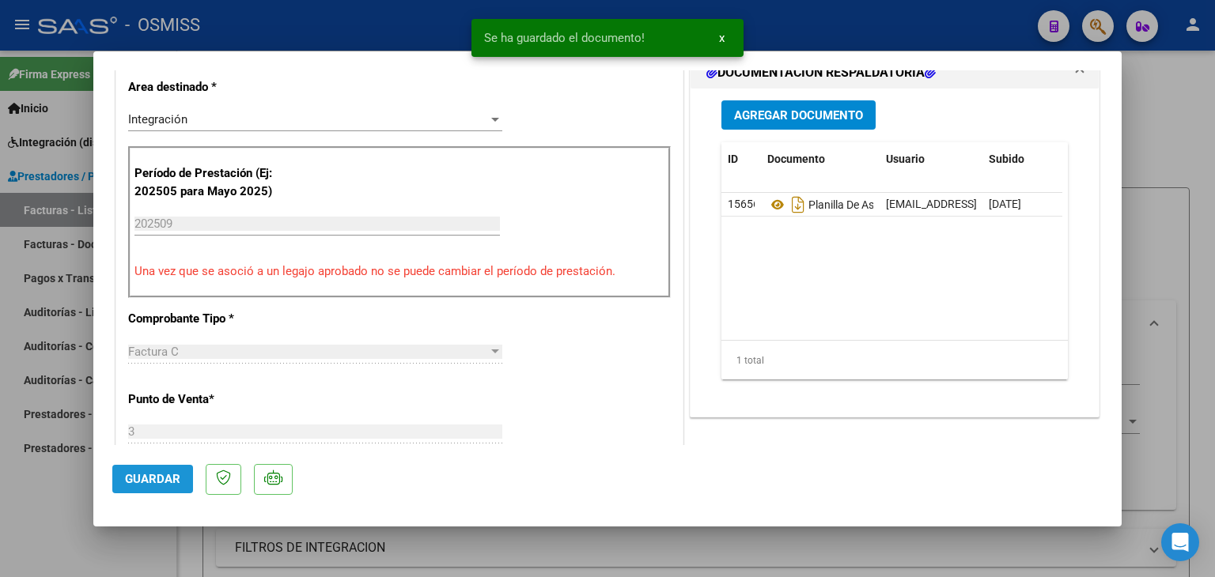
click at [162, 481] on span "Guardar" at bounding box center [152, 479] width 55 height 14
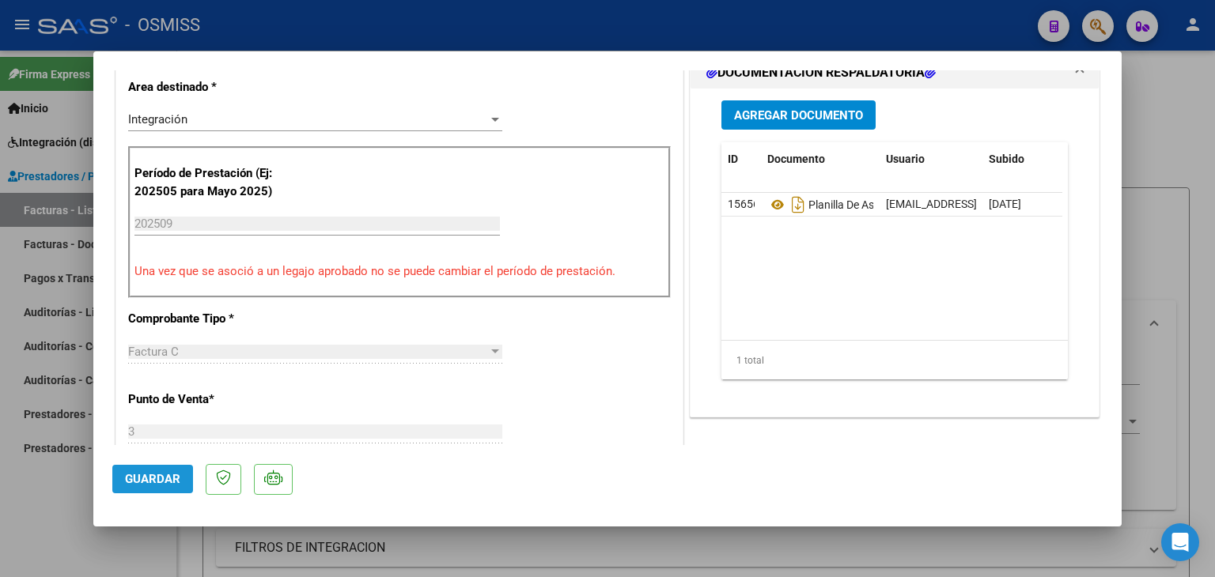
click at [161, 485] on span "Guardar" at bounding box center [152, 479] width 55 height 14
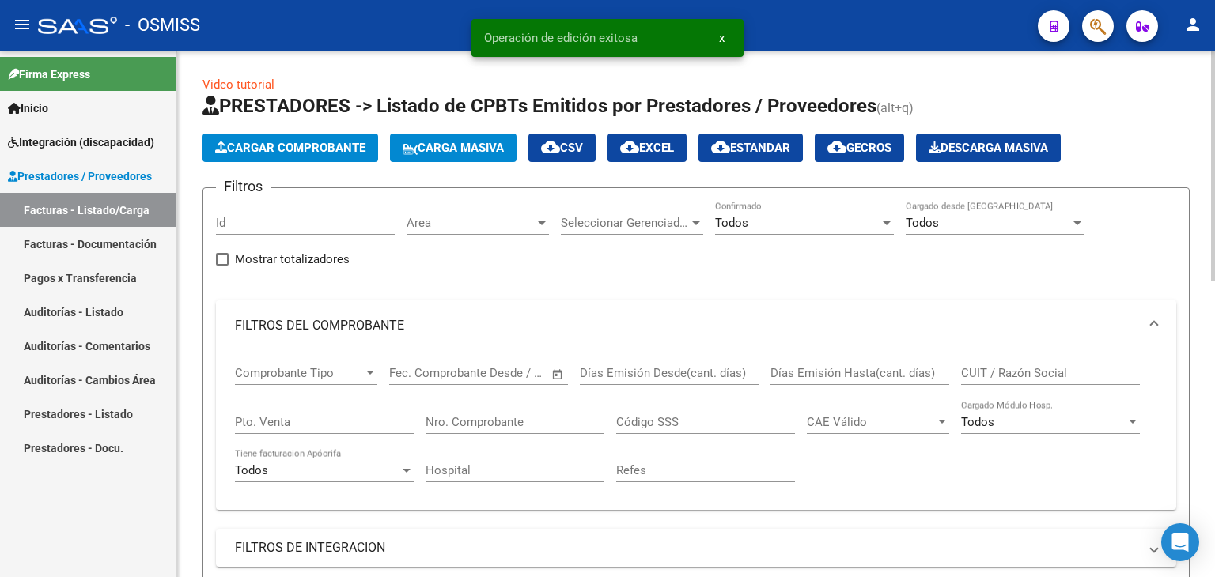
scroll to position [2, 0]
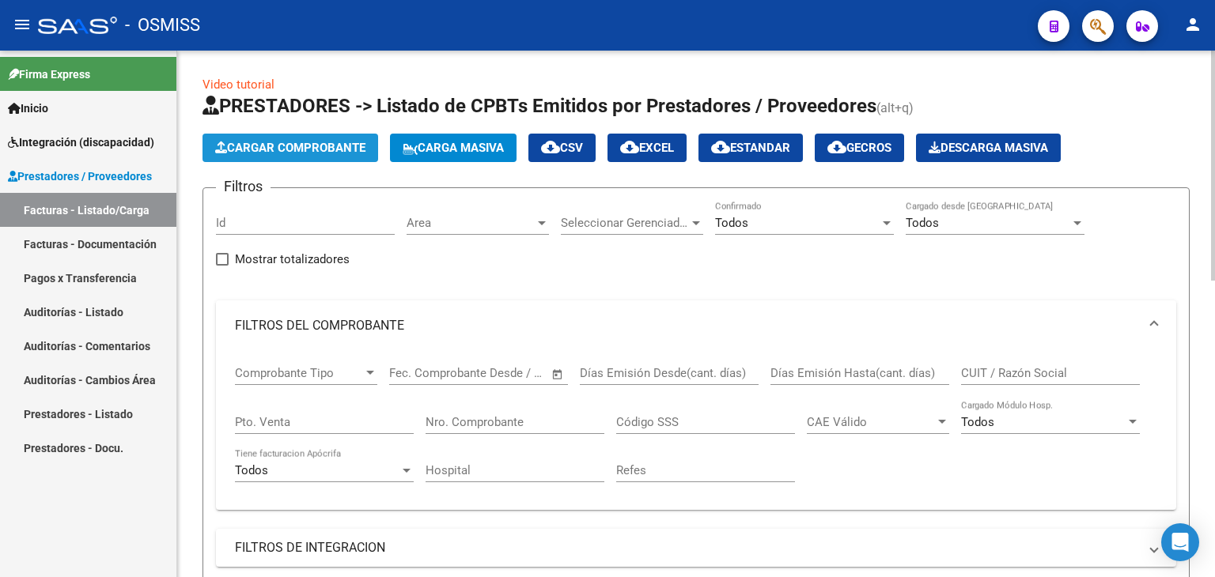
click at [275, 157] on button "Cargar Comprobante" at bounding box center [290, 148] width 176 height 28
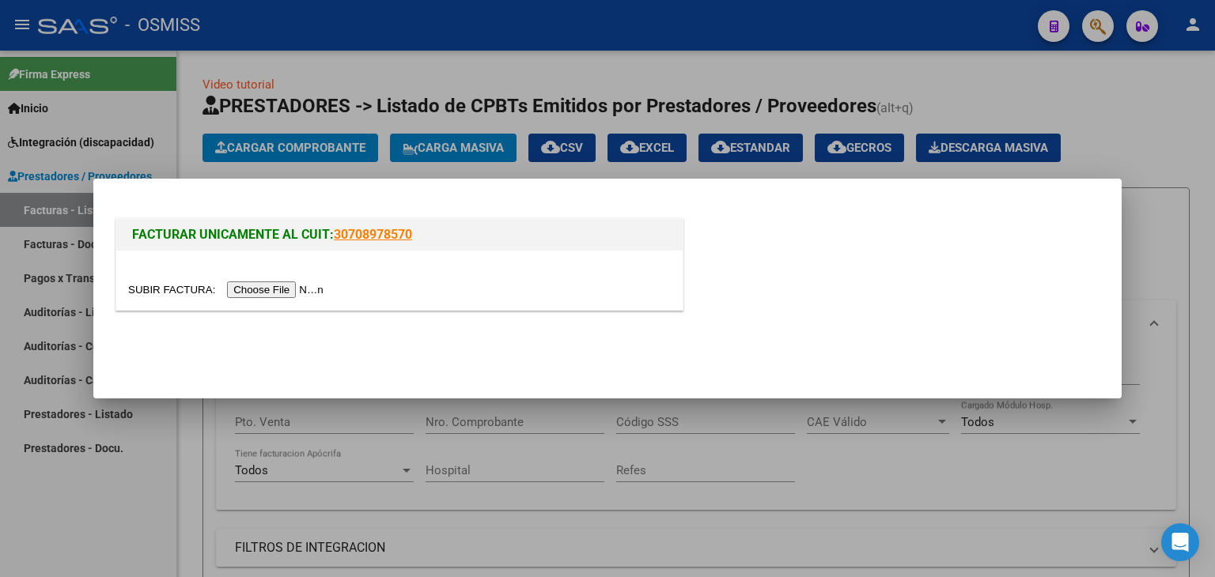
click at [267, 291] on input "file" at bounding box center [228, 290] width 200 height 17
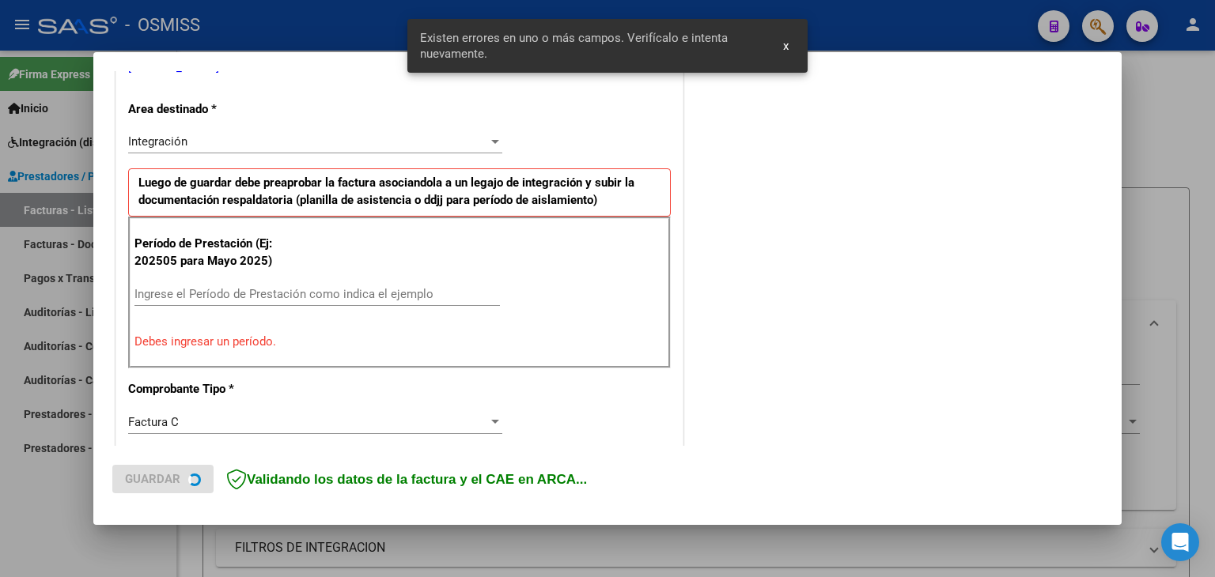
scroll to position [361, 0]
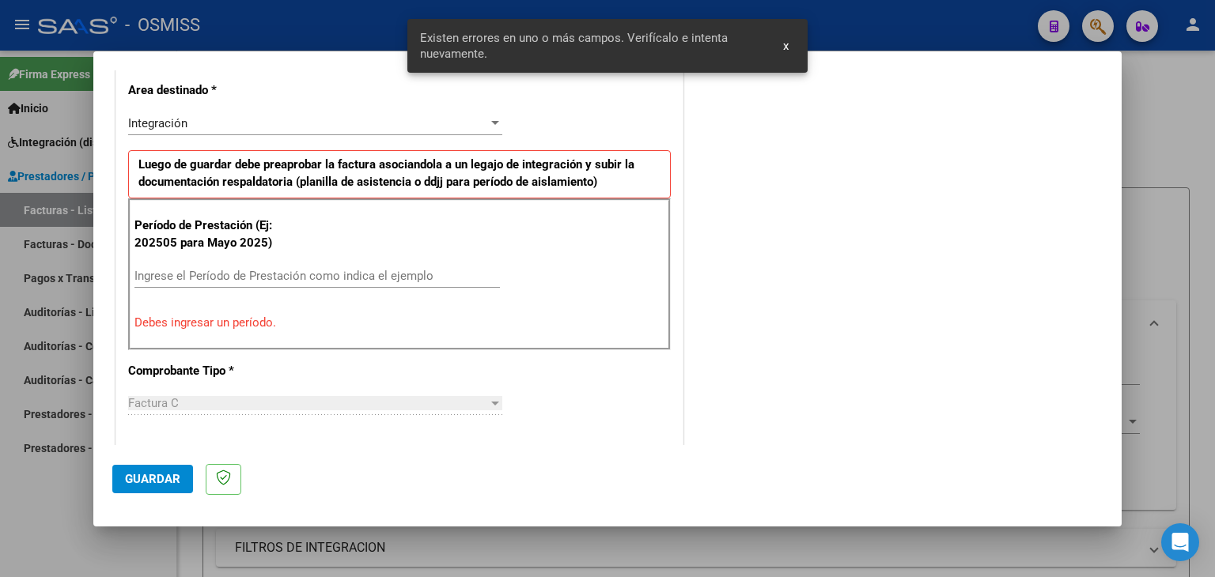
click at [210, 278] on input "Ingrese el Período de Prestación como indica el ejemplo" at bounding box center [316, 276] width 365 height 14
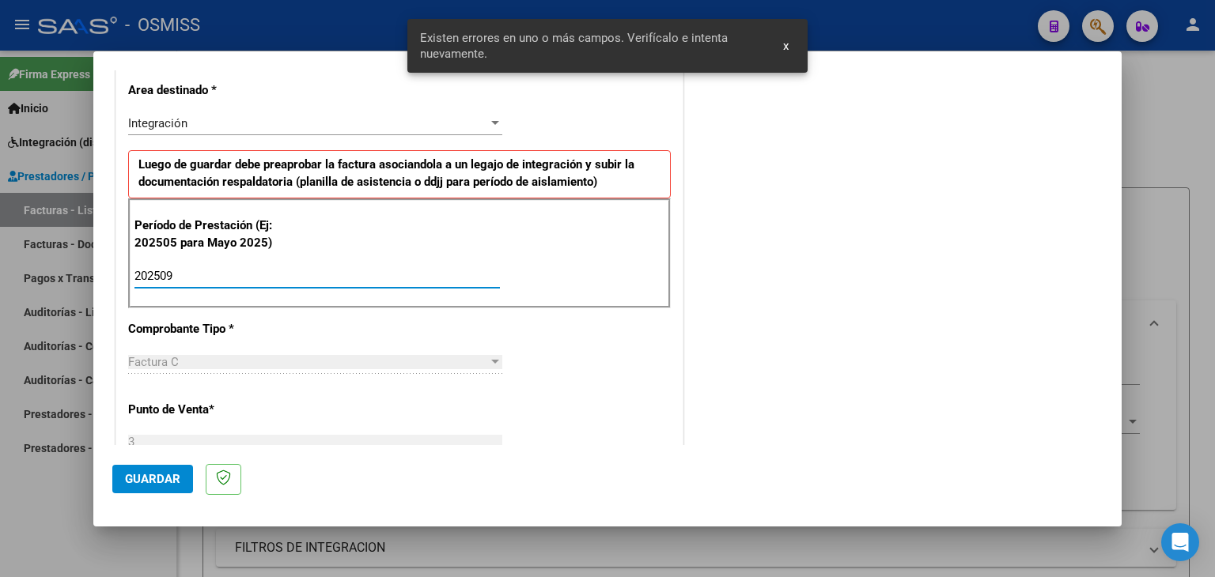
type input "202509"
click at [595, 372] on div "CUIT * 27-26797126-4 Ingresar CUIT ANALISIS PRESTADOR [PERSON_NAME] [PERSON_NAM…" at bounding box center [399, 502] width 566 height 1190
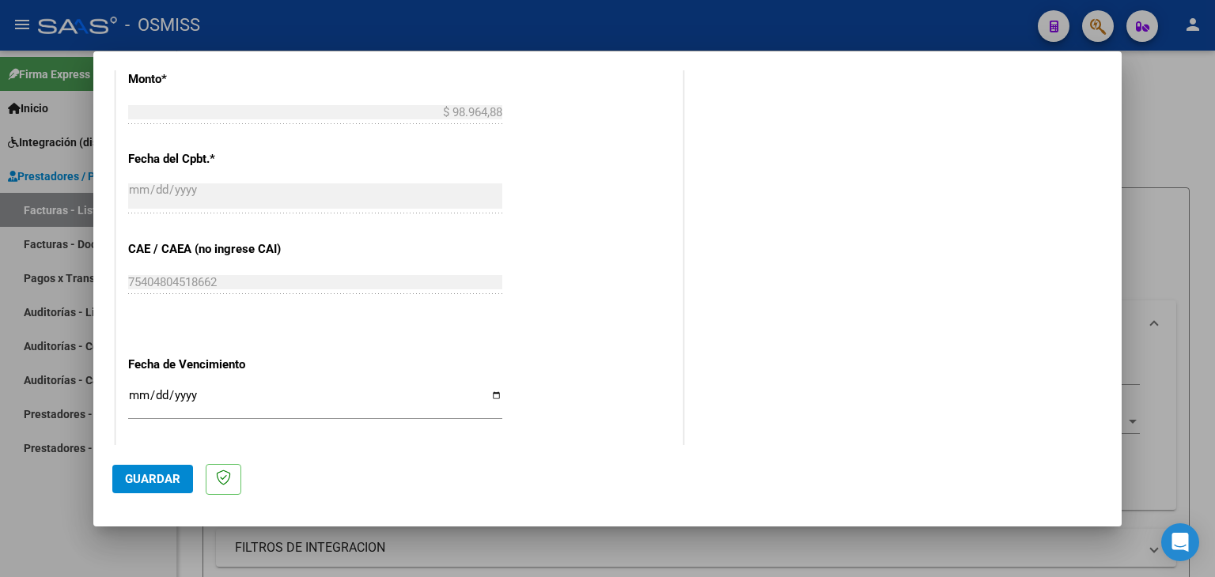
scroll to position [915, 0]
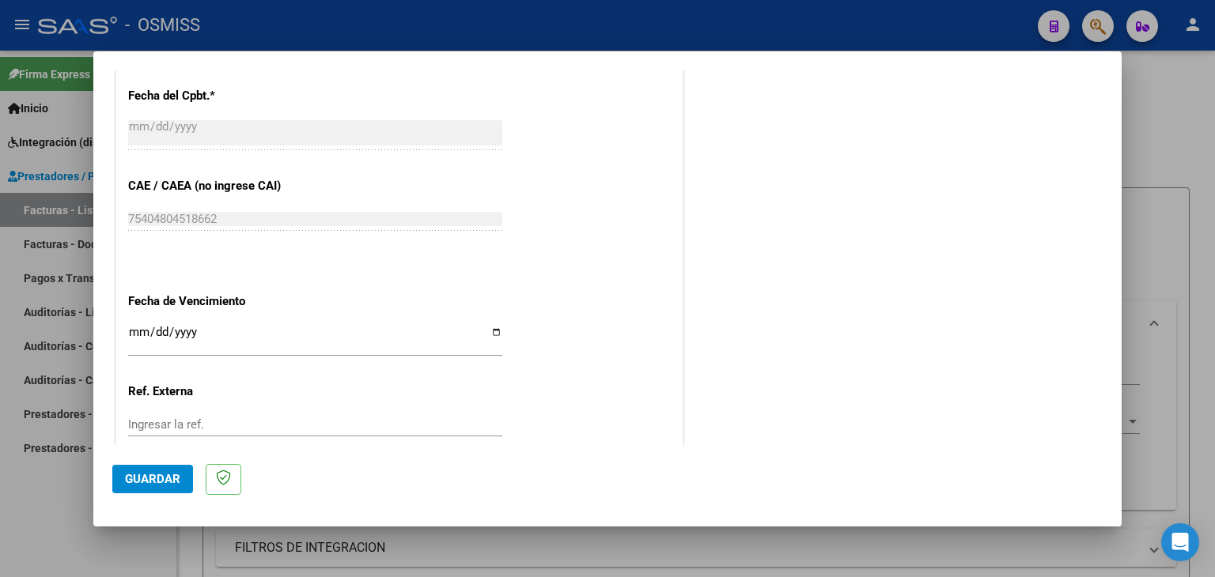
click at [147, 331] on input "Ingresar la fecha" at bounding box center [315, 338] width 374 height 25
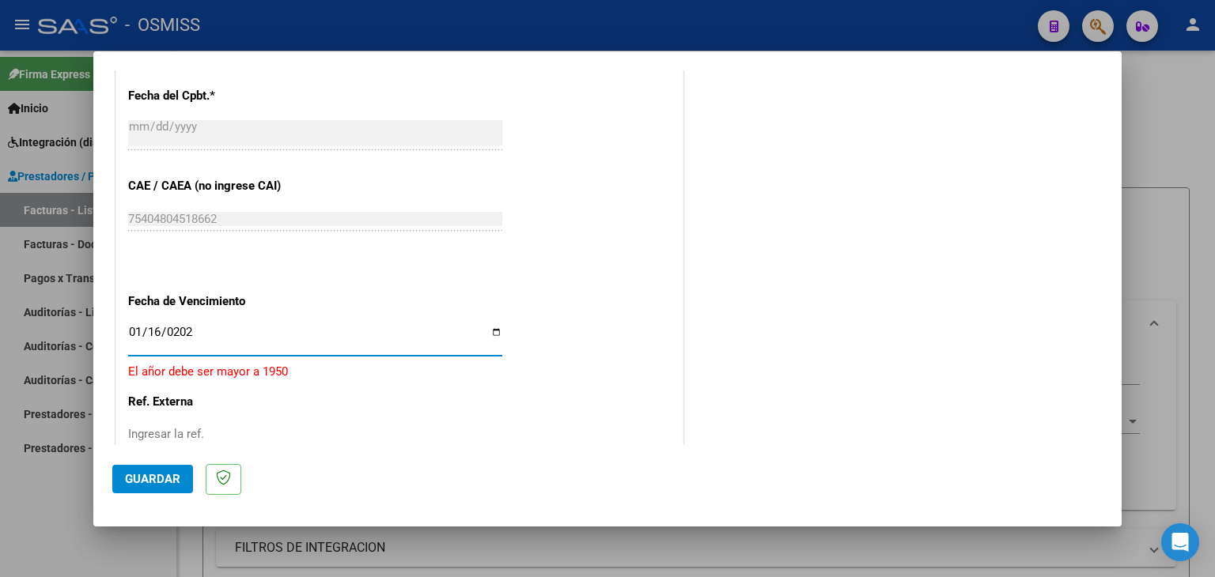
type input "[DATE]"
click at [142, 474] on span "Guardar" at bounding box center [152, 479] width 55 height 14
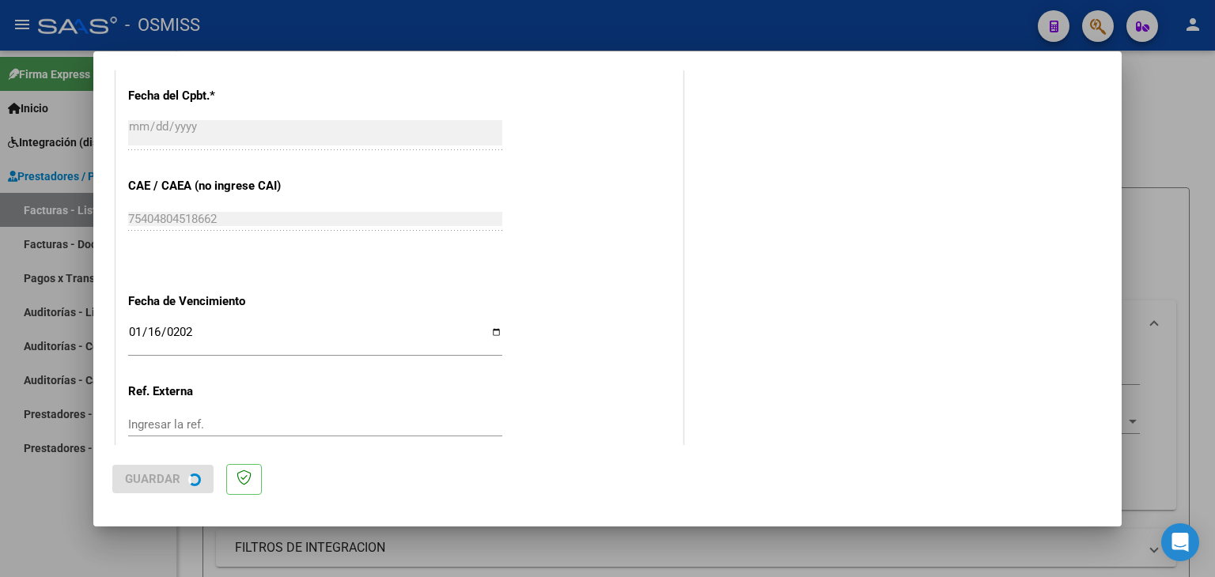
scroll to position [0, 0]
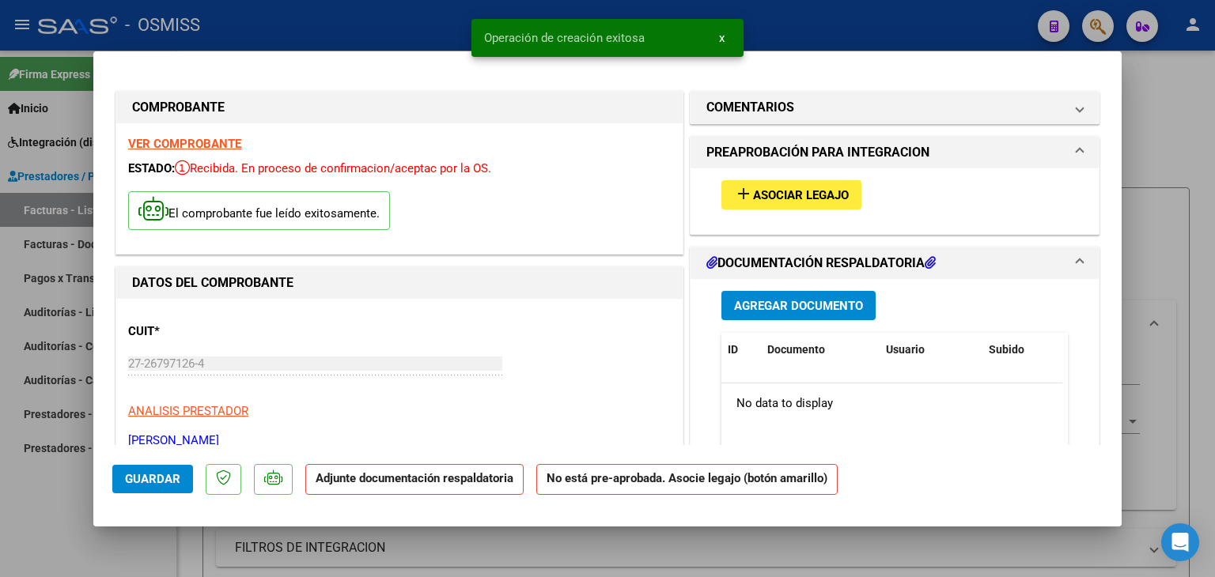
drag, startPoint x: 781, startPoint y: 216, endPoint x: 780, endPoint y: 201, distance: 15.1
click at [780, 215] on div "add Asociar Legajo" at bounding box center [894, 194] width 370 height 53
click at [780, 201] on span "Asociar Legajo" at bounding box center [801, 195] width 96 height 14
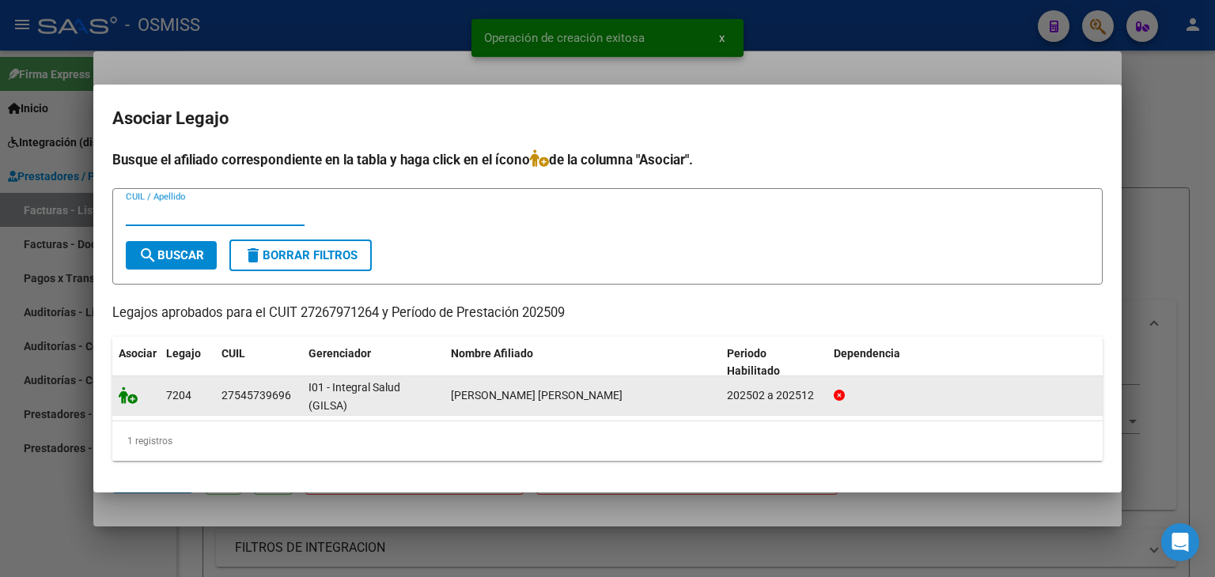
click at [120, 394] on icon at bounding box center [128, 395] width 19 height 17
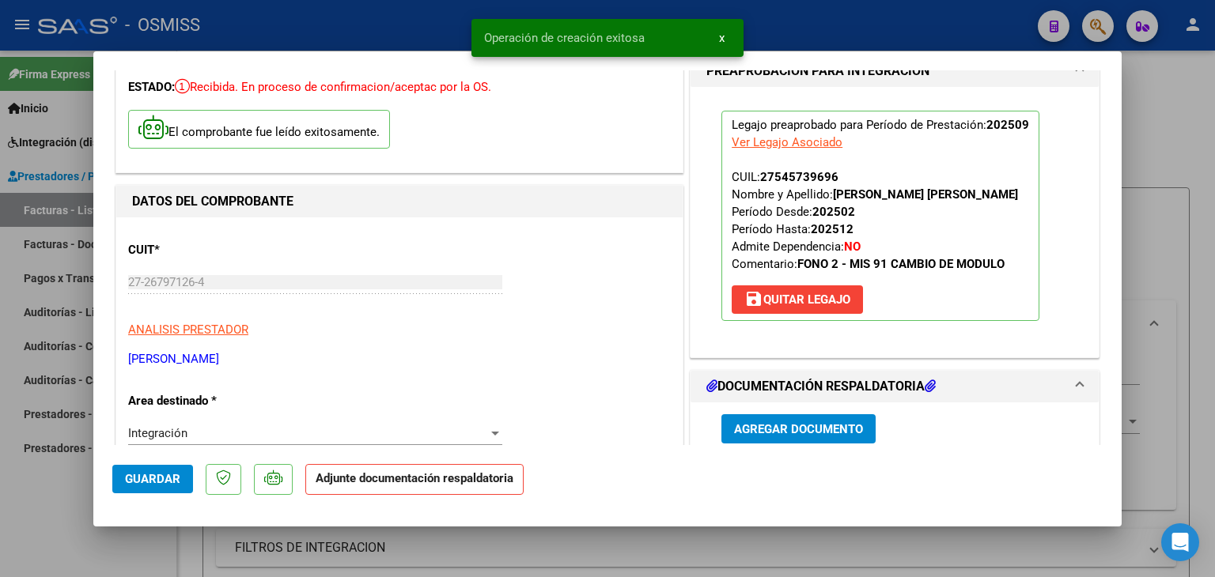
scroll to position [158, 0]
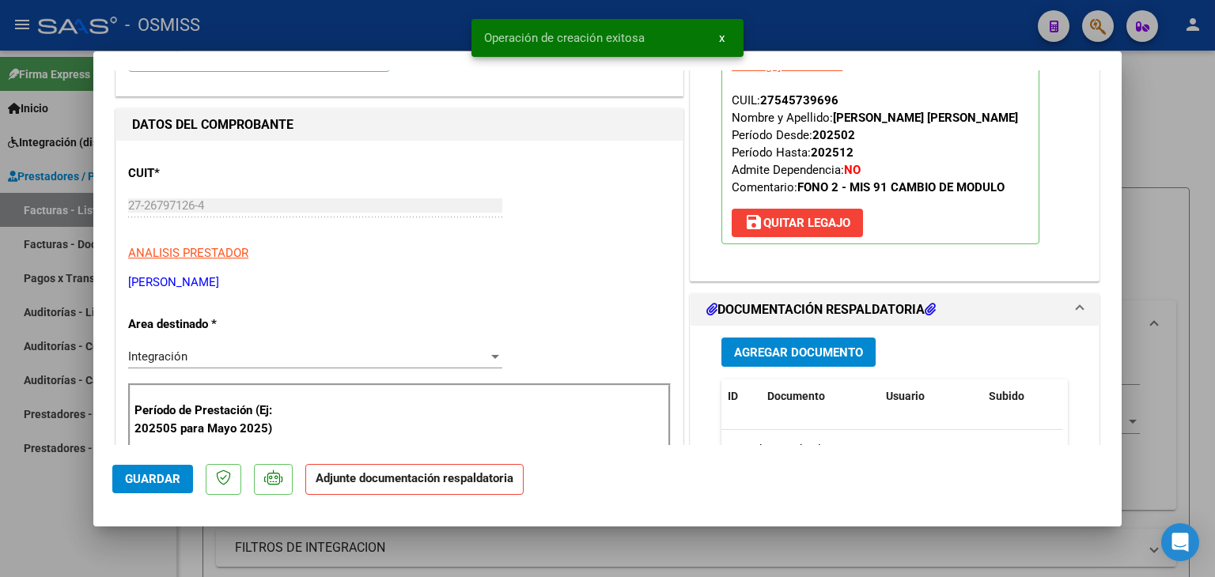
click at [811, 360] on button "Agregar Documento" at bounding box center [798, 352] width 154 height 29
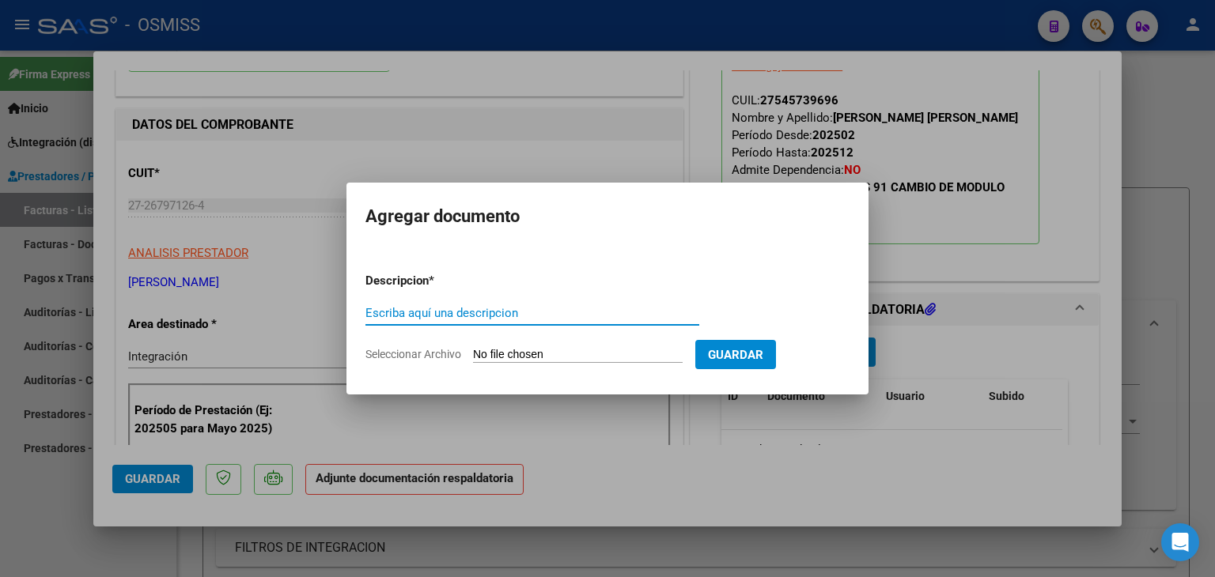
click at [573, 366] on form "Descripcion * Escriba aquí una descripcion Seleccionar Archivo Guardar" at bounding box center [607, 317] width 484 height 115
click at [573, 364] on form "Descripcion * Escriba aquí una descripcion Seleccionar Archivo Guardar" at bounding box center [607, 317] width 484 height 115
click at [600, 350] on input "Seleccionar Archivo" at bounding box center [578, 355] width 210 height 15
type input "C:\fakepath\[PERSON_NAME] SEPTIEMBRE.pdf"
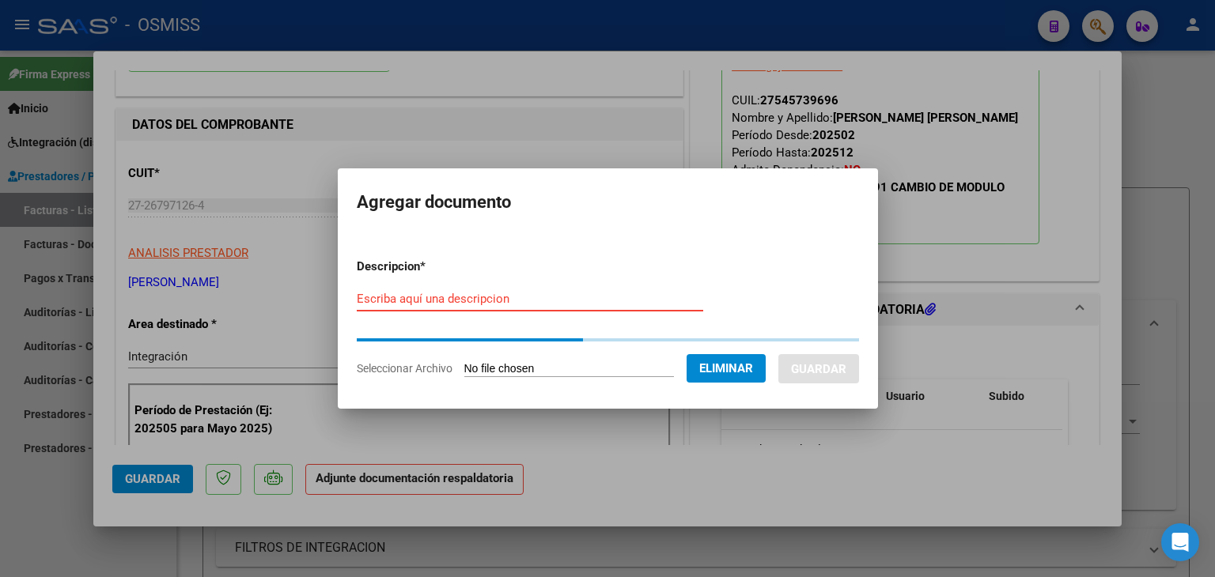
drag, startPoint x: 452, startPoint y: 301, endPoint x: 437, endPoint y: 286, distance: 20.7
click at [449, 298] on input "Escriba aquí una descripcion" at bounding box center [530, 299] width 346 height 14
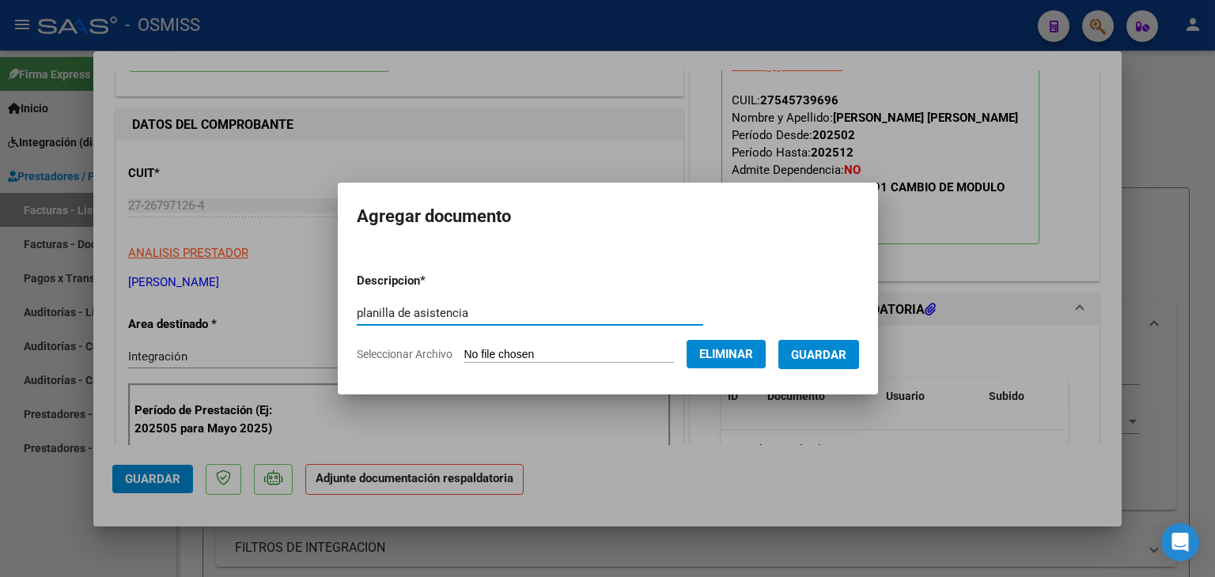
type input "planilla de asistencia"
click at [826, 343] on button "Guardar" at bounding box center [818, 354] width 81 height 29
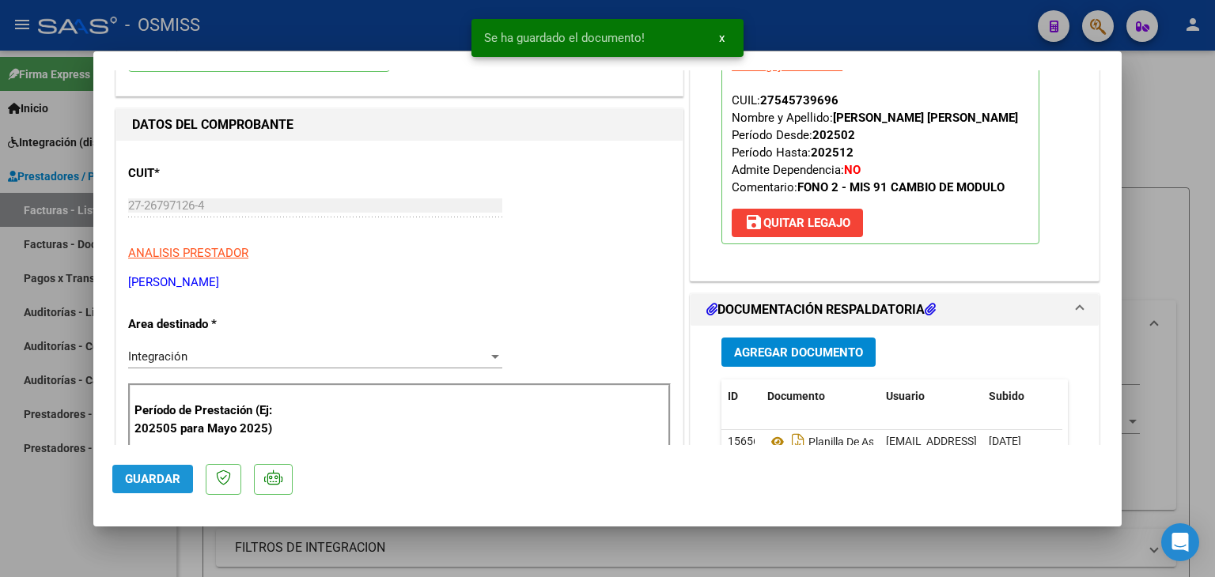
click at [146, 478] on span "Guardar" at bounding box center [152, 479] width 55 height 14
type input "$ 0,00"
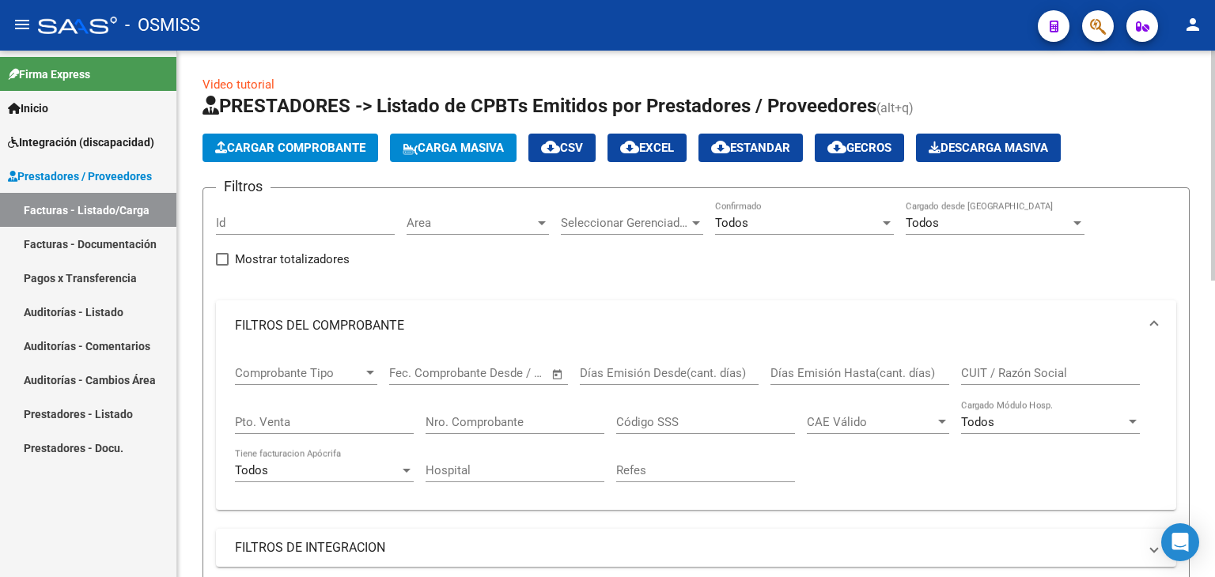
scroll to position [0, 0]
click at [263, 152] on span "Cargar Comprobante" at bounding box center [290, 148] width 150 height 14
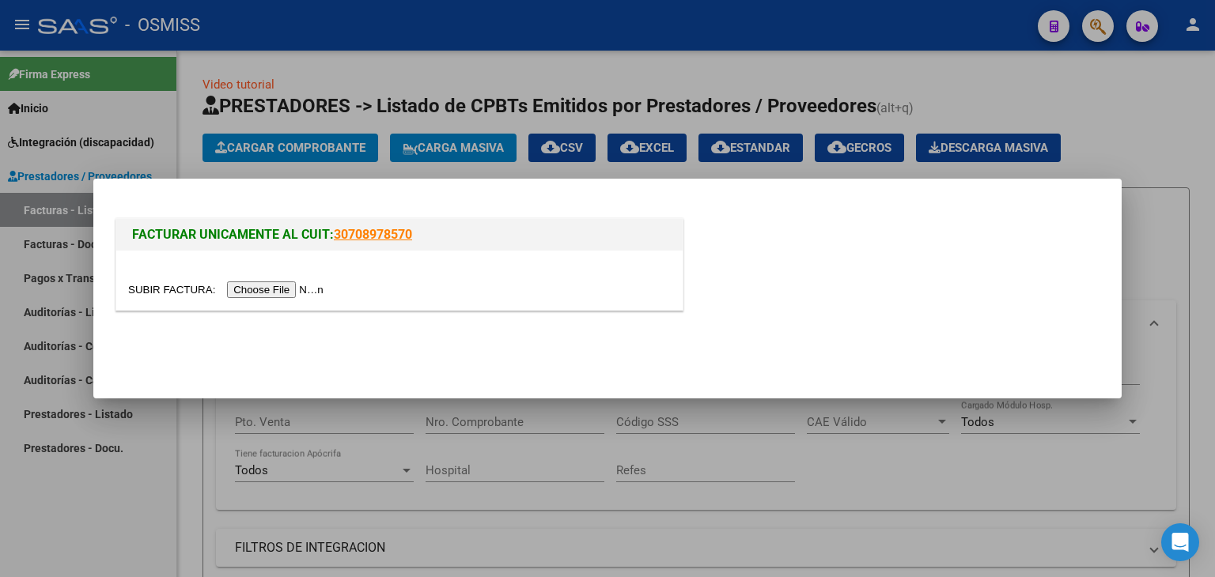
click at [247, 296] on input "file" at bounding box center [228, 290] width 200 height 17
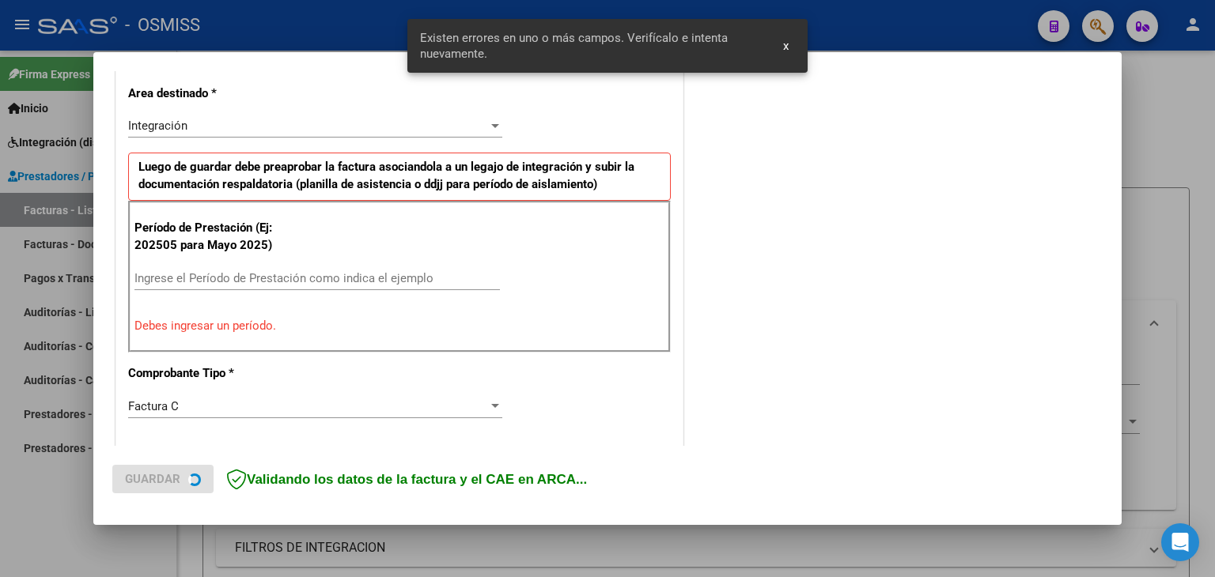
scroll to position [361, 0]
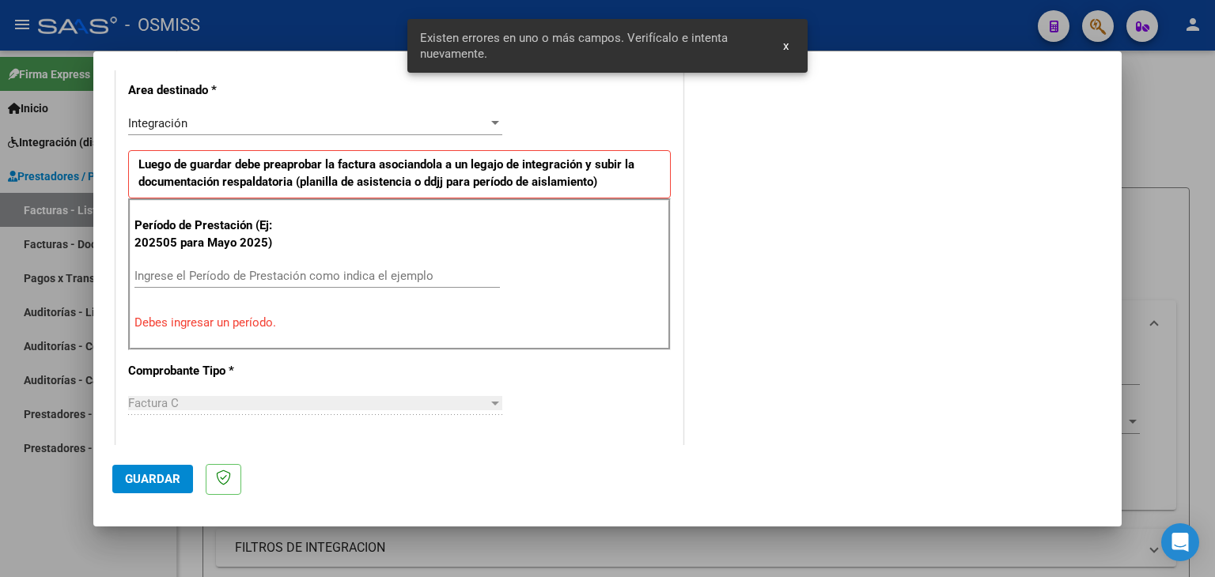
click at [462, 274] on input "Ingrese el Período de Prestación como indica el ejemplo" at bounding box center [316, 276] width 365 height 14
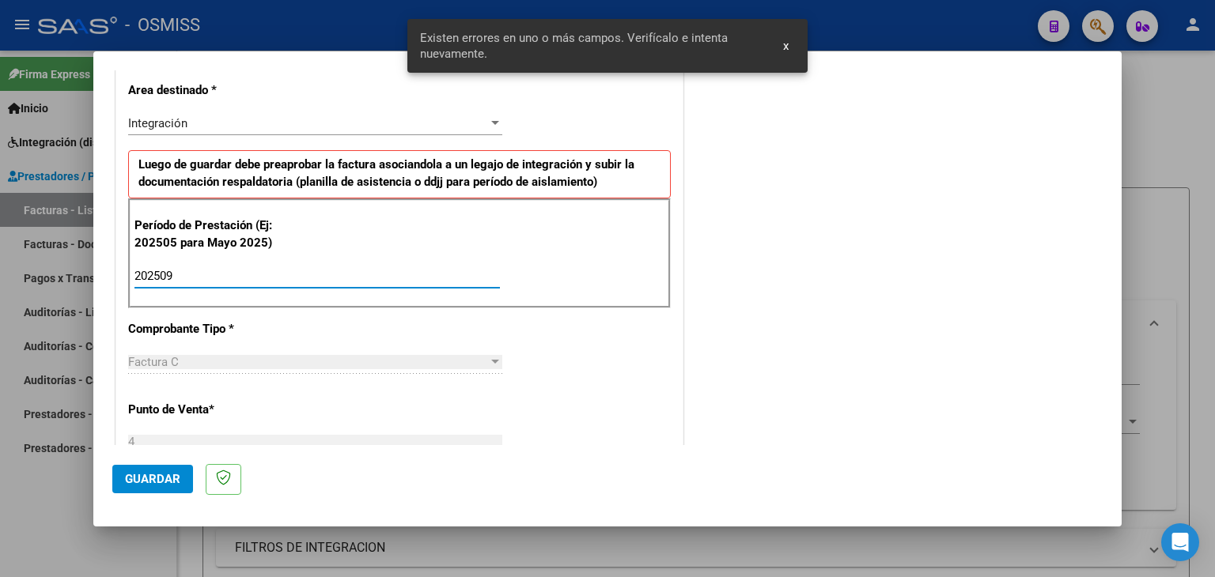
type input "202509"
click at [561, 358] on div "CUIT * 27-37287170-4 Ingresar CUIT ANALISIS PRESTADOR [PERSON_NAME] [PERSON_NAM…" at bounding box center [399, 502] width 566 height 1190
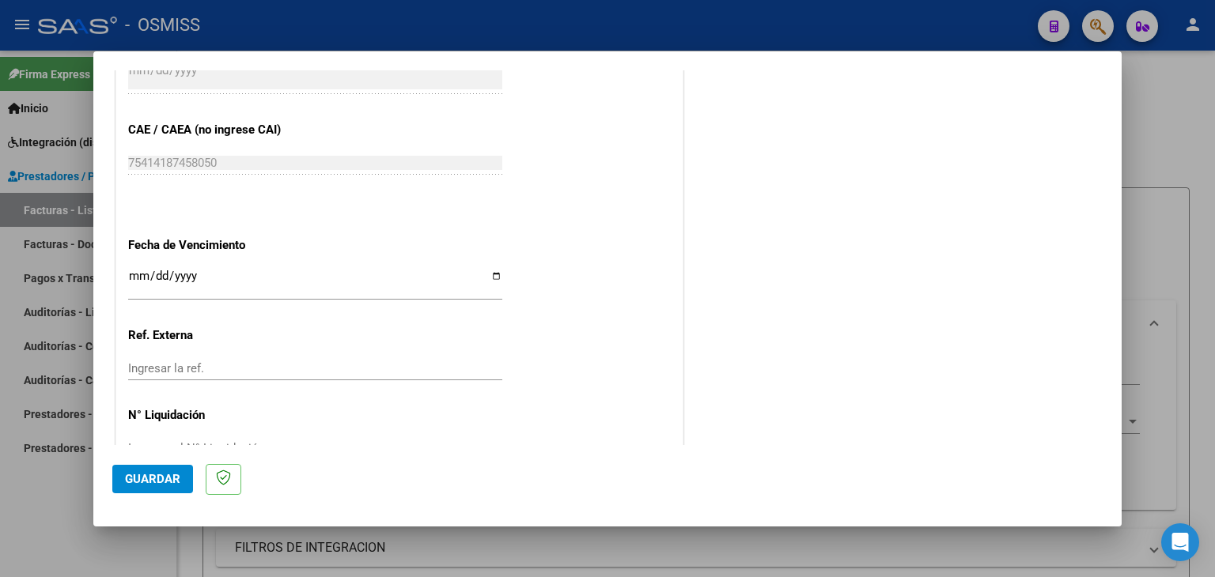
scroll to position [994, 0]
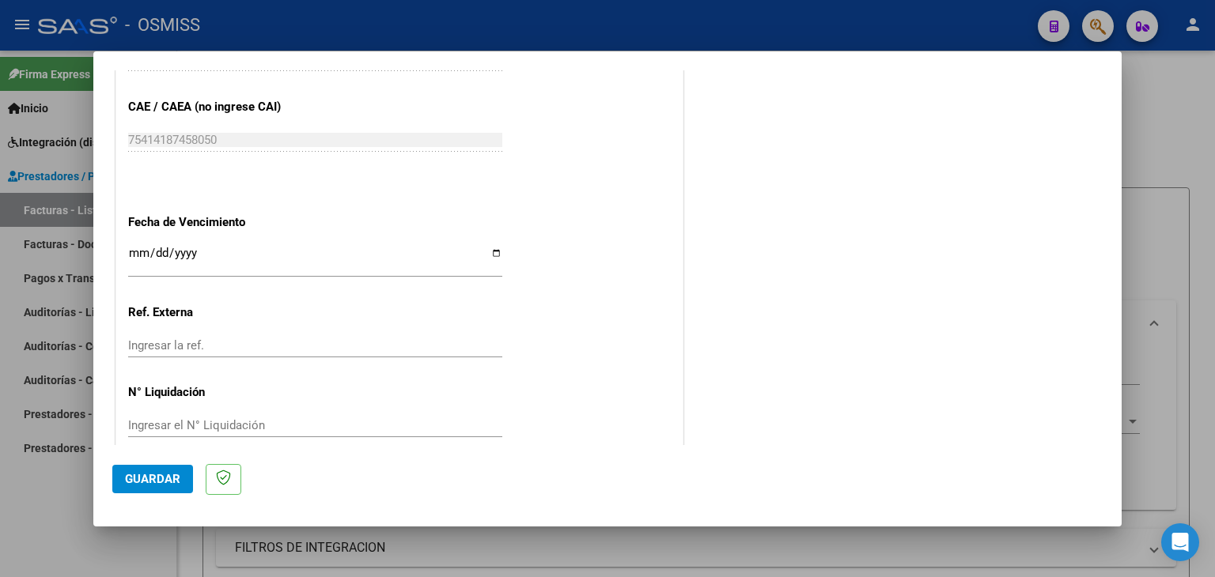
click at [130, 253] on input "Ingresar la fecha" at bounding box center [315, 259] width 374 height 25
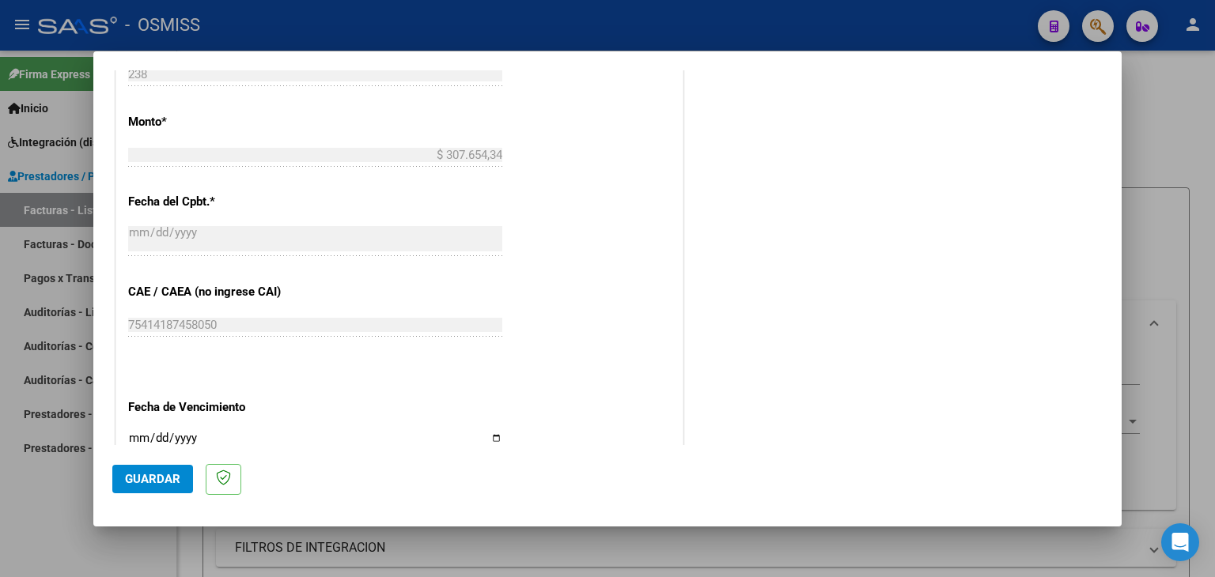
scroll to position [836, 0]
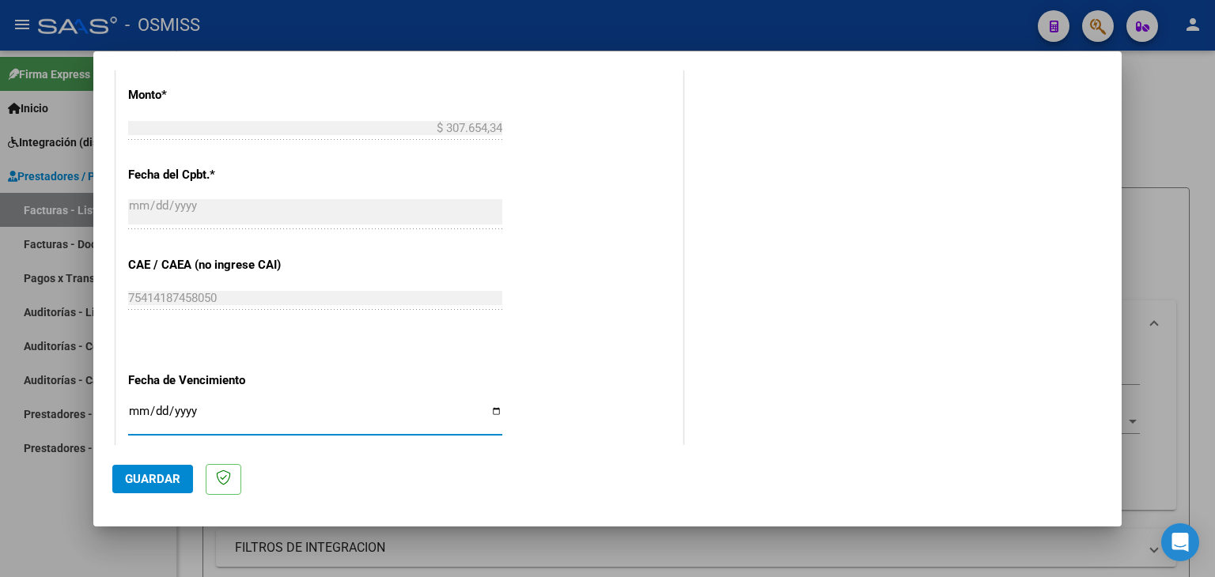
click at [130, 414] on input "Ingresar la fecha" at bounding box center [315, 417] width 374 height 25
type input "[DATE]"
click at [168, 475] on span "Guardar" at bounding box center [152, 479] width 55 height 14
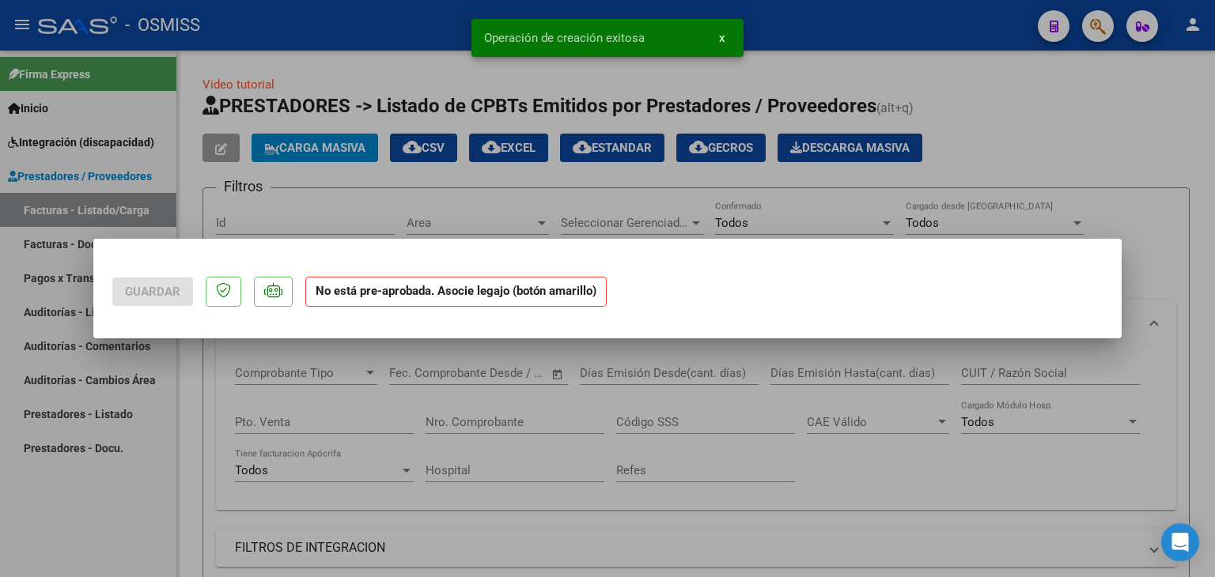
scroll to position [0, 0]
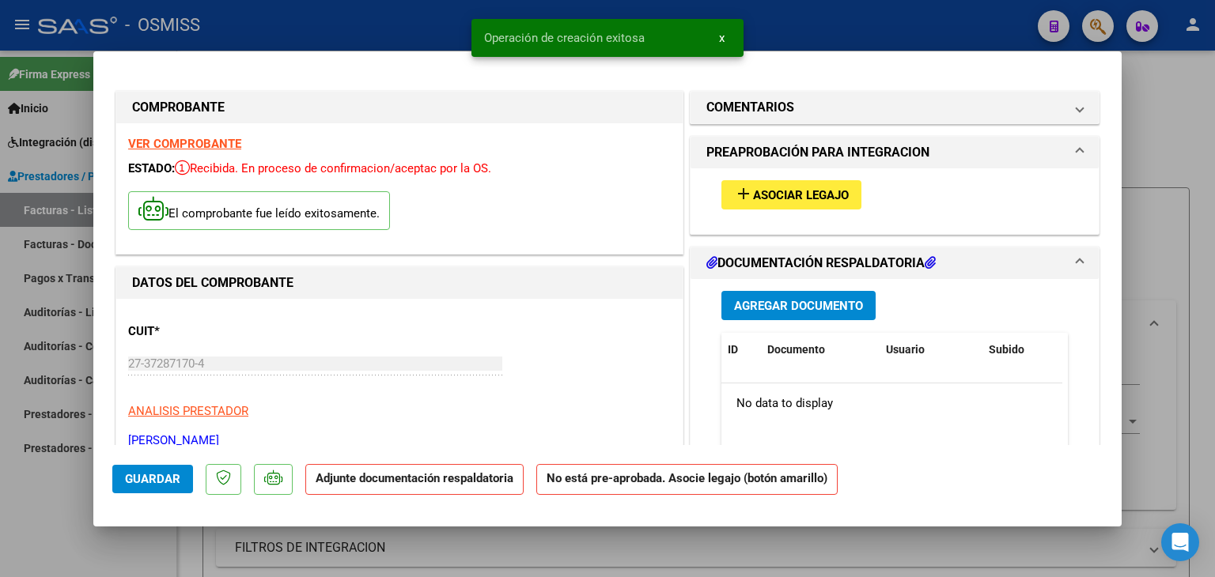
click at [741, 190] on mat-icon "add" at bounding box center [743, 193] width 19 height 19
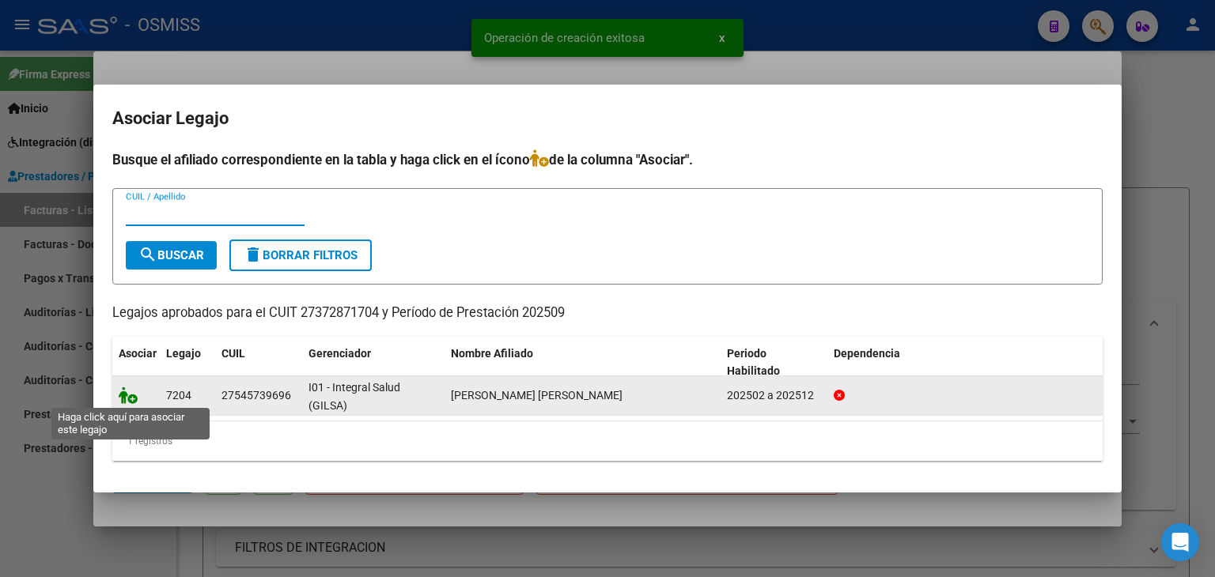
click at [132, 400] on icon at bounding box center [128, 395] width 19 height 17
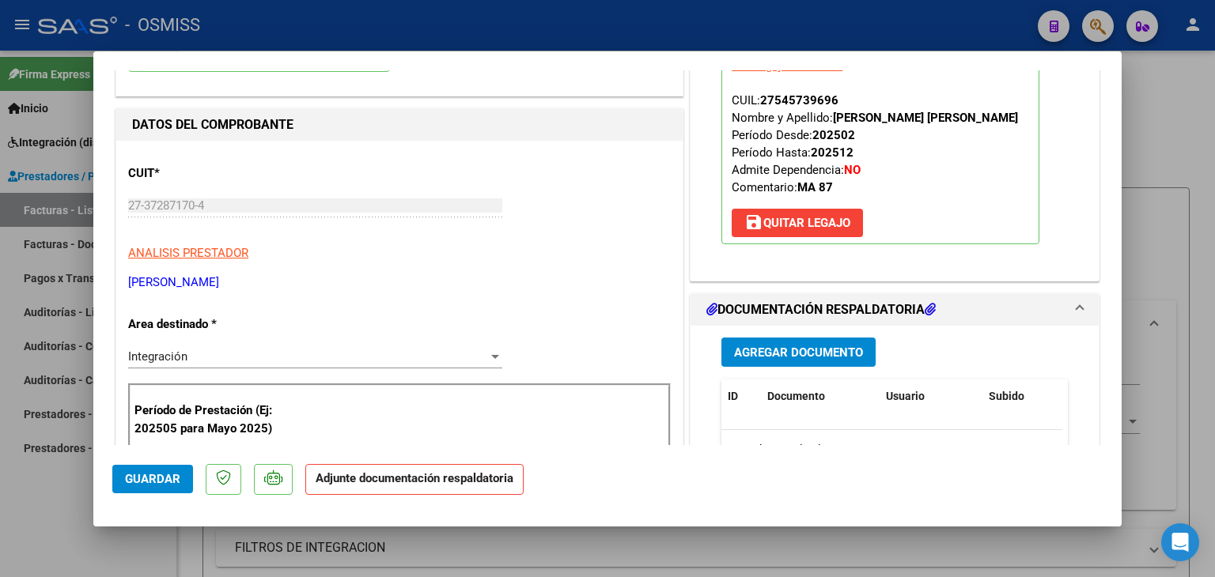
scroll to position [316, 0]
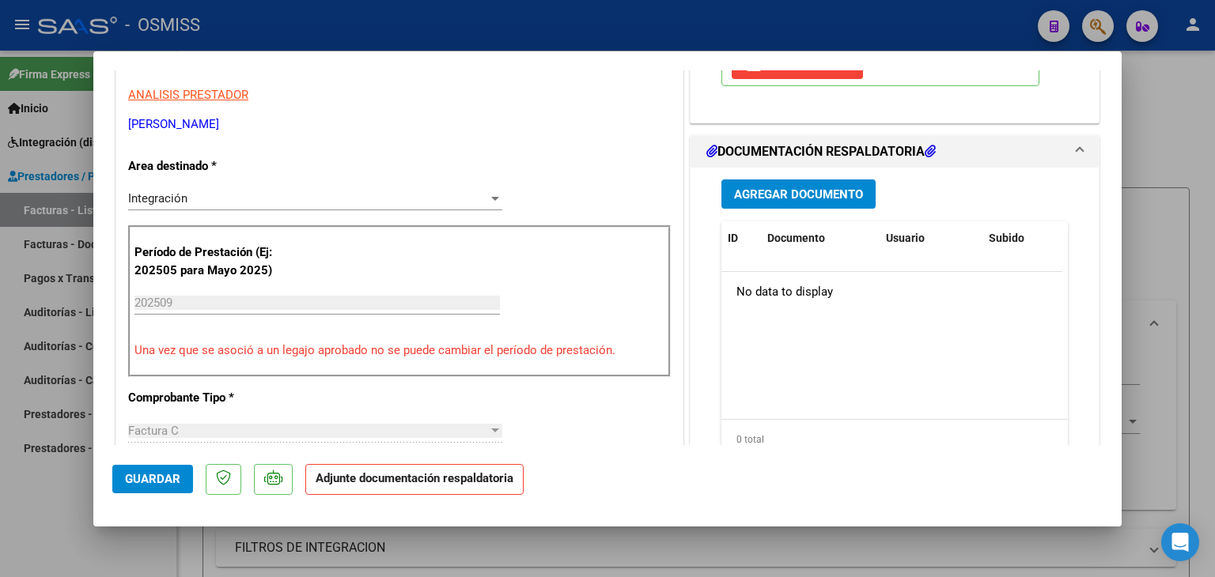
click at [785, 194] on span "Agregar Documento" at bounding box center [798, 194] width 129 height 14
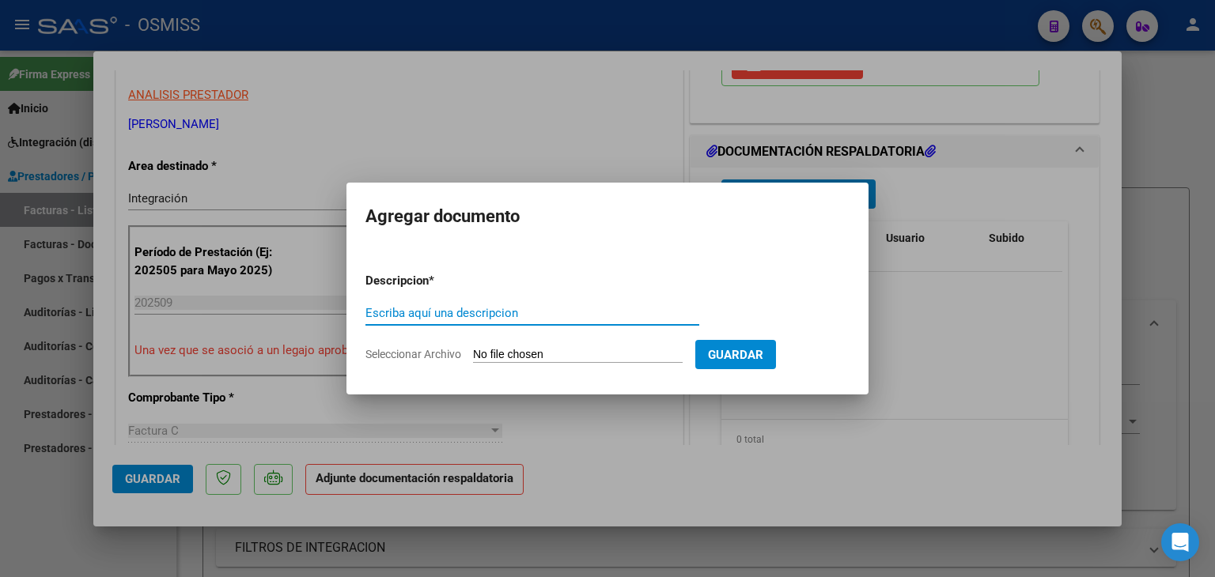
click at [571, 347] on app-file-uploader "Seleccionar Archivo" at bounding box center [530, 354] width 330 height 14
click at [570, 360] on input "Seleccionar Archivo" at bounding box center [578, 355] width 210 height 15
type input "C:\fakepath\ASISTENCIA.pdf"
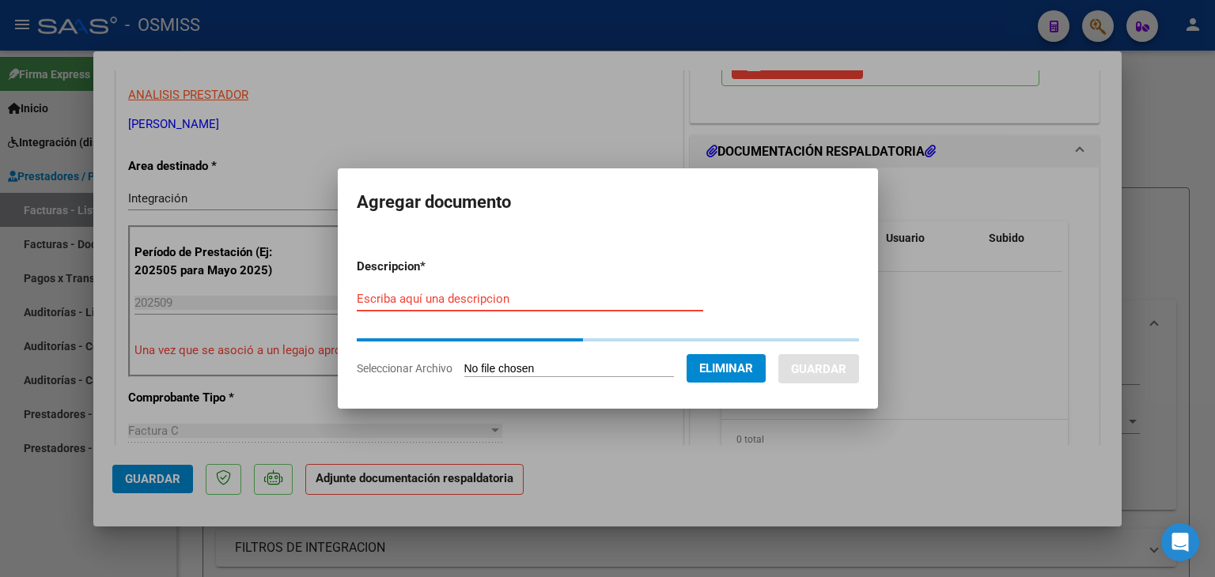
click at [474, 297] on input "Escriba aquí una descripcion" at bounding box center [530, 299] width 346 height 14
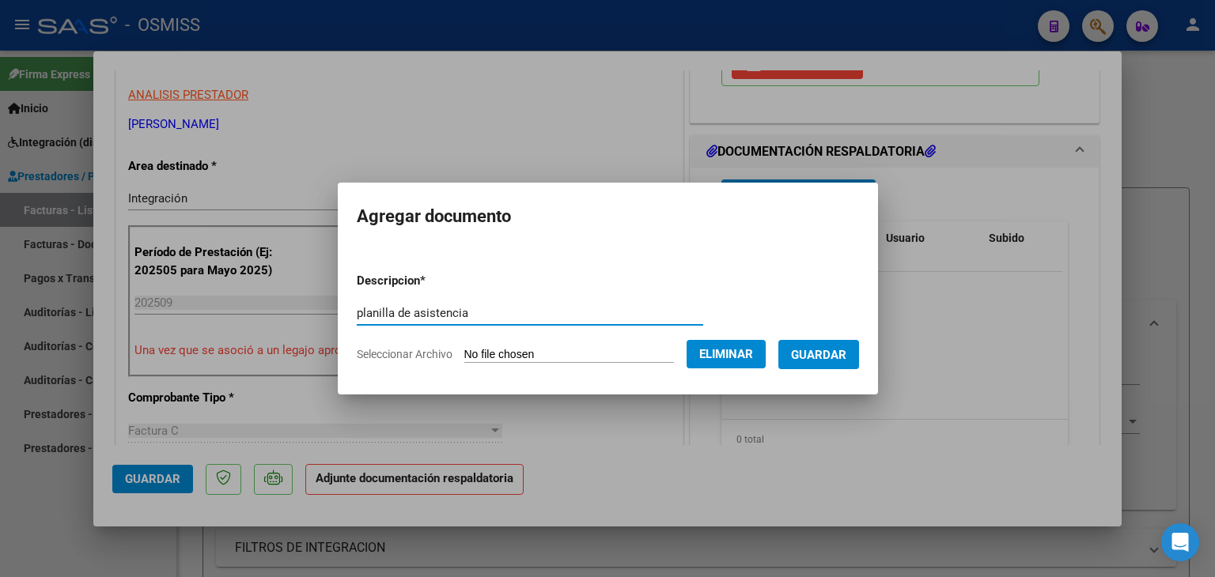
type input "planilla de asistencia"
click at [834, 363] on button "Guardar" at bounding box center [818, 354] width 81 height 29
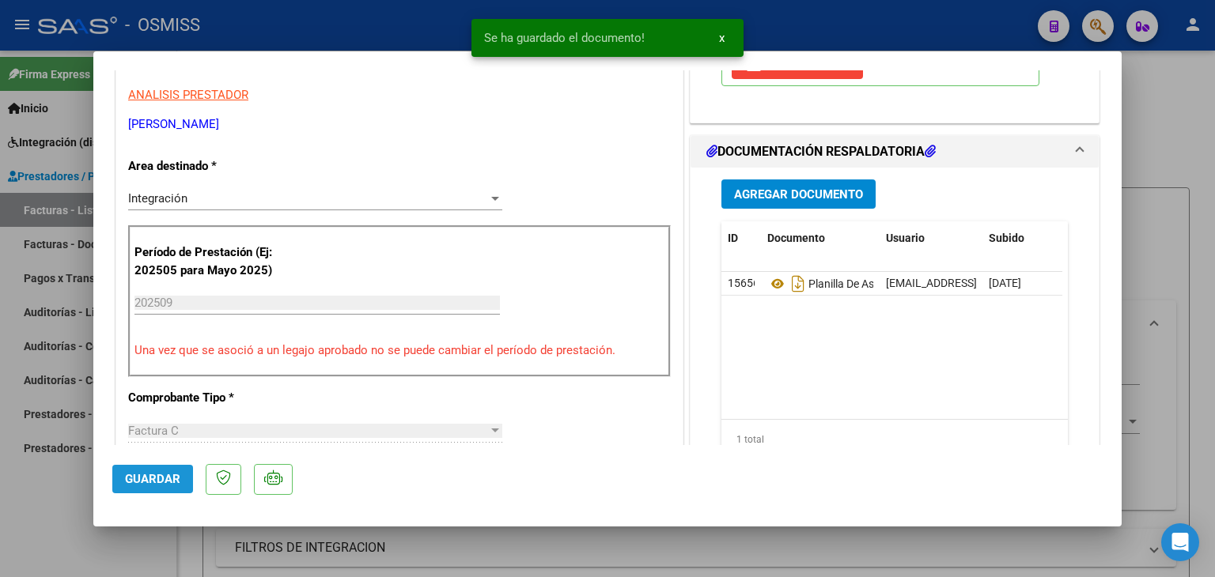
click at [152, 483] on span "Guardar" at bounding box center [152, 479] width 55 height 14
type input "$ 0,00"
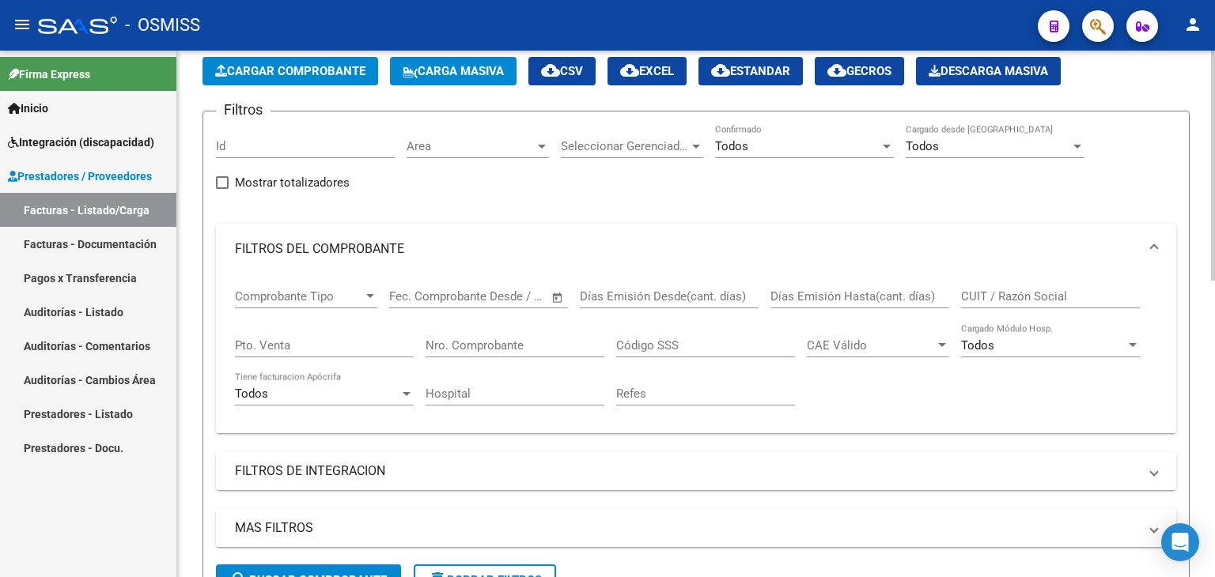
scroll to position [0, 0]
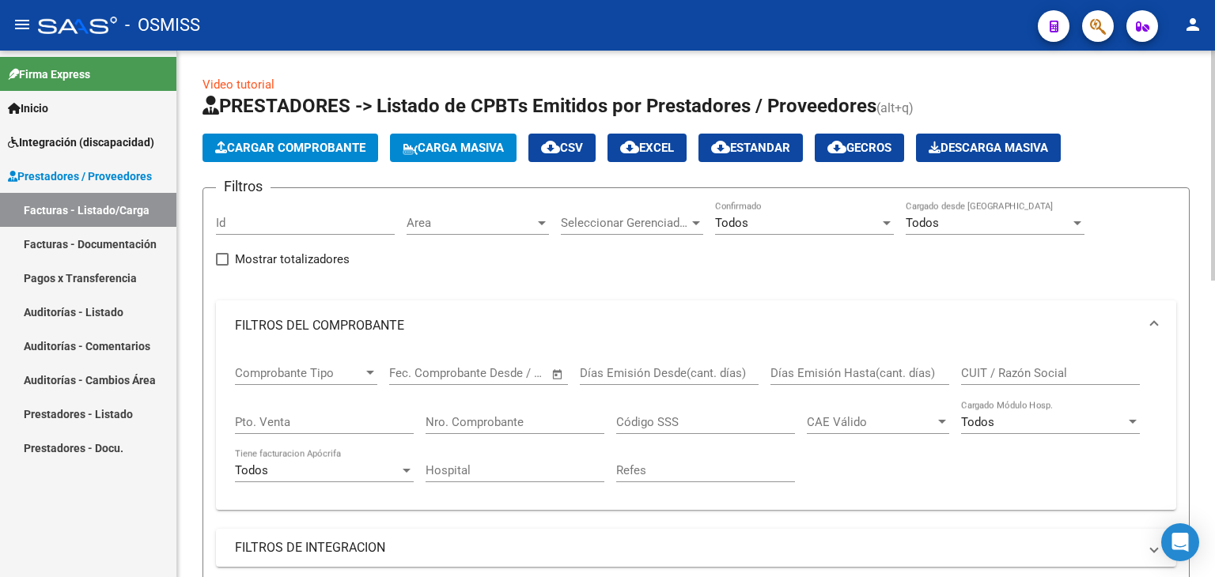
click at [317, 149] on span "Cargar Comprobante" at bounding box center [290, 148] width 150 height 14
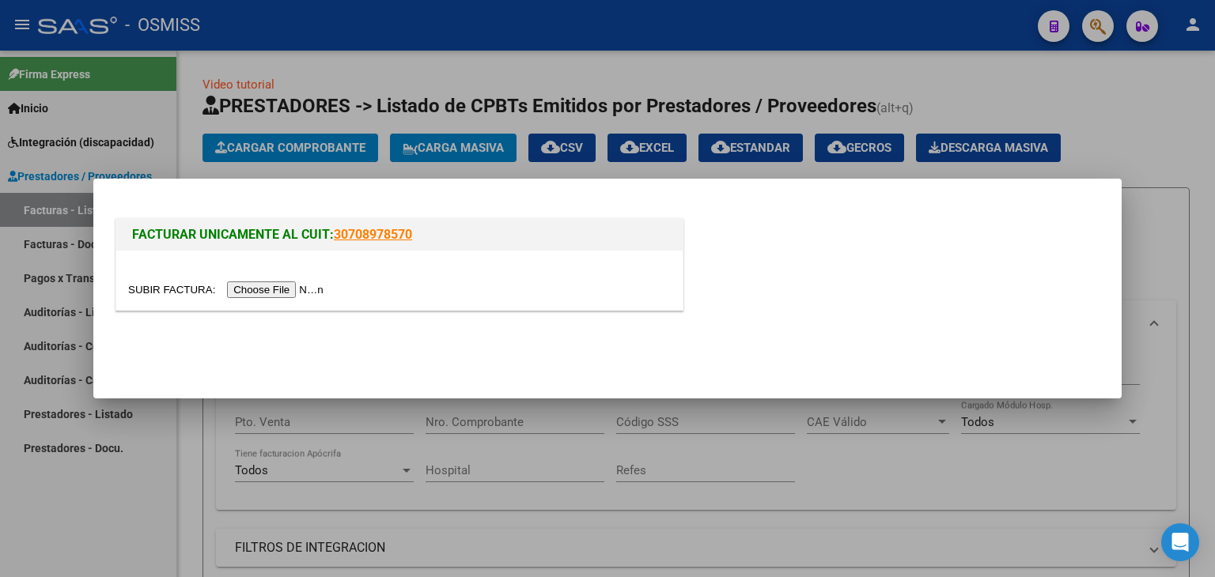
click at [280, 282] on input "file" at bounding box center [228, 290] width 200 height 17
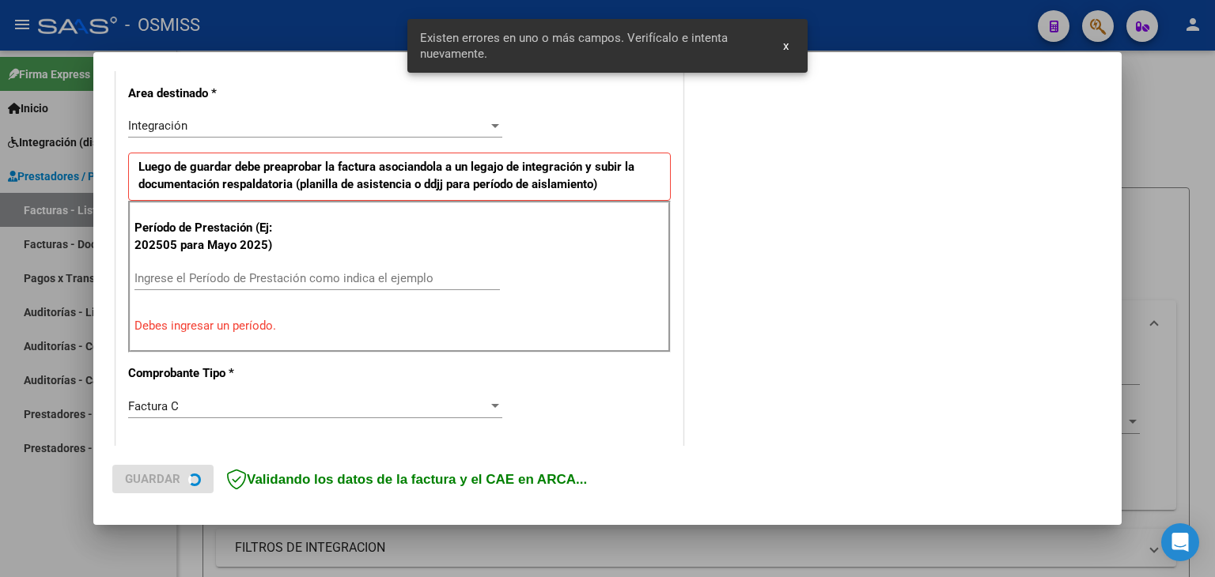
scroll to position [361, 0]
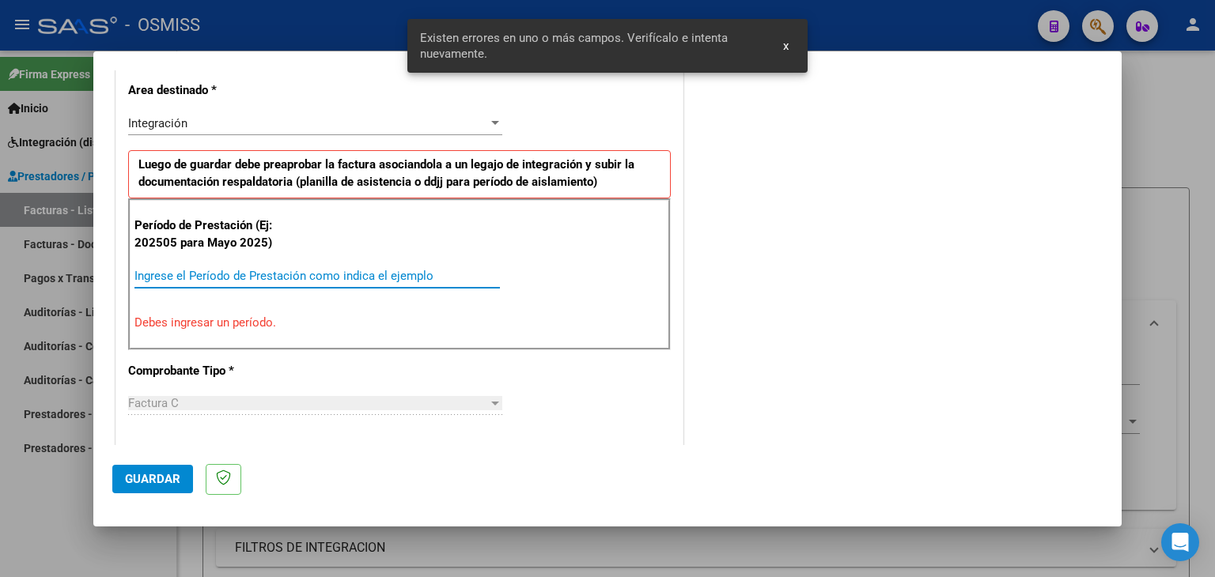
click at [327, 279] on input "Ingrese el Período de Prestación como indica el ejemplo" at bounding box center [316, 276] width 365 height 14
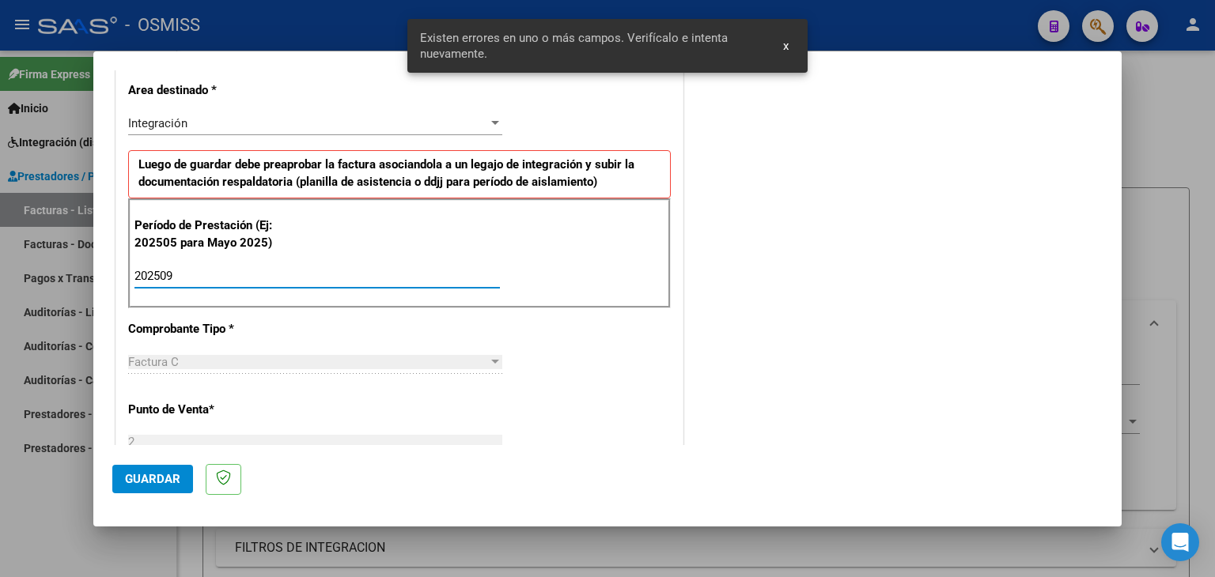
type input "202509"
click at [493, 306] on div "CUIT * 23-36220193-4 Ingresar CUIT ANALISIS PRESTADOR [PERSON_NAME] [PERSON_NAM…" at bounding box center [399, 502] width 566 height 1190
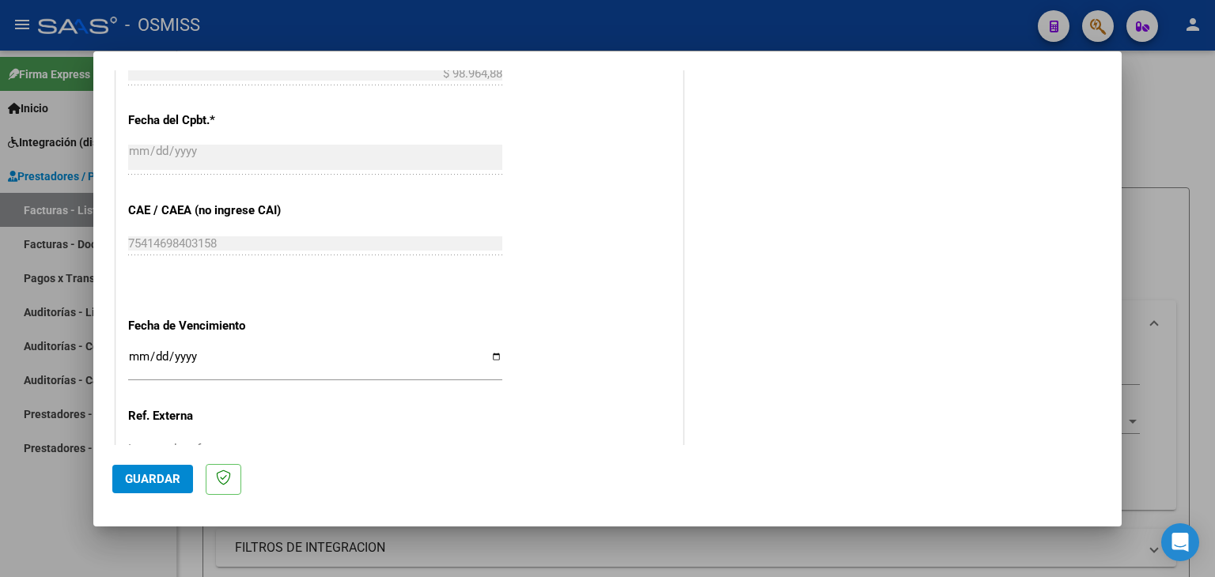
scroll to position [915, 0]
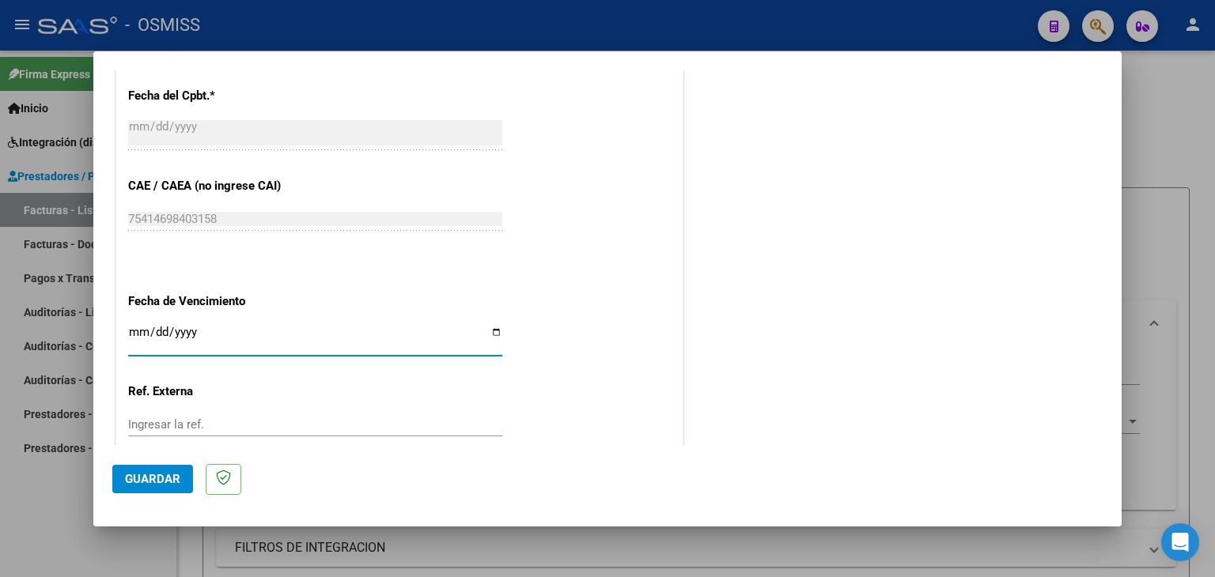
click at [130, 330] on input "Ingresar la fecha" at bounding box center [315, 338] width 374 height 25
type input "[DATE]"
click at [139, 483] on span "Guardar" at bounding box center [152, 479] width 55 height 14
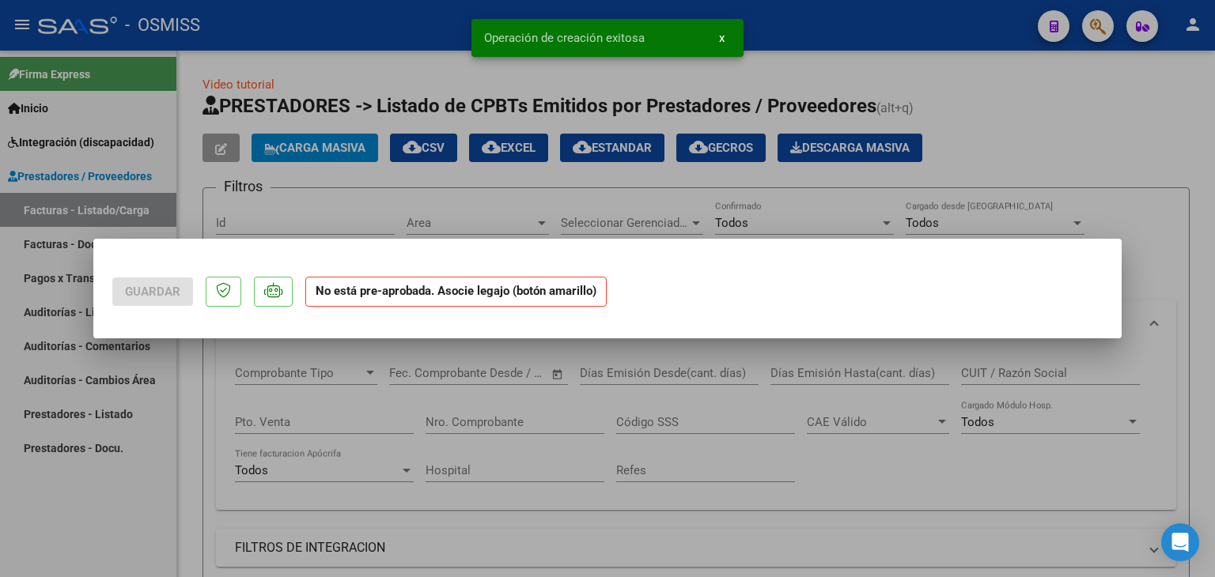
scroll to position [0, 0]
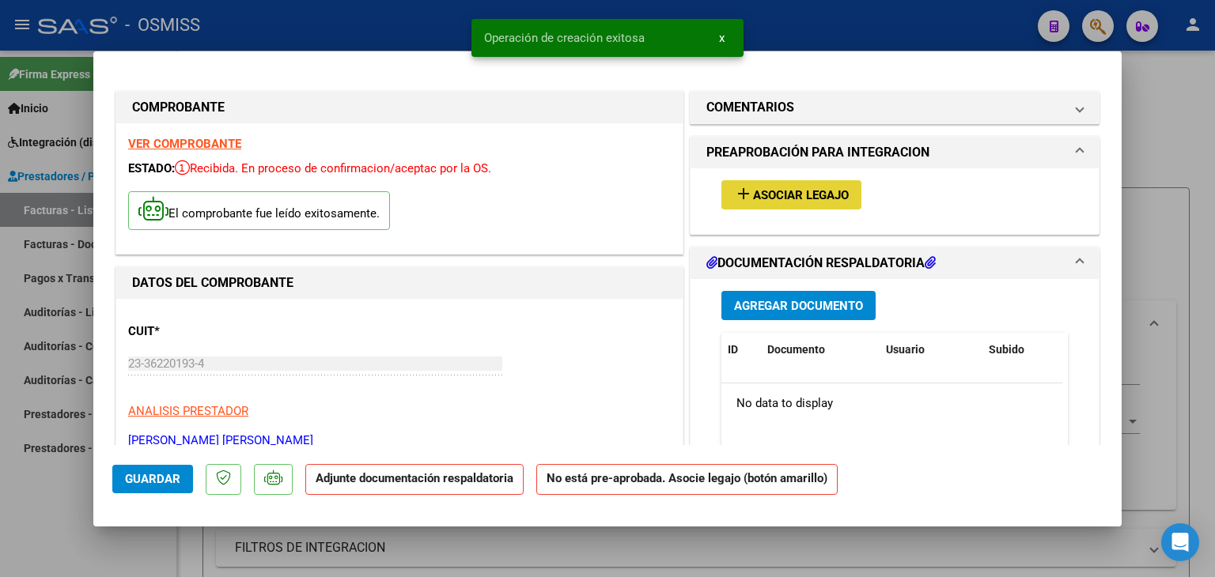
click at [778, 183] on button "add Asociar Legajo" at bounding box center [791, 194] width 140 height 29
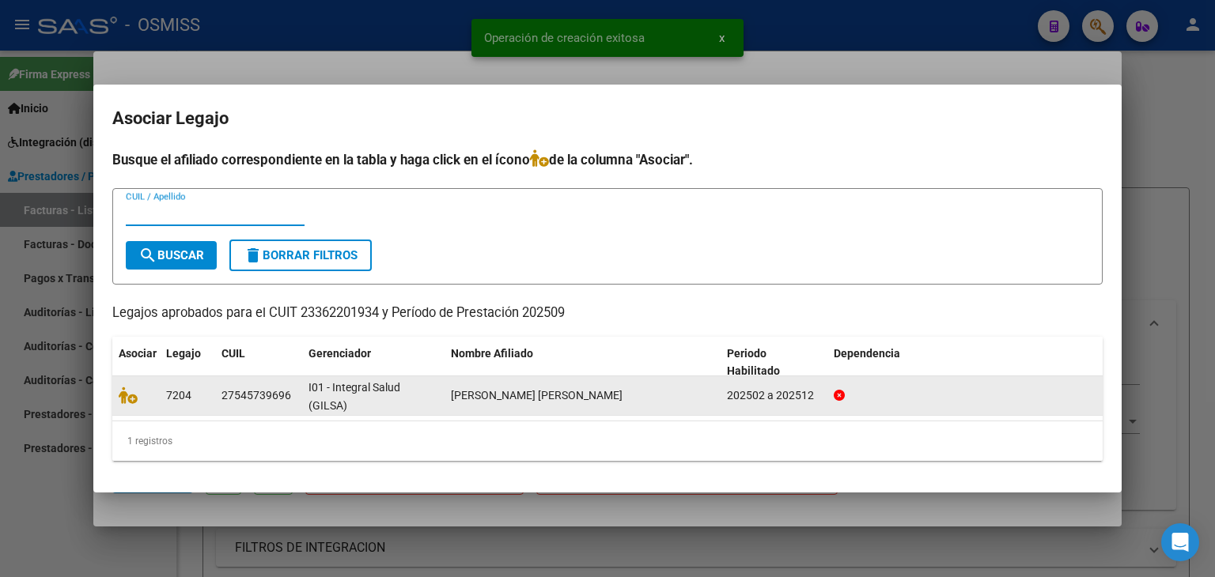
click at [130, 404] on datatable-body-cell at bounding box center [135, 395] width 47 height 39
click at [130, 403] on div at bounding box center [136, 396] width 35 height 18
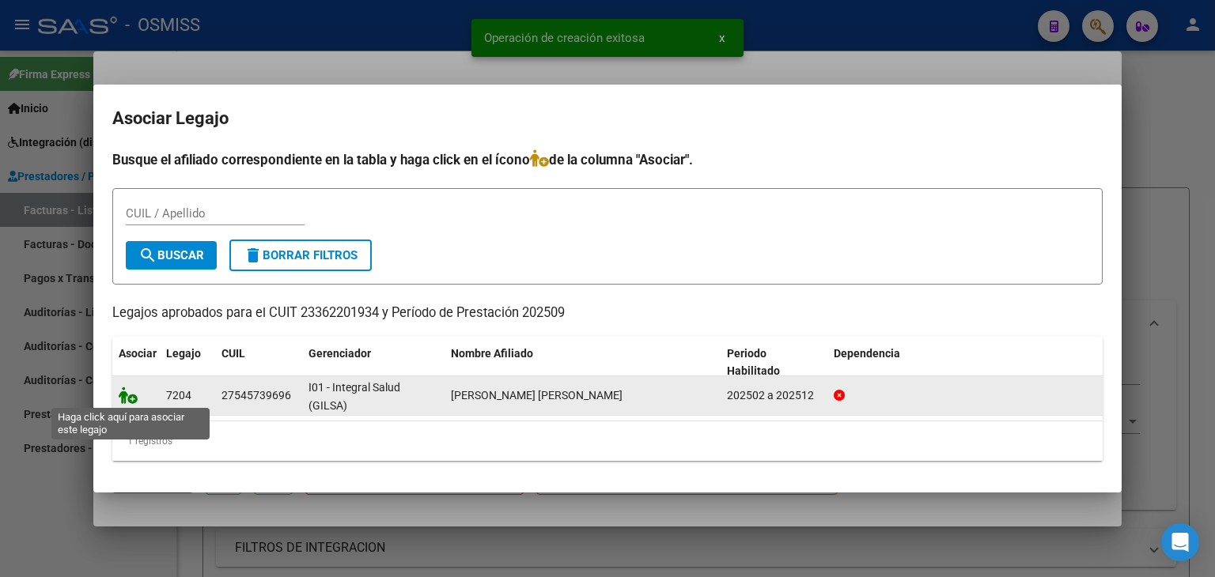
click at [127, 393] on icon at bounding box center [128, 395] width 19 height 17
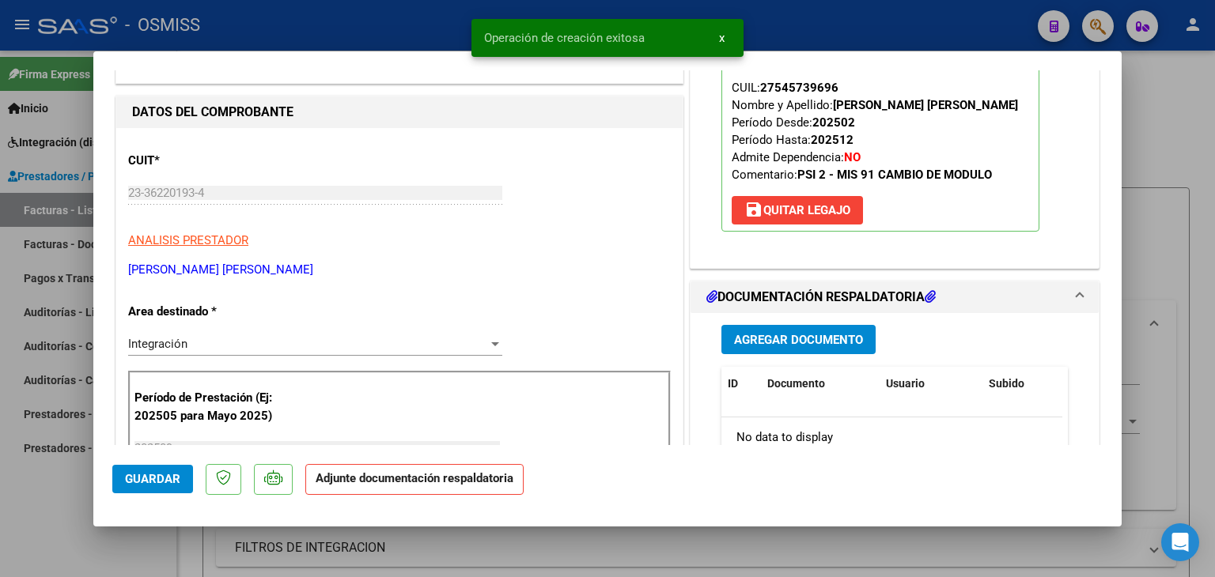
scroll to position [158, 0]
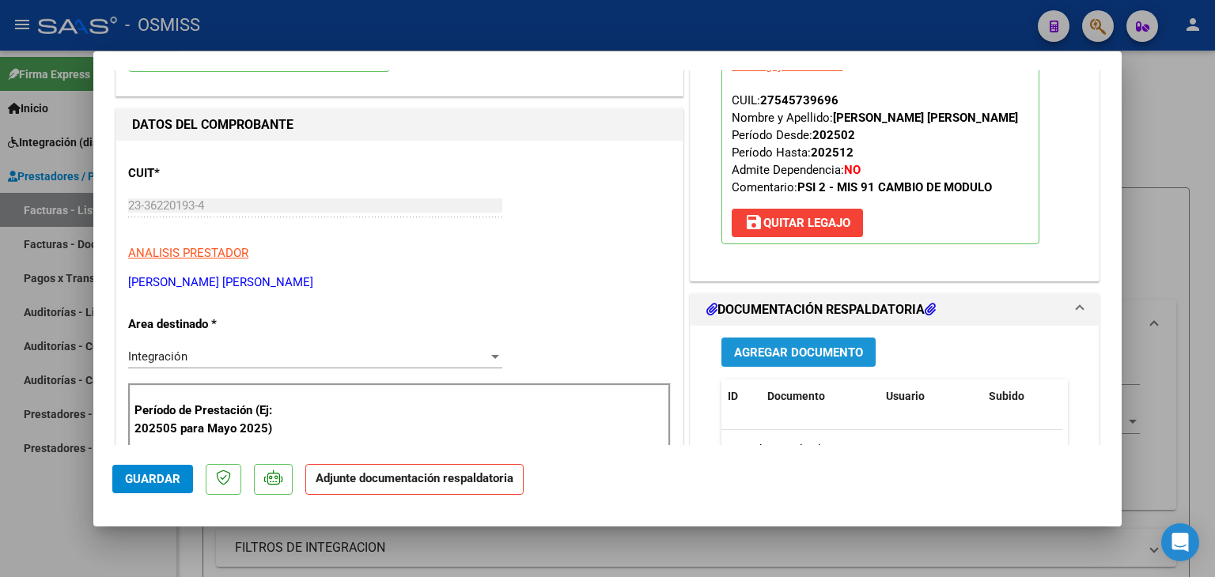
click at [744, 351] on span "Agregar Documento" at bounding box center [798, 353] width 129 height 14
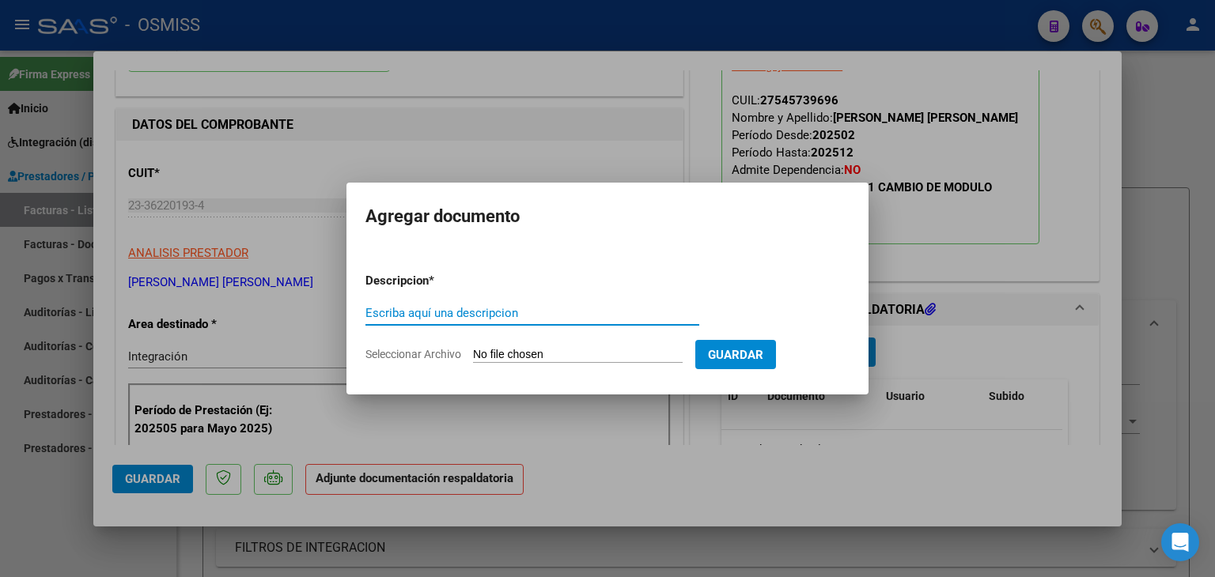
click at [585, 367] on form "Descripcion * Escriba aquí una descripcion Seleccionar Archivo Guardar" at bounding box center [607, 317] width 484 height 115
click at [583, 361] on input "Seleccionar Archivo" at bounding box center [578, 355] width 210 height 15
type input "C:\fakepath\[PERSON_NAME].pdf"
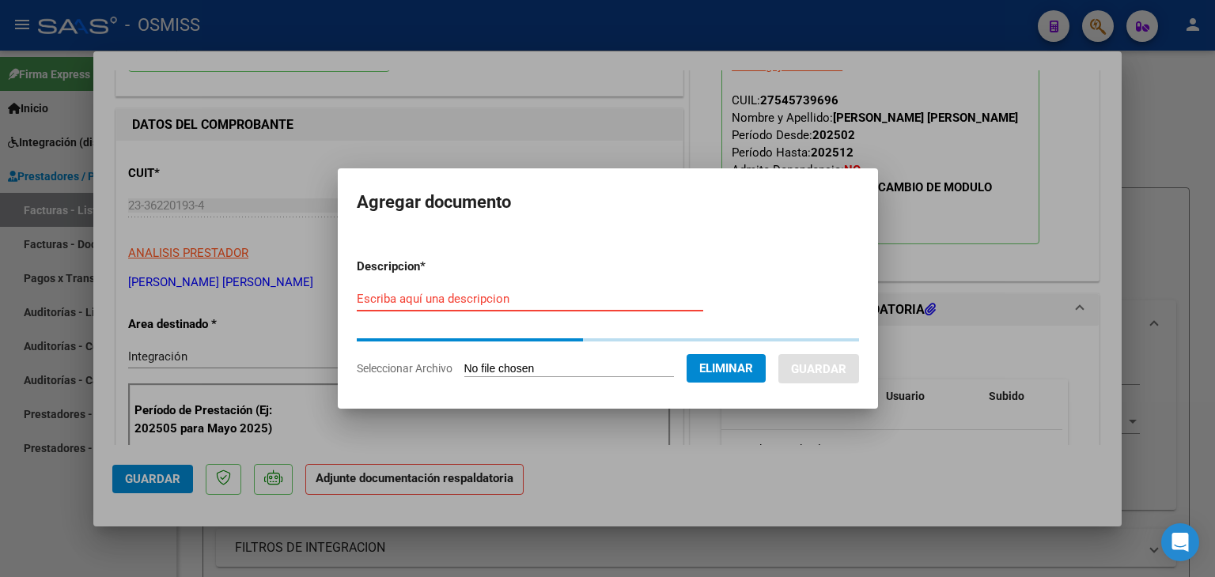
click at [477, 301] on input "Escriba aquí una descripcion" at bounding box center [530, 299] width 346 height 14
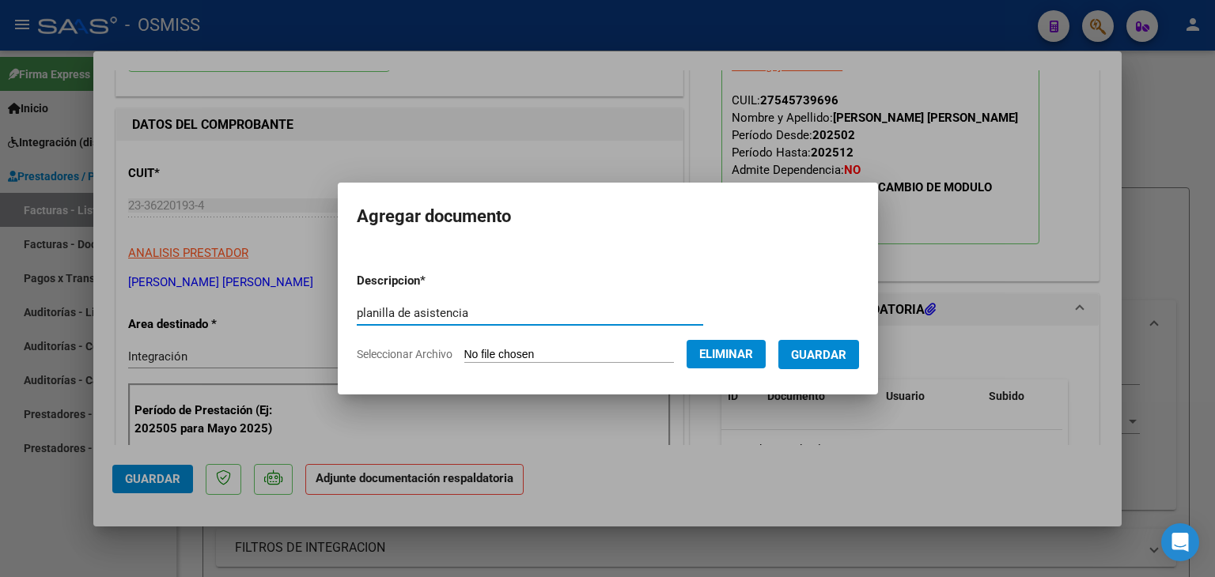
type input "planilla de asistencia"
click at [841, 350] on span "Guardar" at bounding box center [818, 355] width 55 height 14
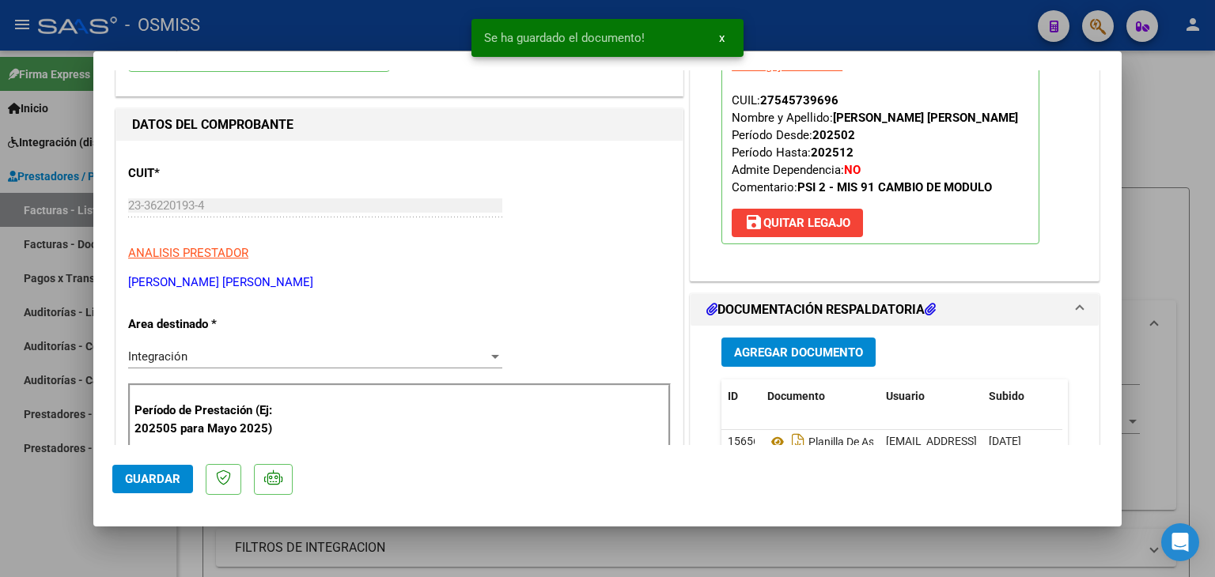
click at [142, 496] on mat-dialog-actions "Guardar" at bounding box center [607, 476] width 990 height 62
click at [143, 471] on button "Guardar" at bounding box center [152, 479] width 81 height 28
type input "$ 0,00"
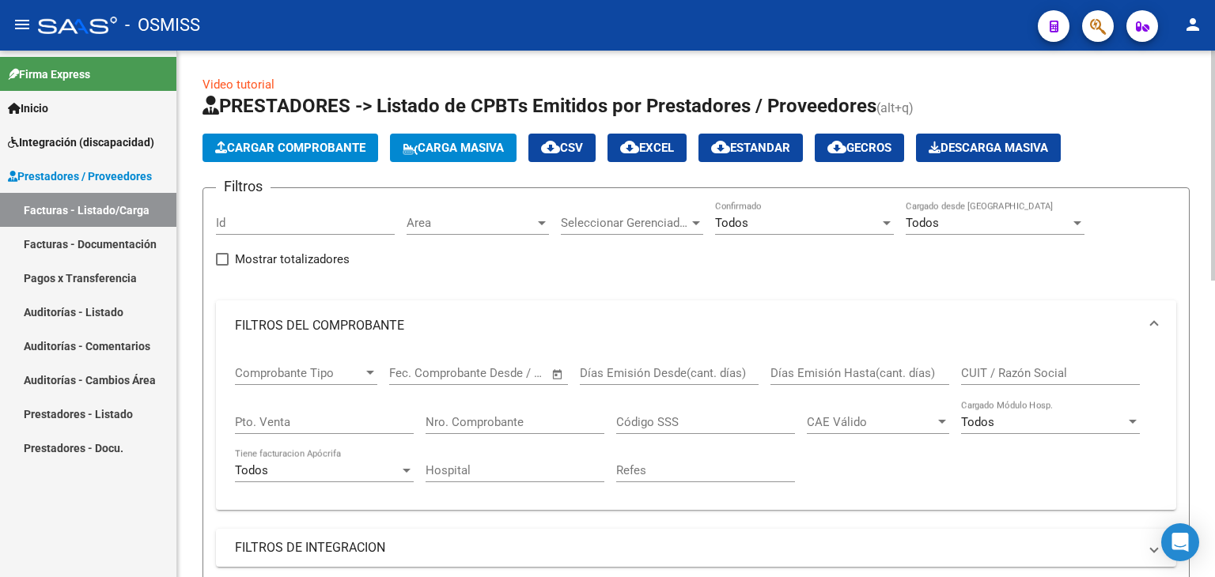
click at [293, 138] on button "Cargar Comprobante" at bounding box center [290, 148] width 176 height 28
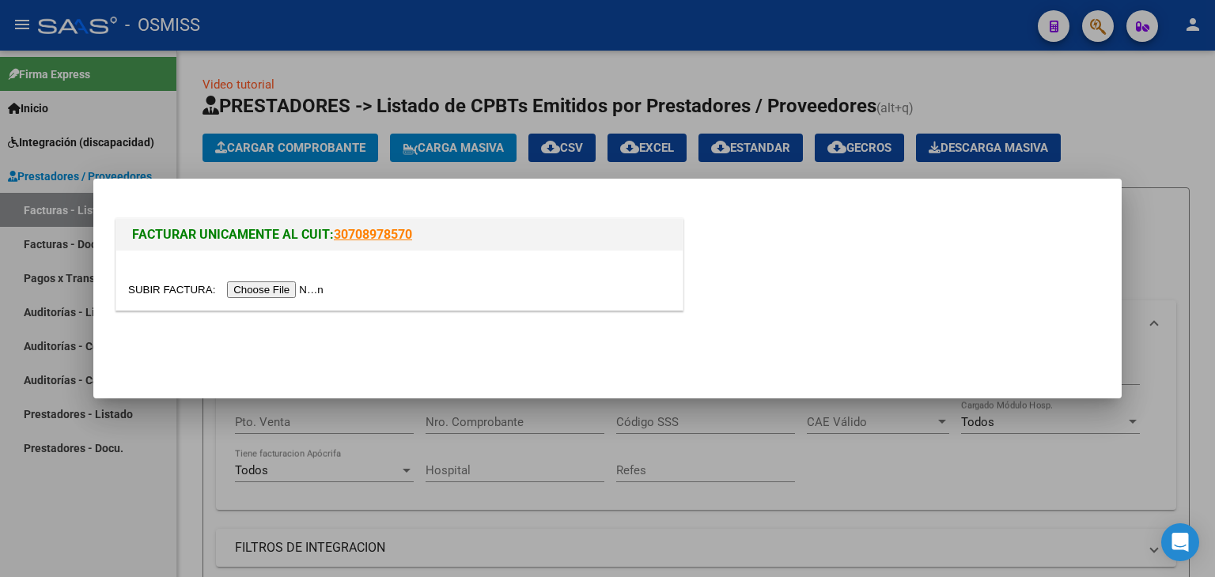
click at [278, 286] on input "file" at bounding box center [228, 290] width 200 height 17
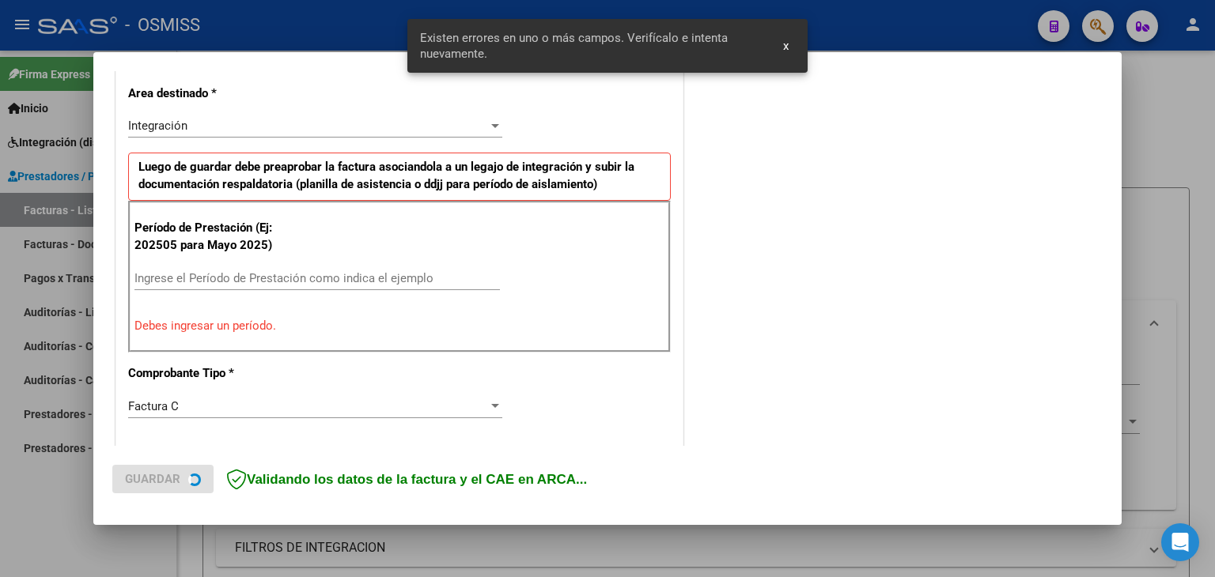
scroll to position [361, 0]
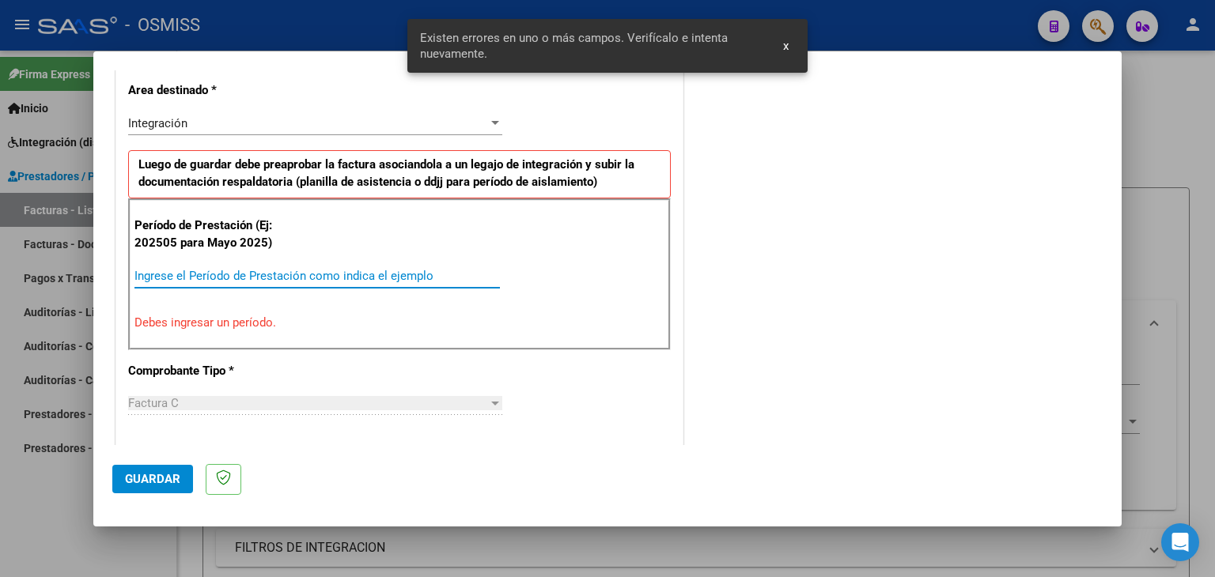
click at [438, 273] on input "Ingrese el Período de Prestación como indica el ejemplo" at bounding box center [316, 276] width 365 height 14
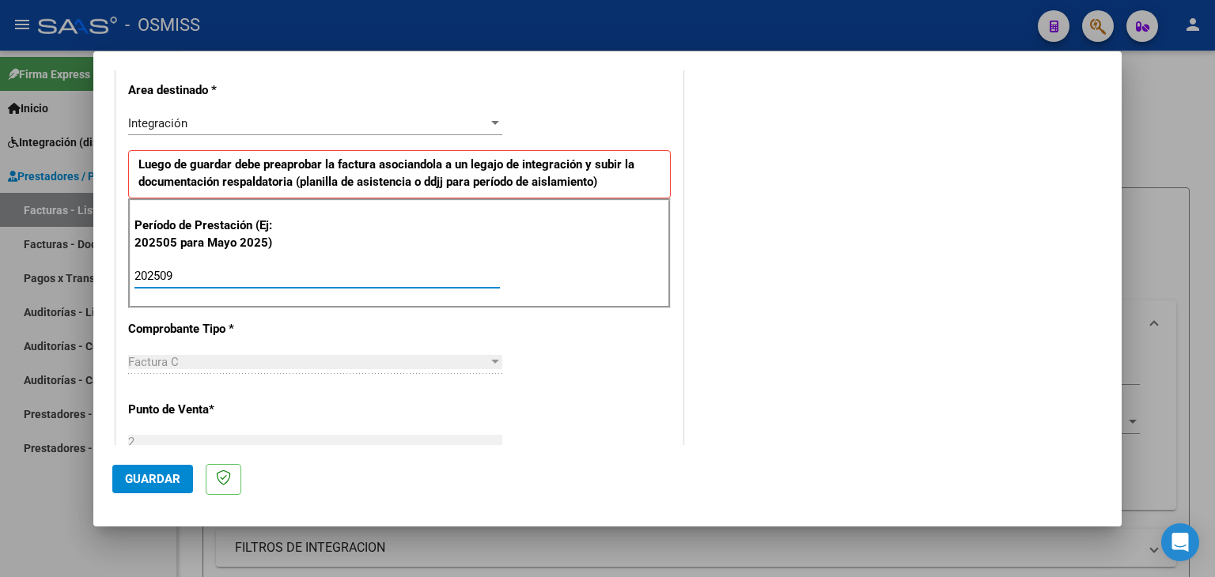
type input "202509"
click at [633, 425] on div "CUIT * 27-34588199-4 Ingresar CUIT ANALISIS PRESTADOR [PERSON_NAME] [PERSON_NAM…" at bounding box center [399, 502] width 566 height 1190
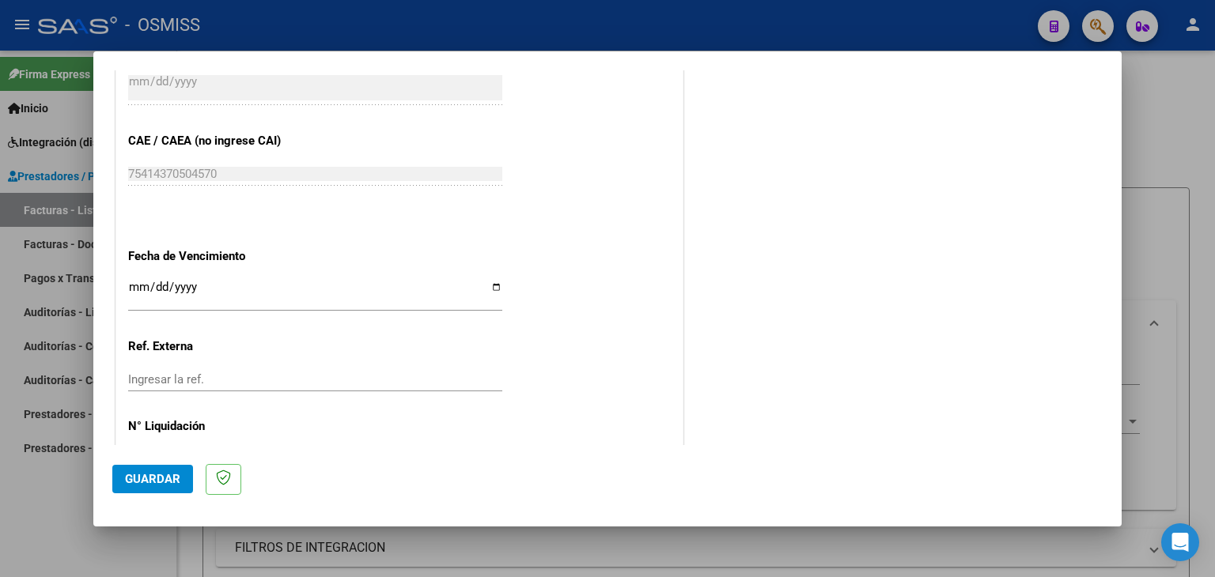
scroll to position [936, 0]
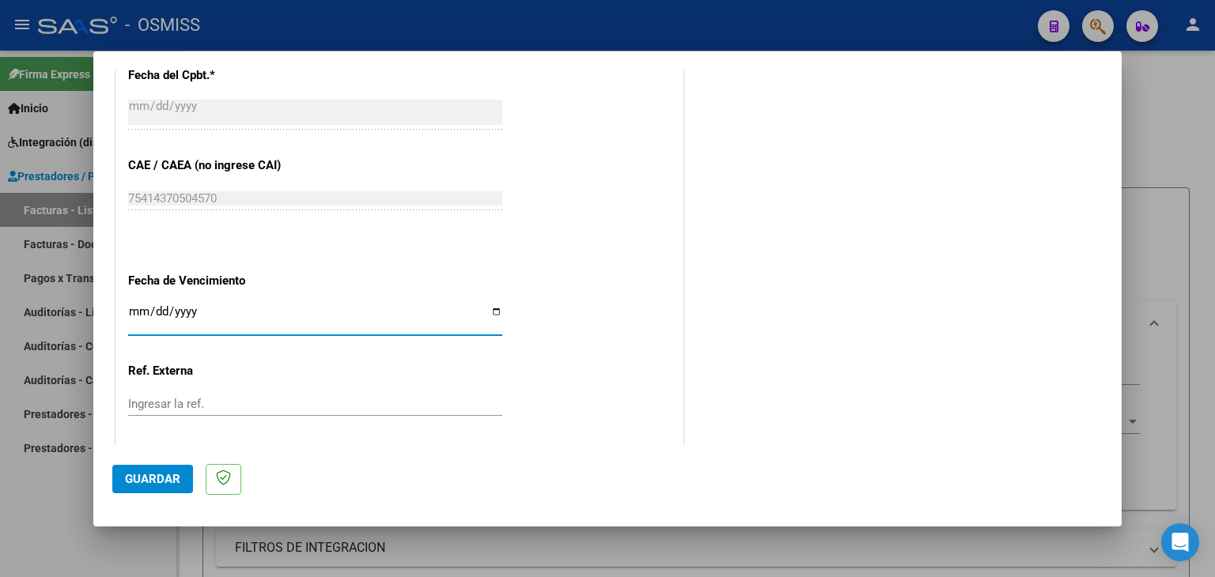
click at [128, 312] on input "Ingresar la fecha" at bounding box center [315, 317] width 374 height 25
type input "[DATE]"
click at [138, 477] on span "Guardar" at bounding box center [152, 479] width 55 height 14
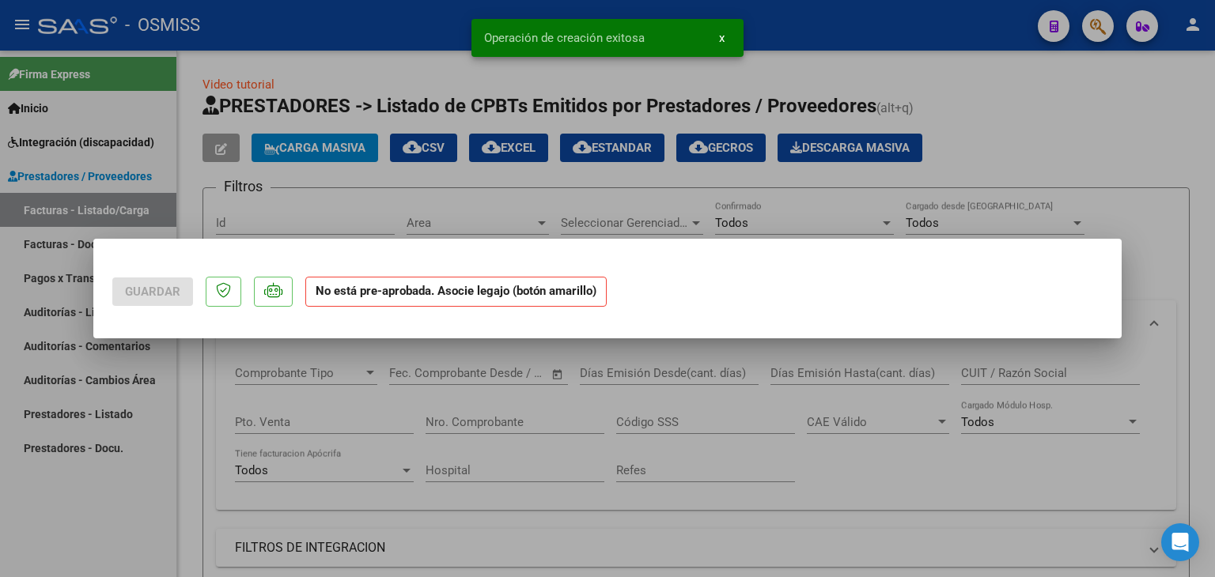
scroll to position [0, 0]
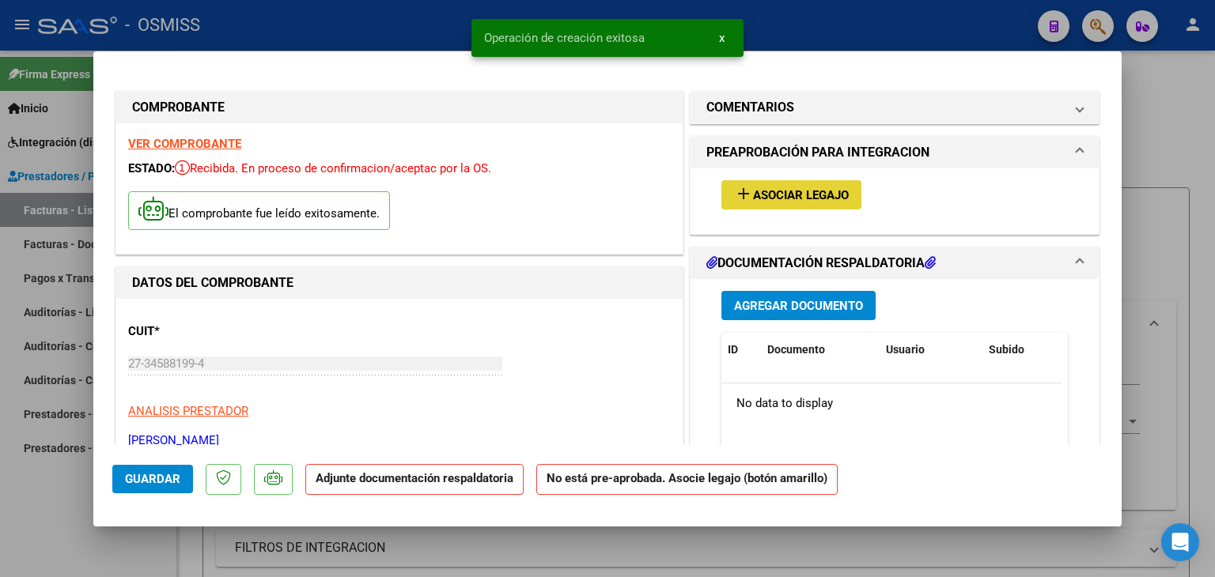
click at [774, 199] on span "Asociar Legajo" at bounding box center [801, 195] width 96 height 14
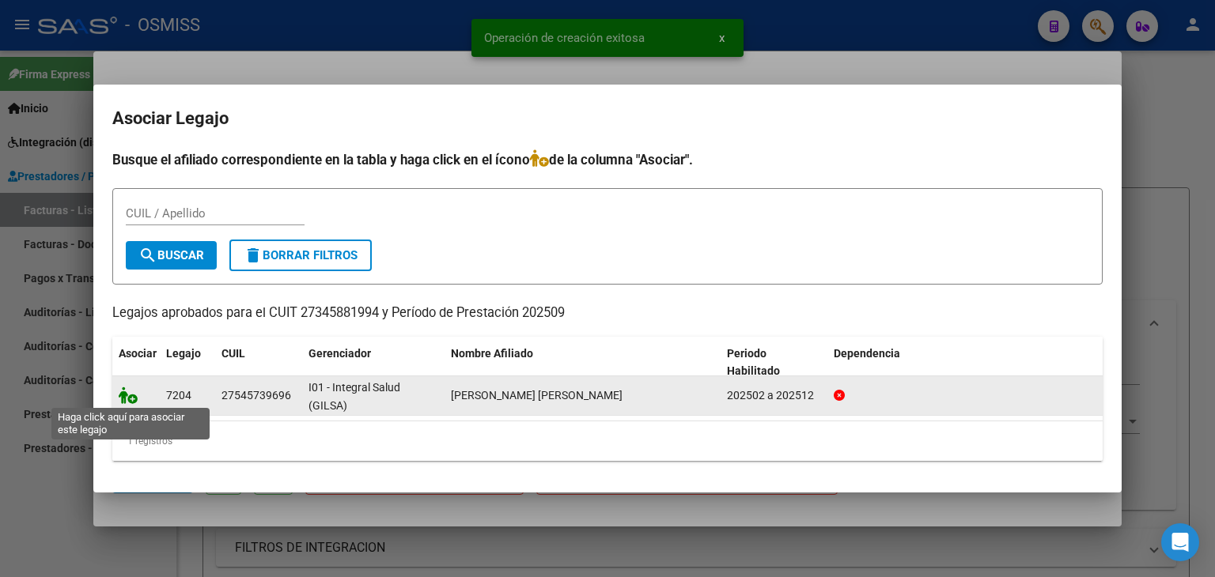
click at [123, 399] on icon at bounding box center [128, 395] width 19 height 17
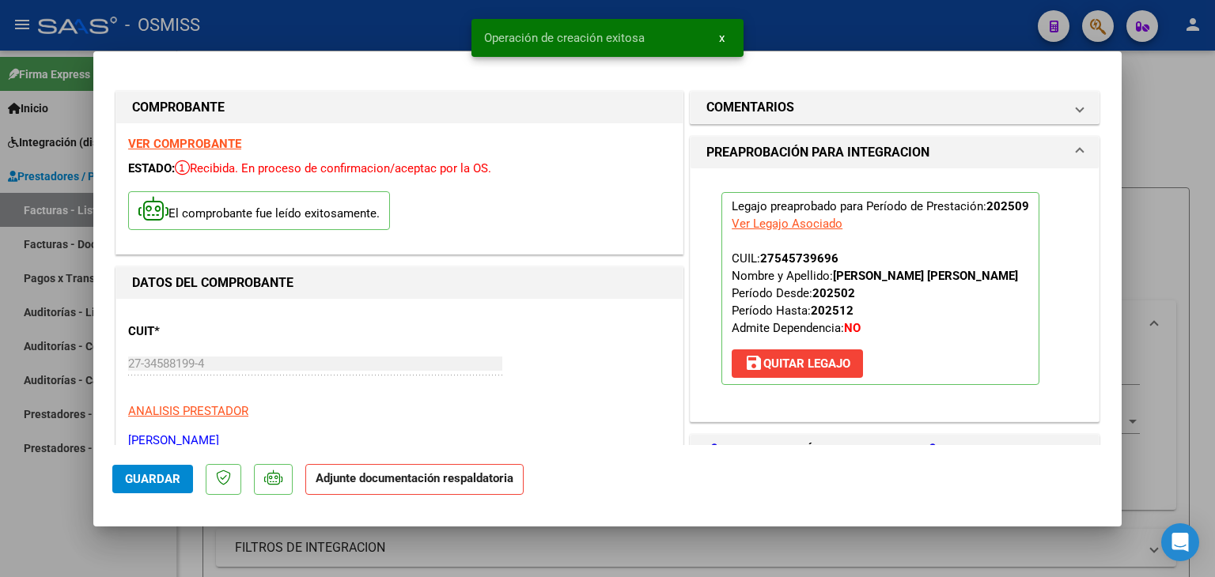
scroll to position [79, 0]
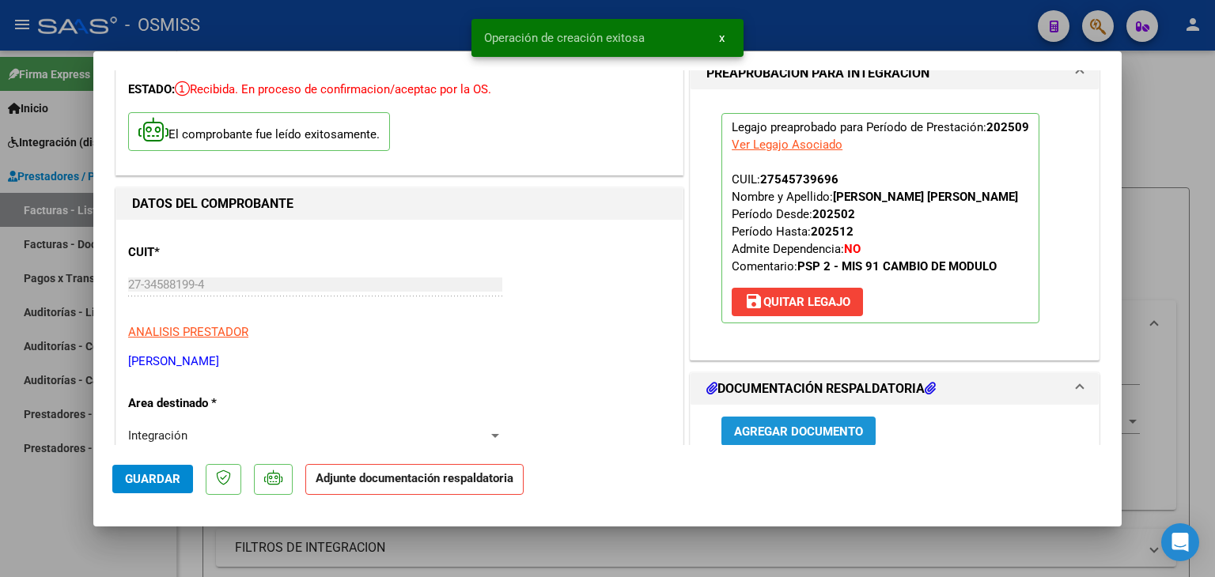
click at [749, 429] on span "Agregar Documento" at bounding box center [798, 432] width 129 height 14
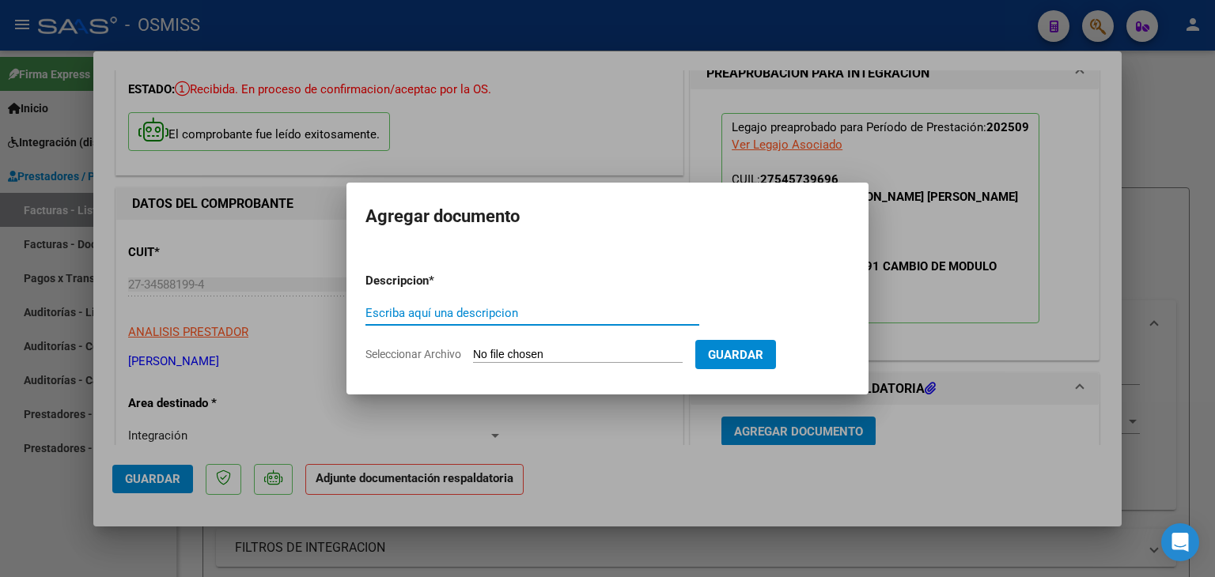
click at [507, 355] on input "Seleccionar Archivo" at bounding box center [578, 355] width 210 height 15
type input "C:\fakepath\asistencia-52.pdf"
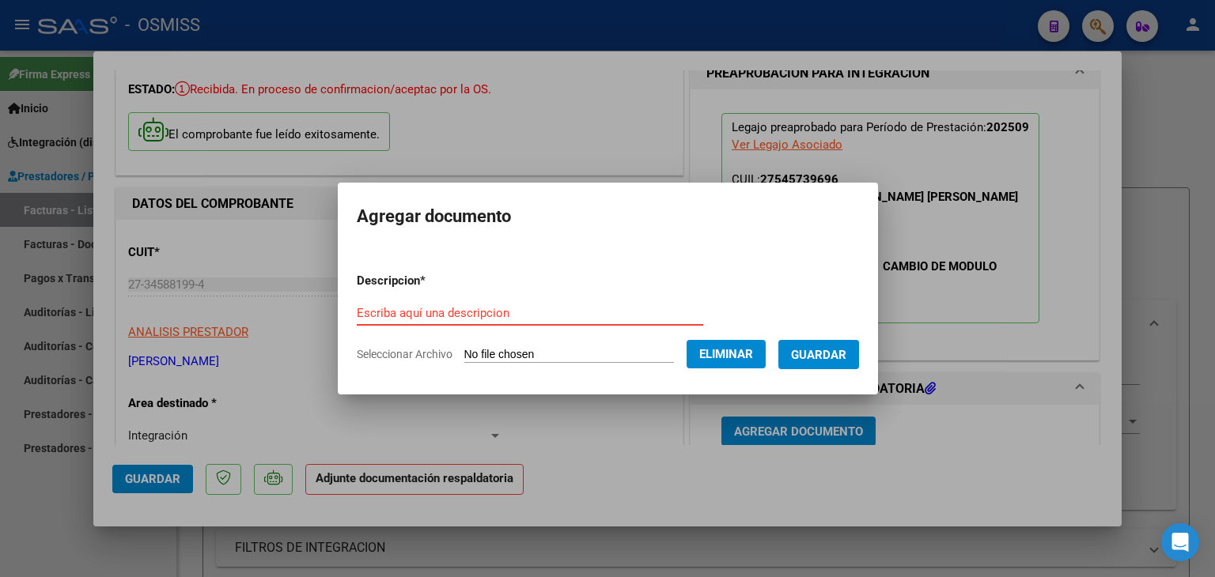
drag, startPoint x: 384, startPoint y: 317, endPoint x: 417, endPoint y: 323, distance: 33.7
click at [384, 316] on input "Escriba aquí una descripcion" at bounding box center [530, 313] width 346 height 14
click at [411, 313] on input "planilla de assitencia" at bounding box center [530, 313] width 346 height 14
type input "planilla de asistencia"
click at [828, 355] on span "Guardar" at bounding box center [818, 355] width 55 height 14
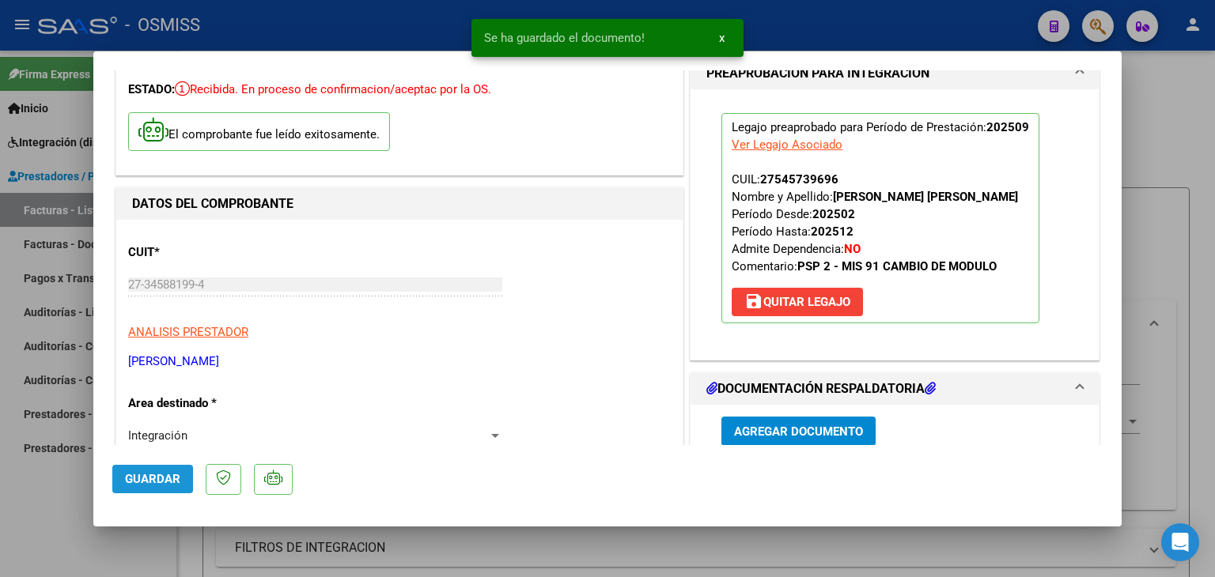
click at [176, 467] on button "Guardar" at bounding box center [152, 479] width 81 height 28
type input "$ 0,00"
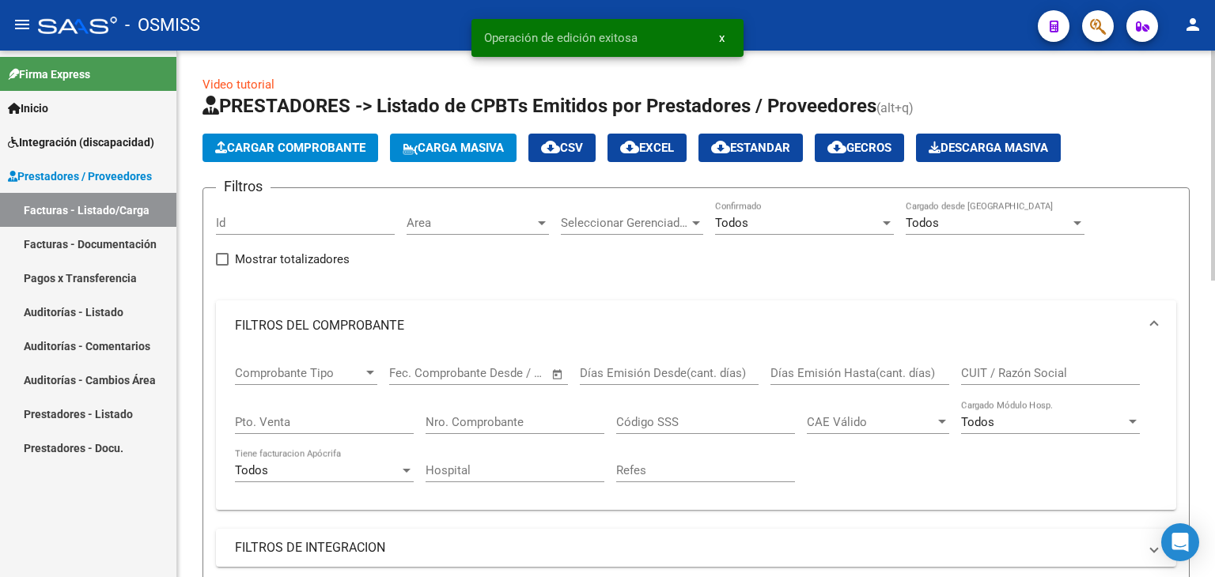
scroll to position [2, 0]
click at [238, 157] on button "Cargar Comprobante" at bounding box center [290, 148] width 176 height 28
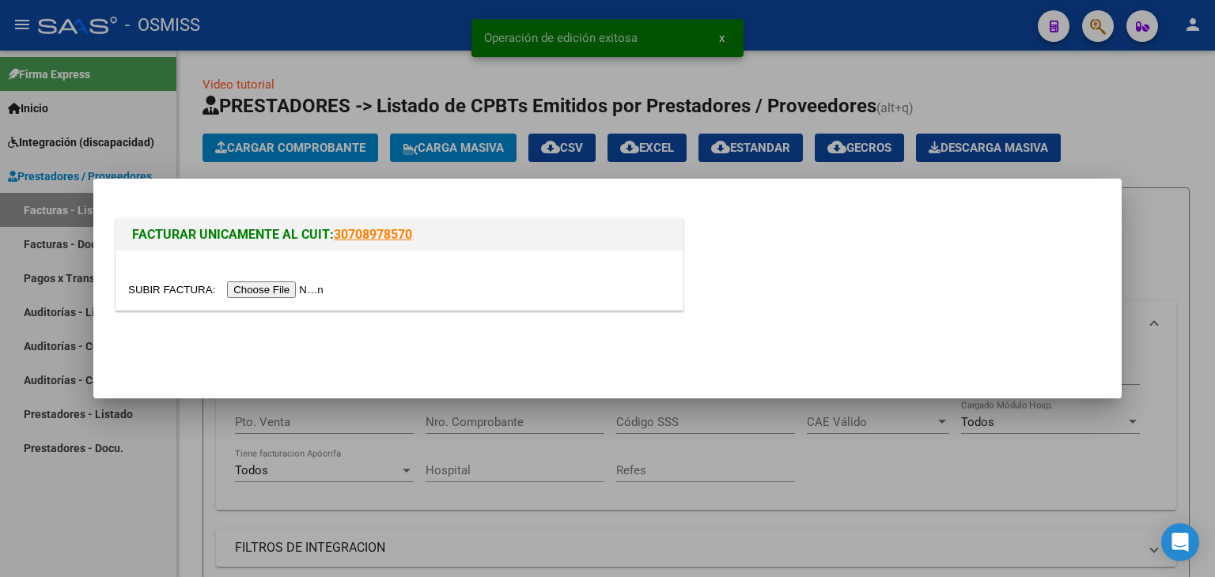
click at [240, 292] on input "file" at bounding box center [228, 290] width 200 height 17
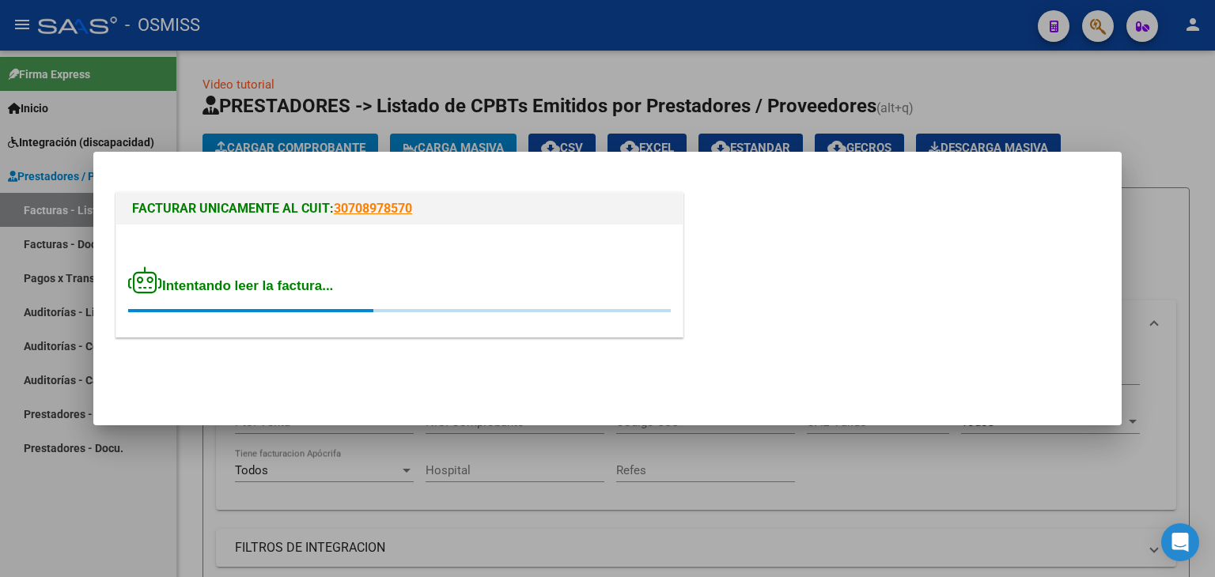
click at [500, 286] on div "Intentando leer la factura..." at bounding box center [399, 290] width 543 height 46
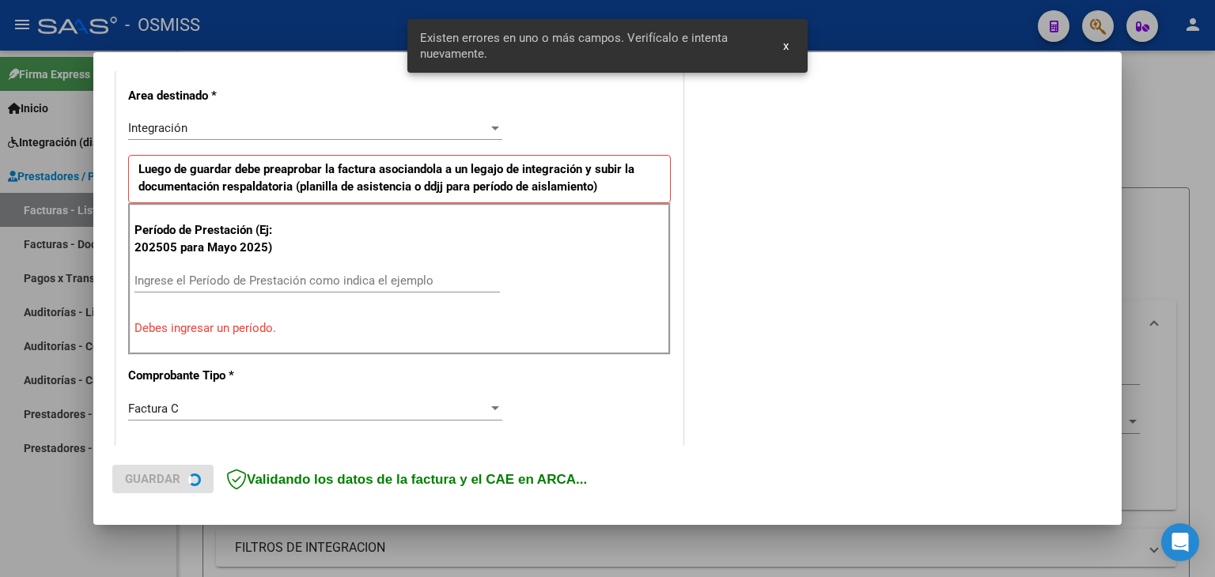
scroll to position [361, 0]
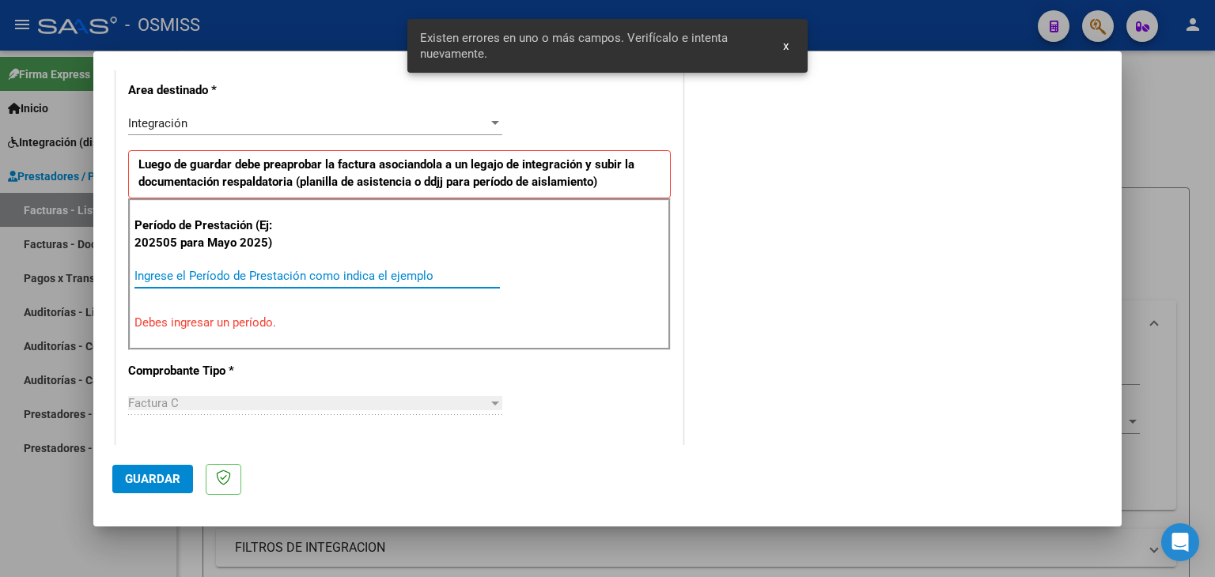
click at [298, 269] on input "Ingrese el Período de Prestación como indica el ejemplo" at bounding box center [316, 276] width 365 height 14
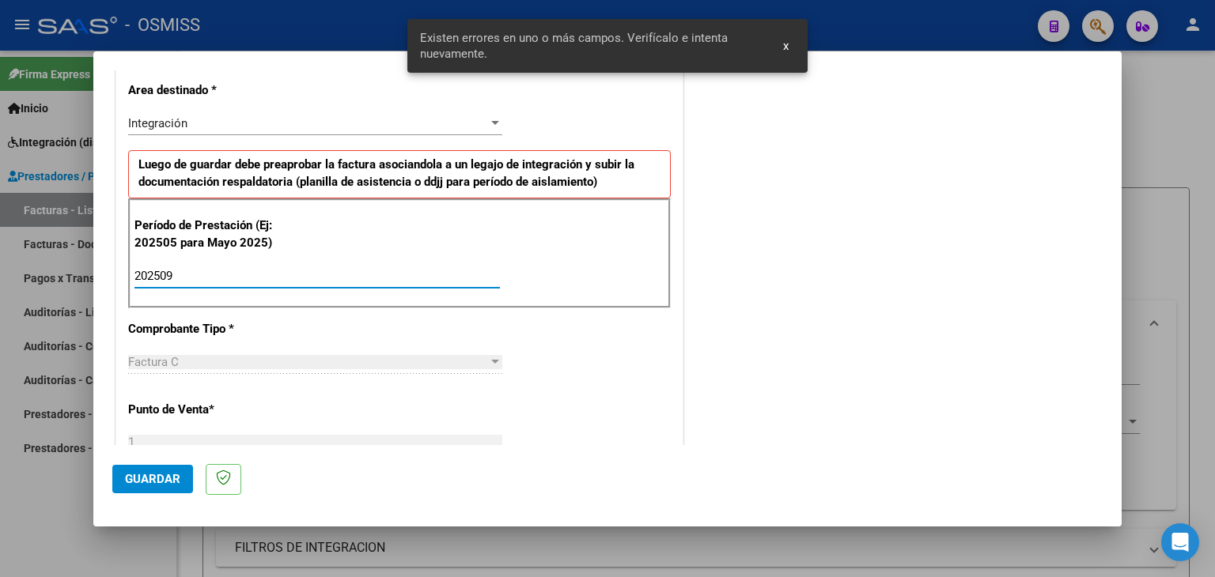
type input "202509"
click at [581, 349] on div "CUIT * 27-40026433-9 Ingresar CUIT ANALISIS PRESTADOR [PERSON_NAME] [PERSON_NAM…" at bounding box center [399, 502] width 566 height 1190
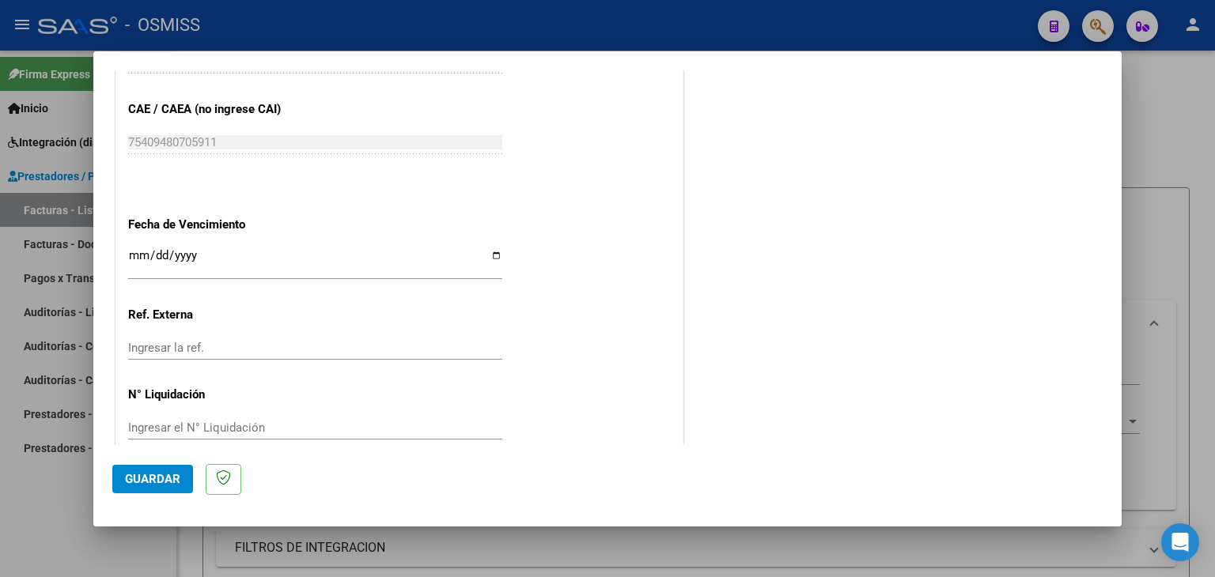
scroll to position [994, 0]
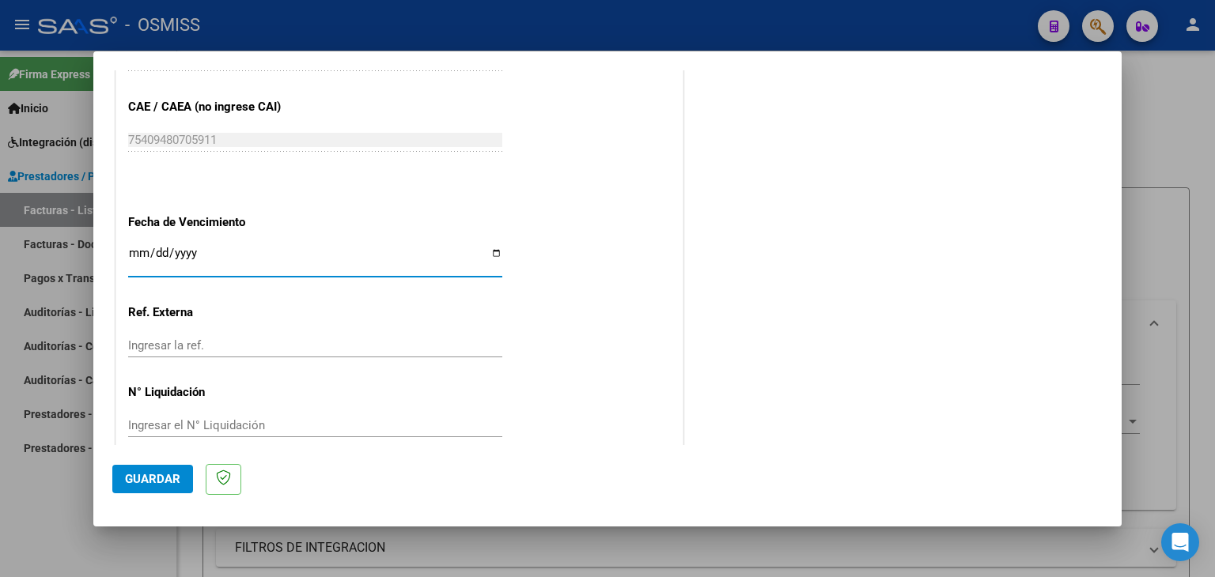
click at [130, 251] on input "Ingresar la fecha" at bounding box center [315, 259] width 374 height 25
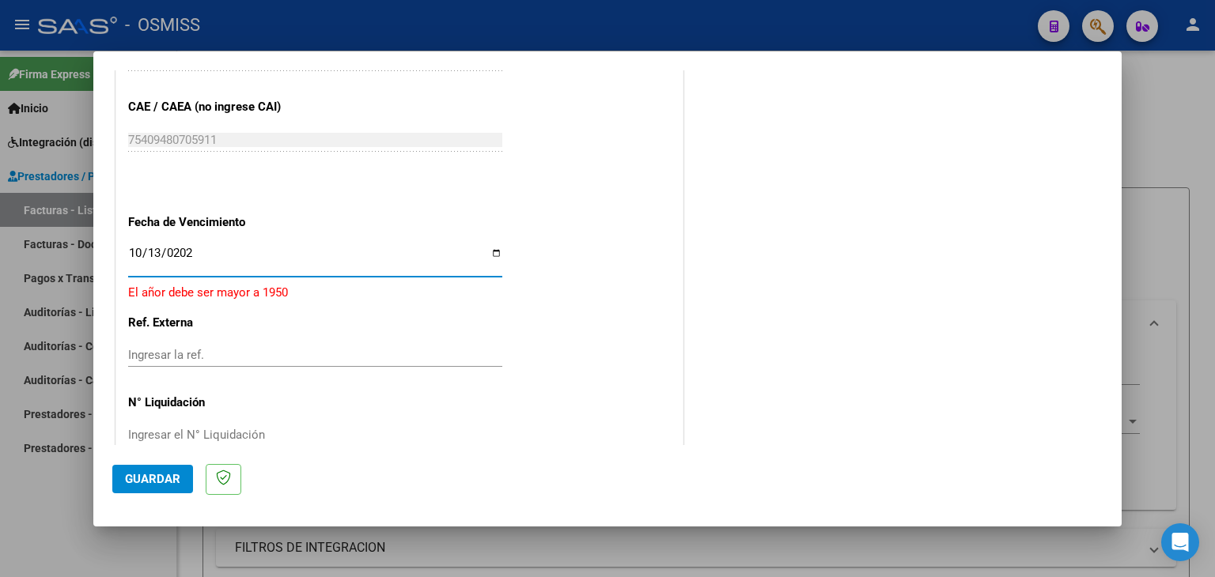
type input "[DATE]"
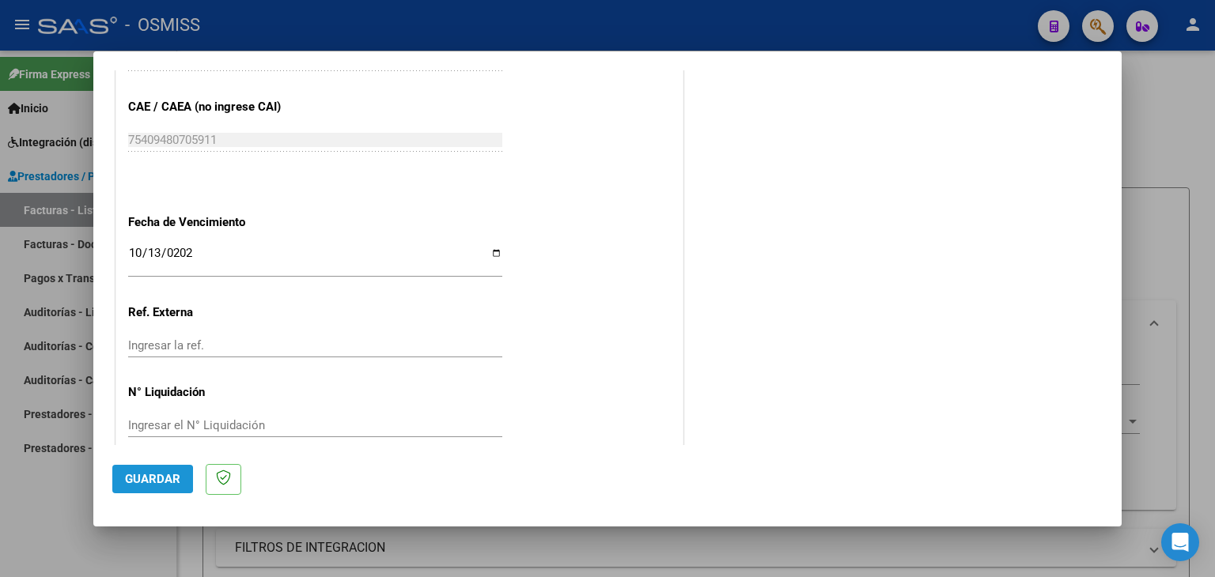
drag, startPoint x: 135, startPoint y: 479, endPoint x: 178, endPoint y: 467, distance: 44.3
click at [137, 479] on span "Guardar" at bounding box center [152, 479] width 55 height 14
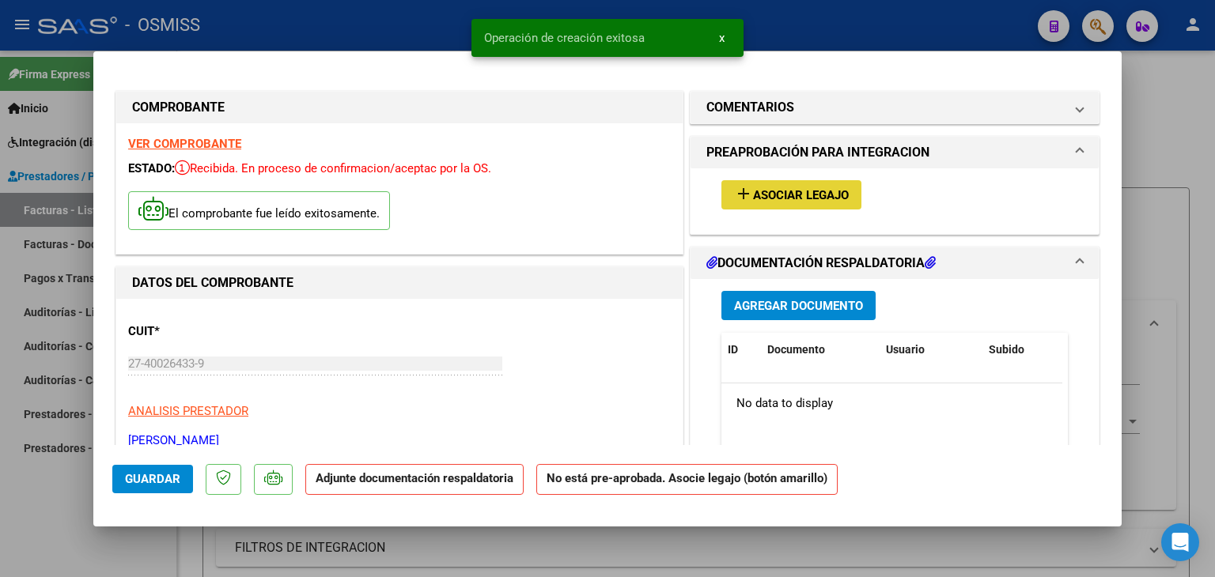
click at [797, 196] on span "Asociar Legajo" at bounding box center [801, 195] width 96 height 14
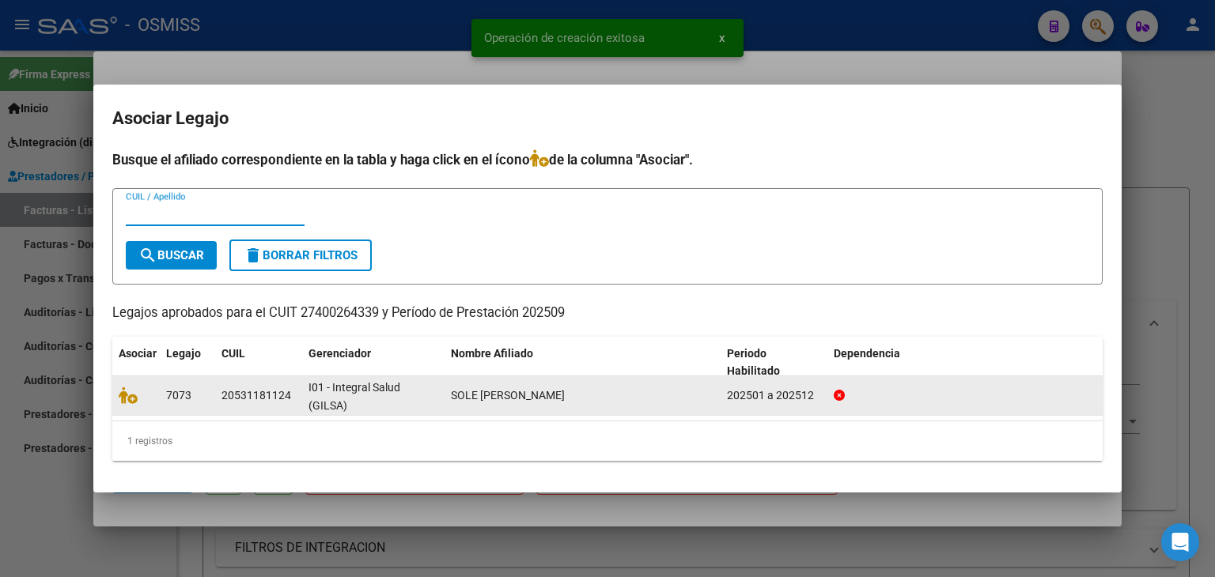
click at [154, 399] on datatable-body-cell at bounding box center [135, 395] width 47 height 39
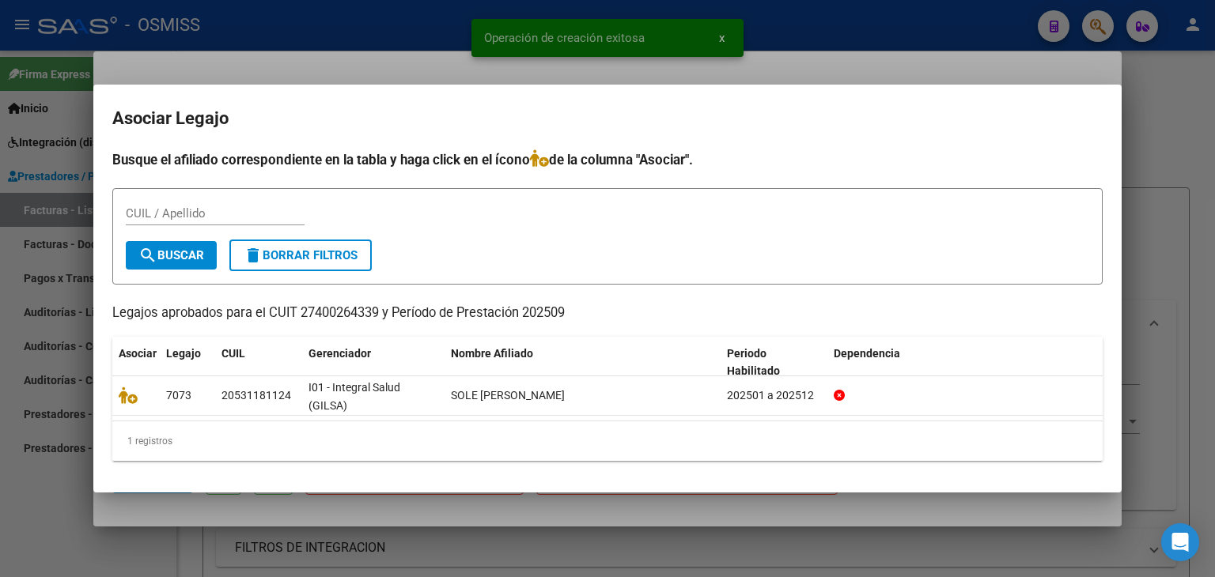
click at [108, 395] on mat-dialog-content "Busque el afiliado correspondiente en la tabla y haga click en el ícono de la c…" at bounding box center [607, 311] width 1028 height 324
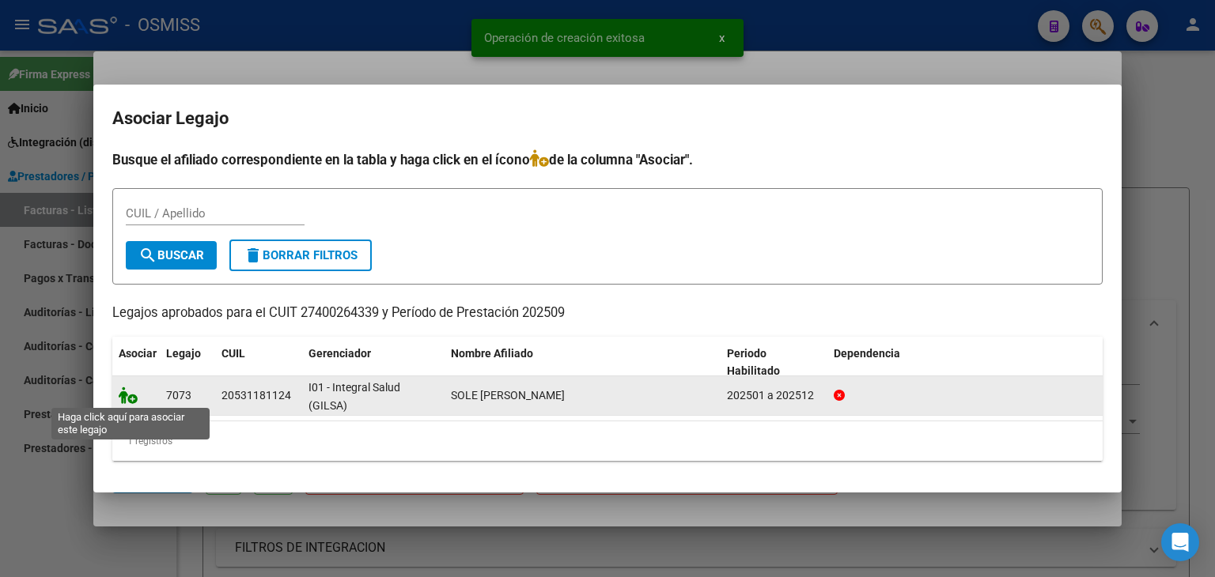
click at [127, 397] on icon at bounding box center [128, 395] width 19 height 17
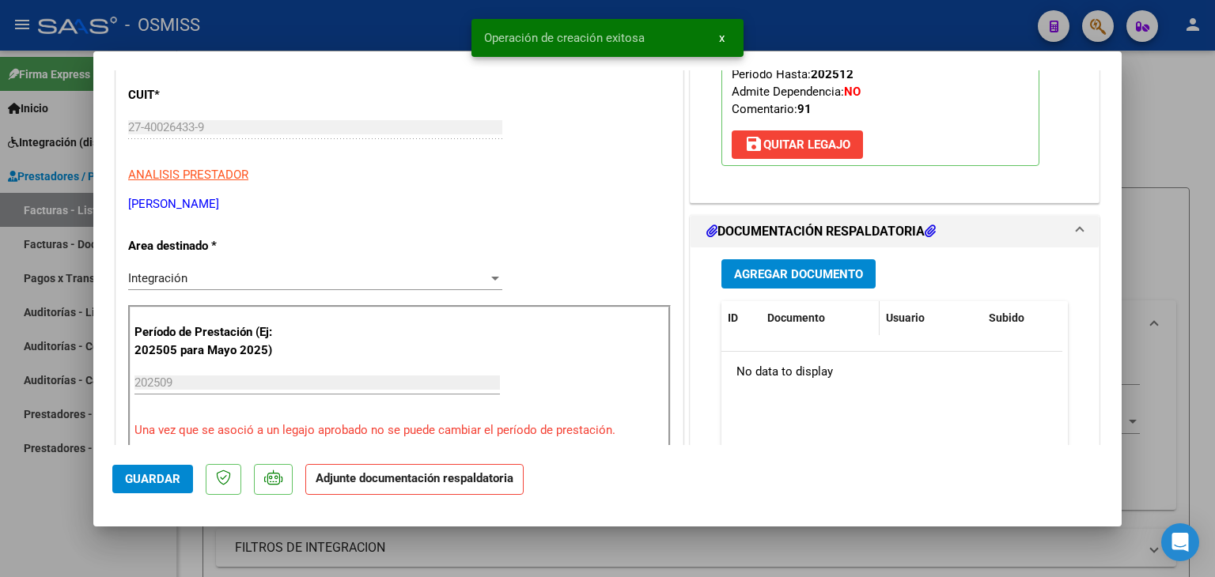
scroll to position [237, 0]
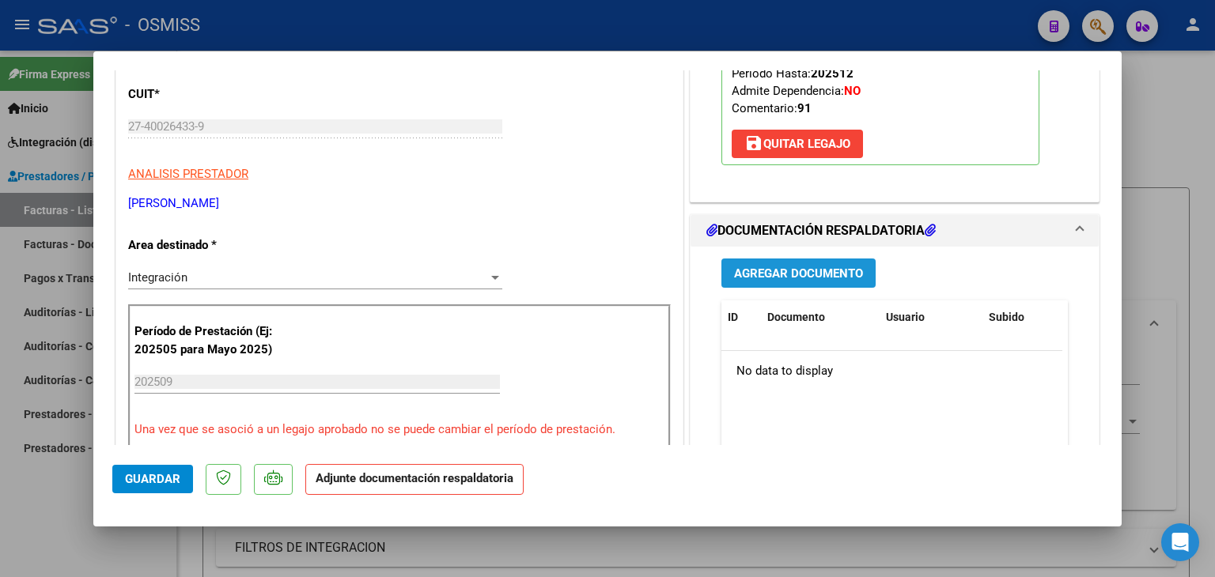
click at [813, 278] on span "Agregar Documento" at bounding box center [798, 274] width 129 height 14
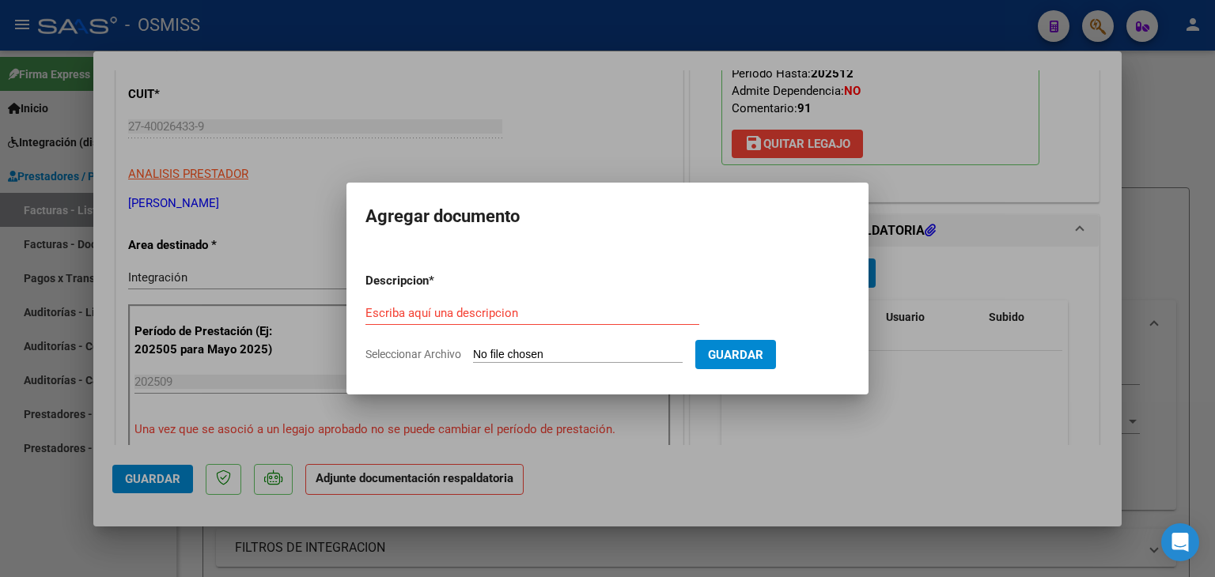
click at [570, 355] on input "Seleccionar Archivo" at bounding box center [578, 355] width 210 height 15
type input "C:\fakepath\[PERSON_NAME] septiembre .pdf"
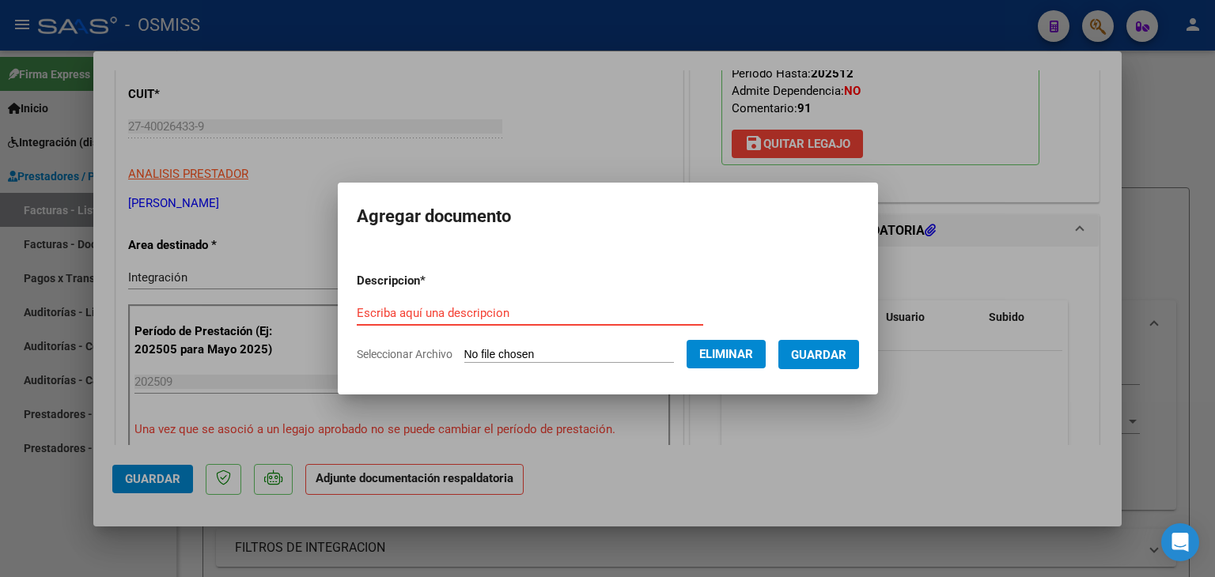
click at [475, 304] on div "Escriba aquí una descripcion" at bounding box center [530, 313] width 346 height 24
type input "planilla de asistencia"
click at [833, 356] on span "Guardar" at bounding box center [818, 355] width 55 height 14
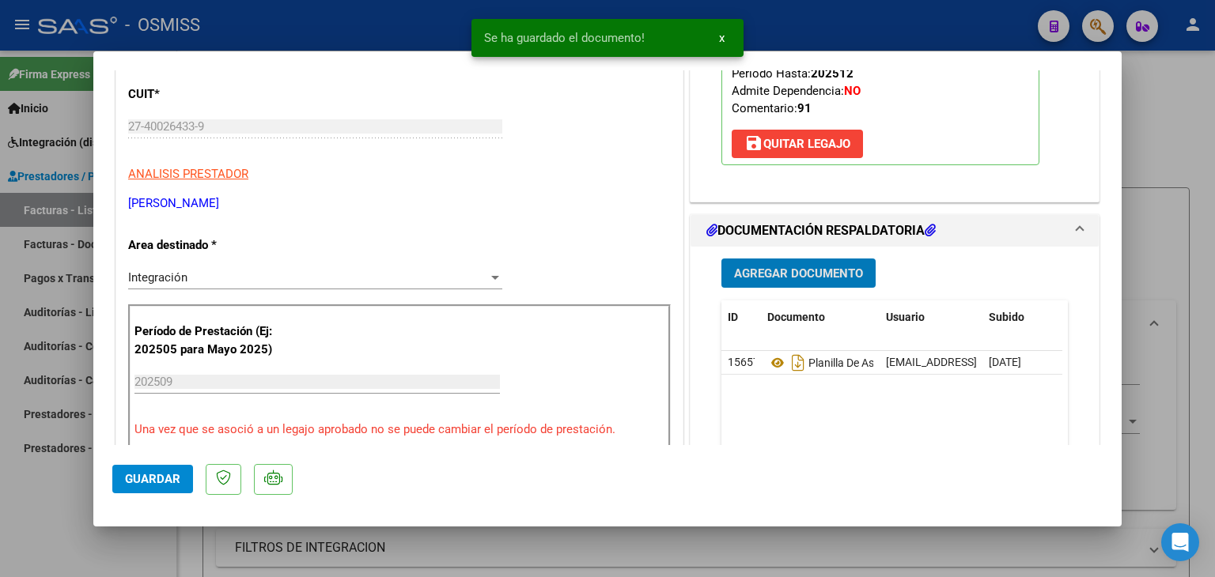
click at [180, 476] on button "Guardar" at bounding box center [152, 479] width 81 height 28
type input "$ 0,00"
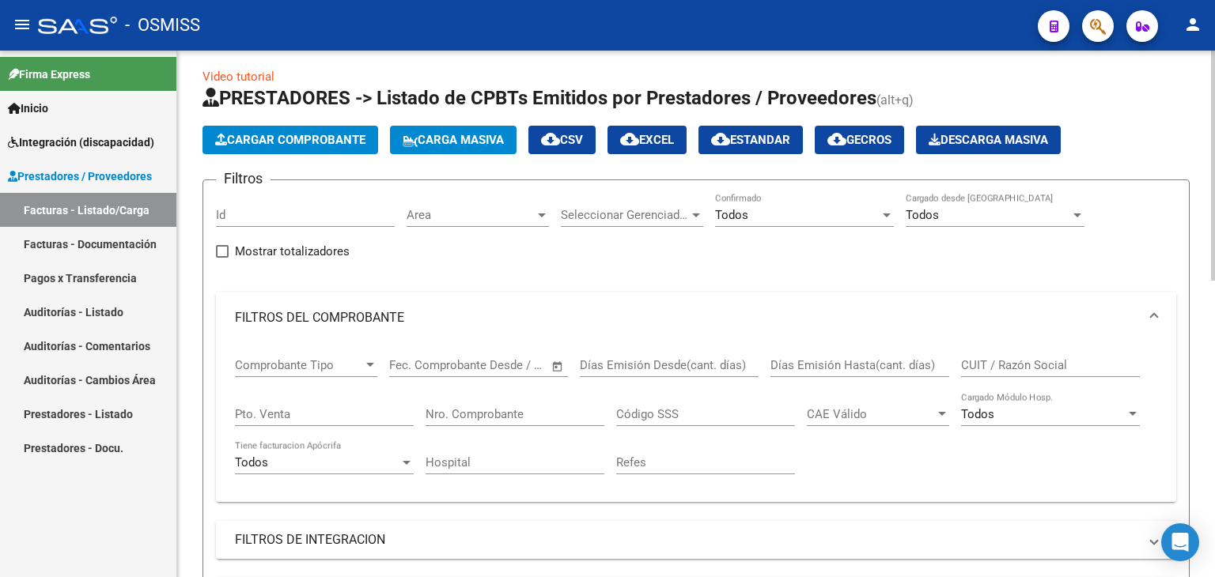
scroll to position [0, 0]
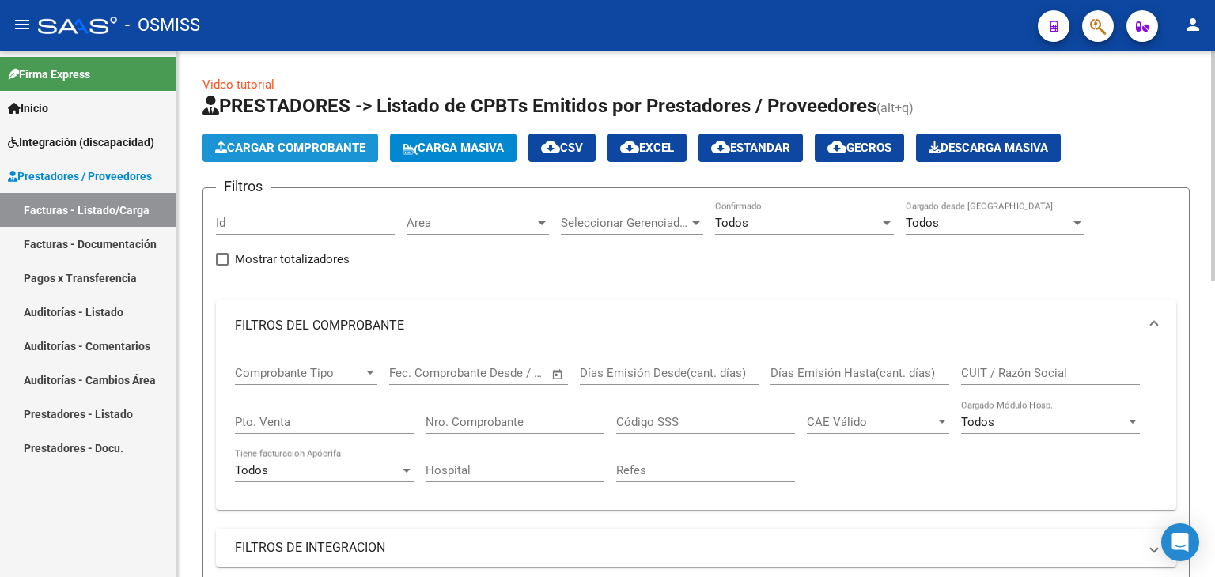
click at [333, 159] on button "Cargar Comprobante" at bounding box center [290, 148] width 176 height 28
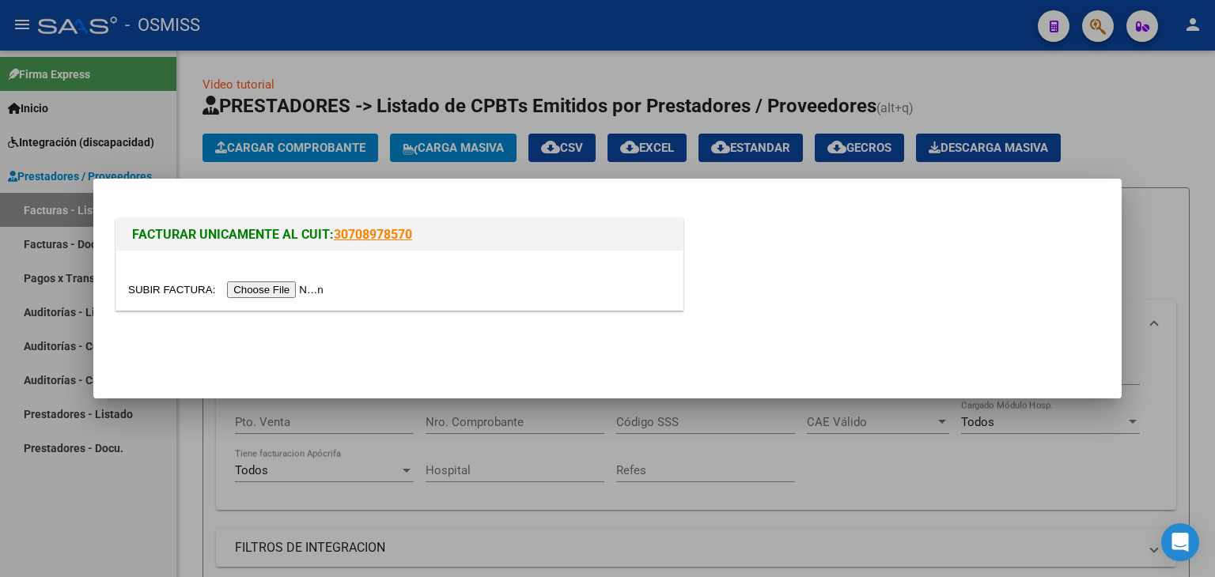
click at [252, 292] on input "file" at bounding box center [228, 290] width 200 height 17
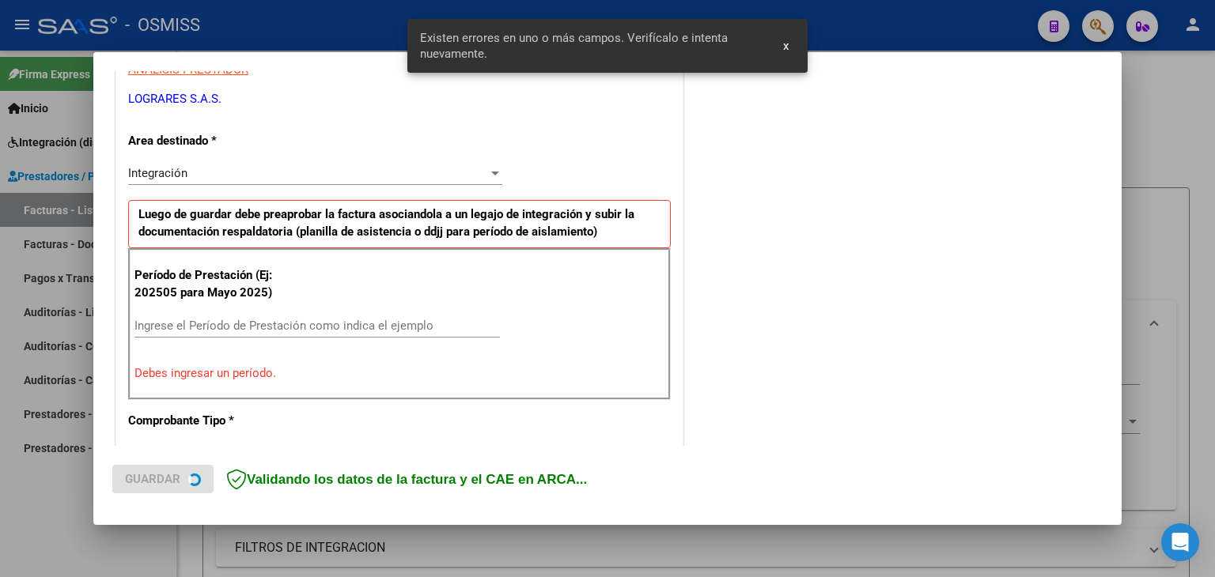
scroll to position [361, 0]
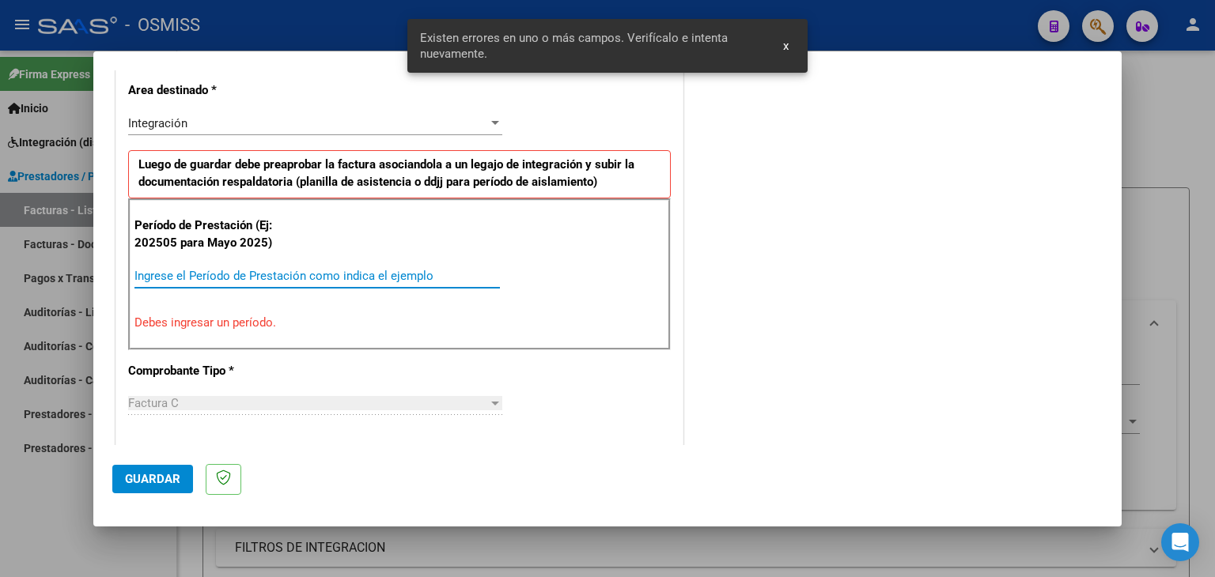
click at [435, 273] on input "Ingrese el Período de Prestación como indica el ejemplo" at bounding box center [316, 276] width 365 height 14
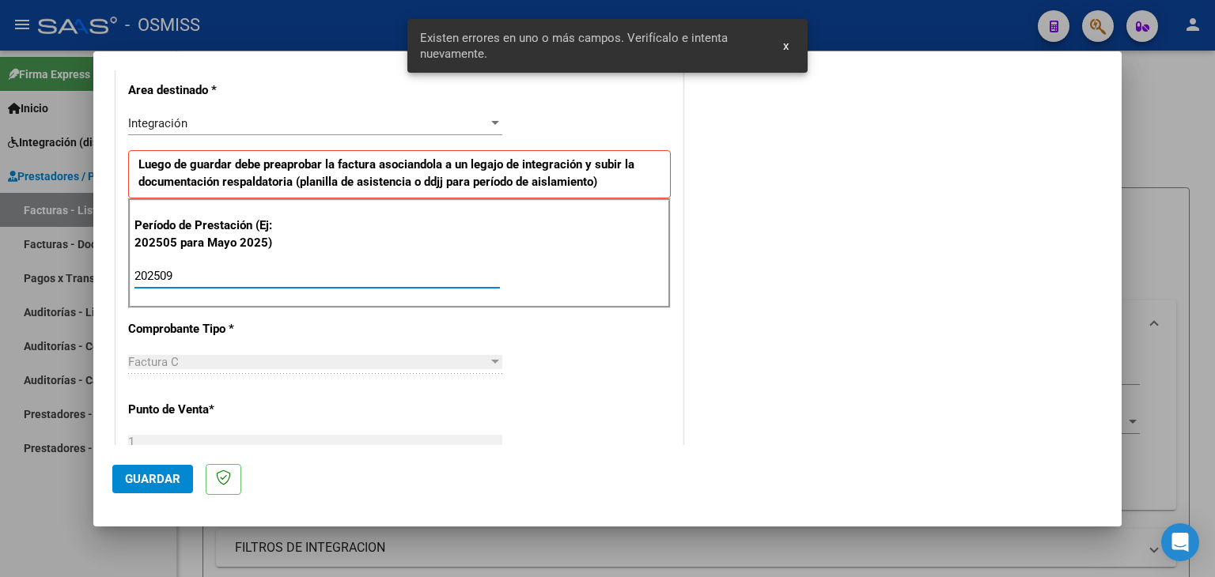
type input "202509"
click at [561, 357] on div "CUIT * 30-71582093-1 Ingresar CUIT ANALISIS PRESTADOR LOGRARES S.A.S. ARCA Padr…" at bounding box center [399, 502] width 566 height 1190
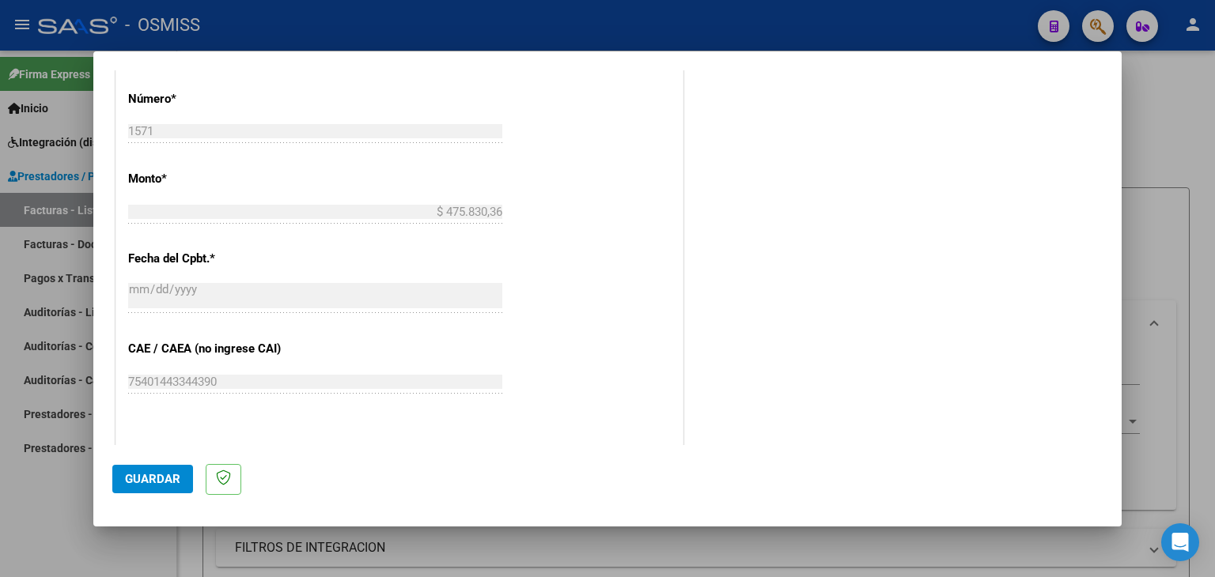
scroll to position [836, 0]
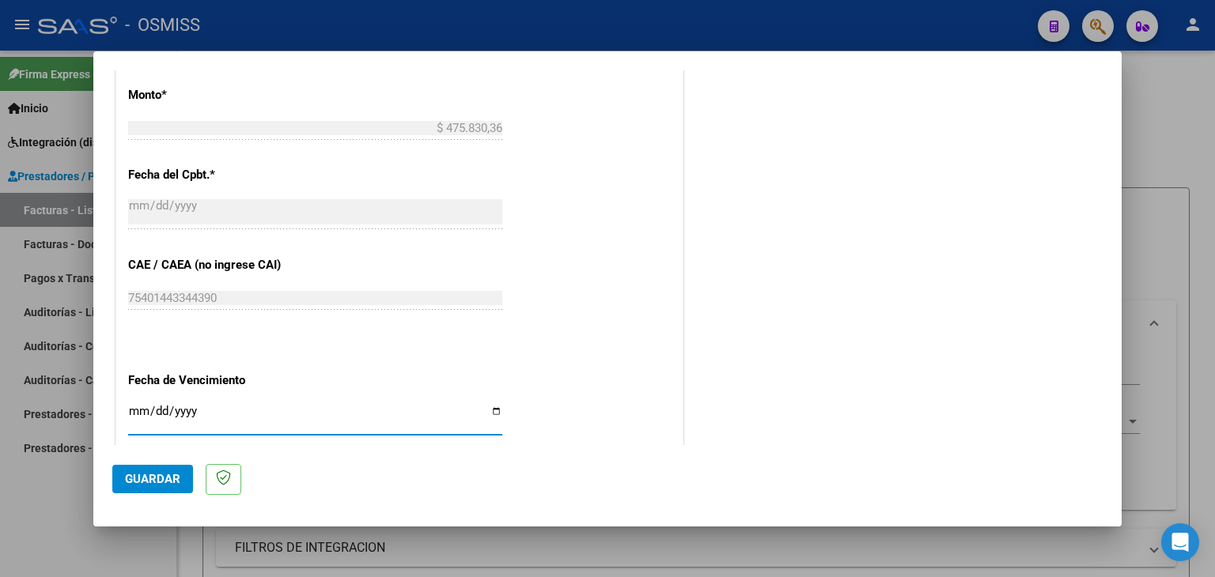
click at [136, 409] on input "Ingresar la fecha" at bounding box center [315, 417] width 374 height 25
type input "[DATE]"
drag, startPoint x: 128, startPoint y: 475, endPoint x: 196, endPoint y: 369, distance: 126.6
click at [127, 475] on span "Guardar" at bounding box center [152, 479] width 55 height 14
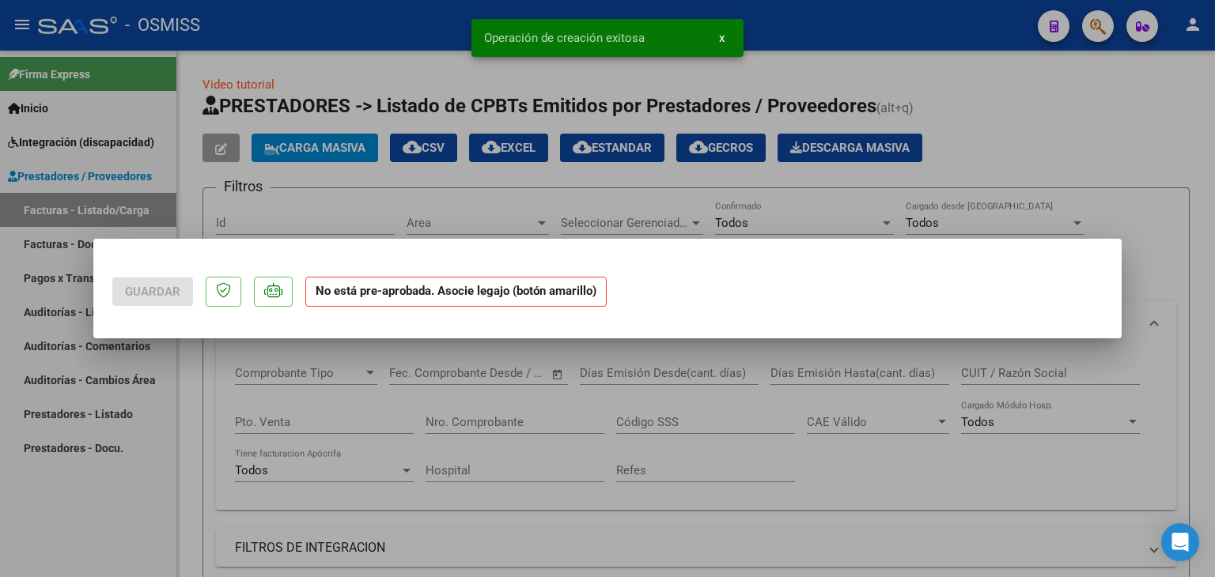
scroll to position [0, 0]
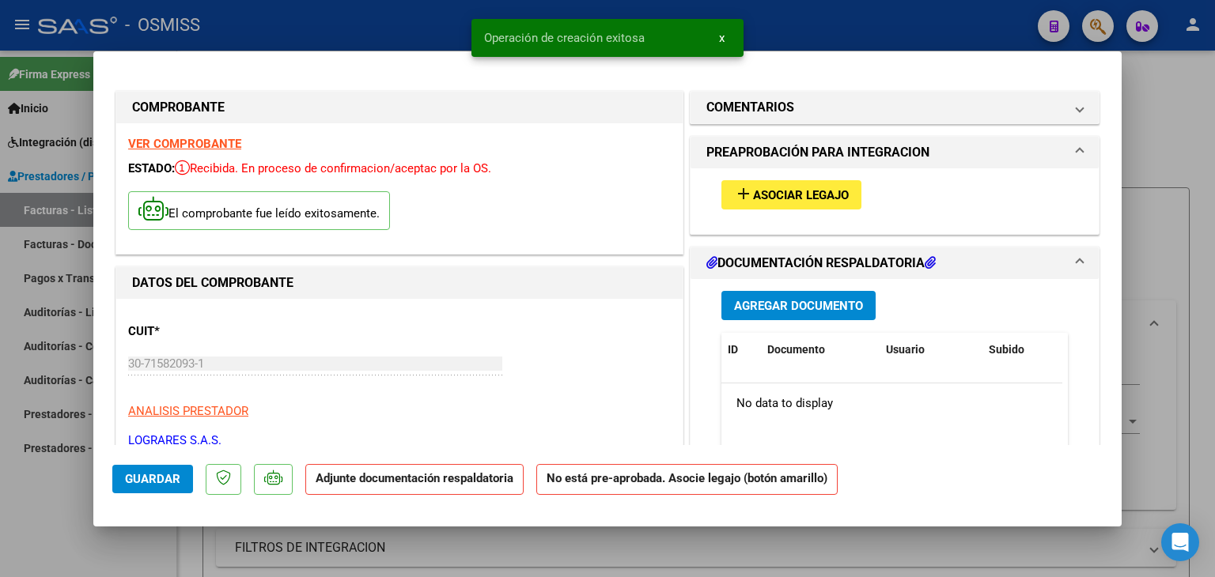
click at [727, 181] on div "add Asociar Legajo" at bounding box center [894, 194] width 370 height 53
click at [734, 187] on mat-icon "add" at bounding box center [743, 193] width 19 height 19
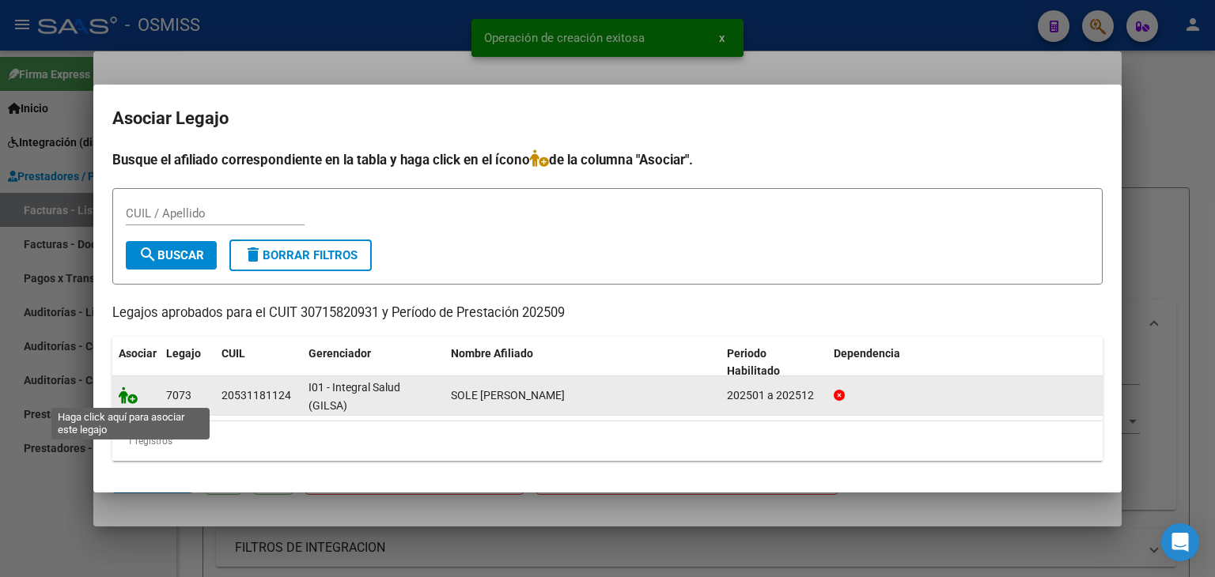
click at [129, 399] on icon at bounding box center [128, 395] width 19 height 17
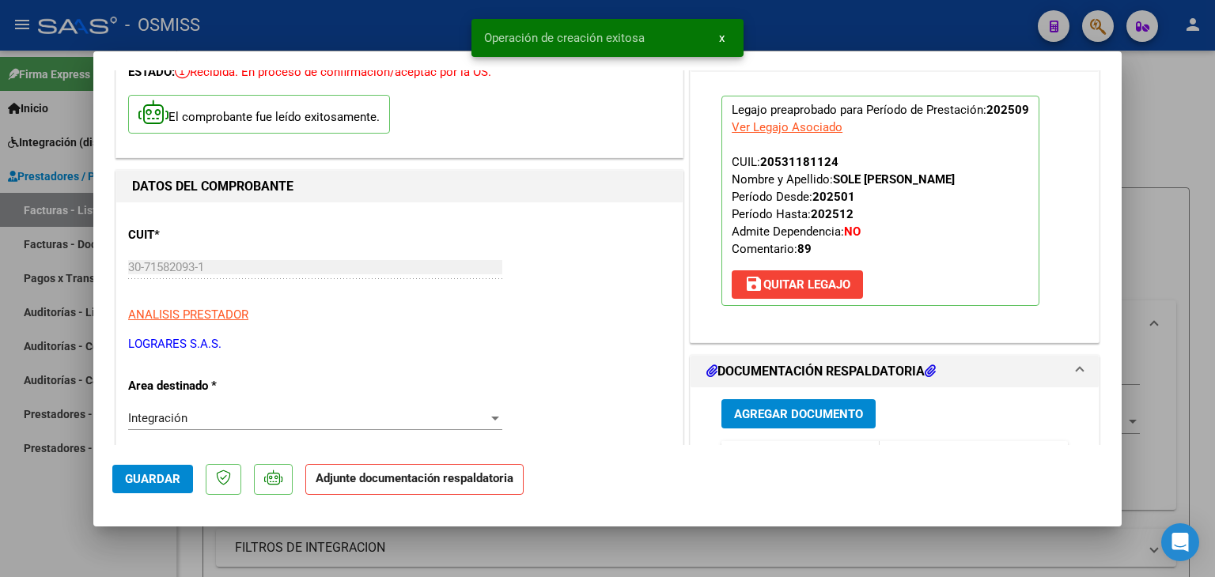
scroll to position [237, 0]
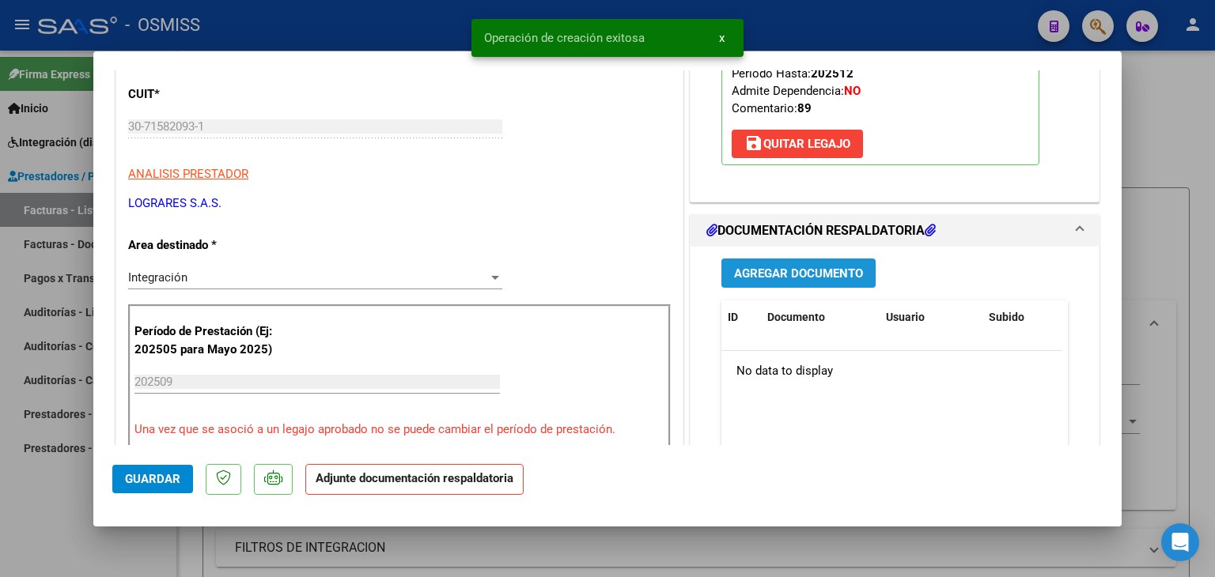
click at [800, 274] on span "Agregar Documento" at bounding box center [798, 274] width 129 height 14
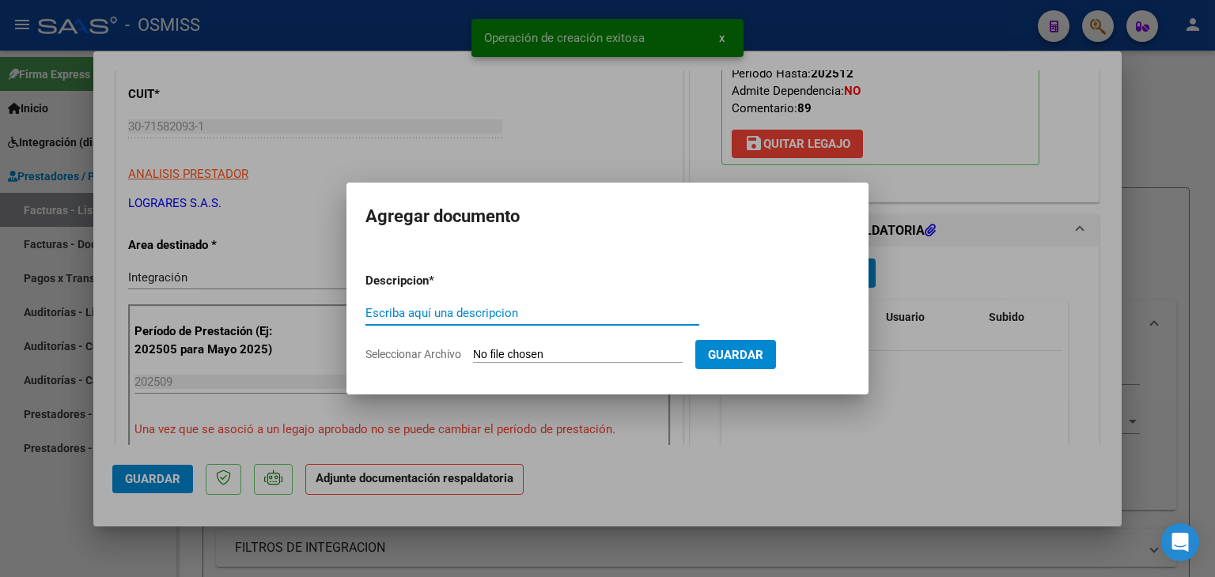
click at [503, 365] on form "Descripcion * Escriba aquí una descripcion Seleccionar Archivo Guardar" at bounding box center [607, 317] width 484 height 115
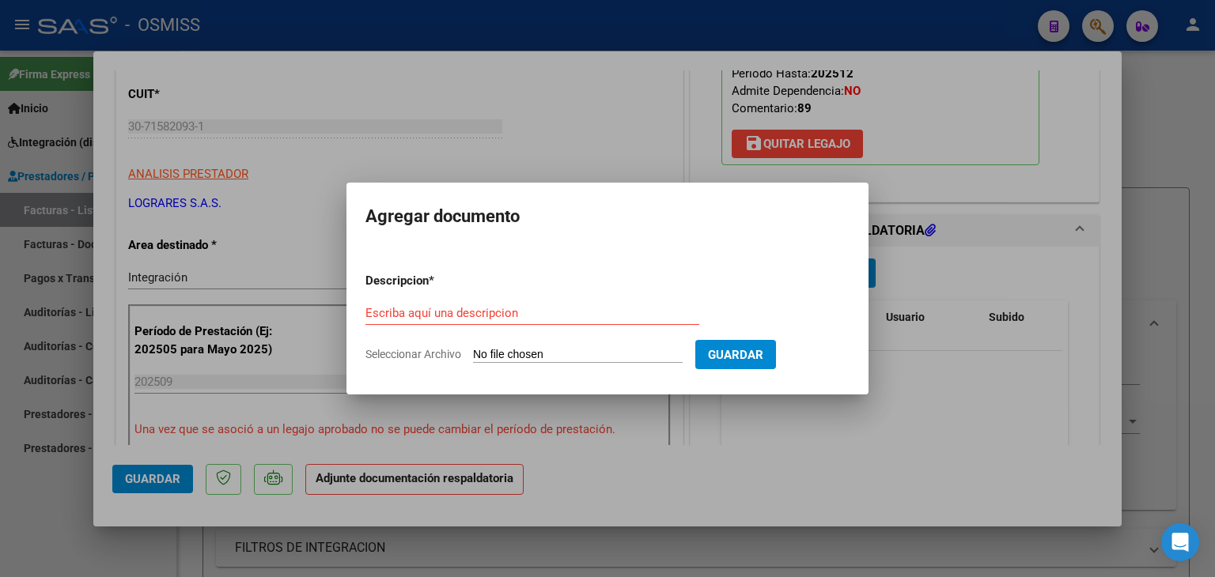
click at [503, 356] on input "Seleccionar Archivo" at bounding box center [578, 355] width 210 height 15
type input "C:\fakepath\[PERSON_NAME] septiembre.pdf"
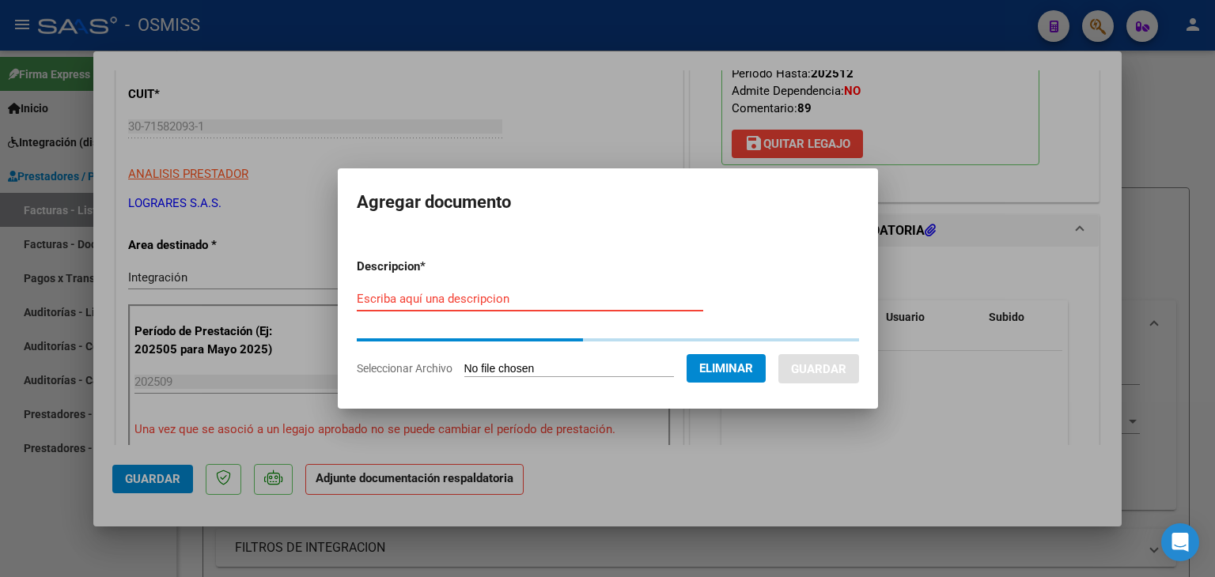
click at [423, 299] on input "Escriba aquí una descripcion" at bounding box center [530, 299] width 346 height 14
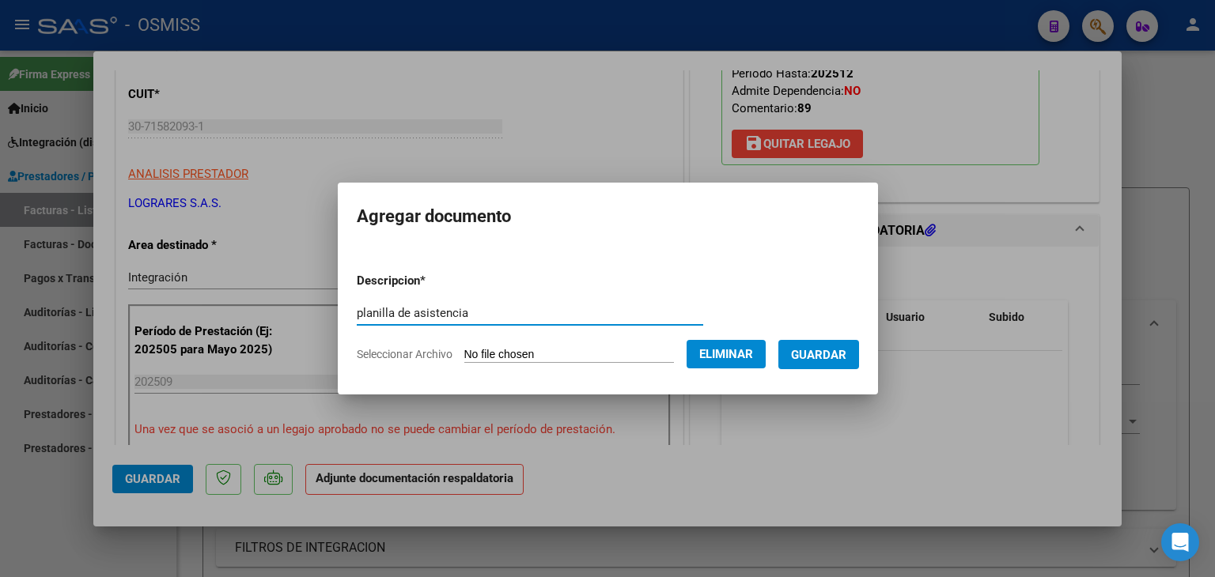
type input "planilla de asistencia"
click at [826, 342] on button "Guardar" at bounding box center [818, 354] width 81 height 29
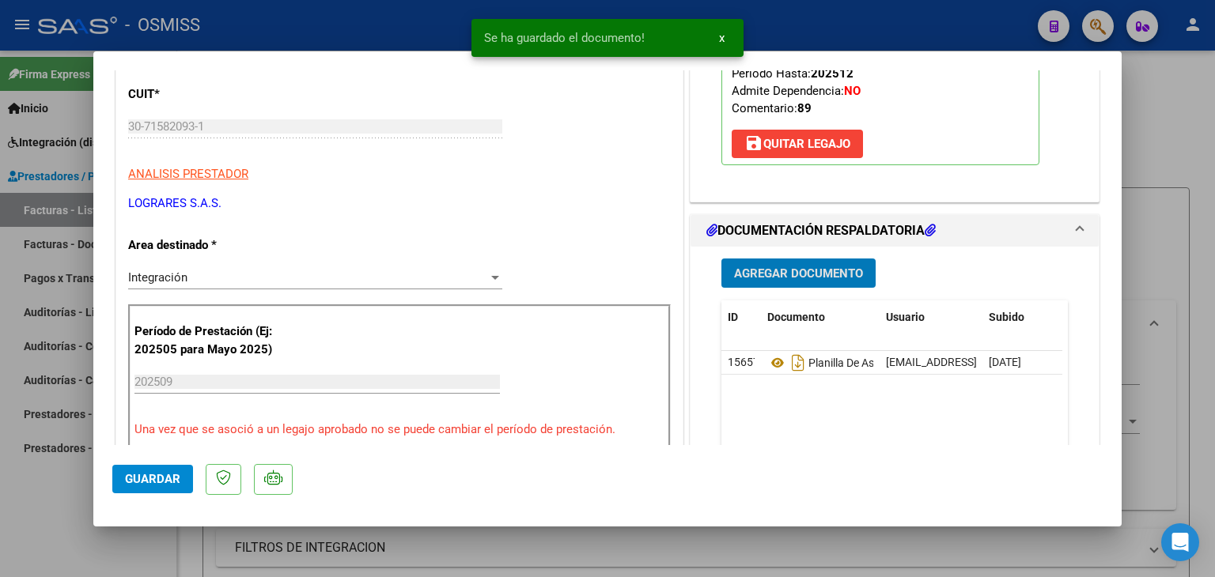
drag, startPoint x: 135, startPoint y: 475, endPoint x: 159, endPoint y: 482, distance: 24.8
click at [136, 476] on span "Guardar" at bounding box center [152, 479] width 55 height 14
click at [142, 482] on span "Guardar" at bounding box center [152, 479] width 55 height 14
type input "$ 0,00"
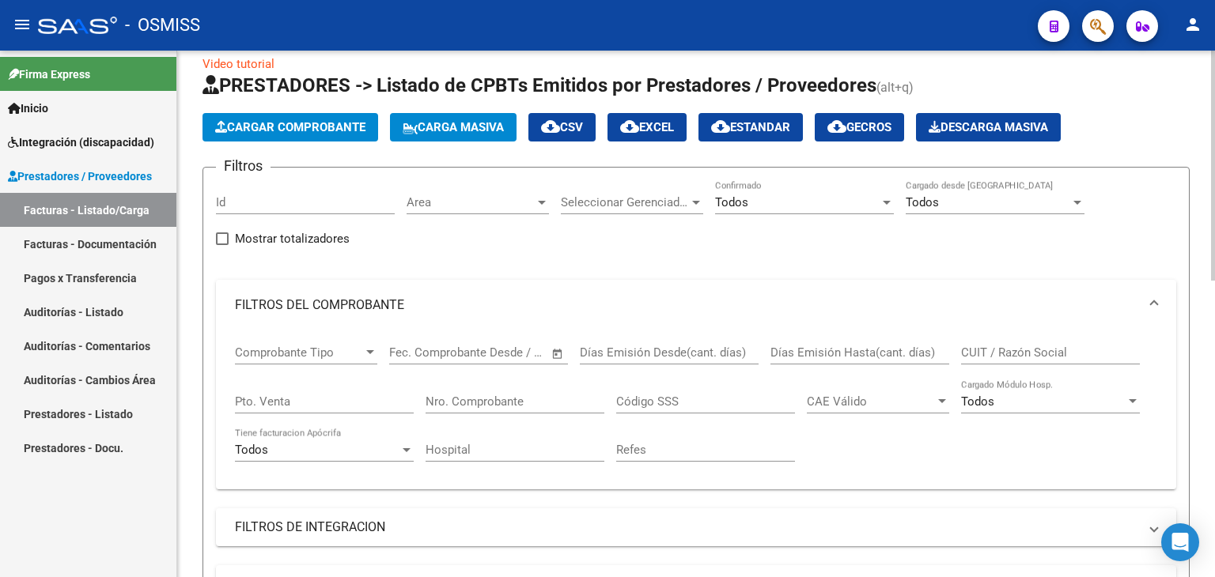
scroll to position [0, 0]
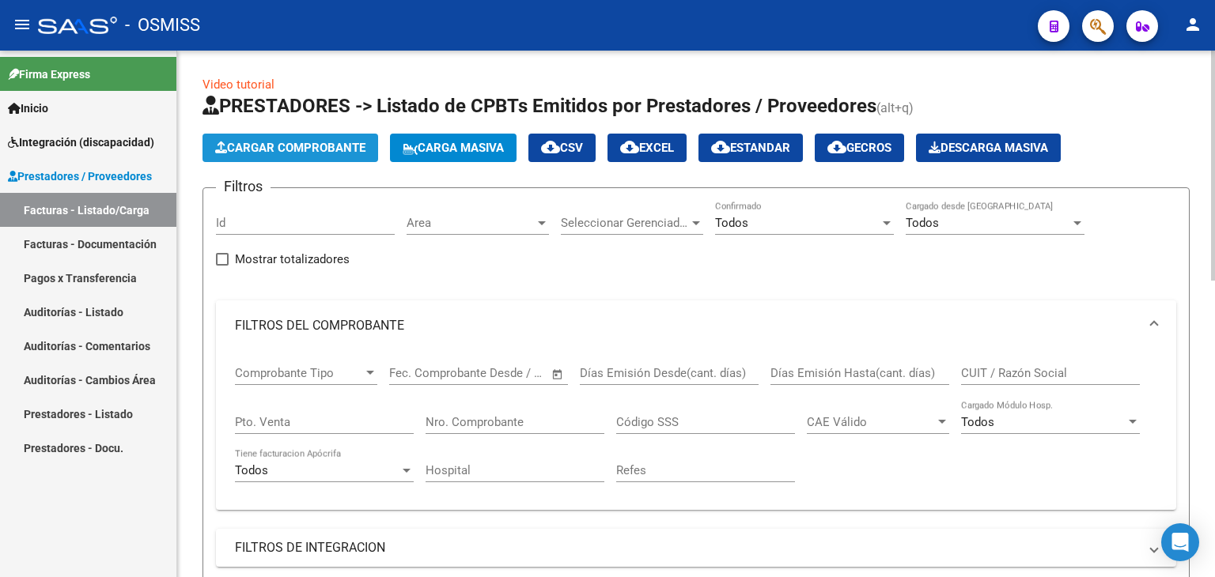
click at [285, 143] on span "Cargar Comprobante" at bounding box center [290, 148] width 150 height 14
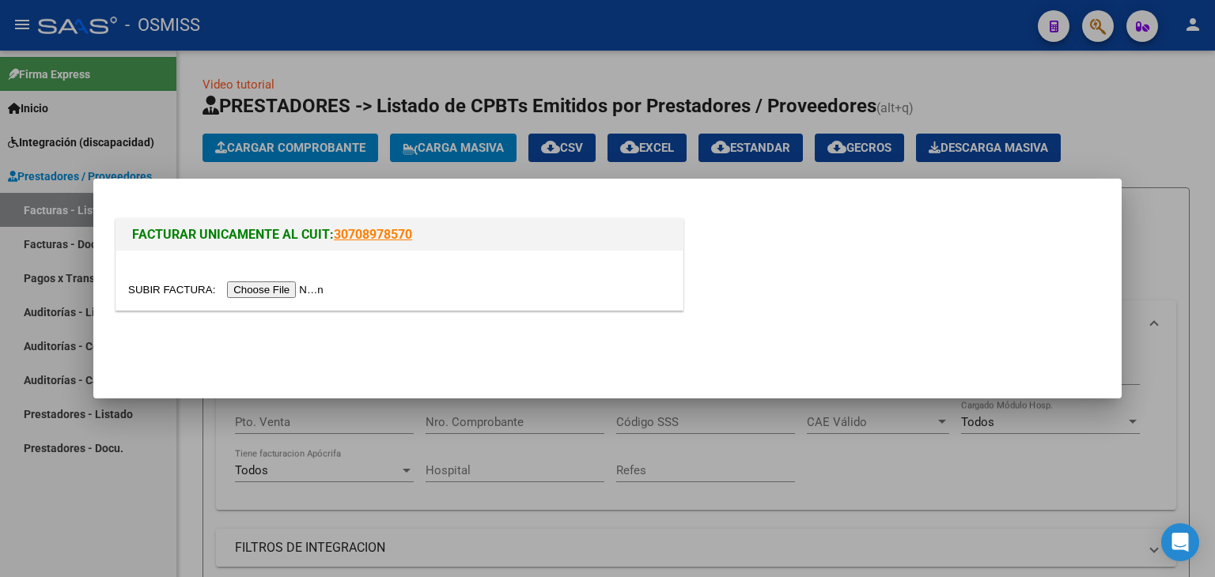
click at [274, 267] on div at bounding box center [399, 280] width 566 height 59
click at [301, 289] on input "file" at bounding box center [228, 290] width 200 height 17
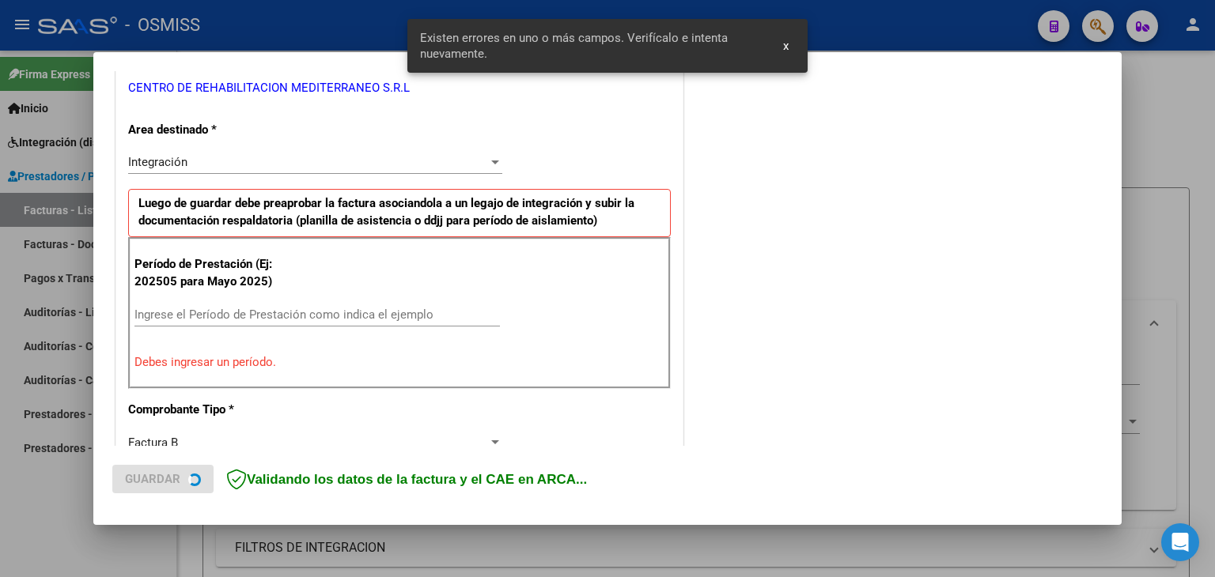
scroll to position [332, 0]
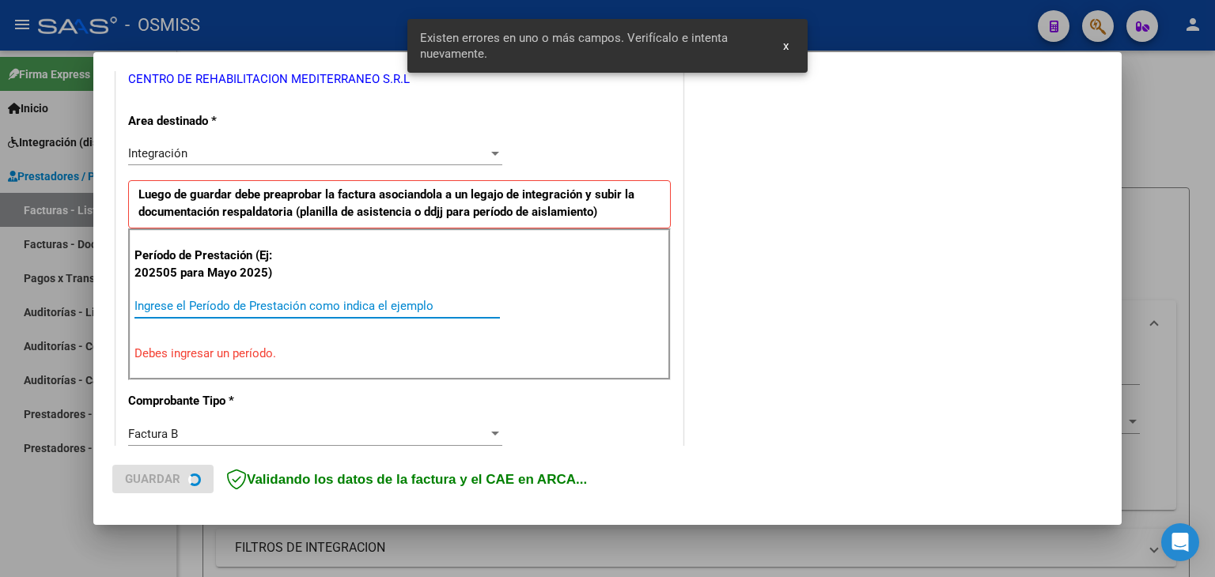
click at [288, 299] on input "Ingrese el Período de Prestación como indica el ejemplo" at bounding box center [316, 306] width 365 height 14
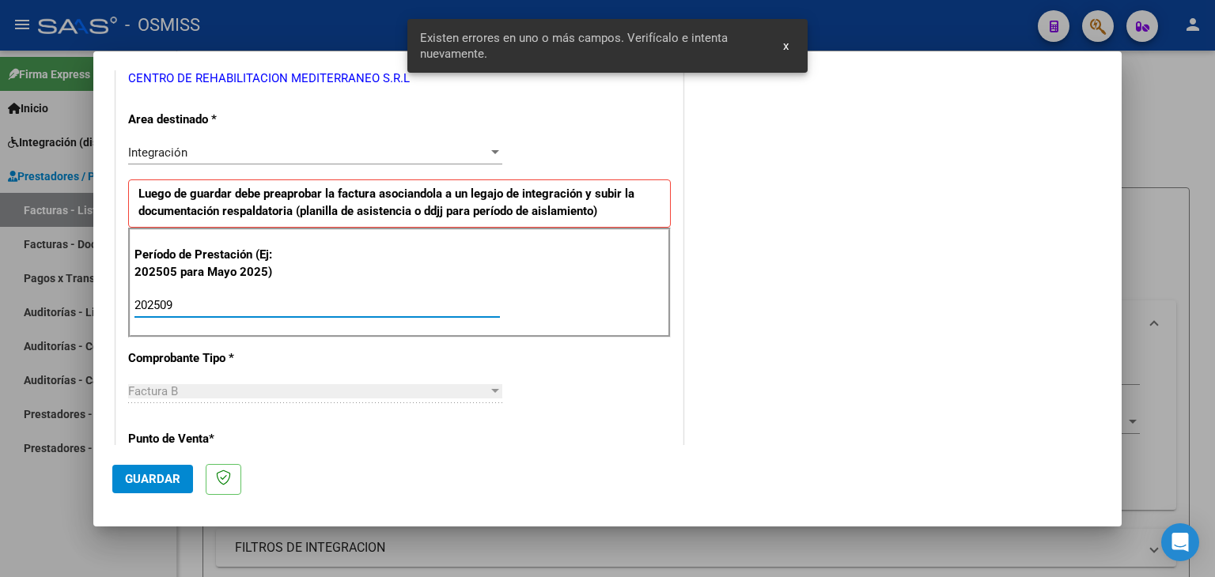
type input "202509"
click at [406, 437] on div "CUIT * 30-71191702-7 Ingresar CUIT ANALISIS PRESTADOR CENTRO DE REHABILITACION …" at bounding box center [399, 531] width 566 height 1190
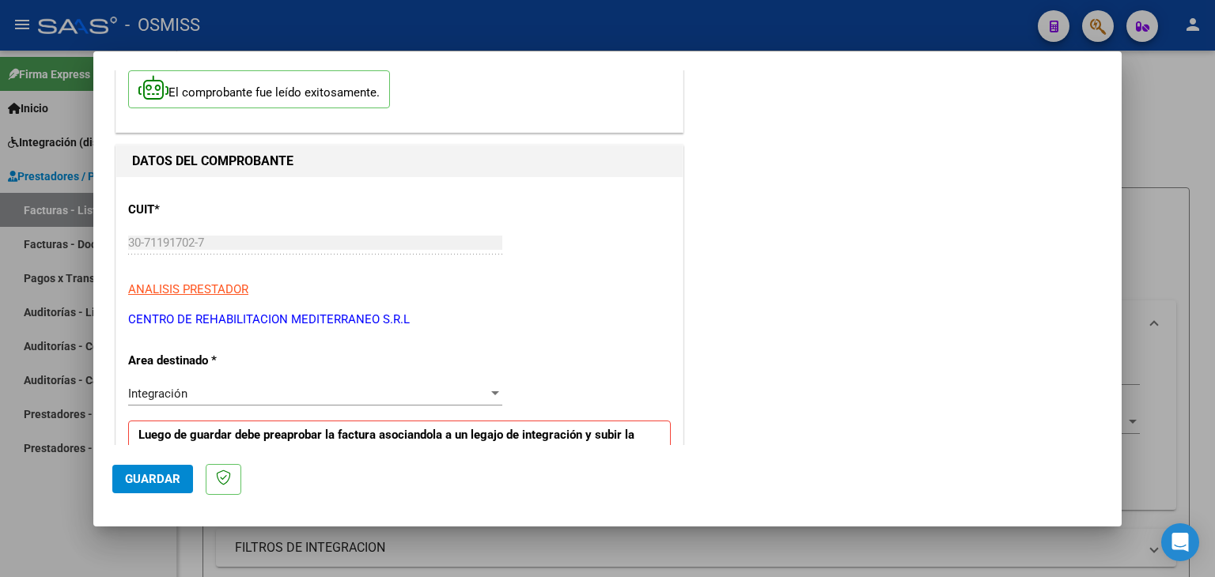
scroll to position [0, 0]
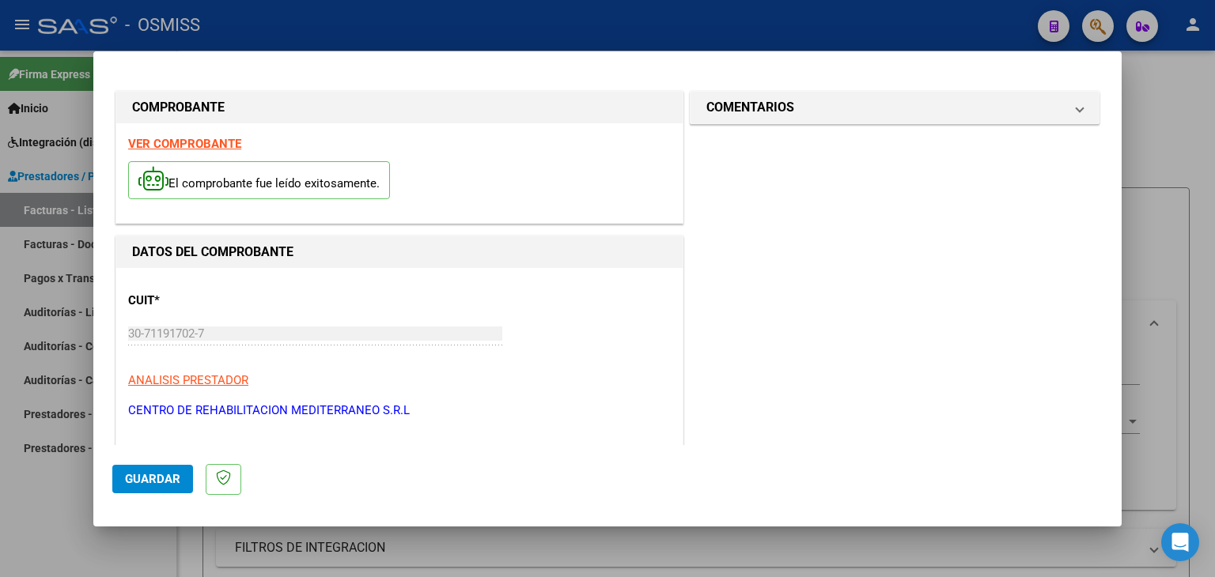
click at [221, 152] on div "VER COMPROBANTE El comprobante fue leído exitosamente." at bounding box center [399, 173] width 566 height 100
click at [217, 146] on strong "VER COMPROBANTE" at bounding box center [184, 144] width 113 height 14
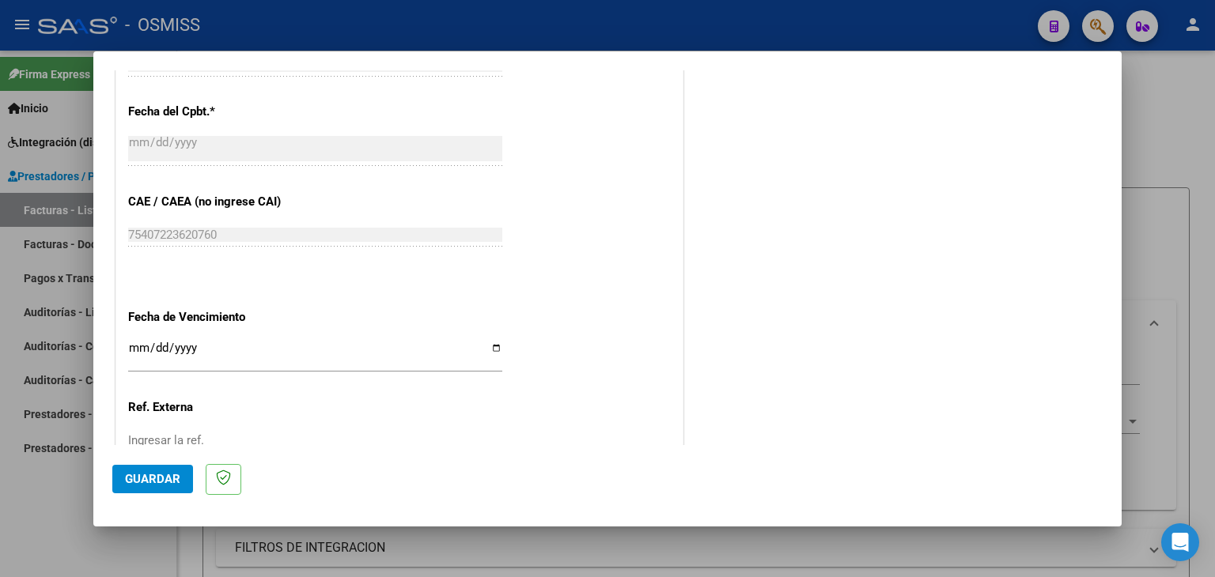
scroll to position [936, 0]
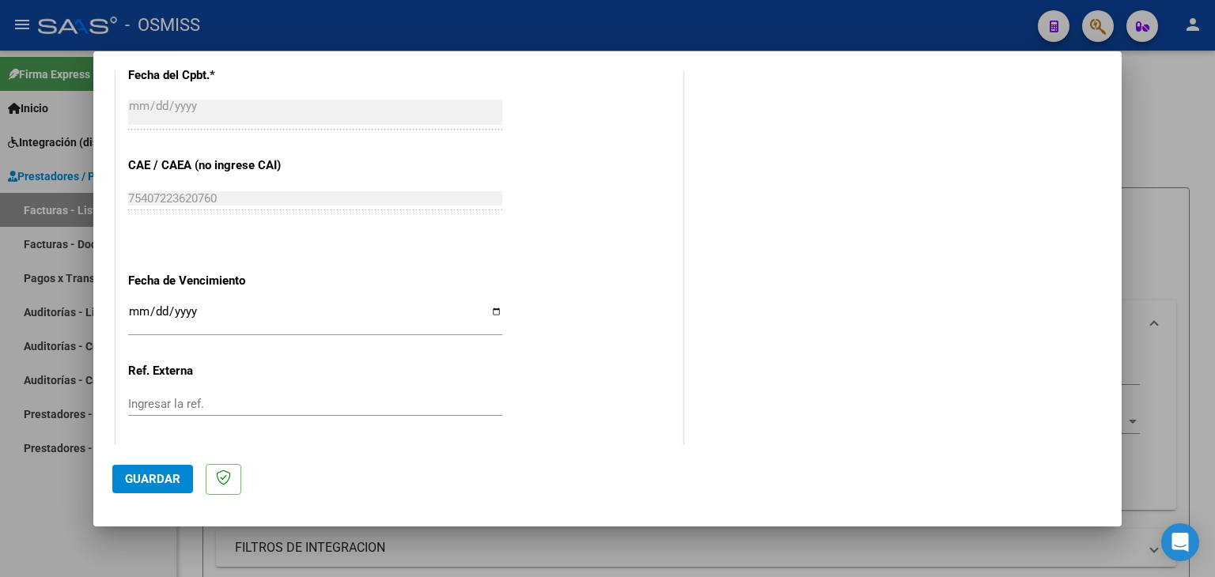
drag, startPoint x: 139, startPoint y: 300, endPoint x: 139, endPoint y: 324, distance: 24.5
click at [139, 322] on div "Ingresar la fecha" at bounding box center [315, 319] width 374 height 34
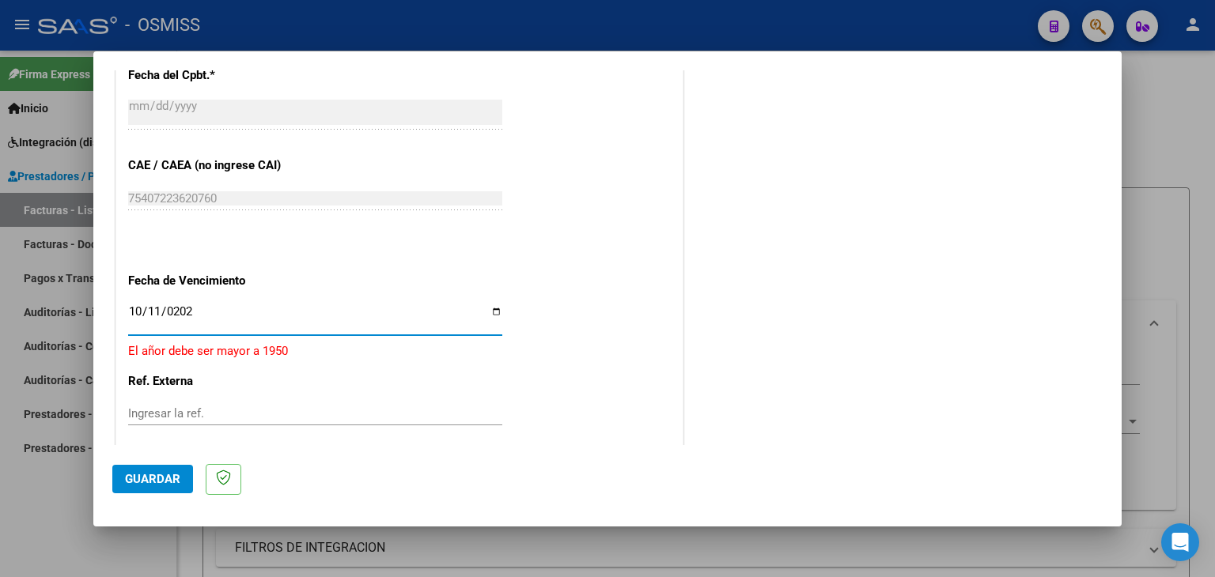
type input "[DATE]"
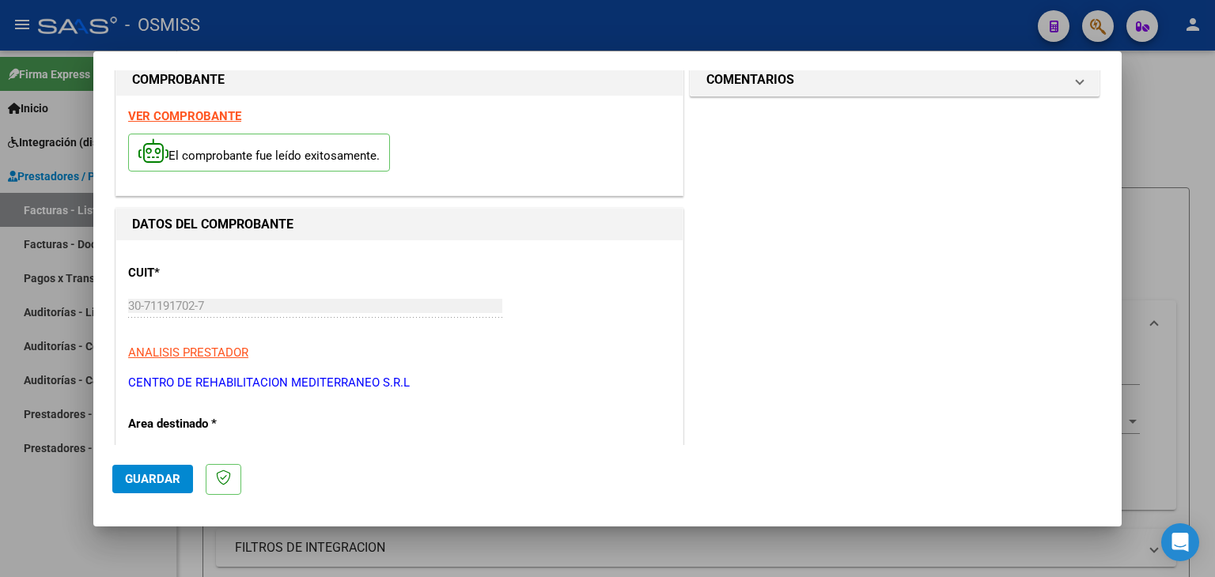
scroll to position [0, 0]
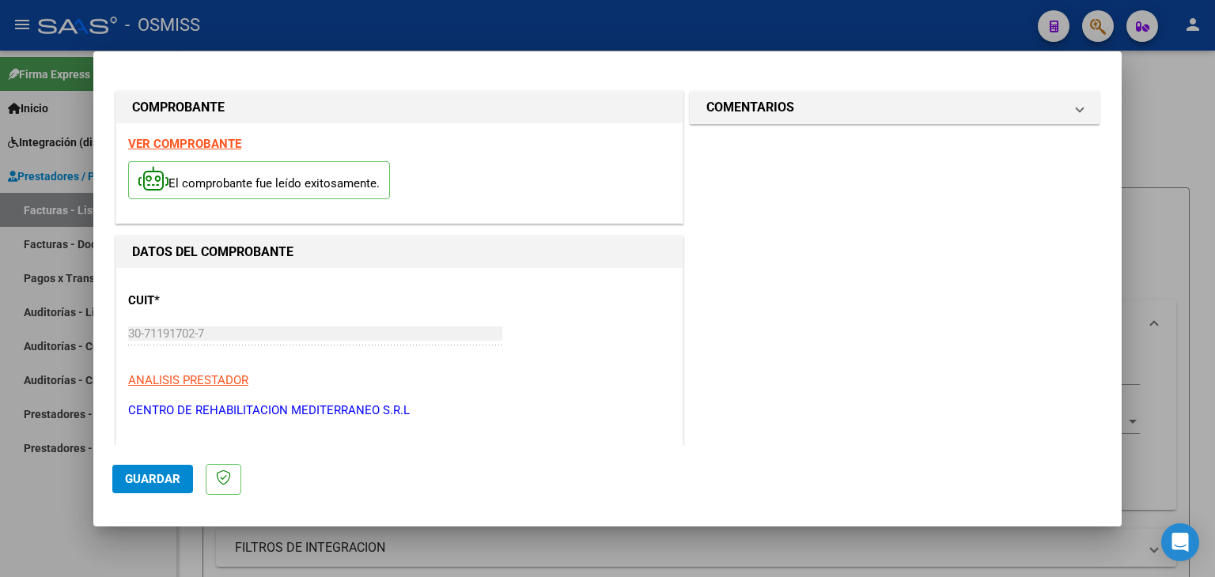
click at [134, 474] on span "Guardar" at bounding box center [152, 479] width 55 height 14
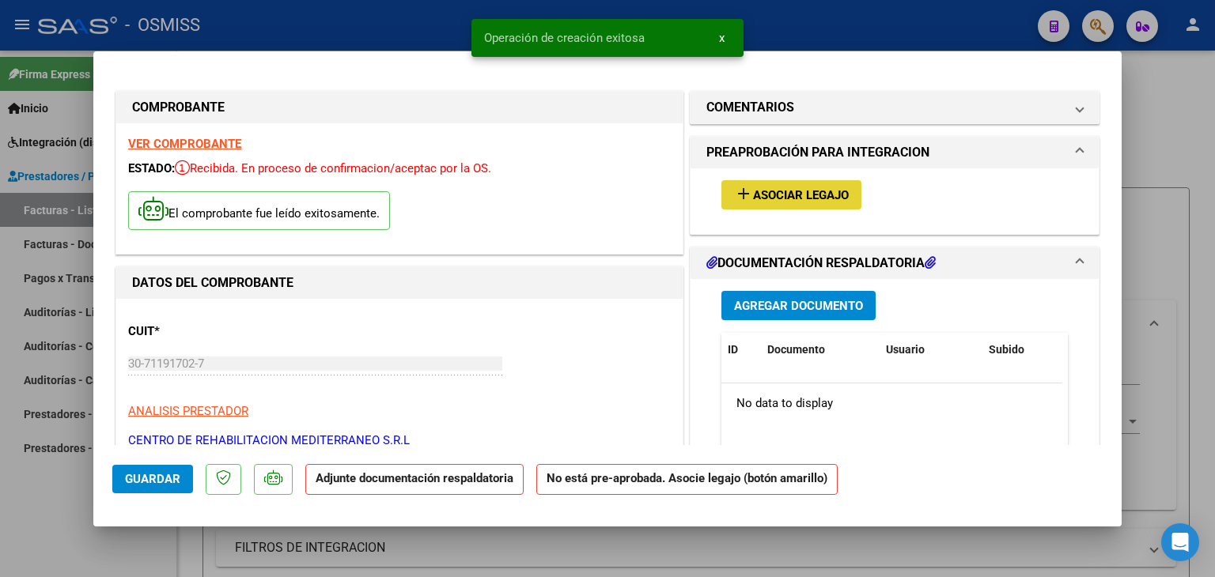
click at [753, 191] on span "Asociar Legajo" at bounding box center [801, 195] width 96 height 14
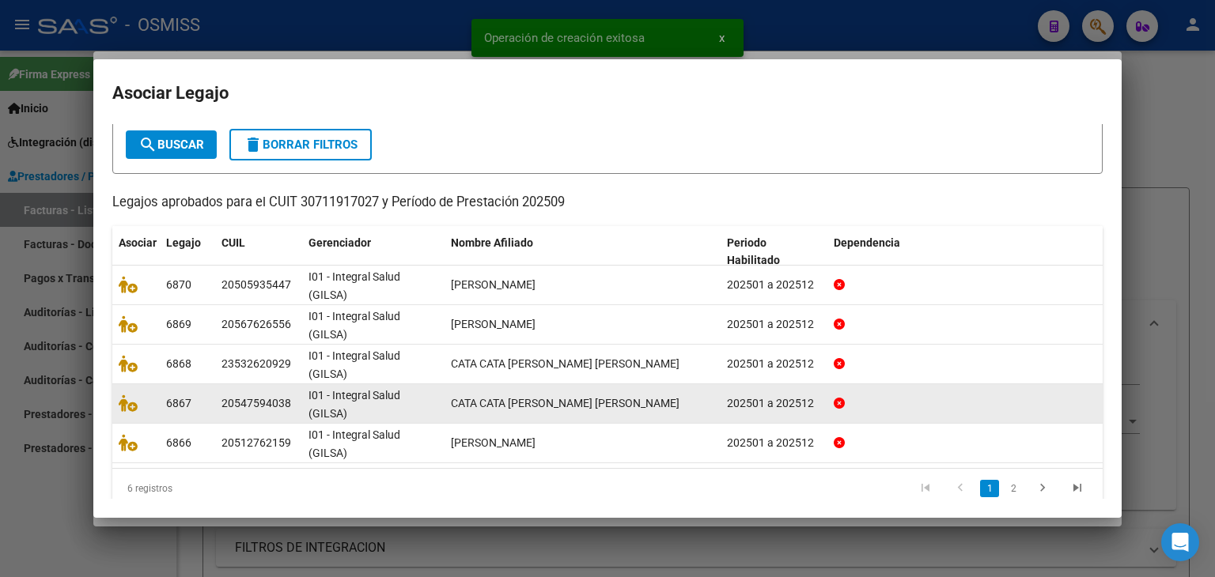
scroll to position [106, 0]
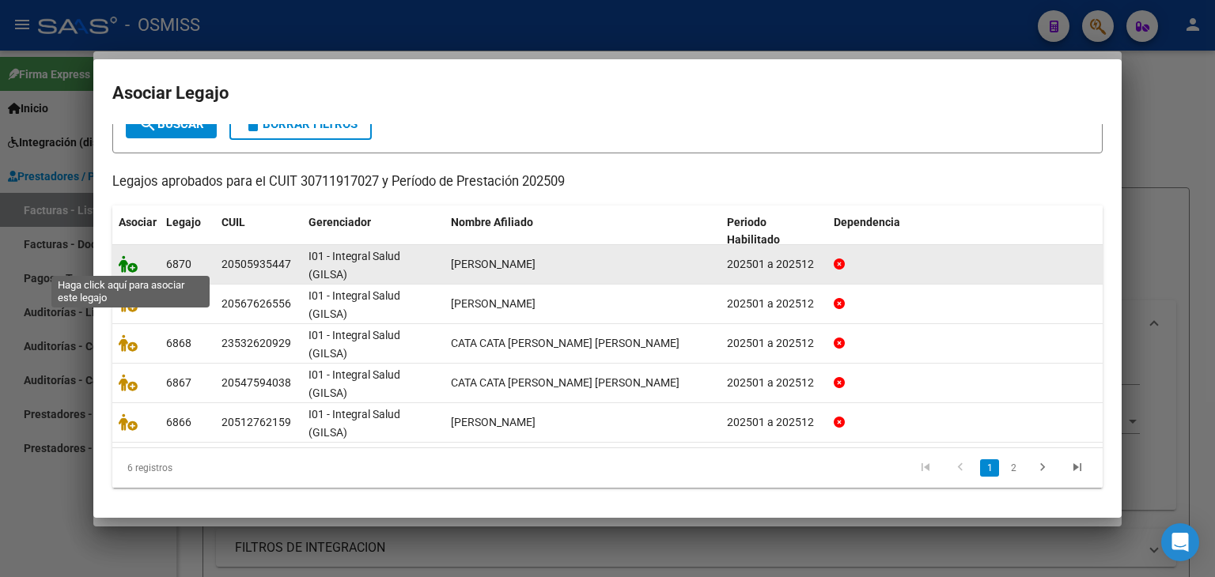
click at [126, 262] on icon at bounding box center [128, 263] width 19 height 17
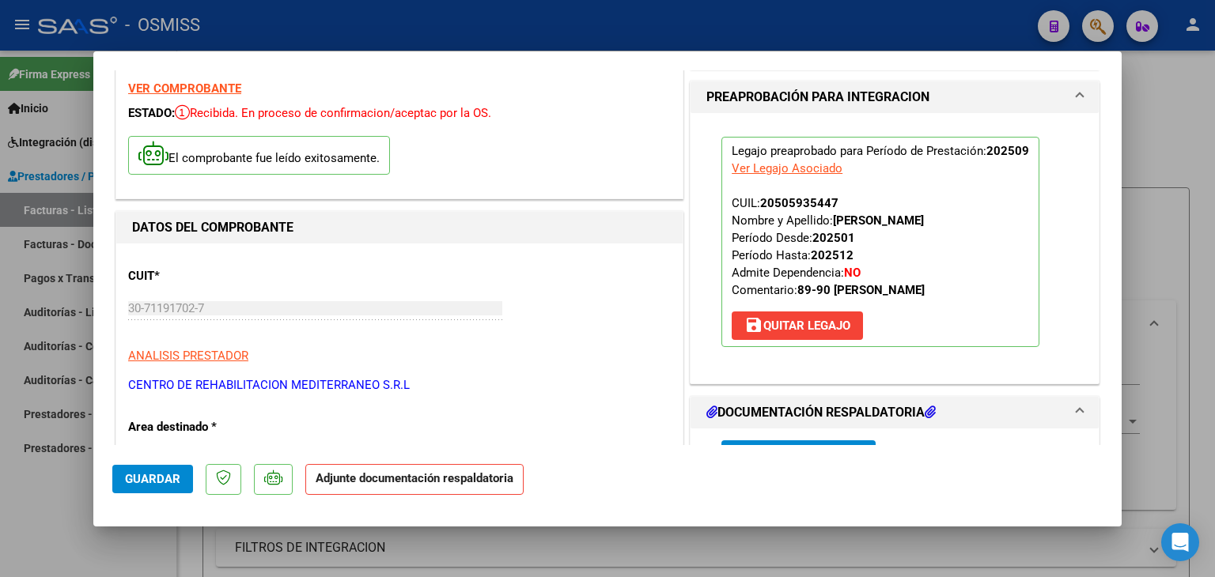
scroll to position [158, 0]
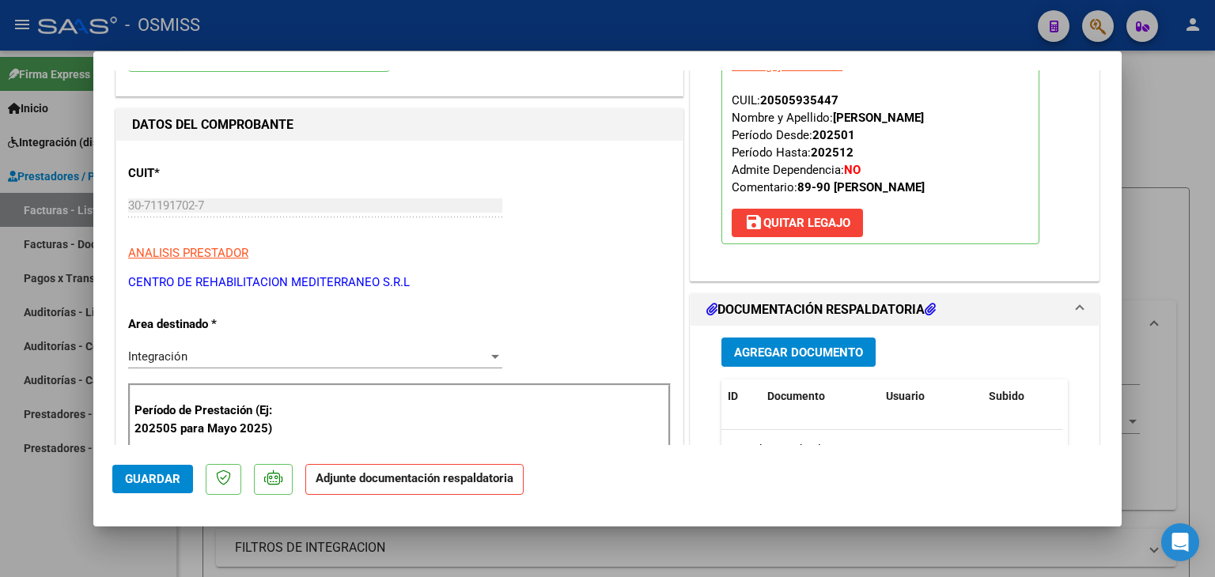
click at [791, 357] on span "Agregar Documento" at bounding box center [798, 353] width 129 height 14
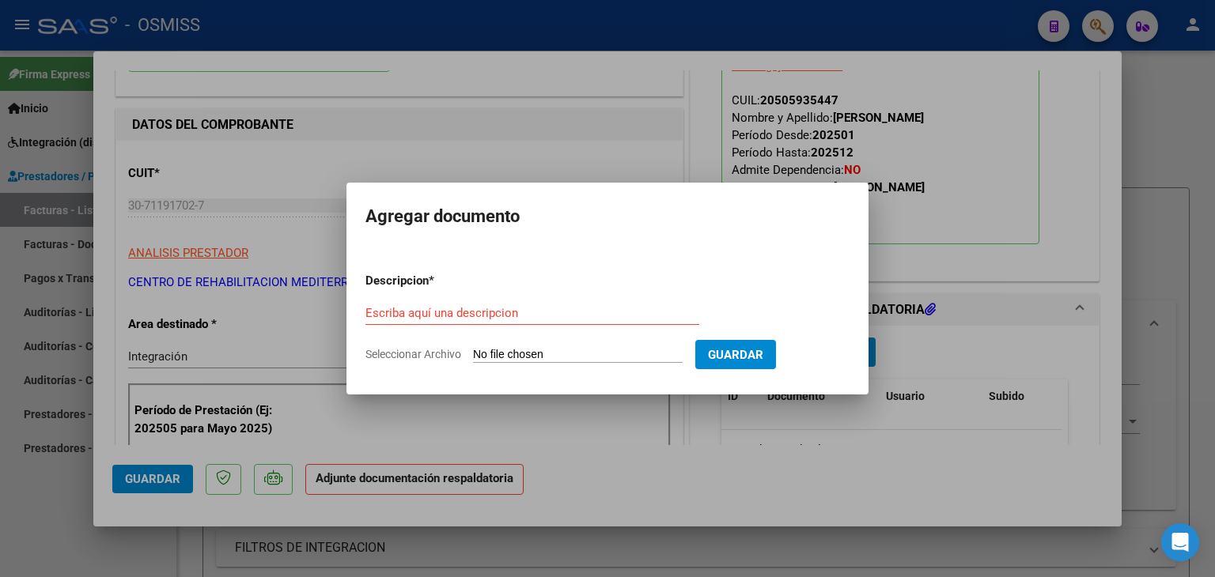
click at [565, 361] on input "Seleccionar Archivo" at bounding box center [578, 355] width 210 height 15
type input "C:\fakepath\Planilla rehabilitacion.pdf"
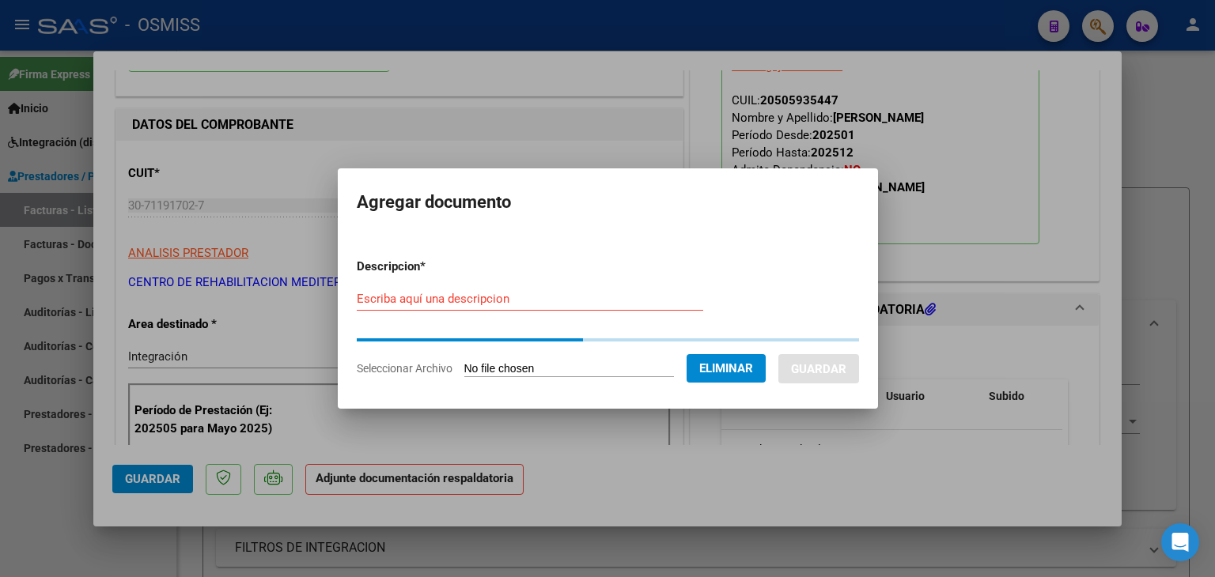
click at [427, 301] on input "Escriba aquí una descripcion" at bounding box center [530, 299] width 346 height 14
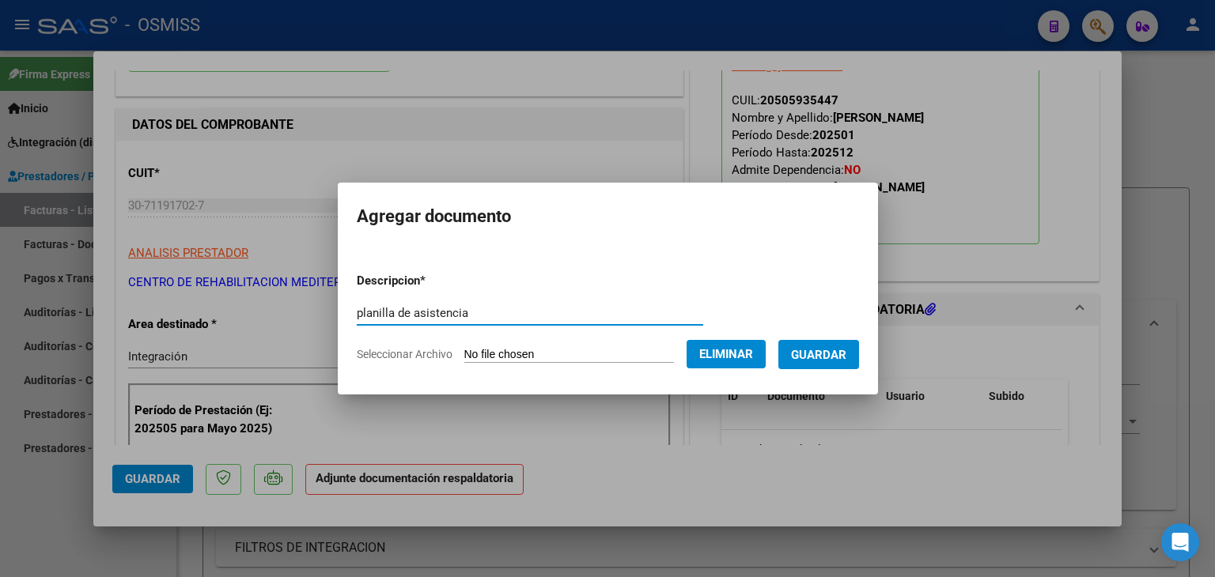
type input "planilla de asistencia"
click at [839, 348] on span "Guardar" at bounding box center [818, 355] width 55 height 14
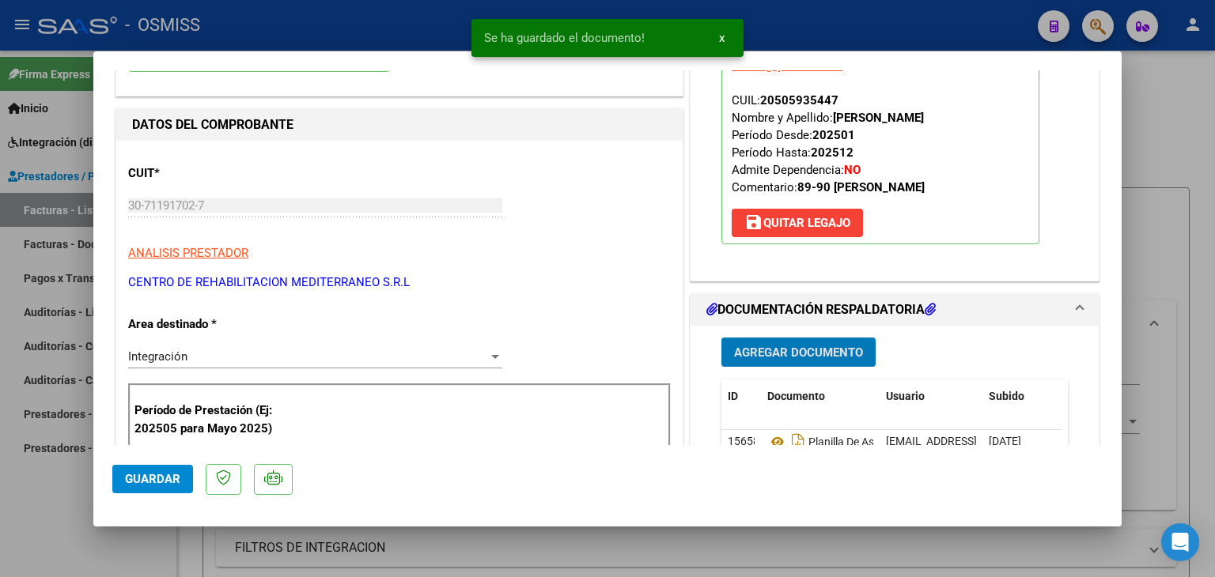
click at [127, 478] on span "Guardar" at bounding box center [152, 479] width 55 height 14
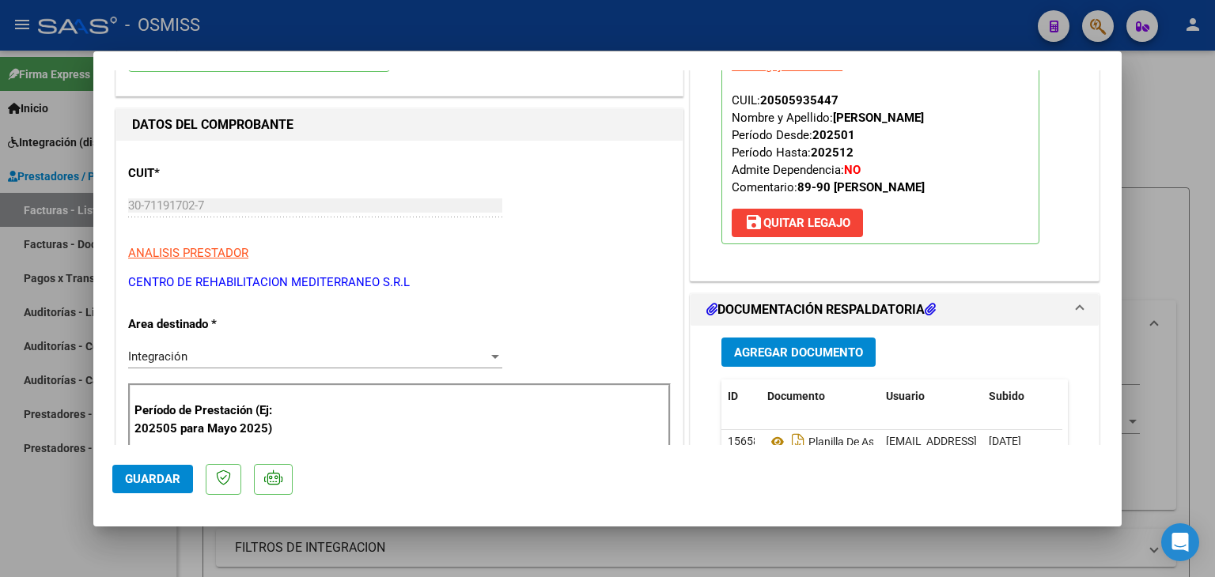
type input "$ 0,00"
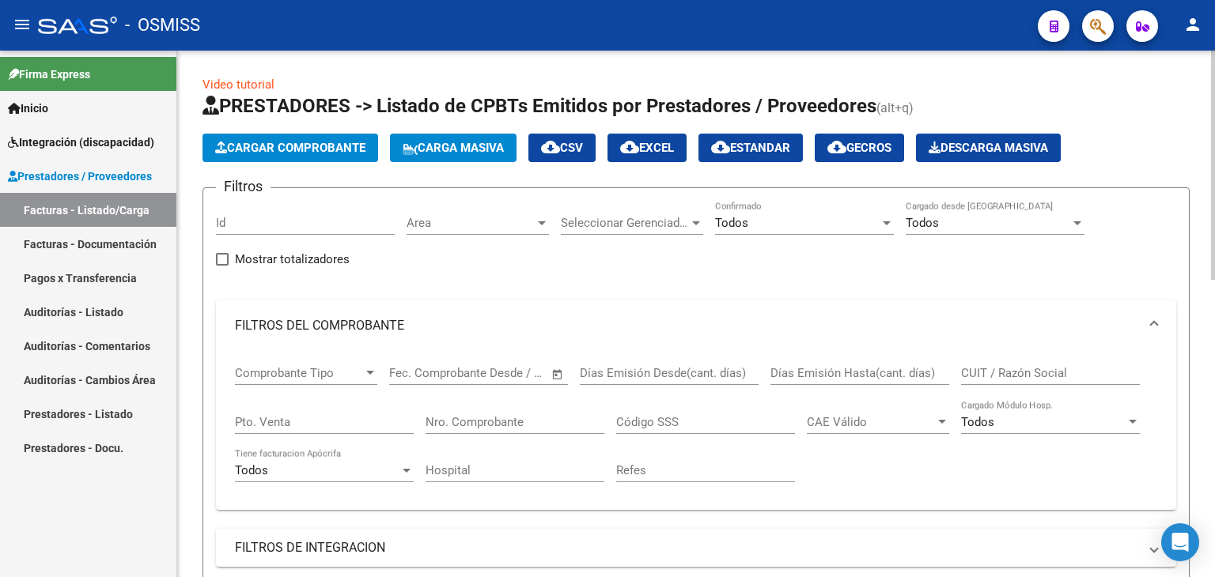
scroll to position [20, 0]
click at [289, 144] on span "Cargar Comprobante" at bounding box center [290, 148] width 150 height 14
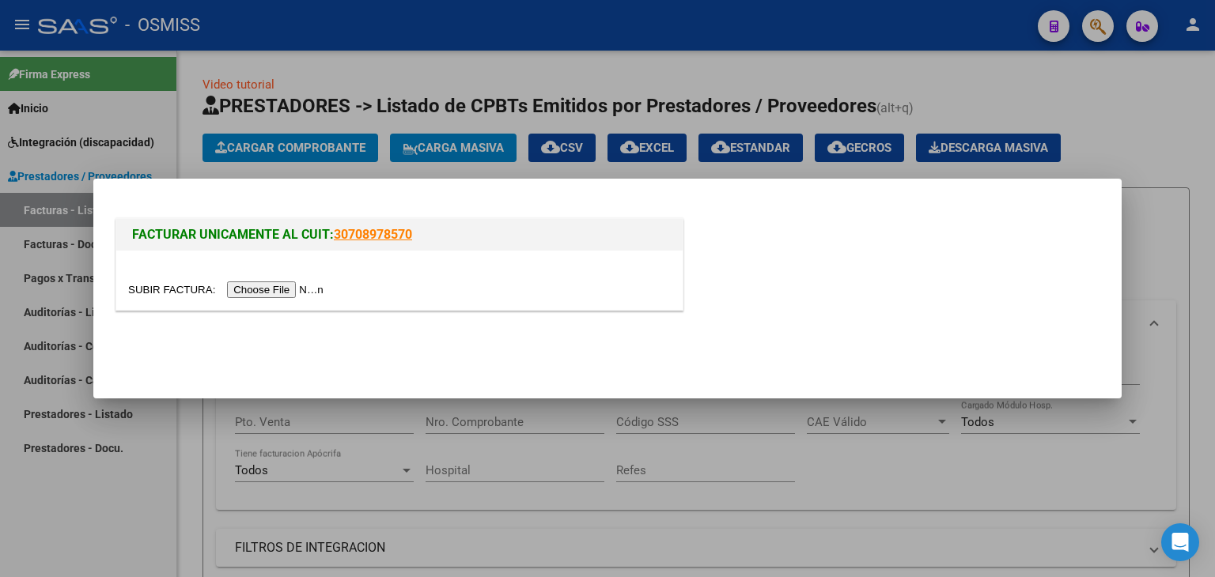
click at [295, 282] on input "file" at bounding box center [228, 290] width 200 height 17
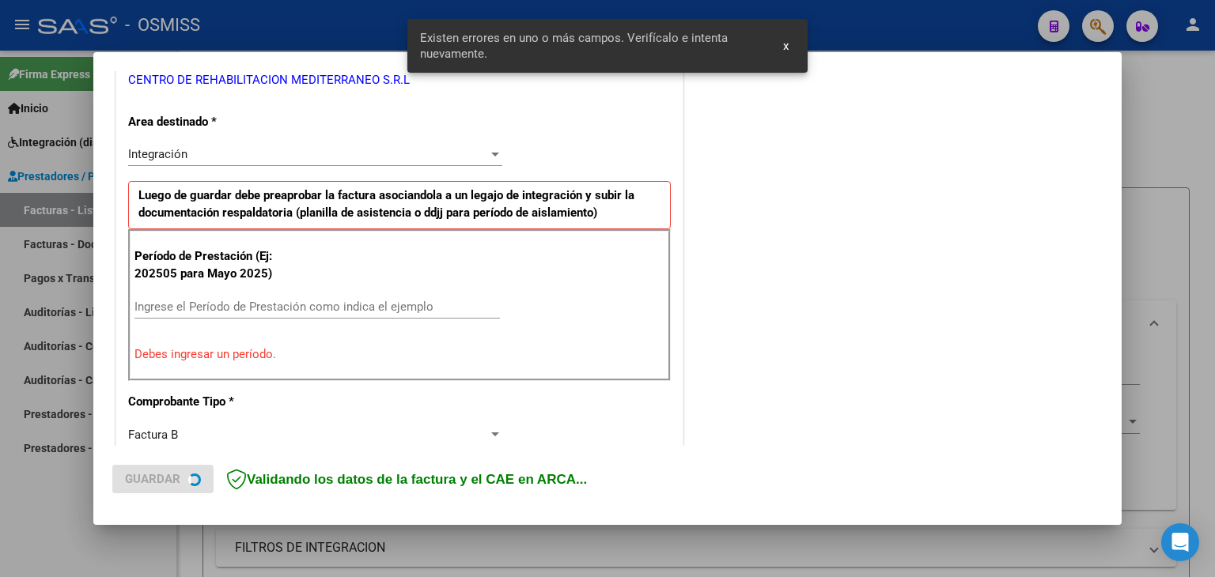
scroll to position [332, 0]
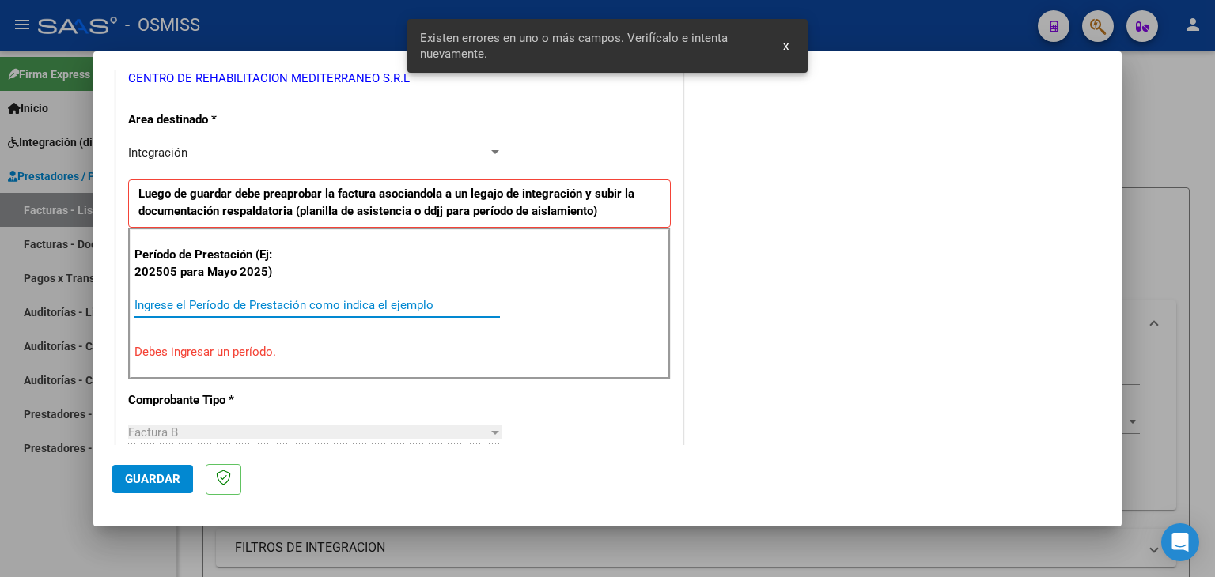
drag, startPoint x: 301, startPoint y: 301, endPoint x: 248, endPoint y: 238, distance: 81.4
click at [298, 301] on input "Ingrese el Período de Prestación como indica el ejemplo" at bounding box center [316, 305] width 365 height 14
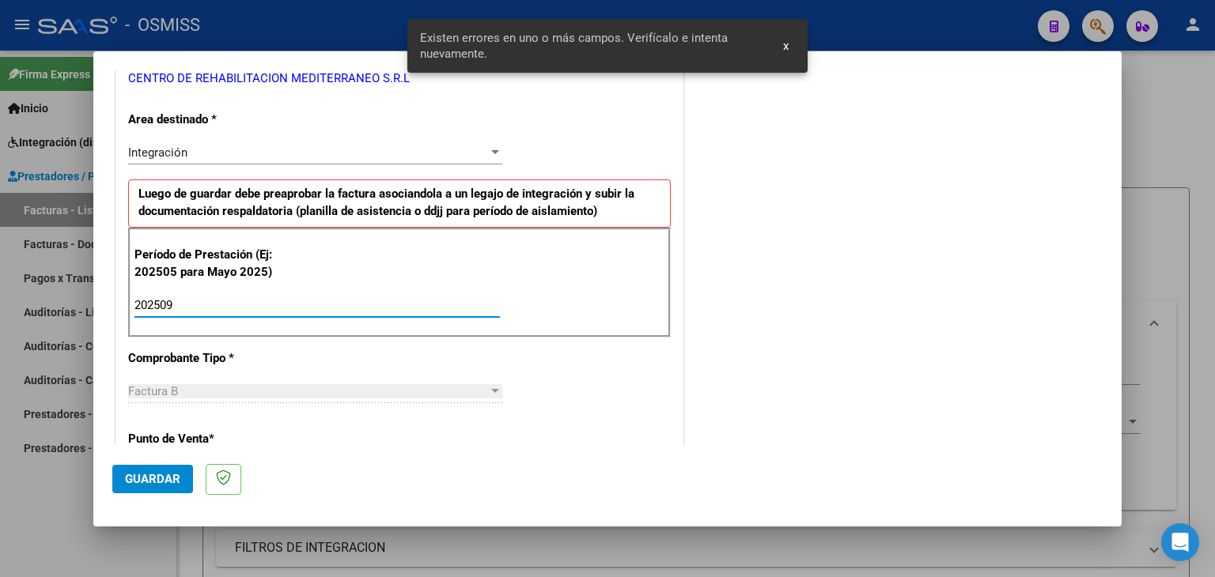
type input "202509"
click at [526, 371] on div "CUIT * 30-71191702-7 Ingresar CUIT ANALISIS PRESTADOR CENTRO DE REHABILITACION …" at bounding box center [399, 531] width 566 height 1190
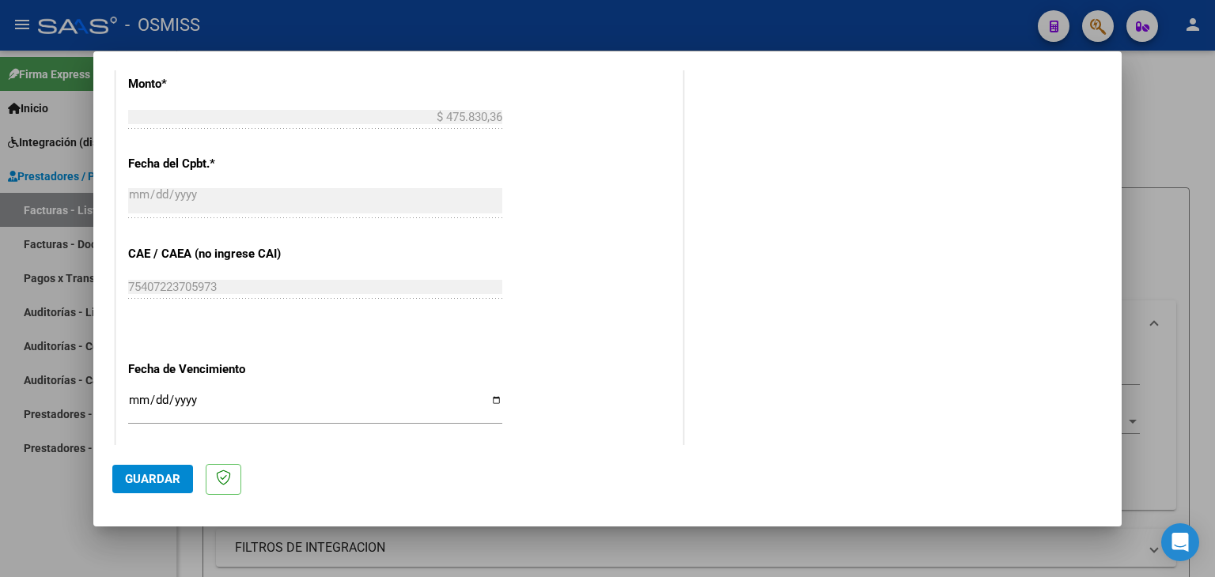
scroll to position [886, 0]
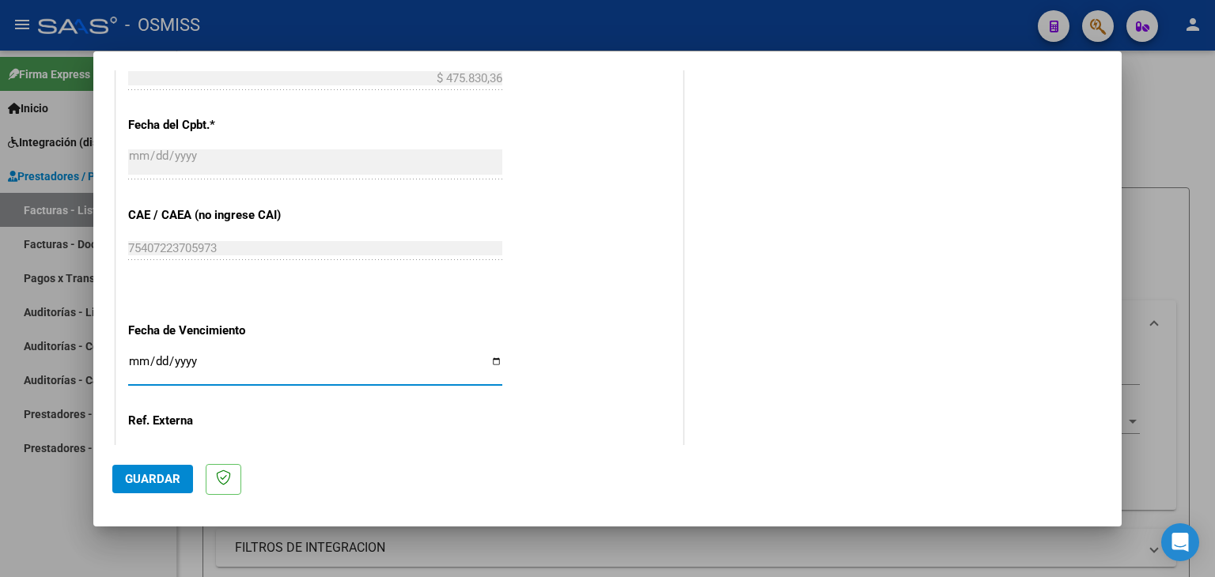
click at [138, 364] on input "Ingresar la fecha" at bounding box center [315, 367] width 374 height 25
type input "[DATE]"
click at [160, 472] on span "Guardar" at bounding box center [152, 479] width 55 height 14
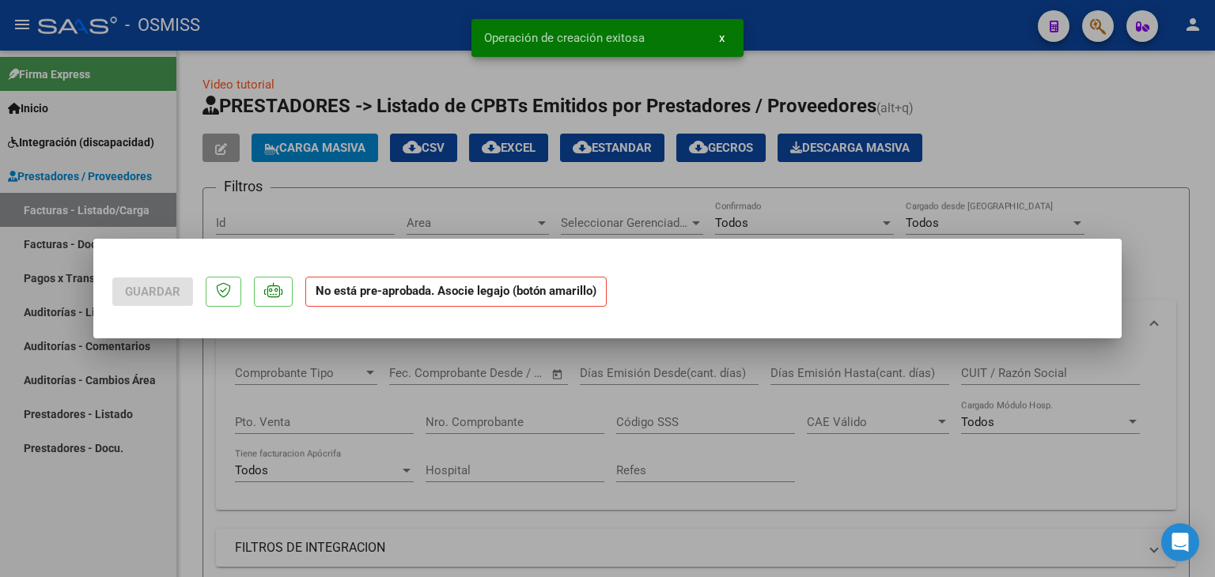
scroll to position [0, 0]
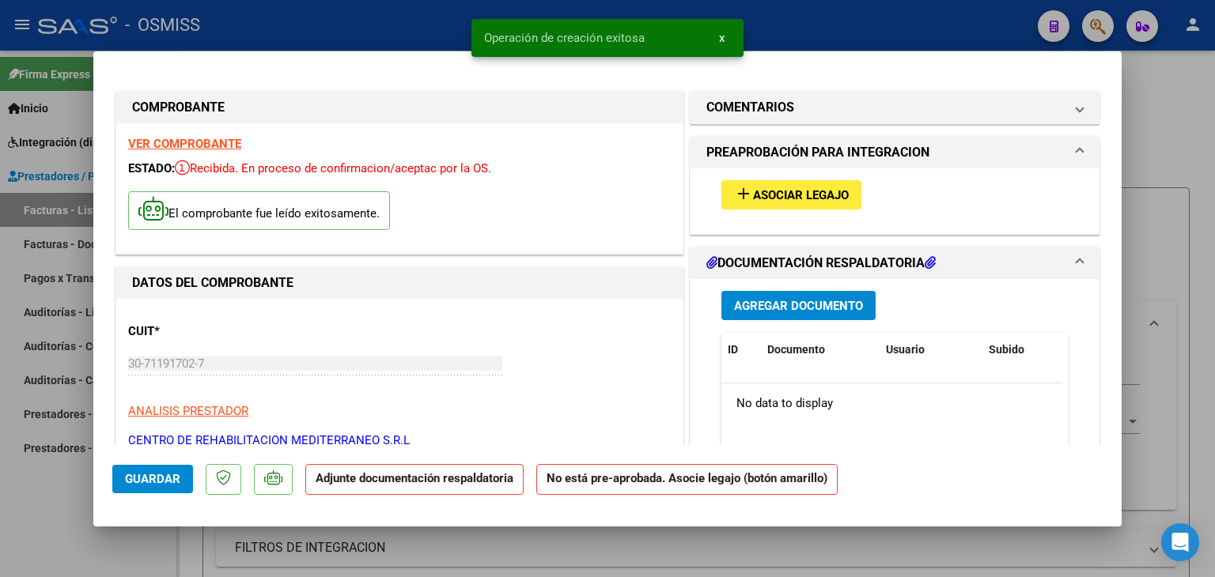
click at [804, 204] on button "add Asociar Legajo" at bounding box center [791, 194] width 140 height 29
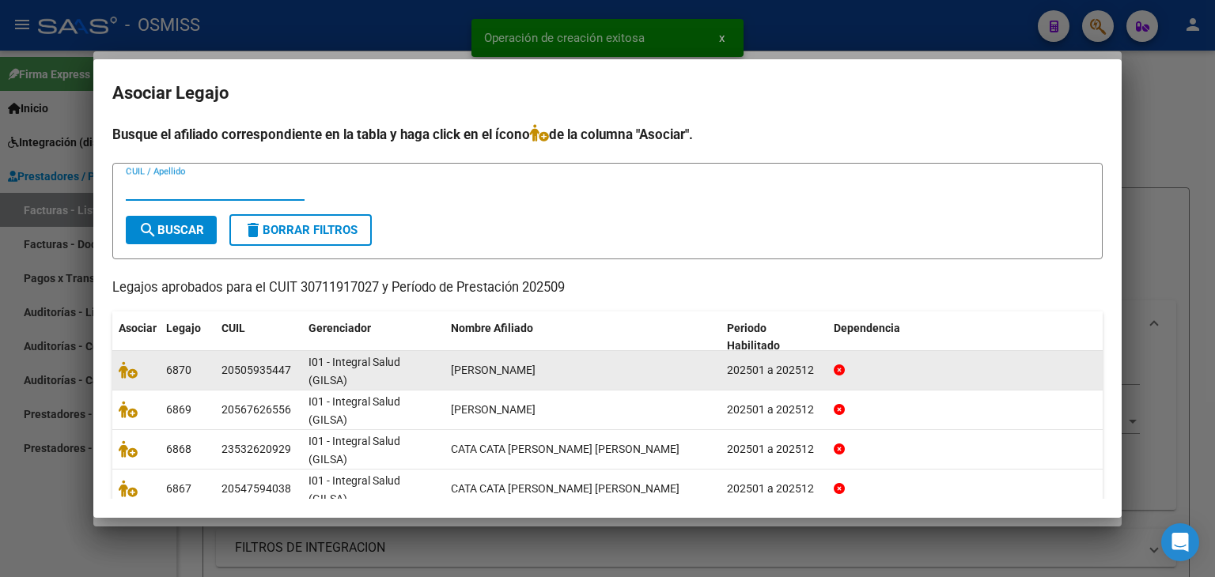
scroll to position [79, 0]
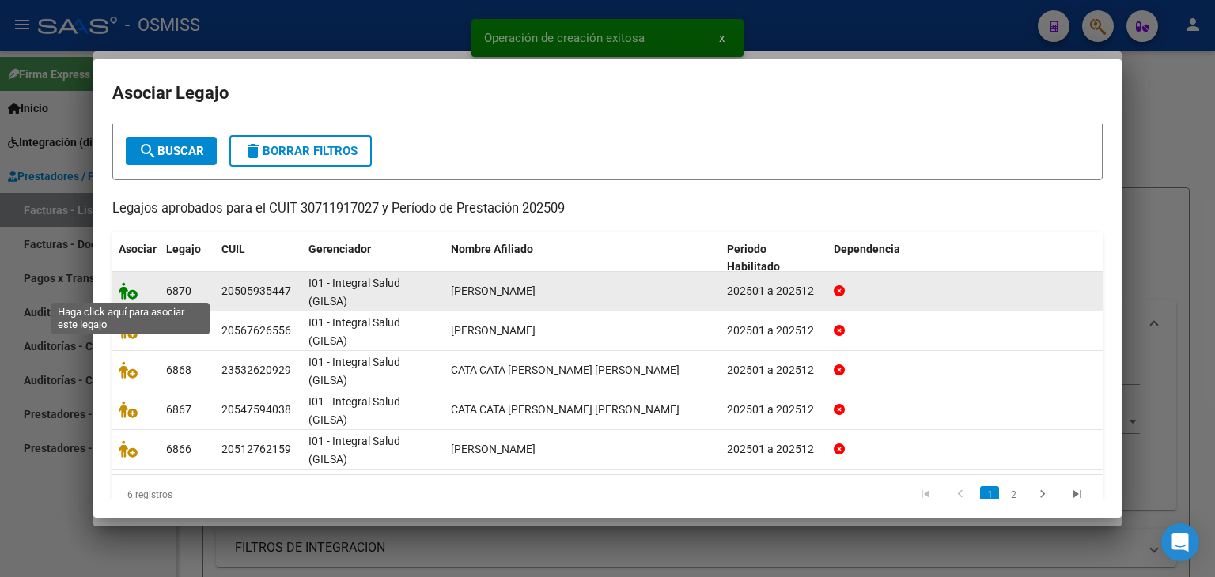
click at [133, 294] on icon at bounding box center [128, 290] width 19 height 17
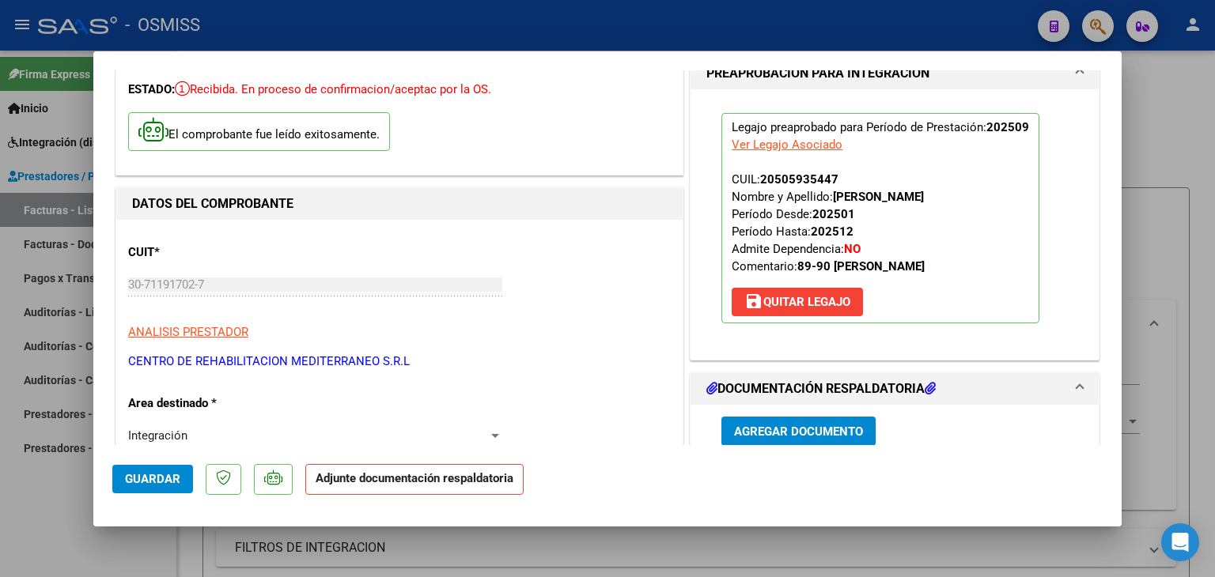
scroll to position [158, 0]
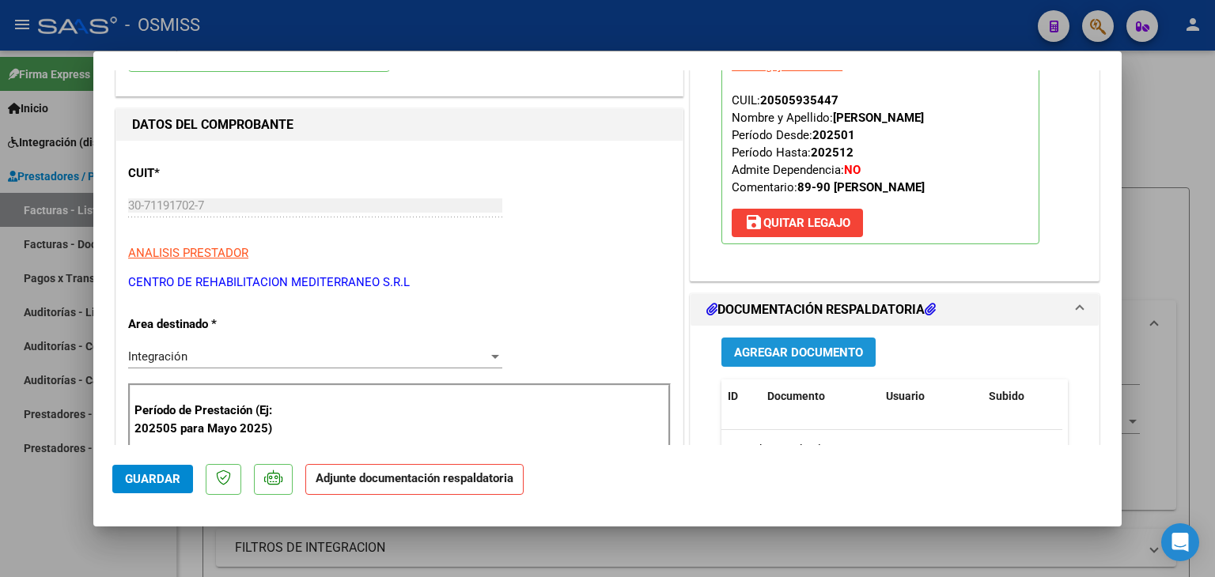
click at [776, 346] on span "Agregar Documento" at bounding box center [798, 353] width 129 height 14
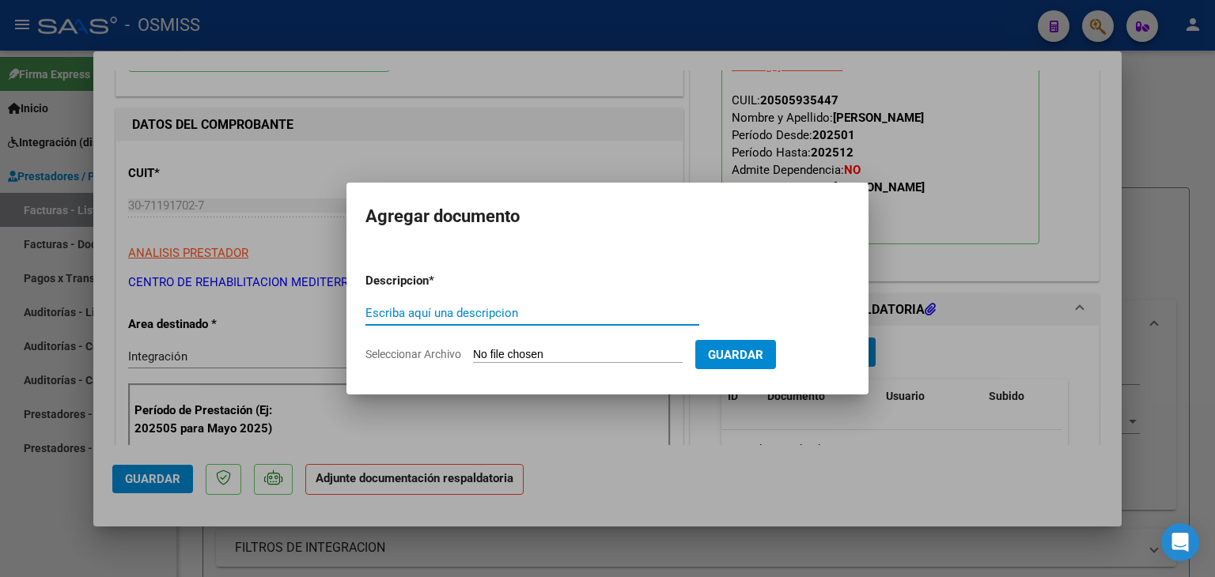
drag, startPoint x: 595, startPoint y: 365, endPoint x: 585, endPoint y: 337, distance: 29.3
click at [592, 357] on form "Descripcion * Escriba aquí una descripcion Seleccionar Archivo Guardar" at bounding box center [607, 317] width 484 height 115
click at [585, 336] on div "Escriba aquí una descripcion" at bounding box center [532, 320] width 334 height 39
click at [588, 353] on input "Seleccionar Archivo" at bounding box center [578, 355] width 210 height 15
type input "C:\fakepath\Planilla integracion.pdf"
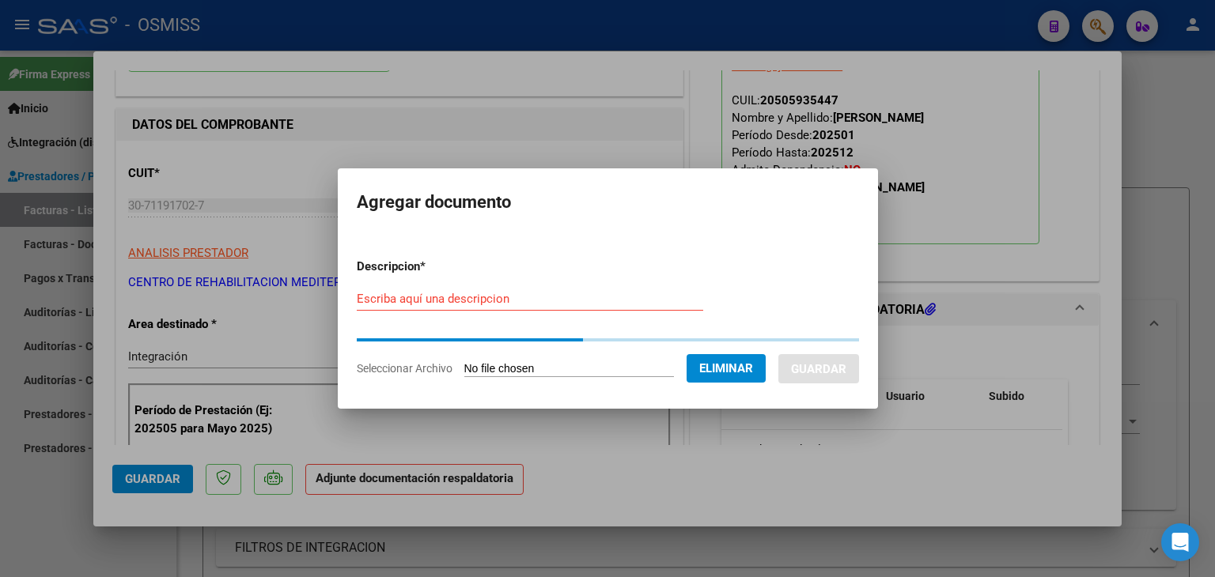
click at [471, 304] on input "Escriba aquí una descripcion" at bounding box center [530, 299] width 346 height 14
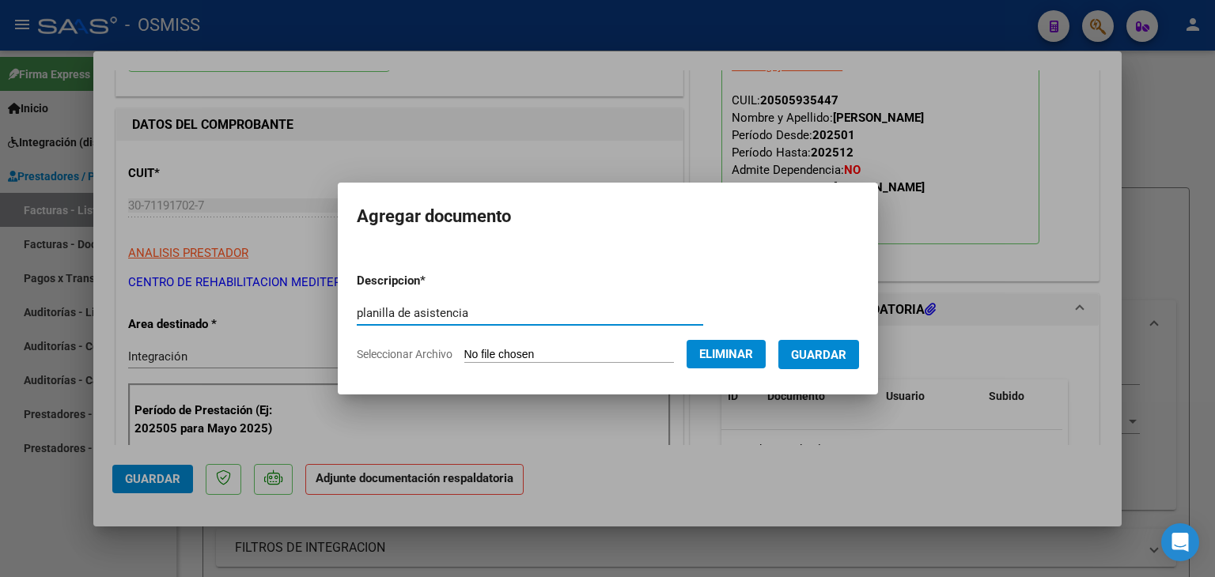
type input "planilla de asistencia"
click at [839, 354] on span "Guardar" at bounding box center [818, 355] width 55 height 14
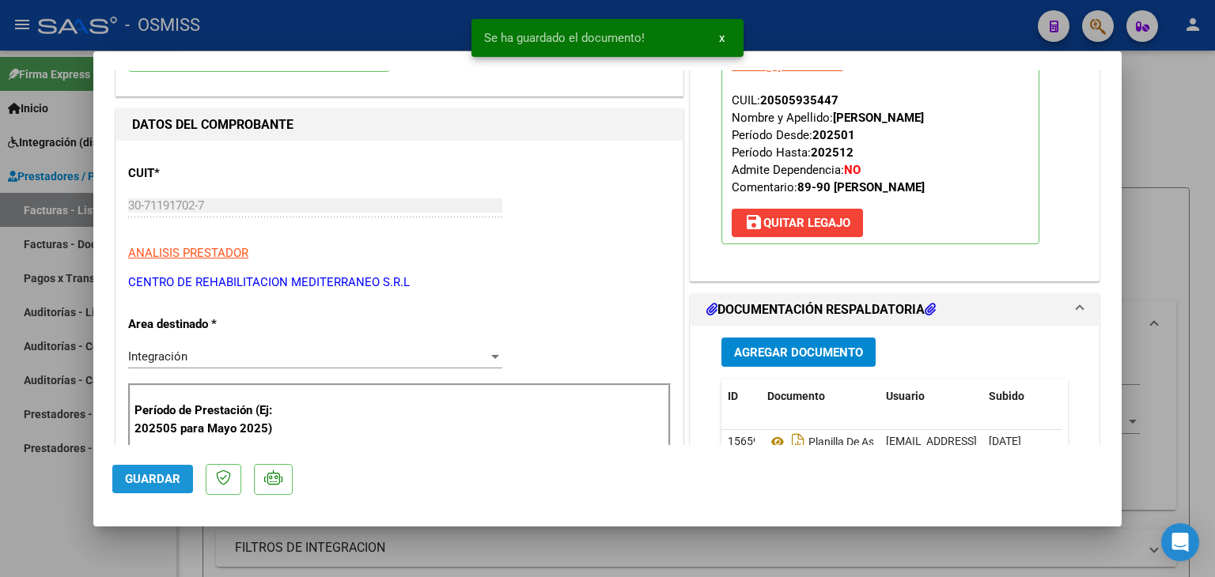
click at [174, 473] on span "Guardar" at bounding box center [152, 479] width 55 height 14
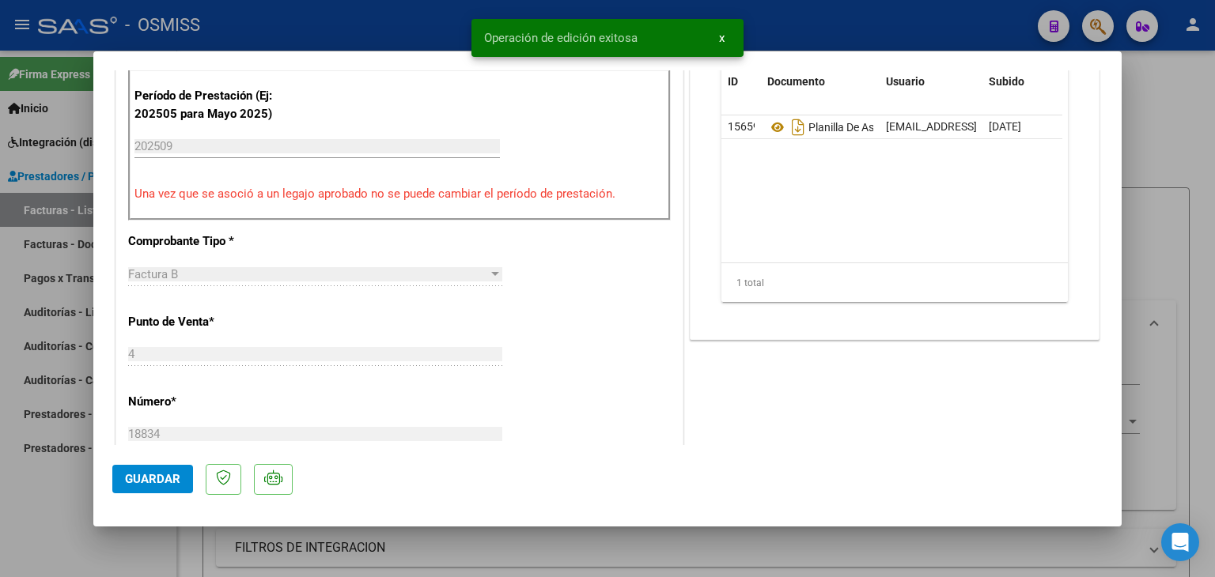
scroll to position [554, 0]
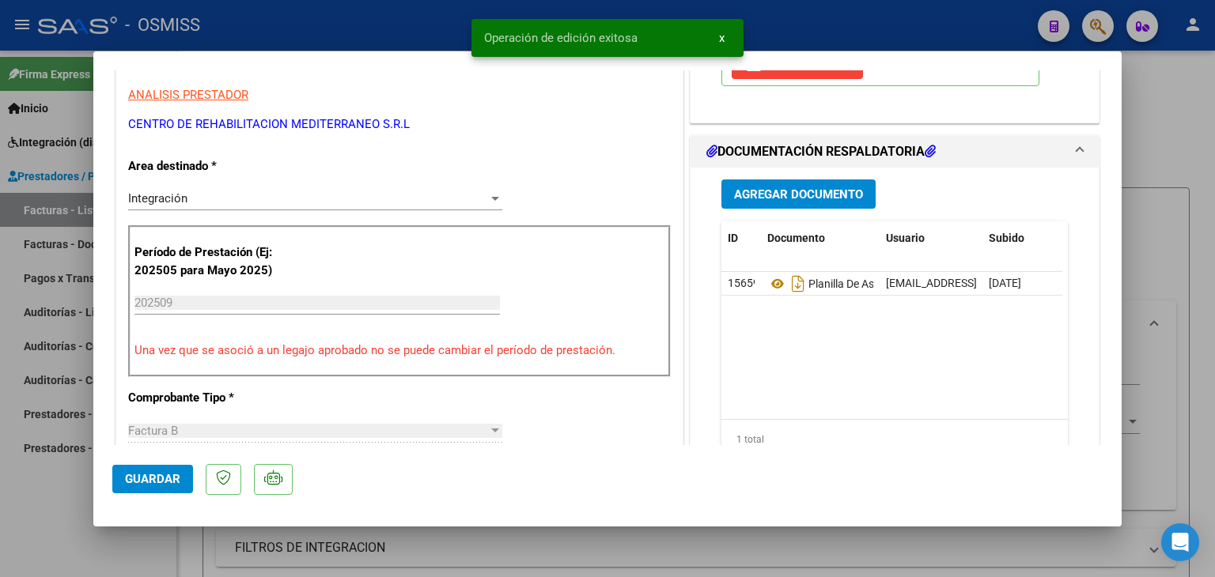
type input "$ 0,00"
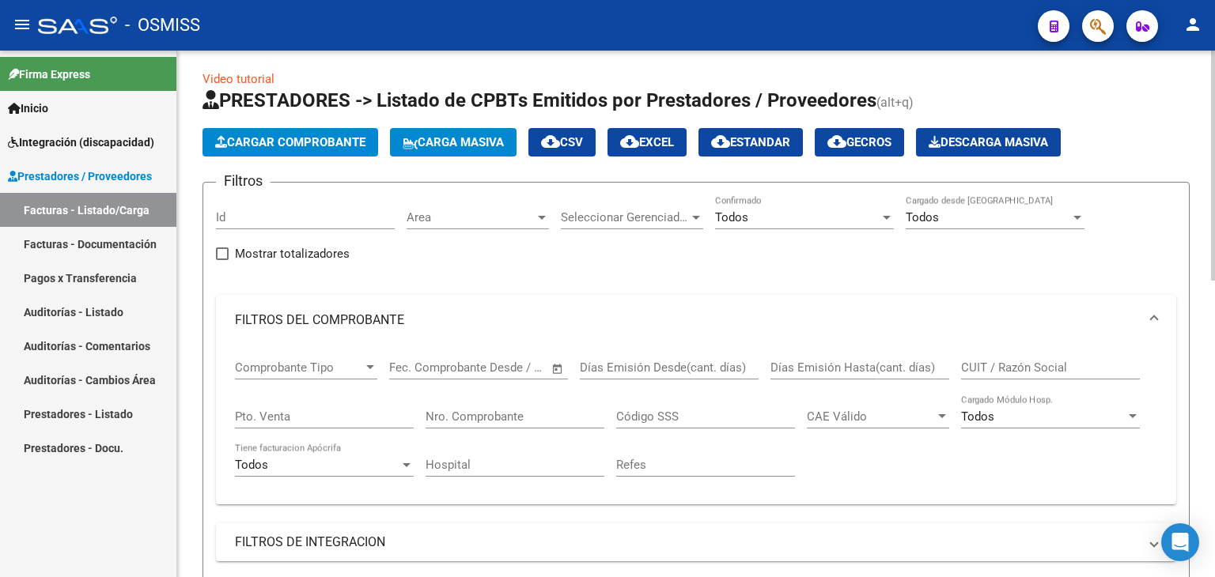
scroll to position [0, 0]
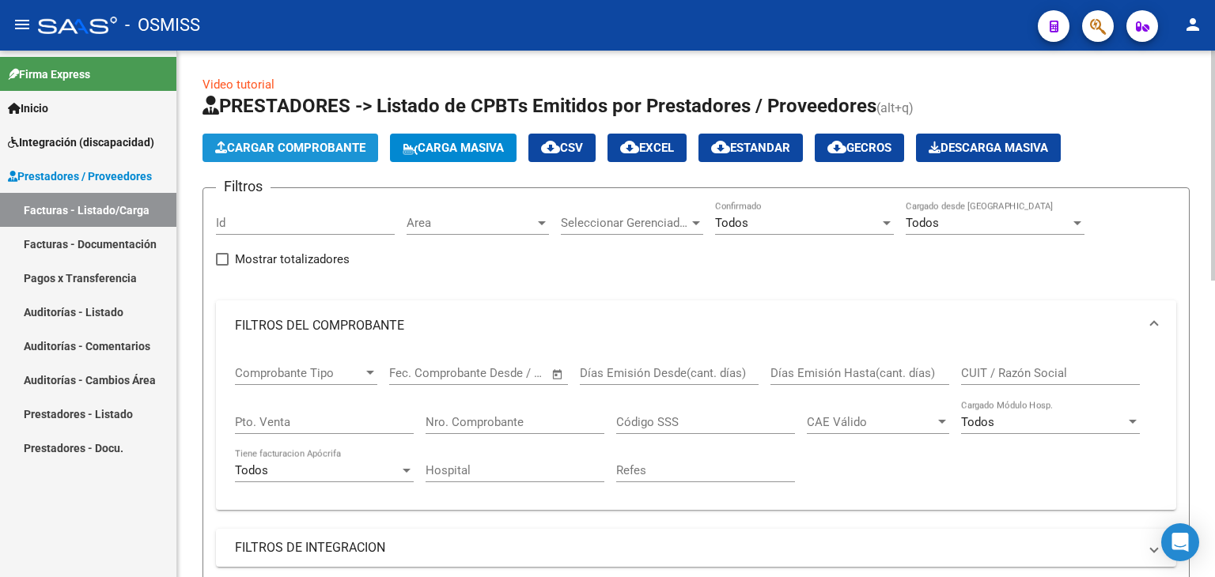
click at [262, 151] on span "Cargar Comprobante" at bounding box center [290, 148] width 150 height 14
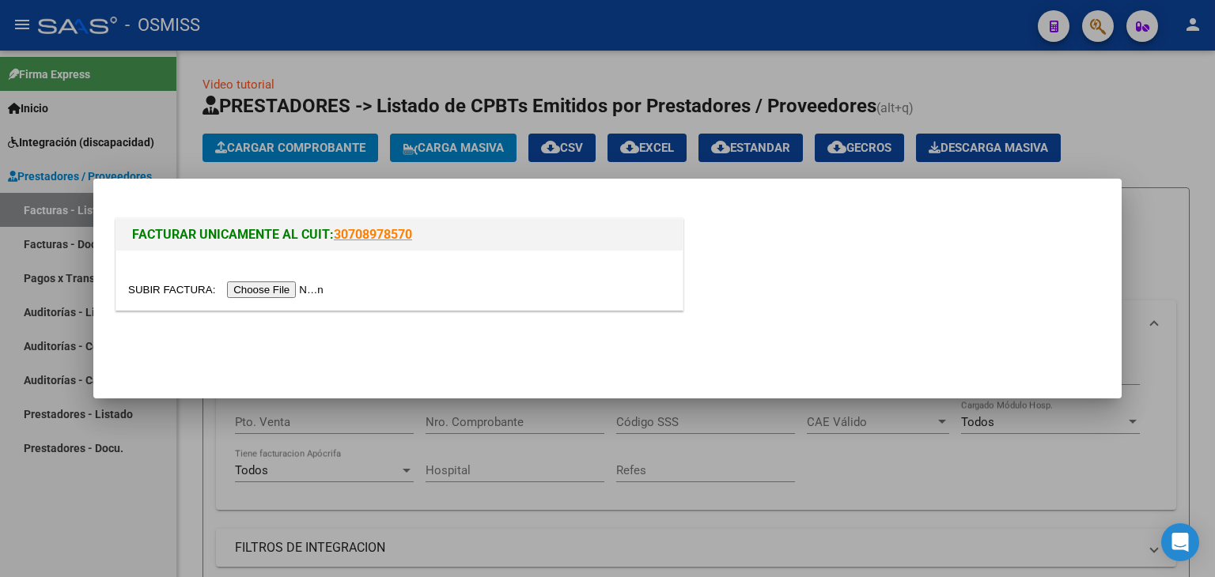
click at [275, 287] on input "file" at bounding box center [228, 290] width 200 height 17
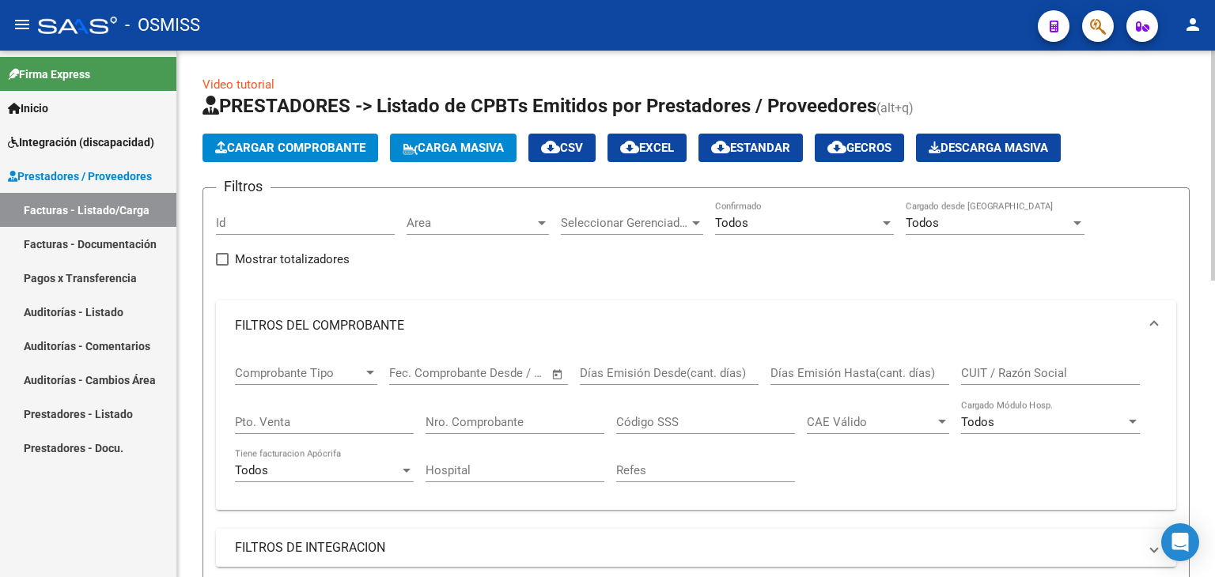
click at [286, 145] on span "Cargar Comprobante" at bounding box center [290, 148] width 150 height 14
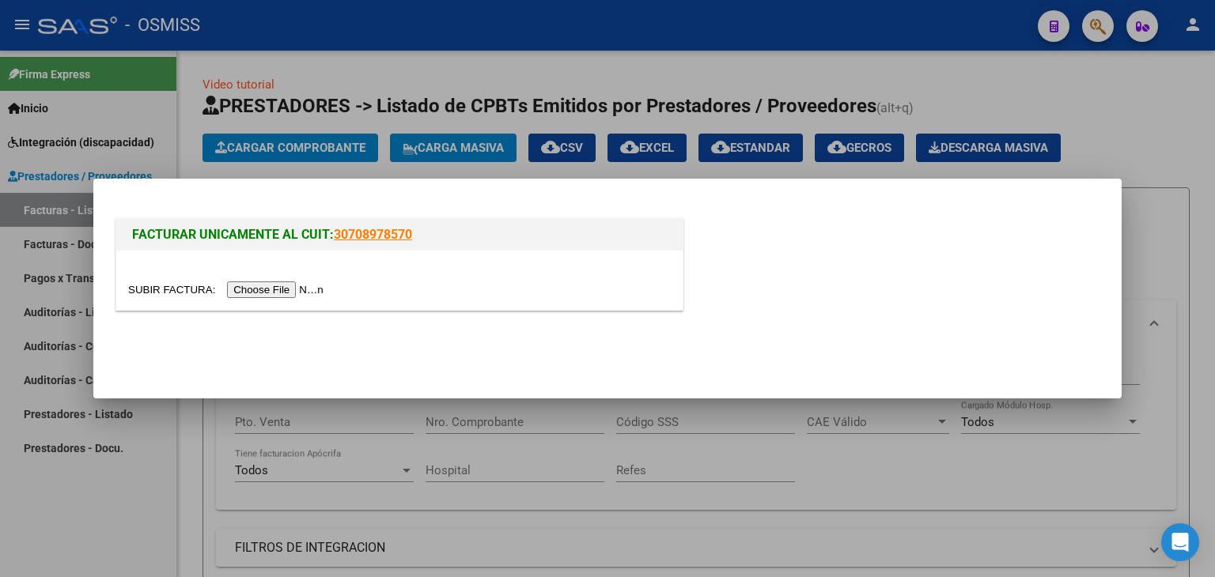
click at [246, 293] on input "file" at bounding box center [228, 290] width 200 height 17
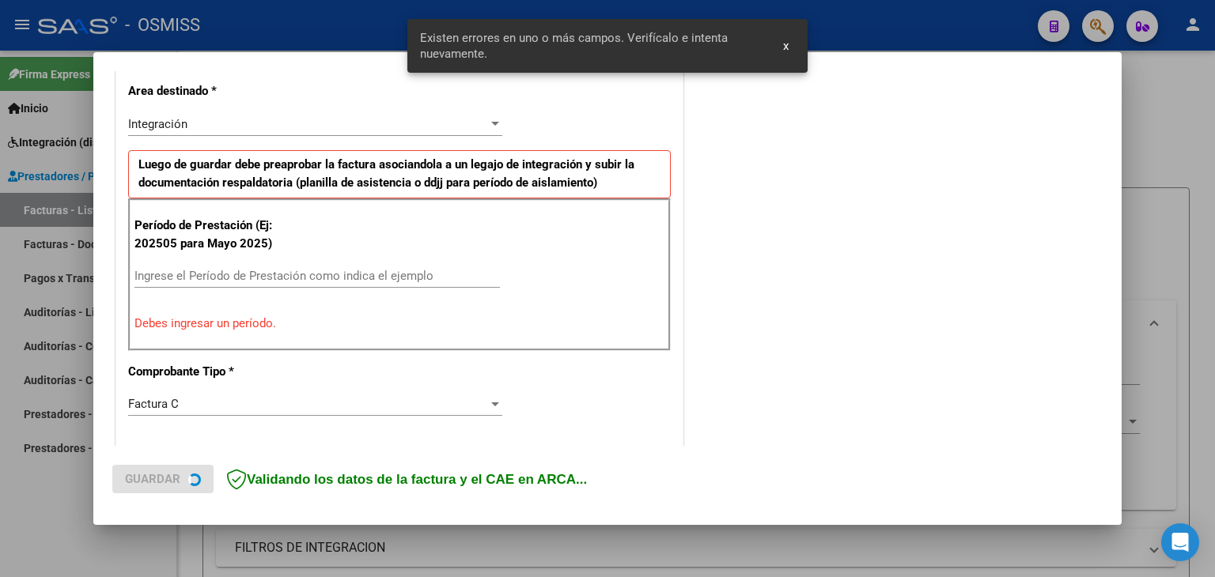
scroll to position [361, 0]
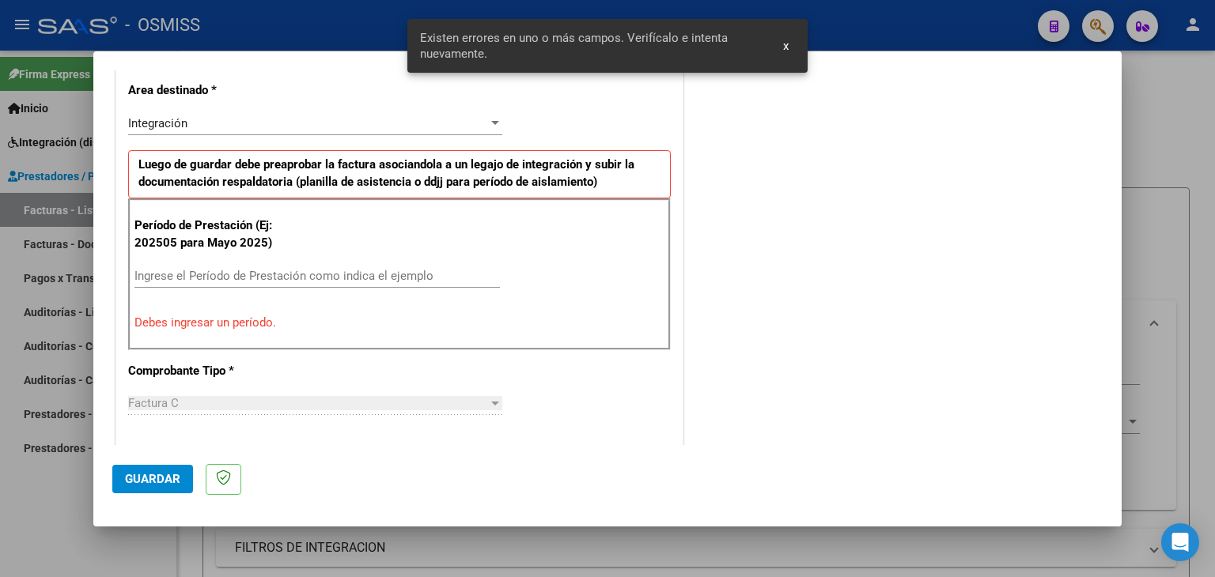
click at [446, 269] on input "Ingrese el Período de Prestación como indica el ejemplo" at bounding box center [316, 276] width 365 height 14
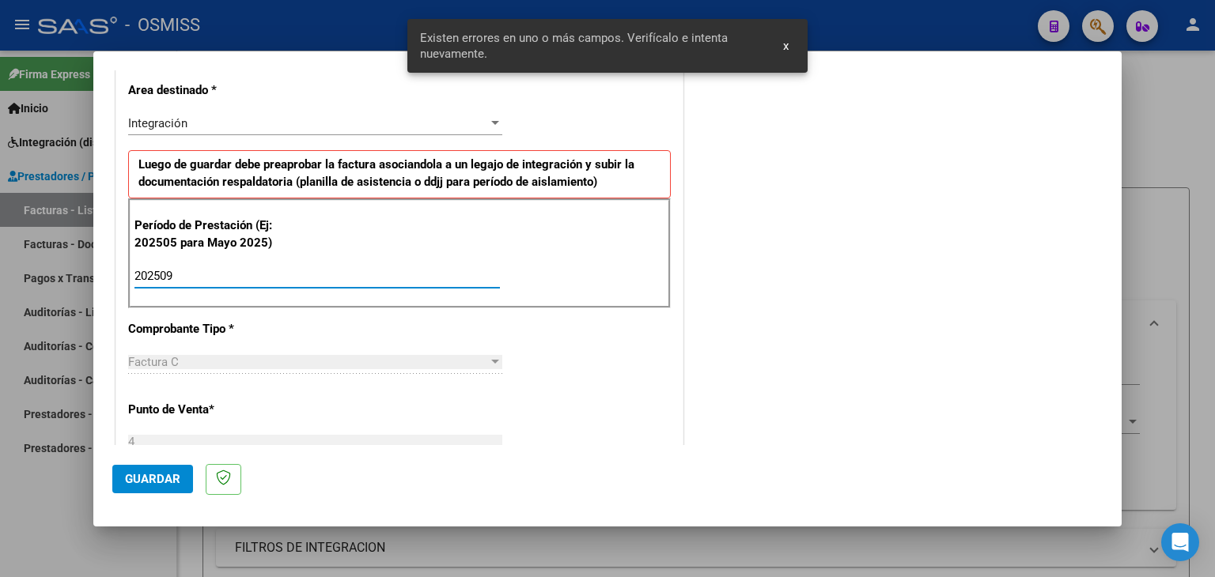
type input "202509"
drag, startPoint x: 590, startPoint y: 364, endPoint x: 577, endPoint y: 364, distance: 12.7
click at [589, 364] on div "CUIT * 20-23537201-1 Ingresar CUIT ANALISIS PRESTADOR [PERSON_NAME] [PERSON_NAM…" at bounding box center [399, 502] width 566 height 1190
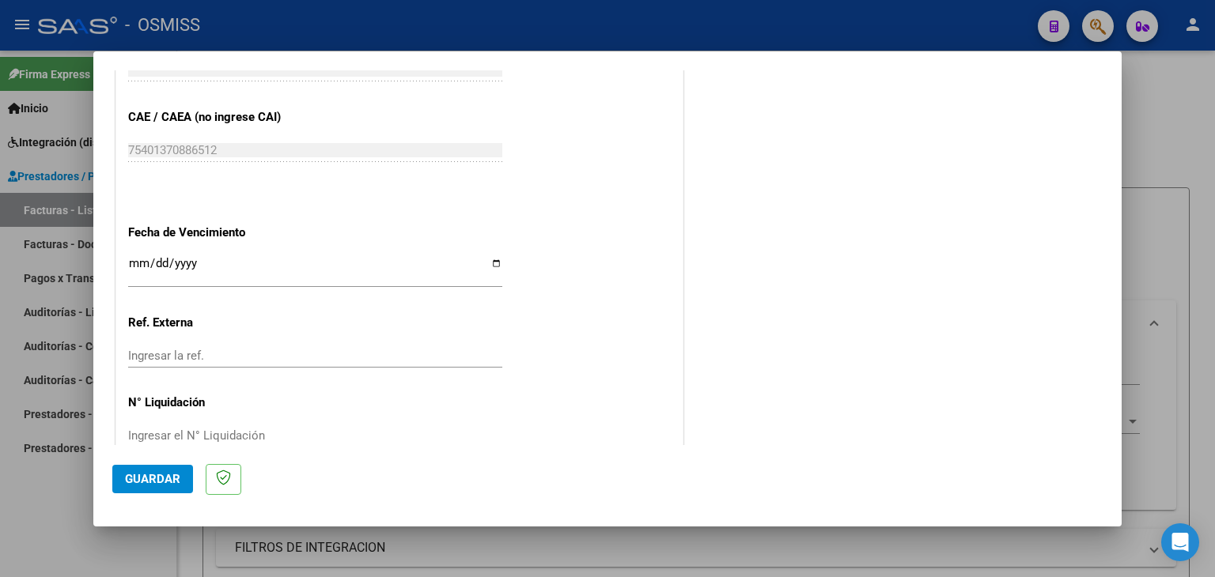
scroll to position [994, 0]
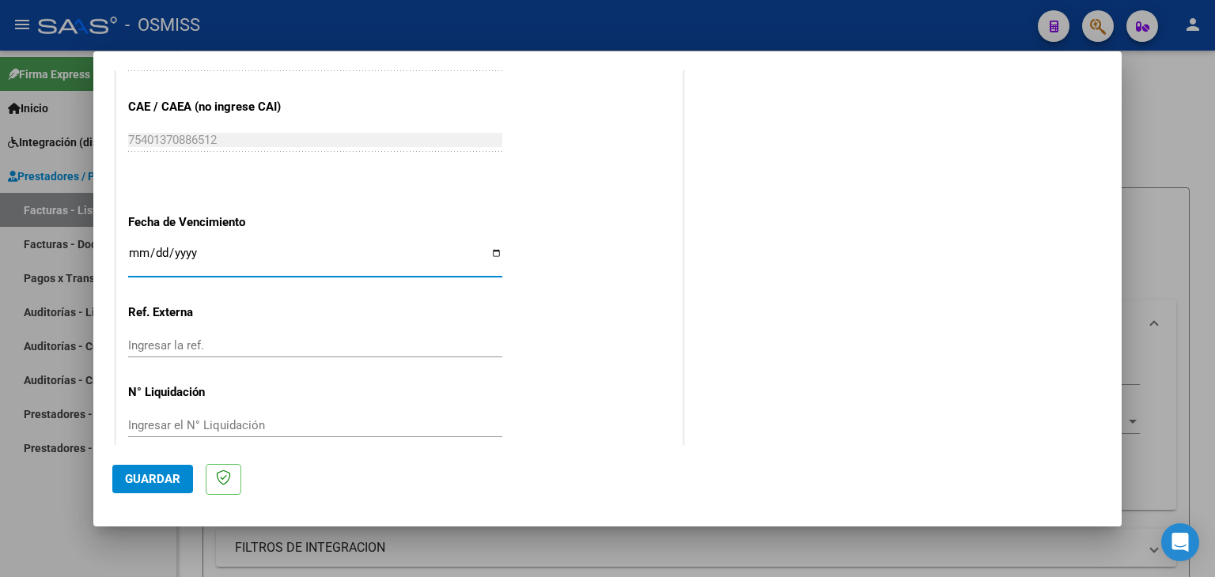
click at [129, 266] on input "Ingresar la fecha" at bounding box center [315, 259] width 374 height 25
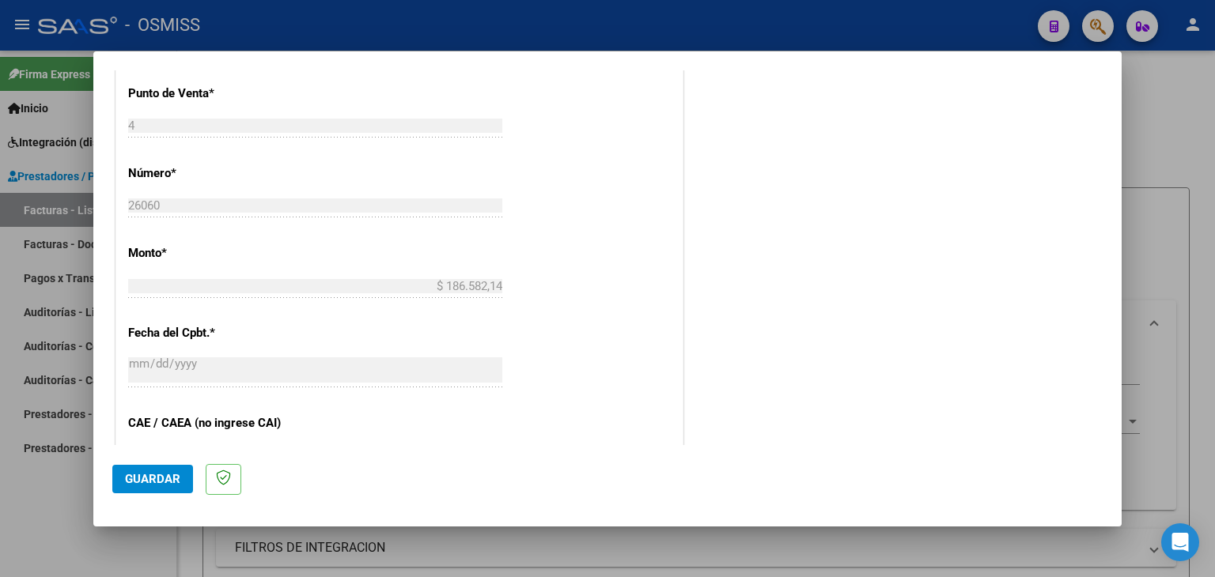
scroll to position [988, 0]
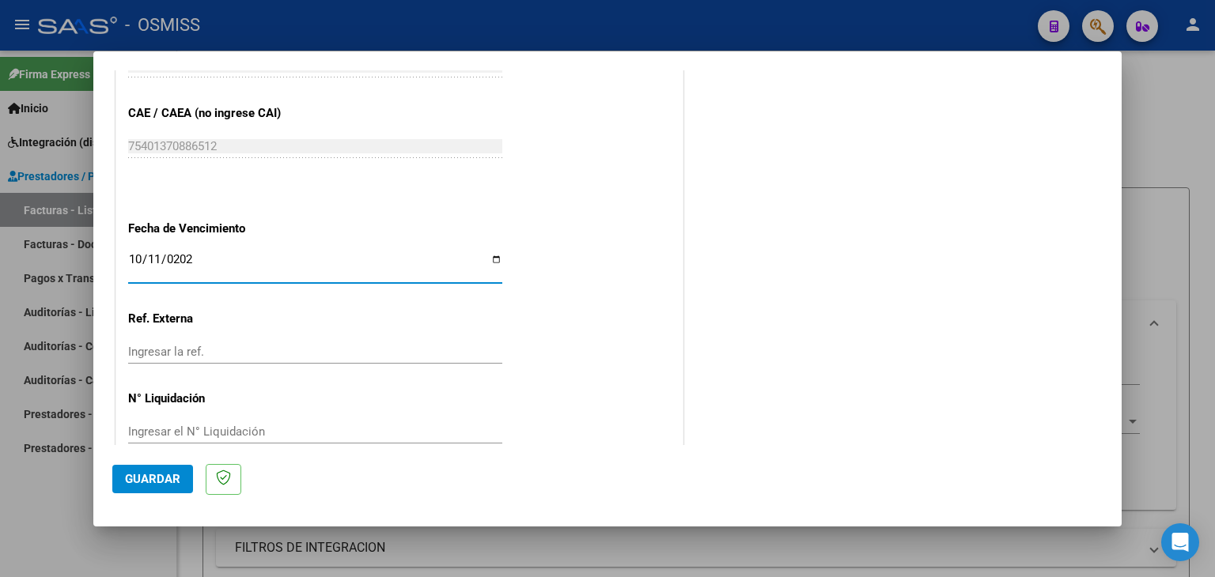
drag, startPoint x: 759, startPoint y: 466, endPoint x: 728, endPoint y: 414, distance: 60.6
click at [751, 446] on mat-dialog-actions "Guardar" at bounding box center [607, 476] width 990 height 62
drag, startPoint x: 616, startPoint y: 320, endPoint x: 543, endPoint y: 307, distance: 74.8
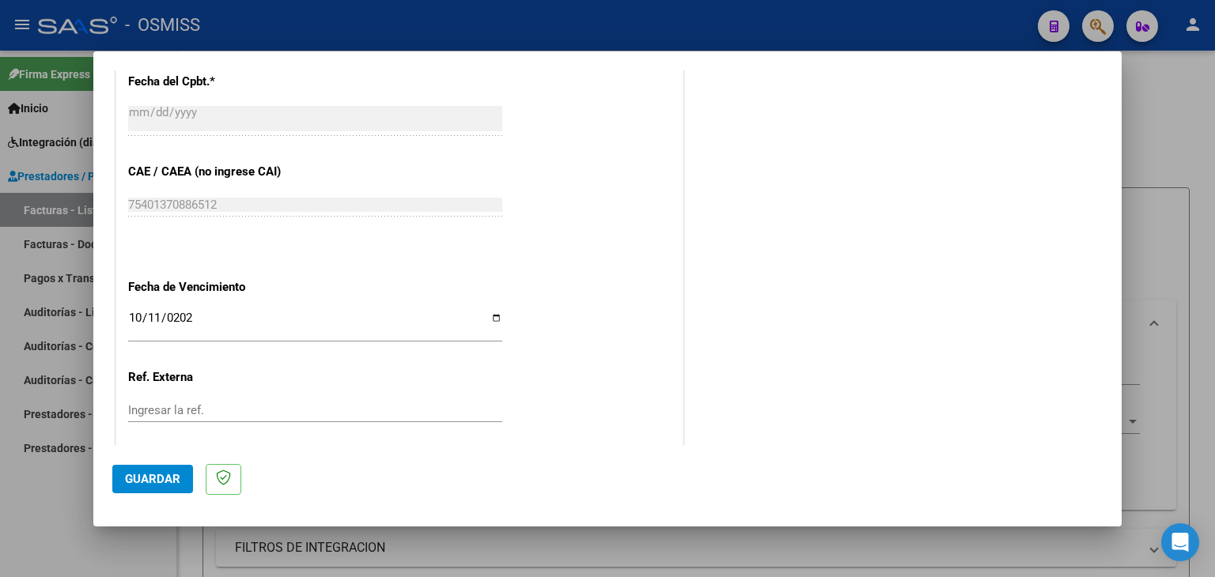
scroll to position [909, 0]
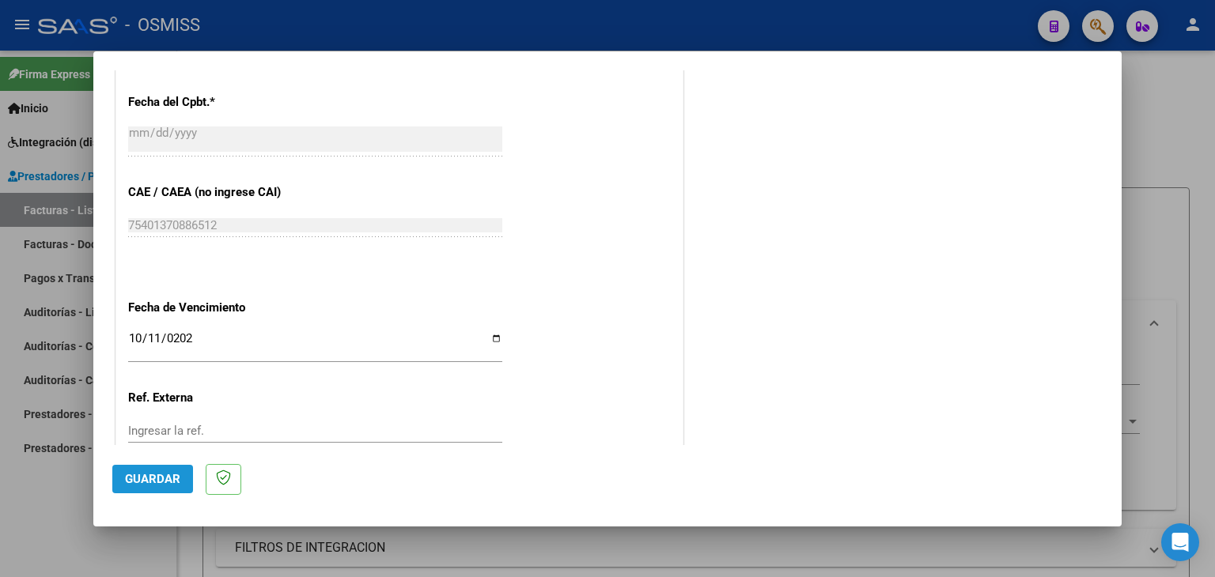
click at [154, 475] on span "Guardar" at bounding box center [152, 479] width 55 height 14
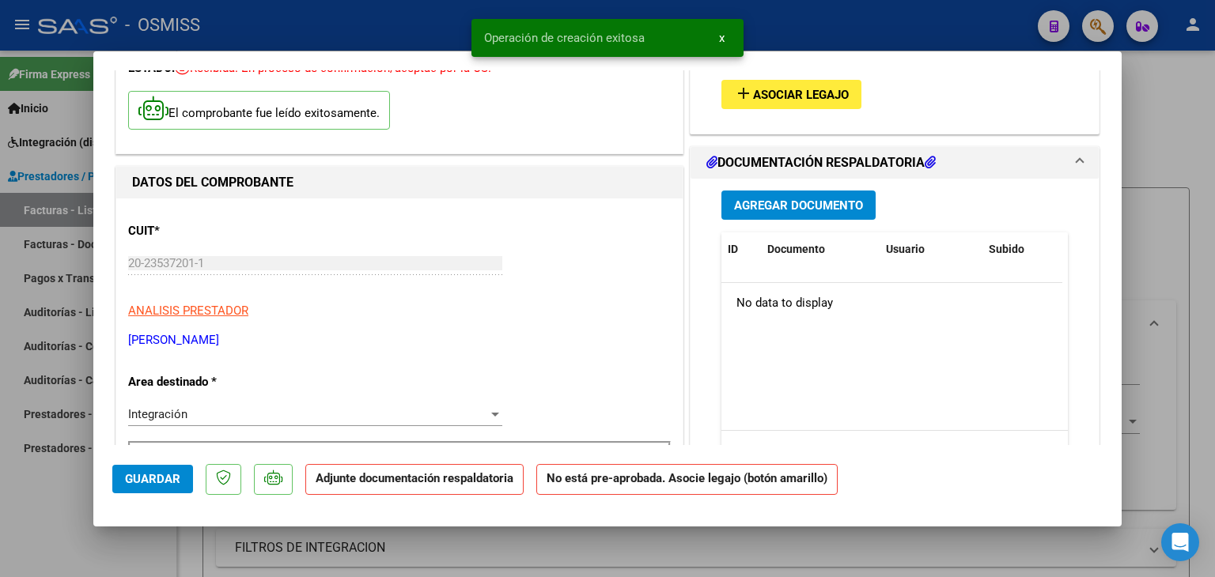
scroll to position [79, 0]
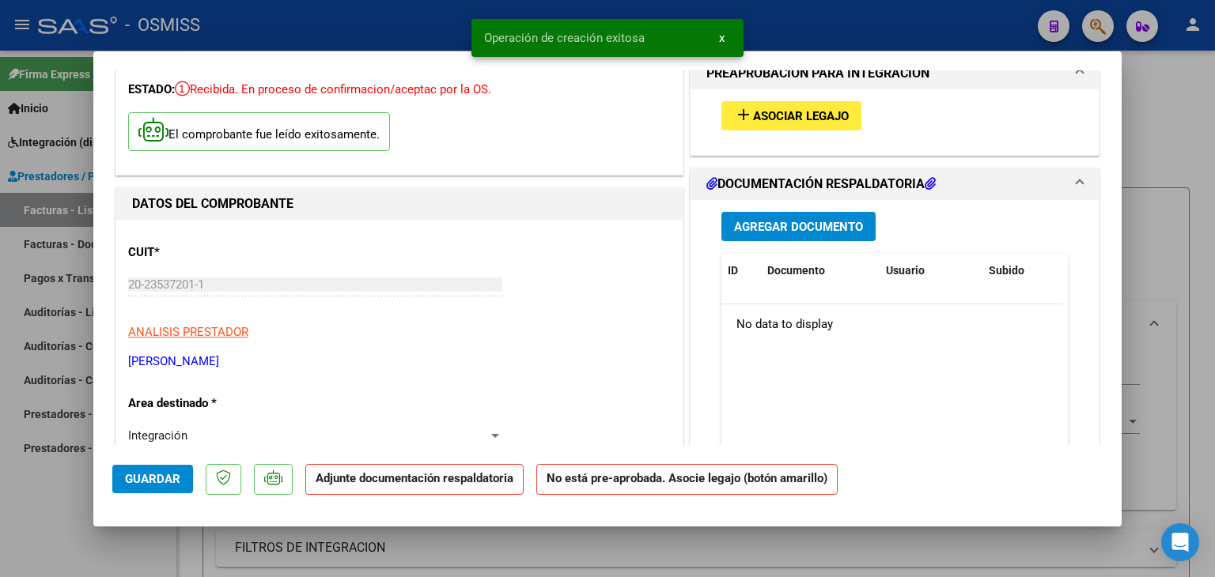
click at [814, 121] on span "Asociar Legajo" at bounding box center [801, 116] width 96 height 14
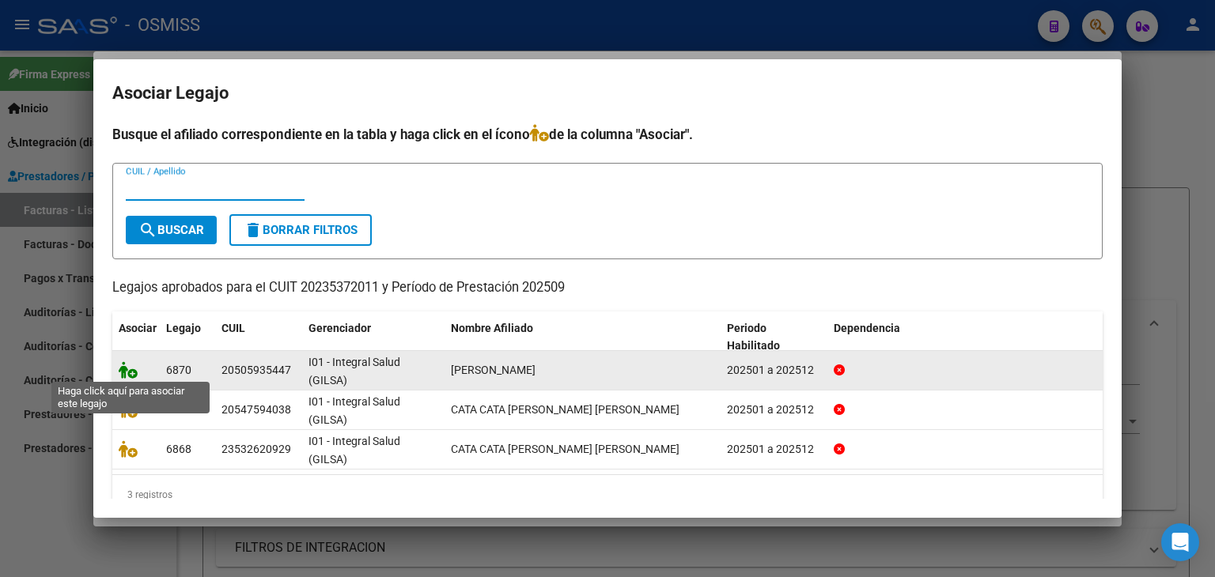
click at [123, 365] on icon at bounding box center [128, 369] width 19 height 17
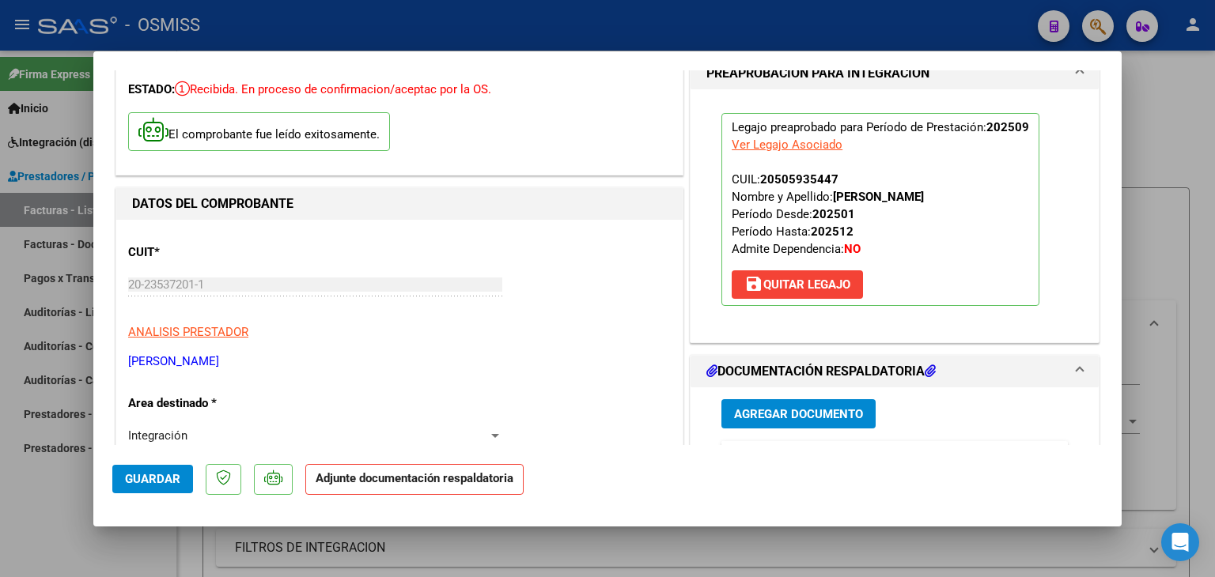
scroll to position [316, 0]
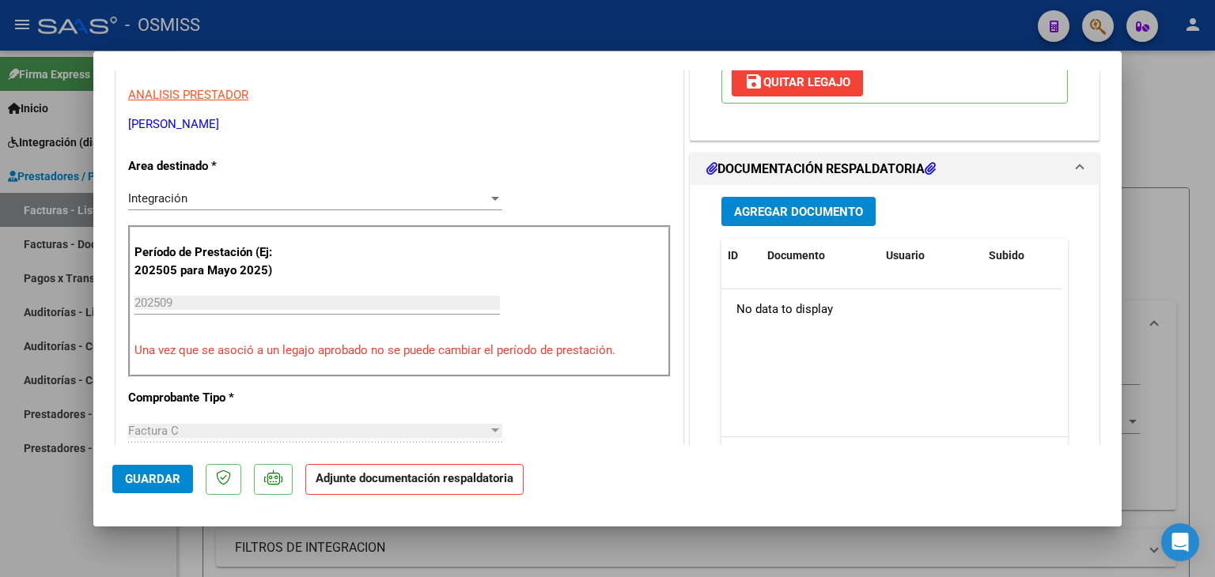
click at [817, 199] on button "Agregar Documento" at bounding box center [798, 211] width 154 height 29
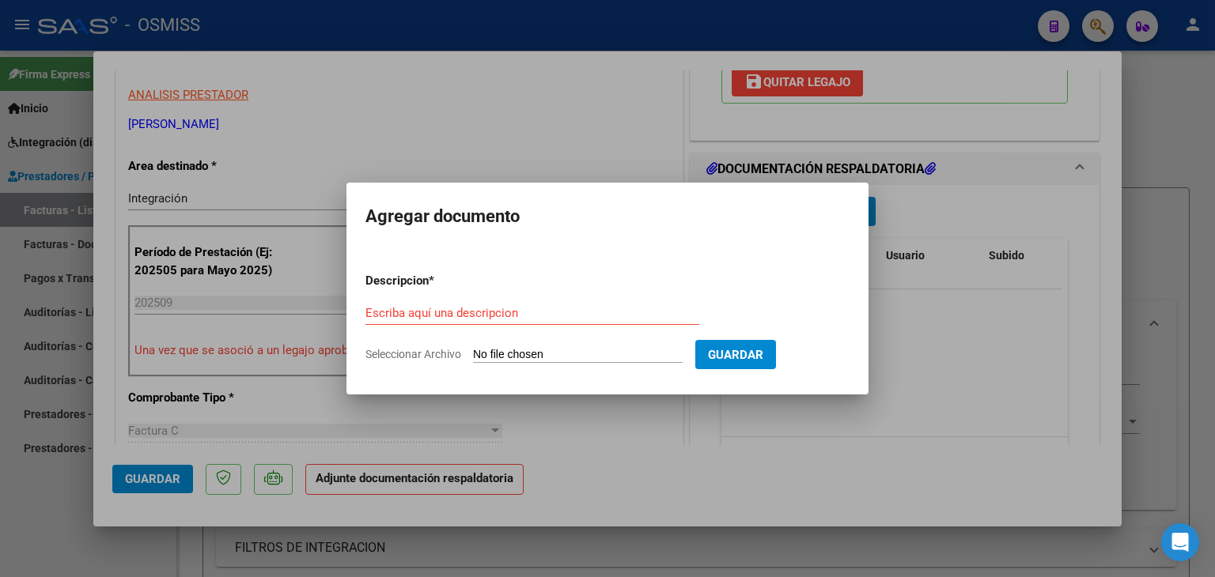
click at [579, 346] on form "Descripcion * Escriba aquí una descripcion Seleccionar Archivo Guardar" at bounding box center [607, 317] width 484 height 115
click at [582, 361] on input "Seleccionar Archivo" at bounding box center [578, 355] width 210 height 15
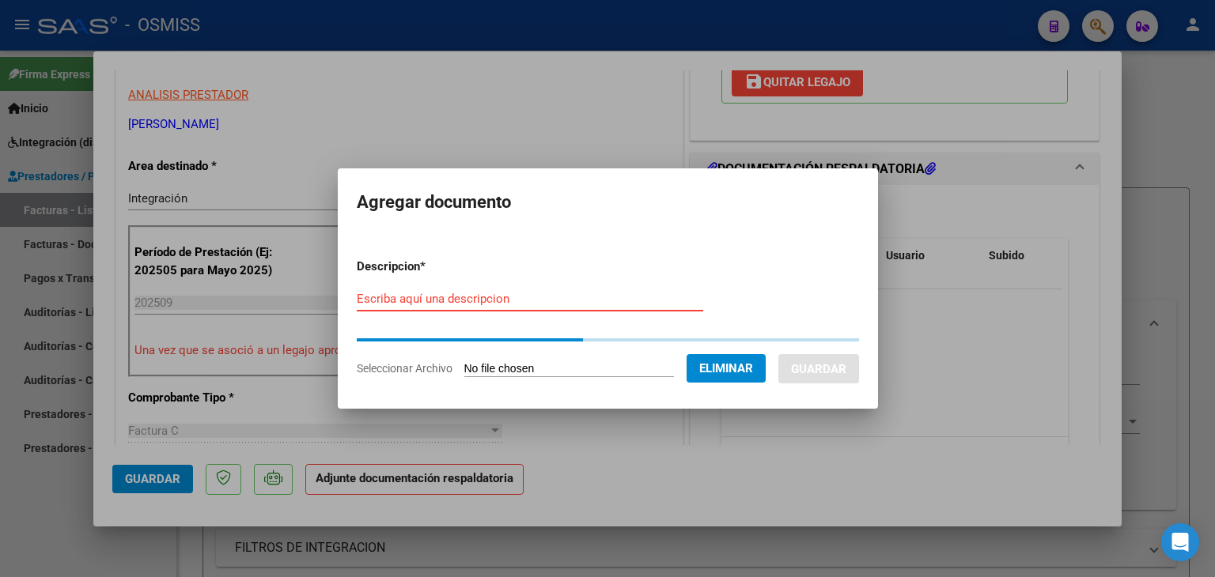
click at [413, 300] on input "Escriba aquí una descripcion" at bounding box center [530, 299] width 346 height 14
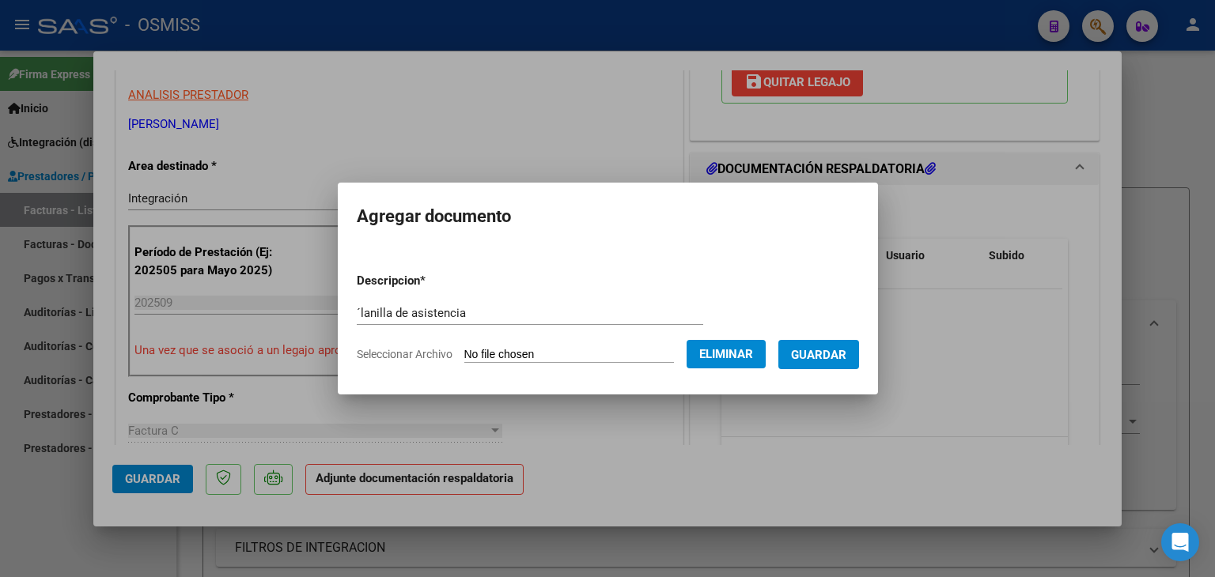
click at [342, 311] on mat-dialog-content "Descripcion * ´lanilla de asistencia Escriba aquí una descripcion Seleccionar A…" at bounding box center [608, 312] width 540 height 128
click at [357, 309] on input "´lanilla de asistencia" at bounding box center [530, 313] width 346 height 14
click at [820, 345] on button "Guardar" at bounding box center [818, 354] width 81 height 29
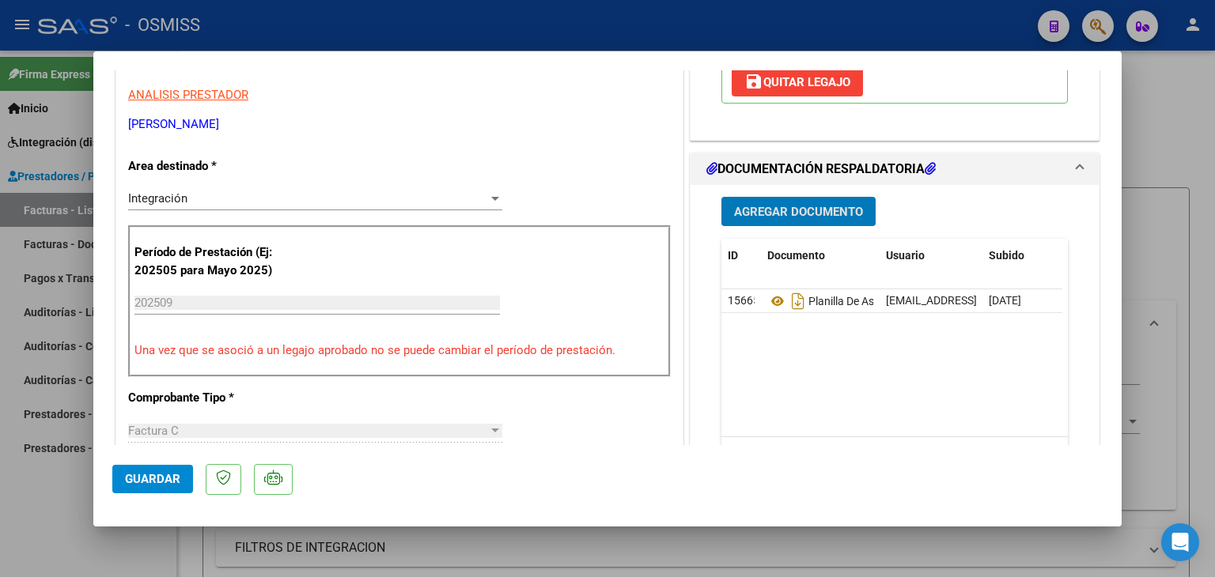
click at [167, 475] on span "Guardar" at bounding box center [152, 479] width 55 height 14
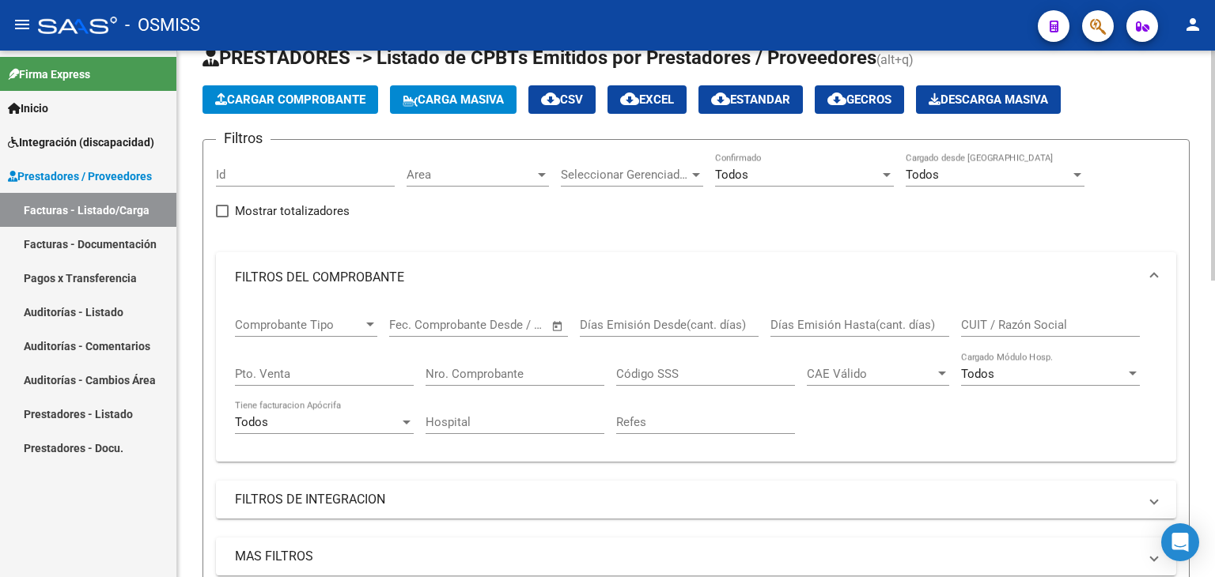
scroll to position [0, 0]
